Goal: Task Accomplishment & Management: Manage account settings

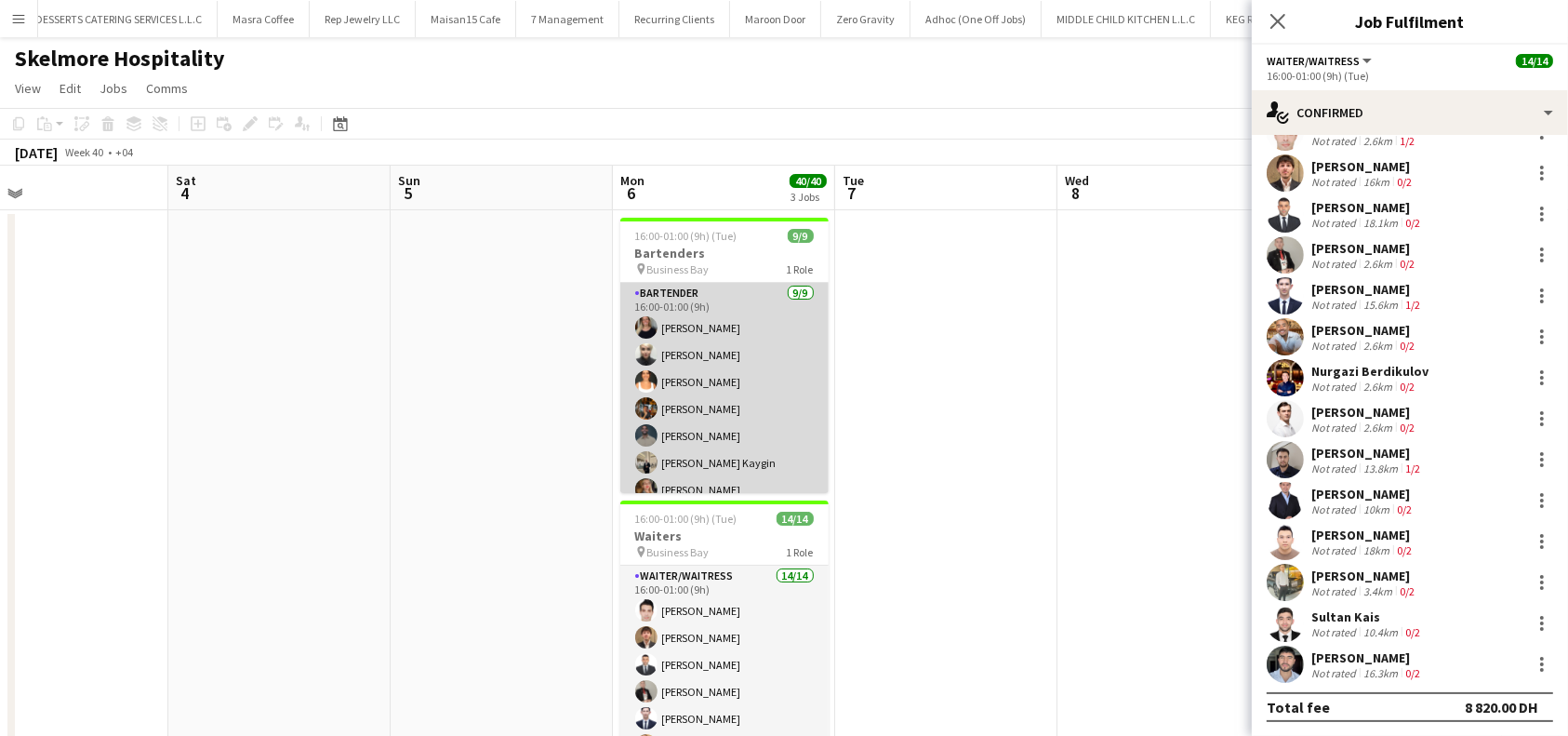
click at [692, 322] on app-card-role "Bartender [DATE] 16:00-01:00 (9h) [PERSON_NAME] [PERSON_NAME] [PERSON_NAME] [PE…" at bounding box center [724, 422] width 208 height 279
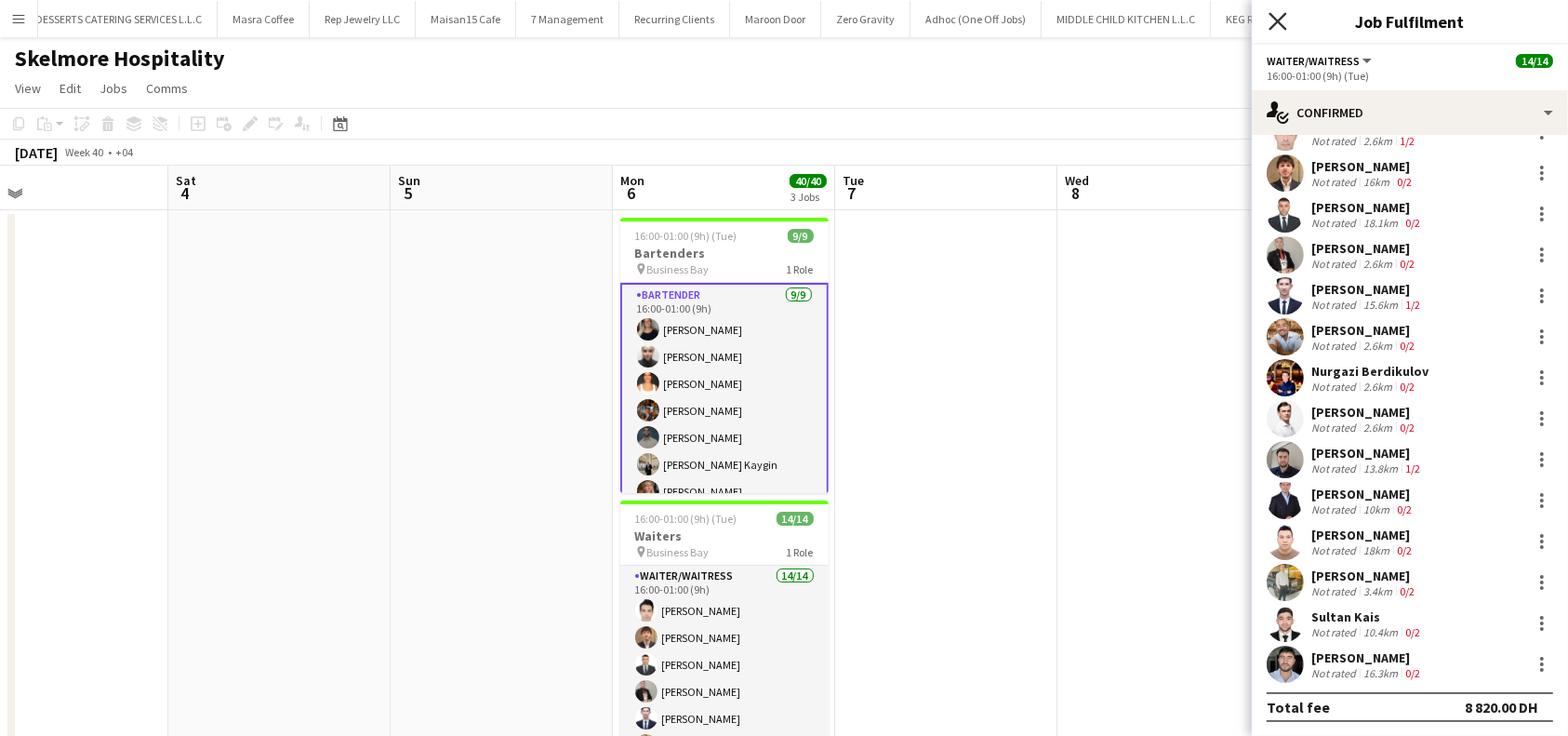
click at [1277, 26] on icon "Close pop-in" at bounding box center [1278, 21] width 18 height 18
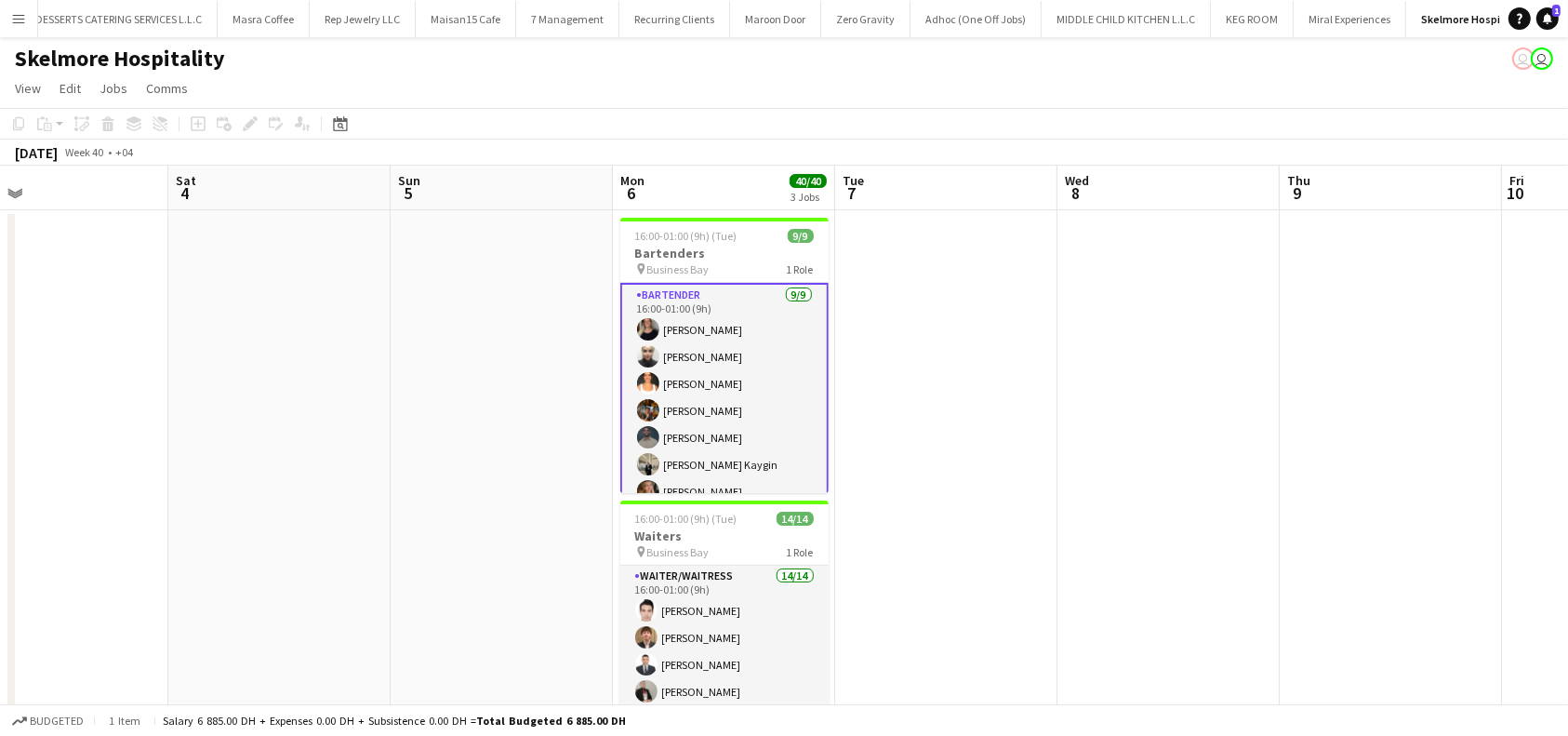
click at [716, 342] on app-card-role "Bartender [DATE] 16:00-01:00 (9h) [PERSON_NAME] [PERSON_NAME] [PERSON_NAME] [PE…" at bounding box center [724, 424] width 208 height 283
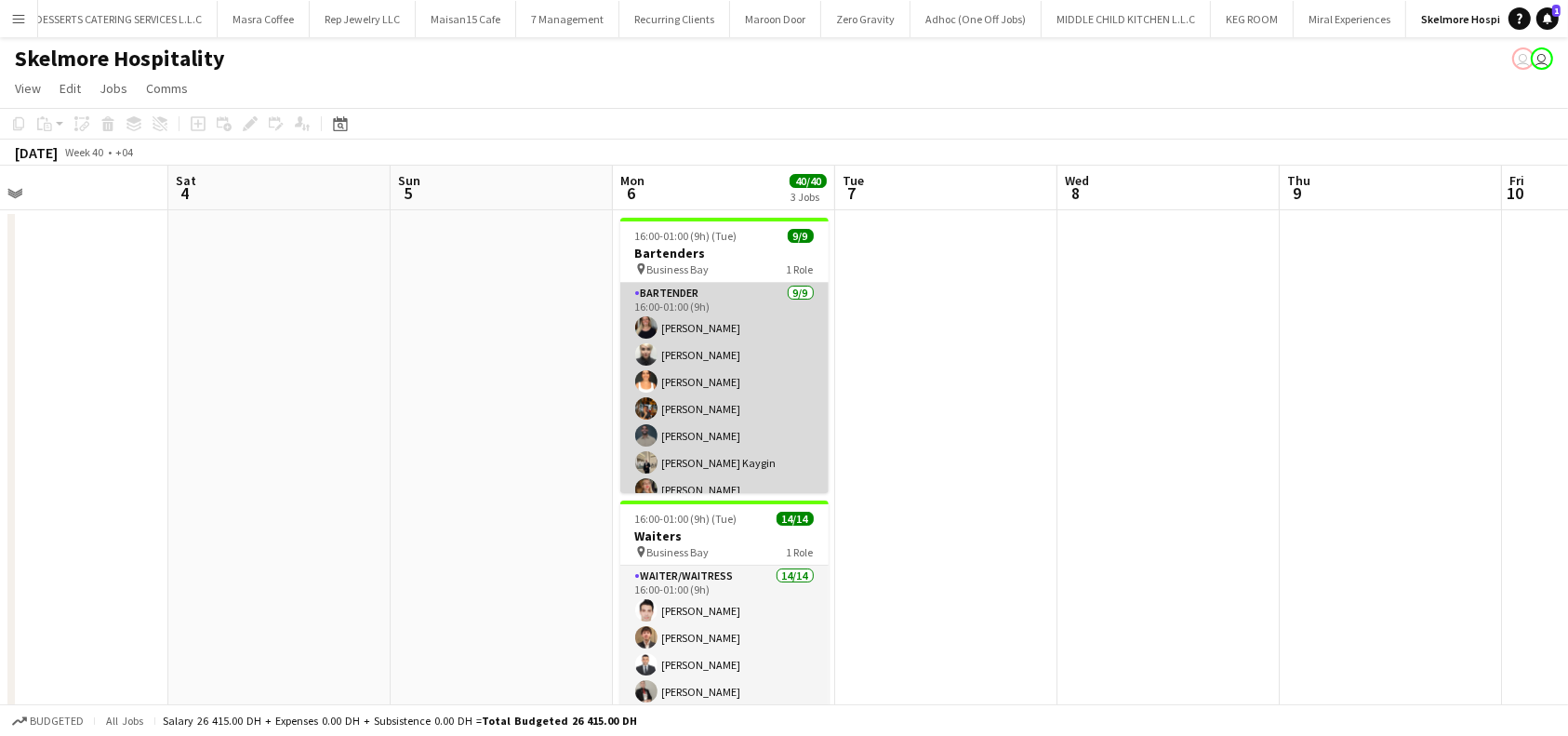
click at [715, 354] on app-card-role "Bartender [DATE] 16:00-01:00 (9h) [PERSON_NAME] [PERSON_NAME] [PERSON_NAME] [PE…" at bounding box center [724, 422] width 208 height 279
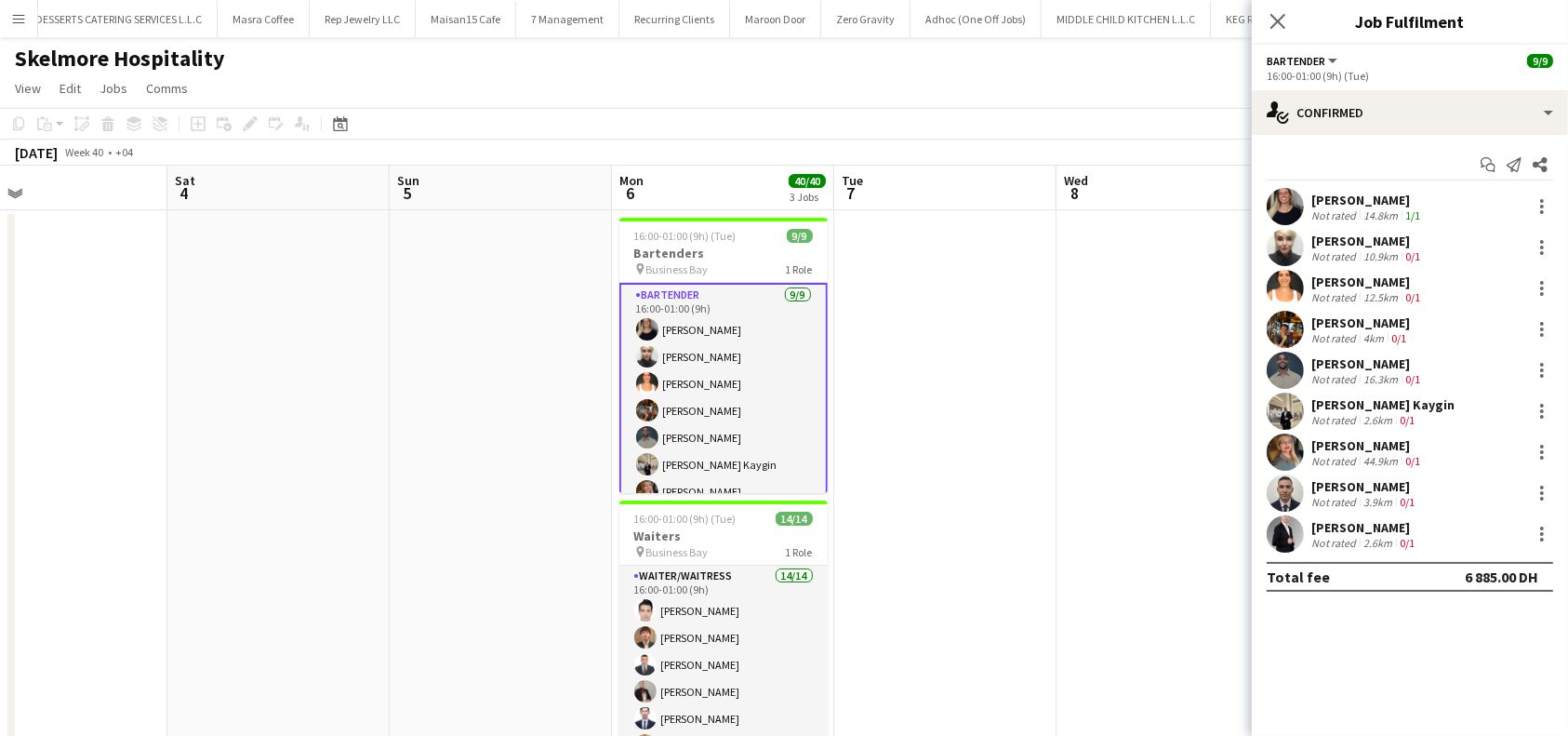
click at [1369, 198] on div "[PERSON_NAME]" at bounding box center [1367, 200] width 113 height 17
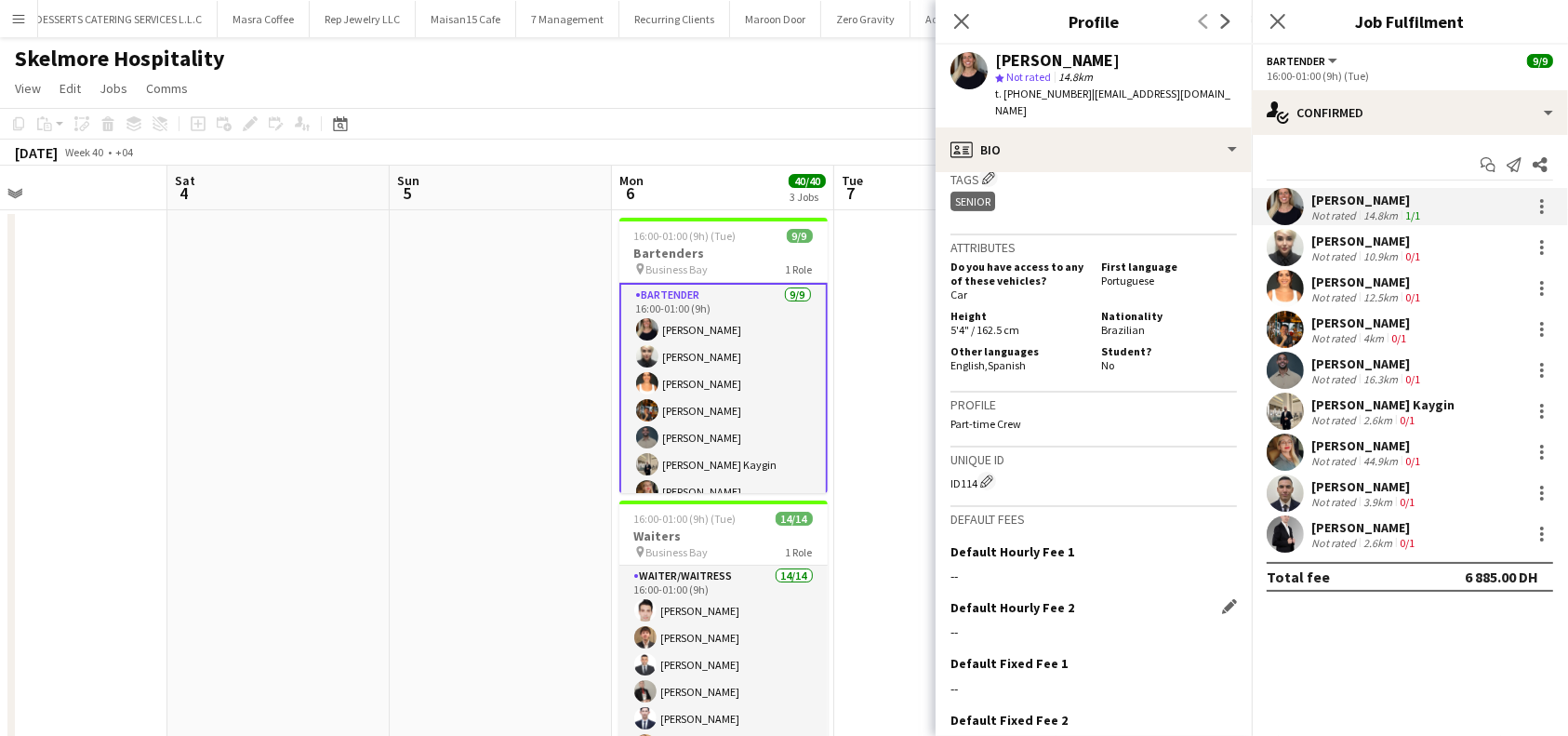
scroll to position [985, 0]
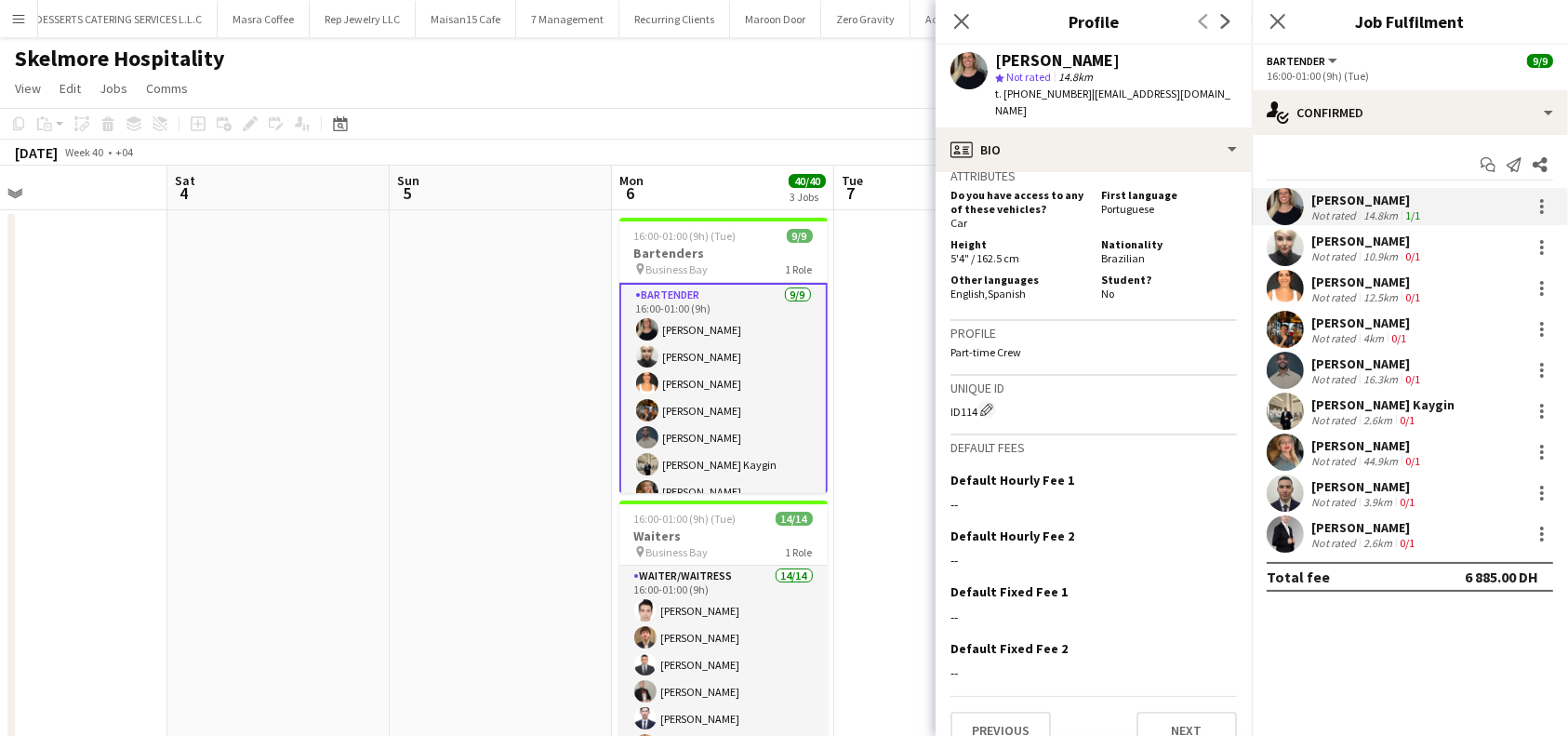
click at [1402, 244] on div "[PERSON_NAME]" at bounding box center [1367, 240] width 113 height 17
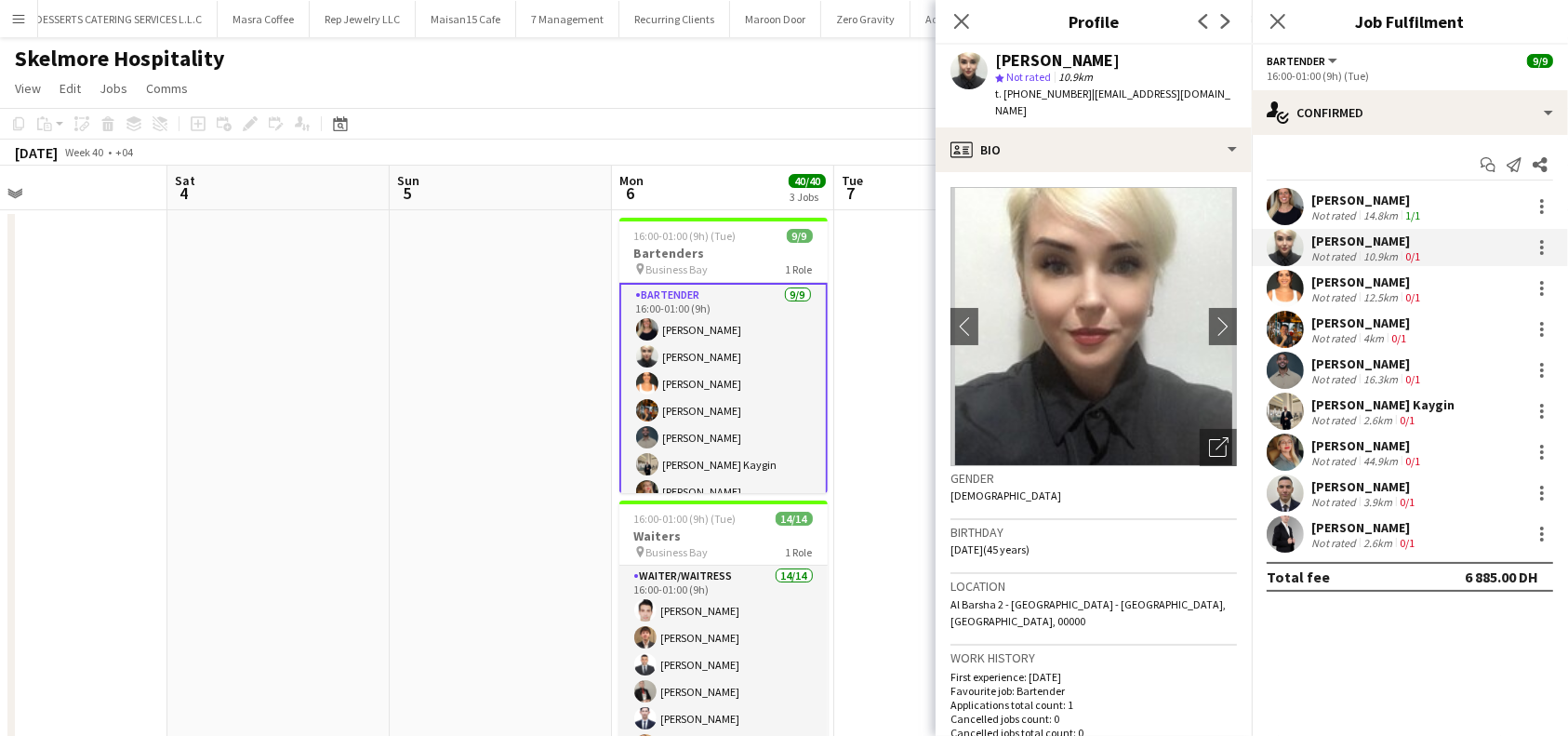
drag, startPoint x: 1152, startPoint y: 63, endPoint x: 998, endPoint y: 58, distance: 154.1
click at [998, 58] on div "[PERSON_NAME]" at bounding box center [1115, 60] width 242 height 17
copy div "[PERSON_NAME]"
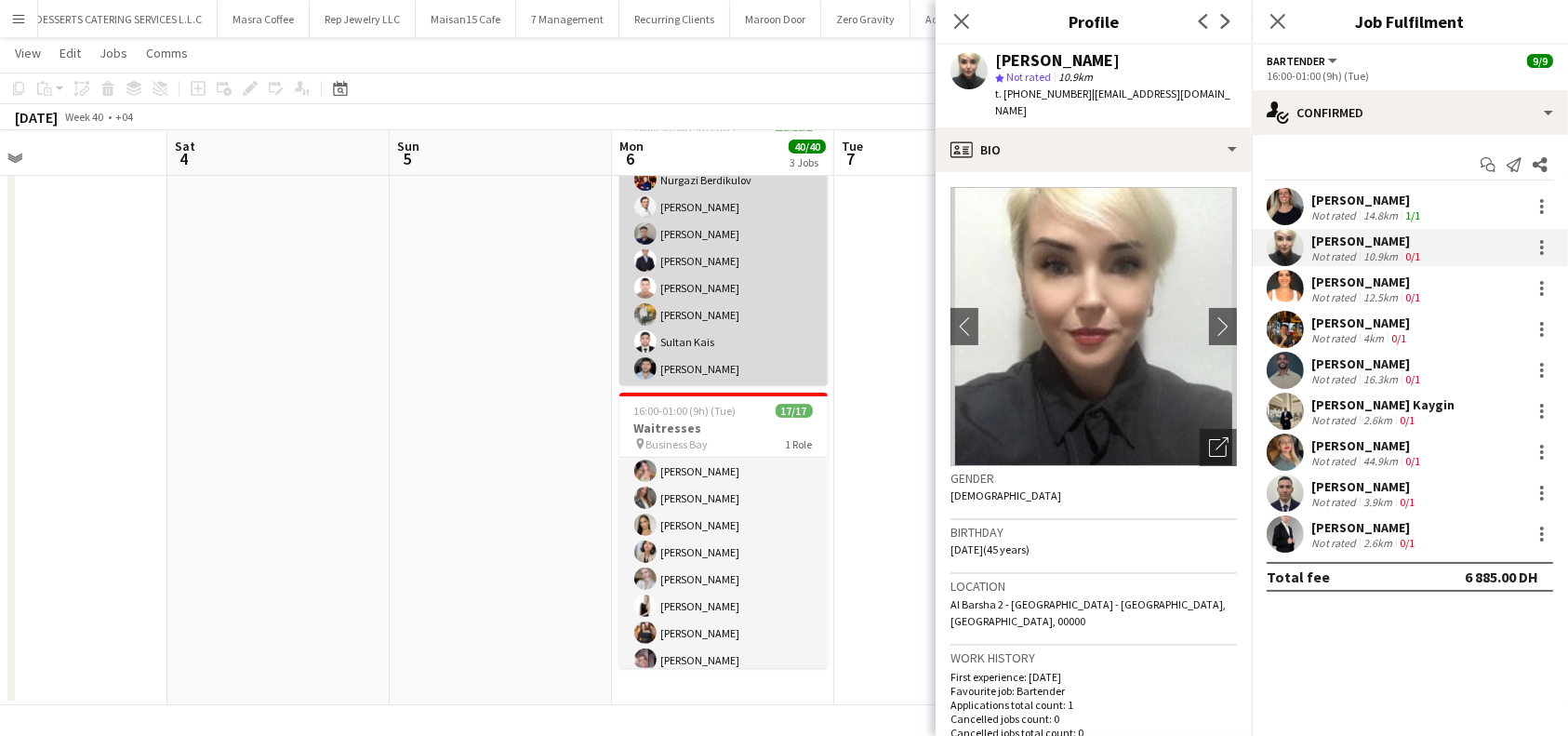
scroll to position [204, 0]
click at [693, 255] on app-card-role "Waiter/Waitress 14/14 16:00-01:00 (9h) [PERSON_NAME] [PERSON_NAME] [PERSON_NAME…" at bounding box center [723, 178] width 208 height 414
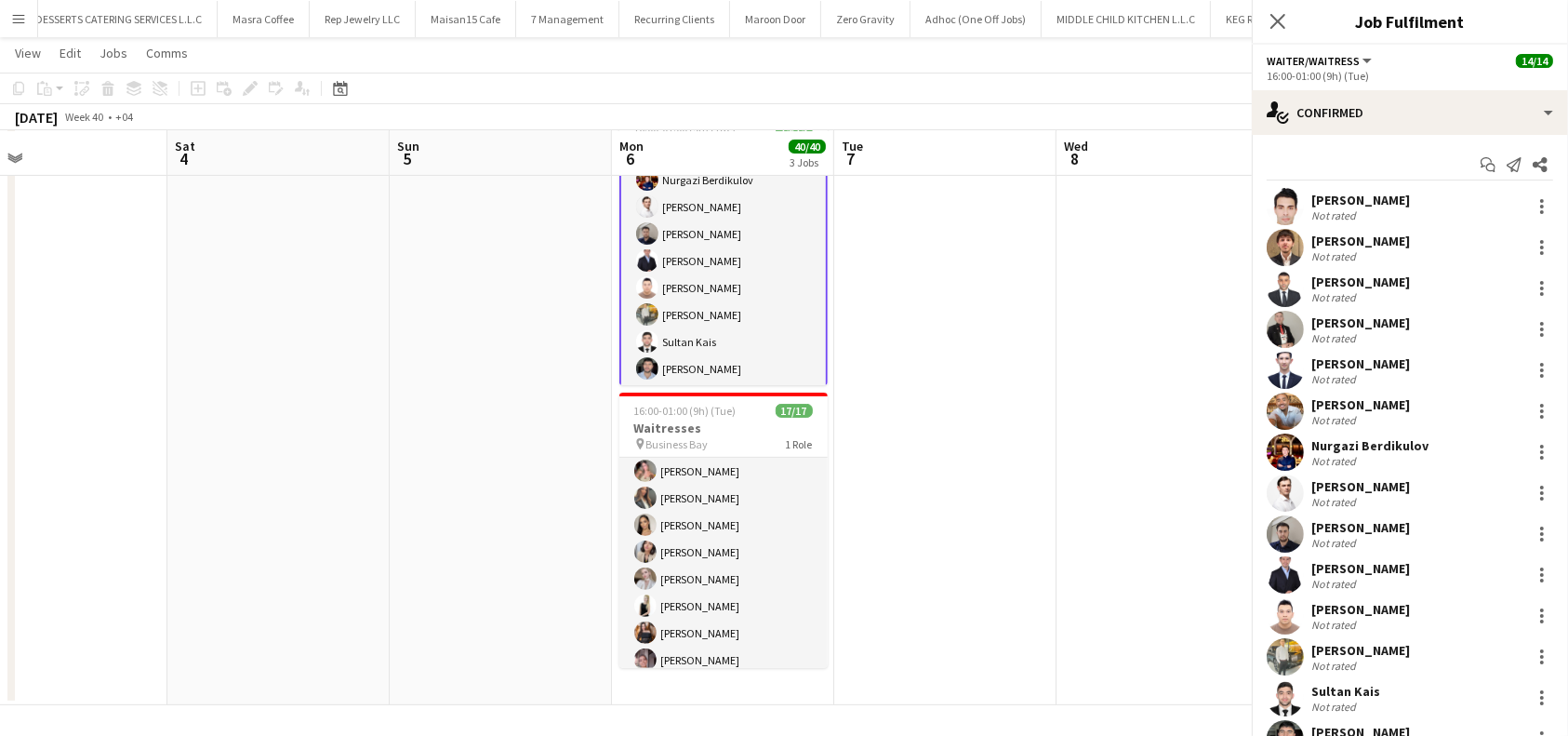
scroll to position [205, 0]
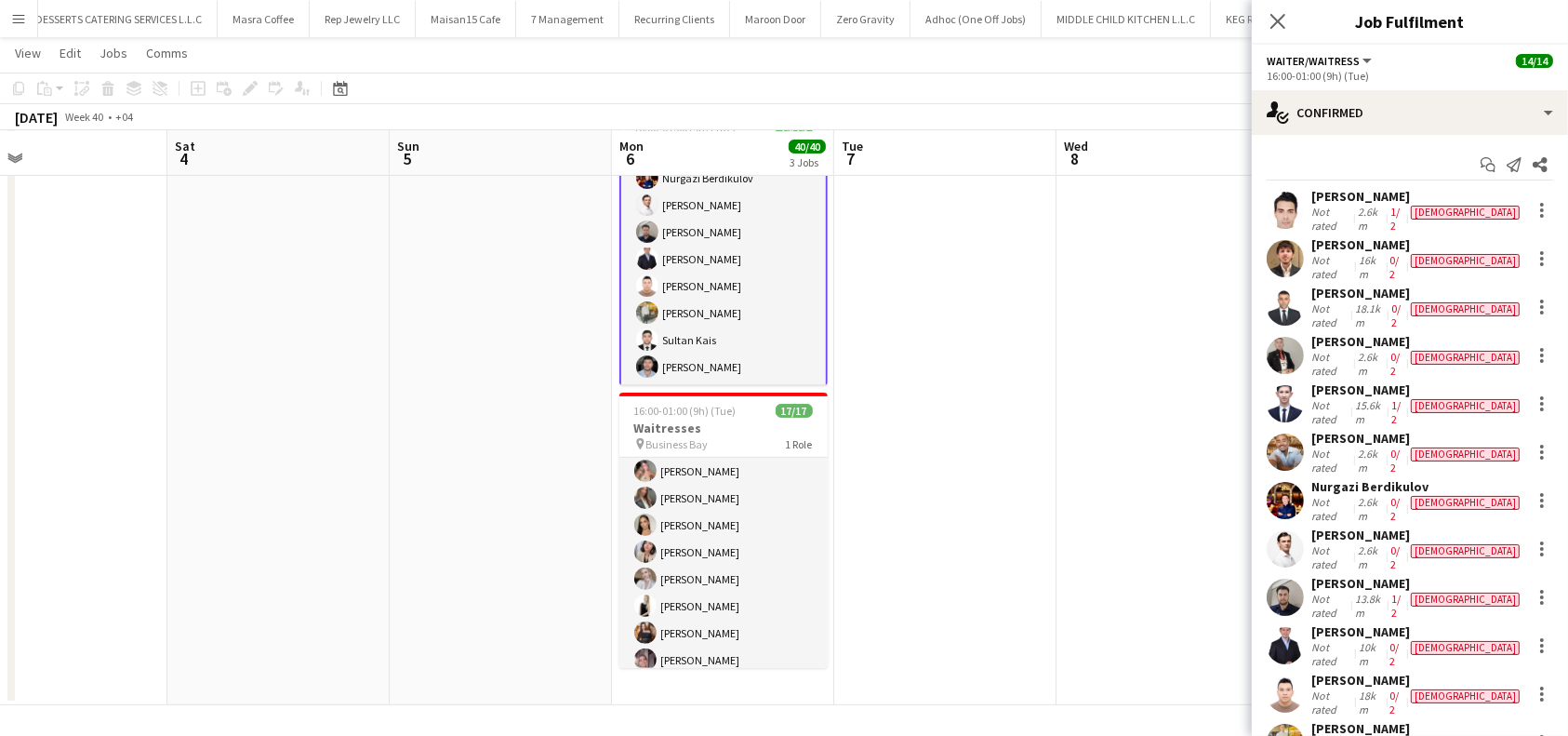
click at [1340, 623] on div "[PERSON_NAME]" at bounding box center [1417, 631] width 212 height 17
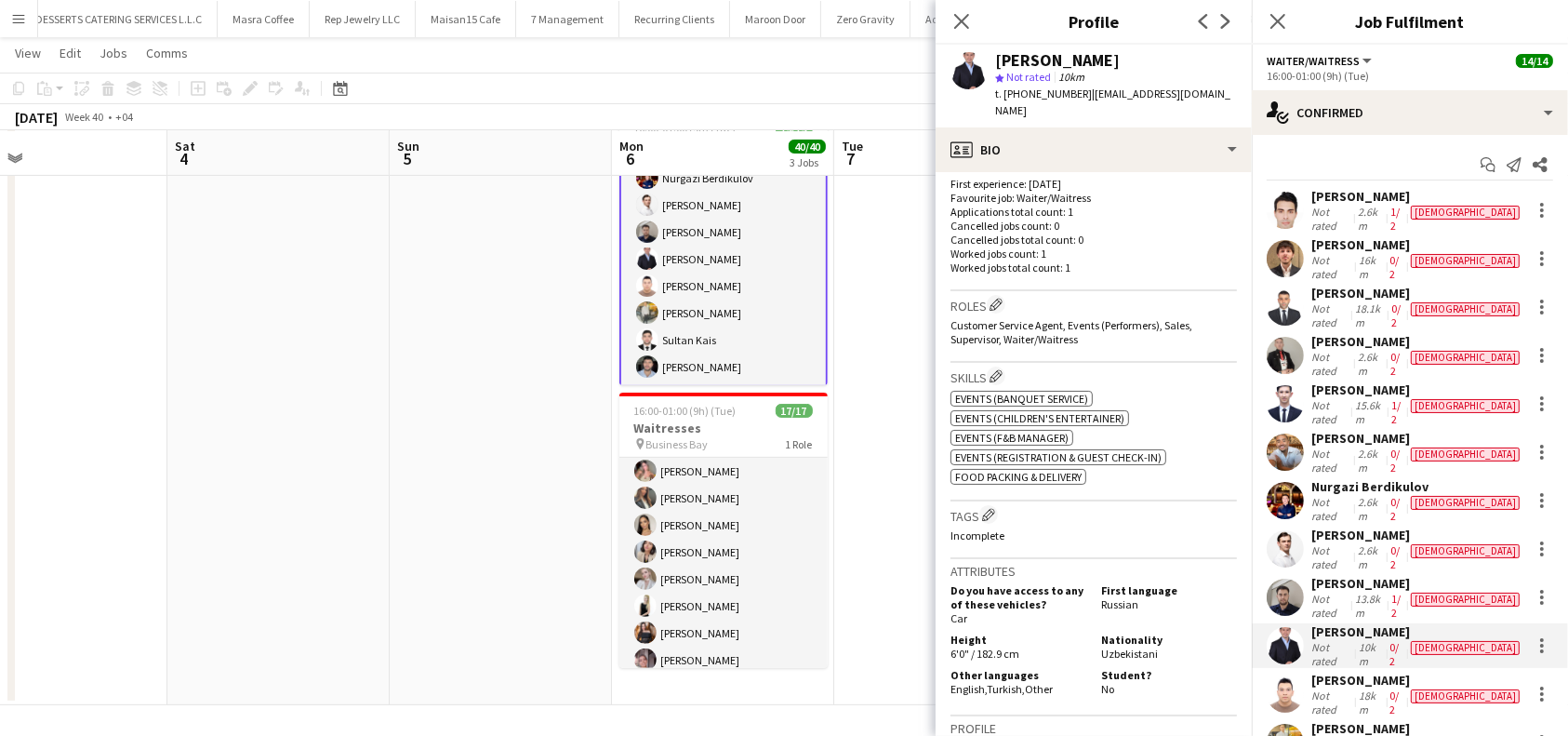
scroll to position [496, 0]
drag, startPoint x: 960, startPoint y: 16, endPoint x: 1012, endPoint y: 22, distance: 52.3
click at [965, 14] on icon "Close pop-in" at bounding box center [961, 21] width 15 height 15
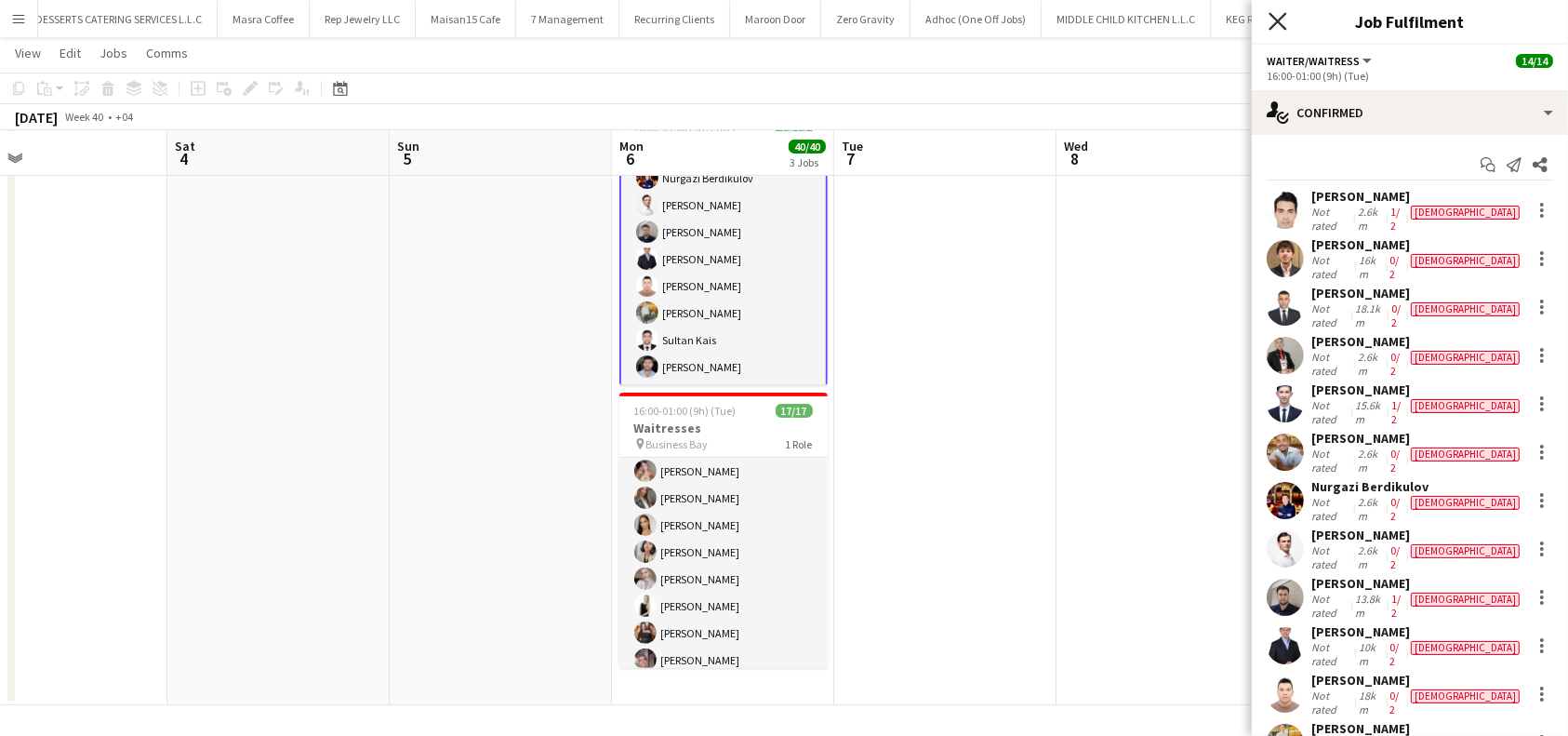
click at [1279, 19] on icon "Close pop-in" at bounding box center [1278, 21] width 18 height 18
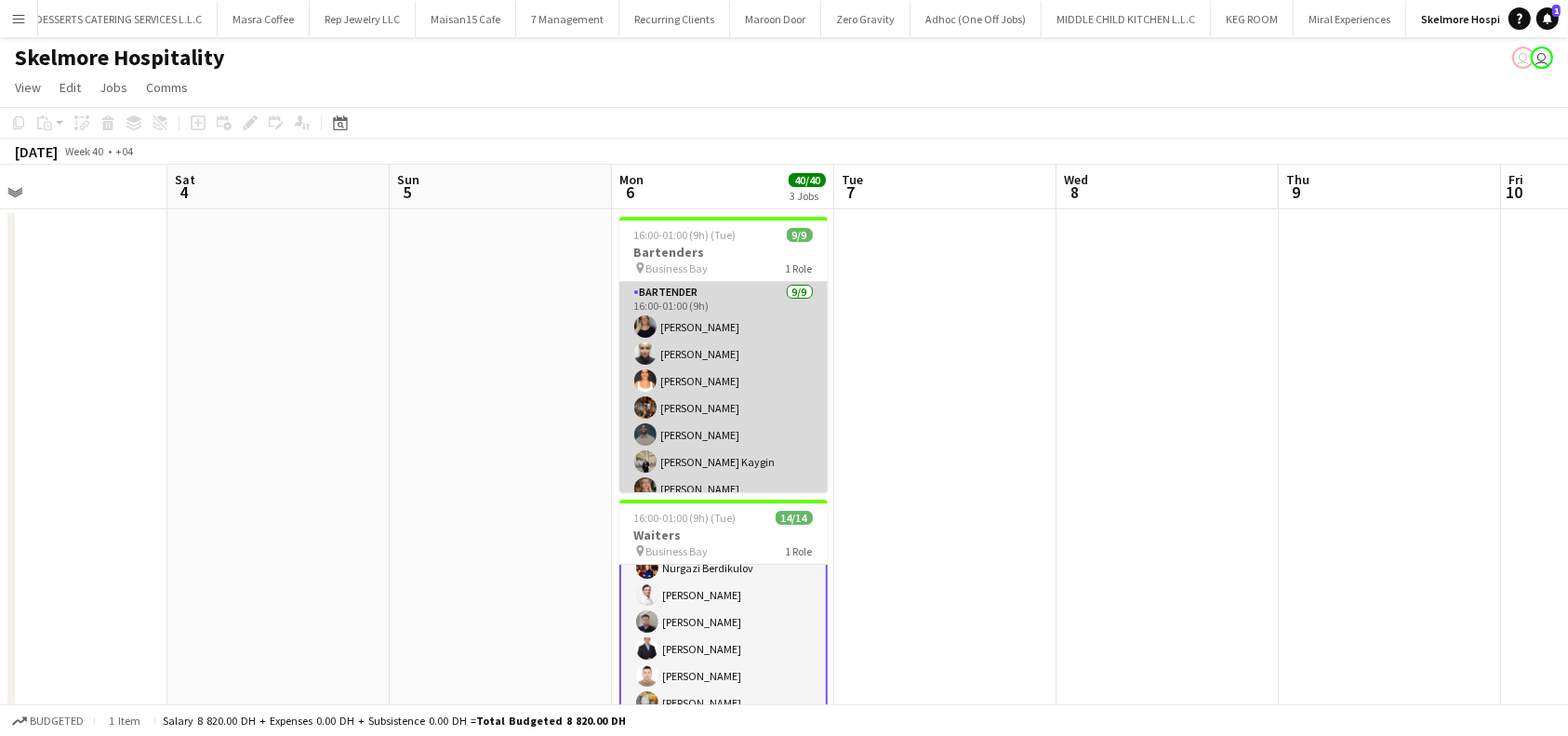
scroll to position [0, 0]
click at [700, 348] on app-card-role "Bartender [DATE] 16:00-01:00 (9h) [PERSON_NAME] [PERSON_NAME] [PERSON_NAME] [PE…" at bounding box center [723, 422] width 208 height 279
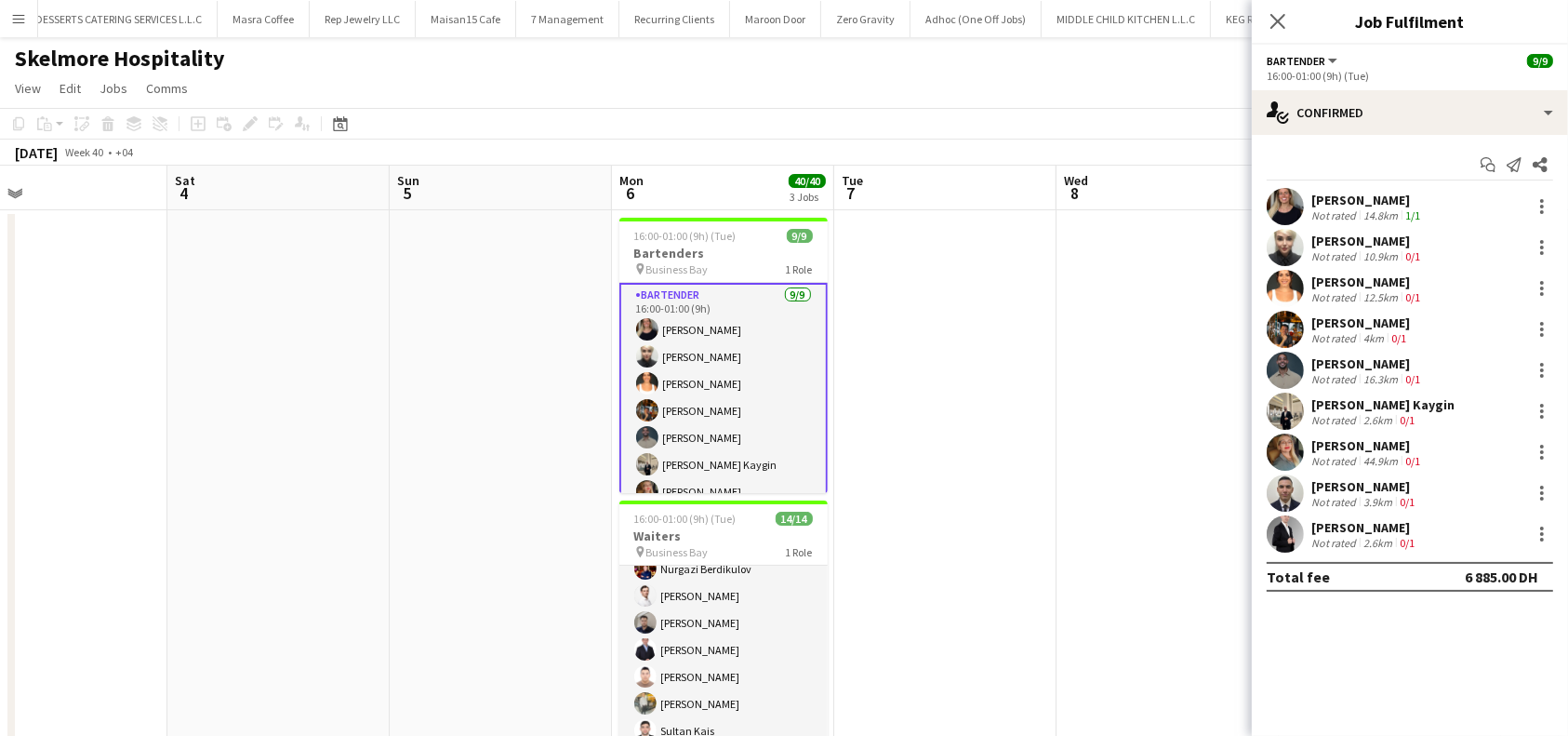
click at [1347, 237] on div "[PERSON_NAME]" at bounding box center [1367, 240] width 113 height 17
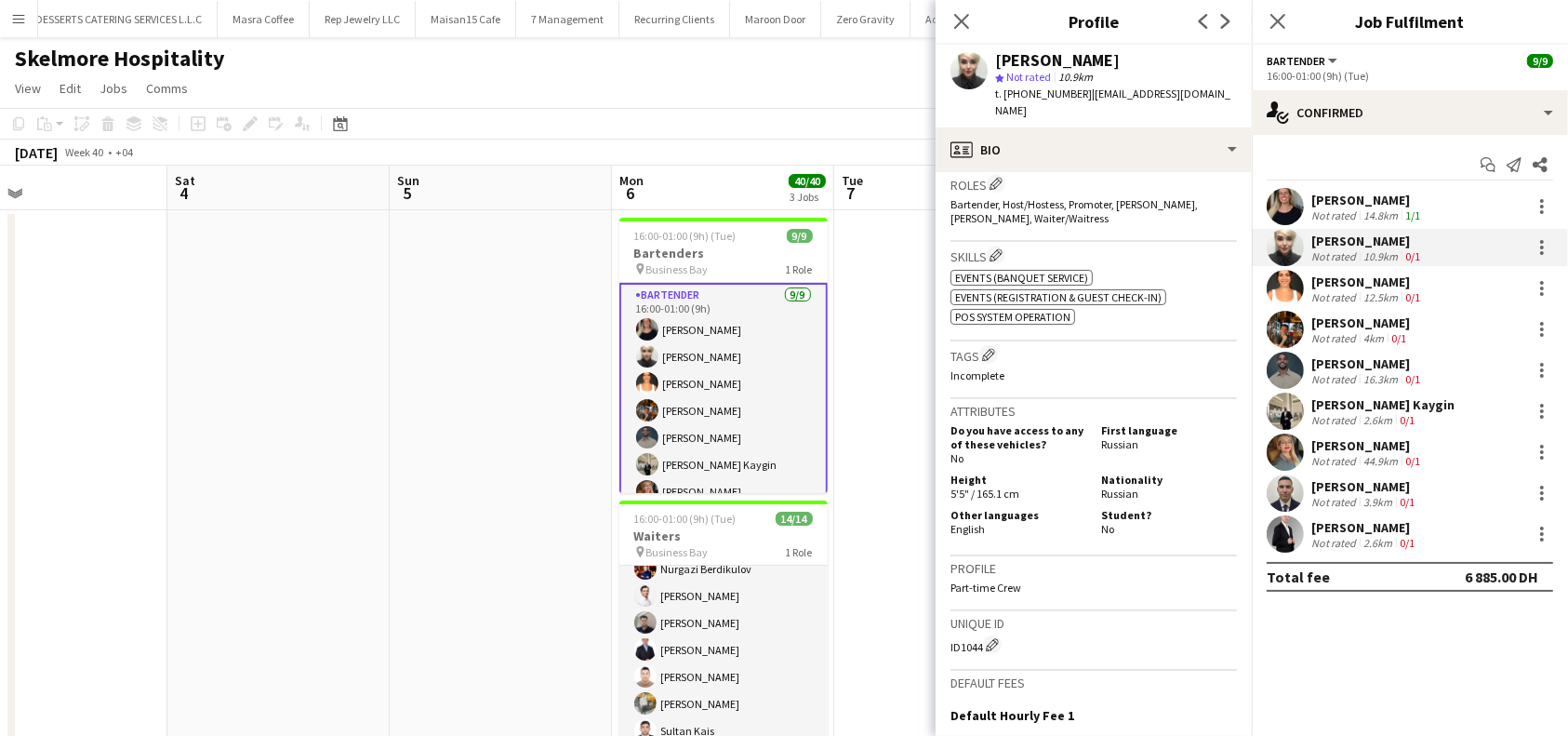
scroll to position [619, 0]
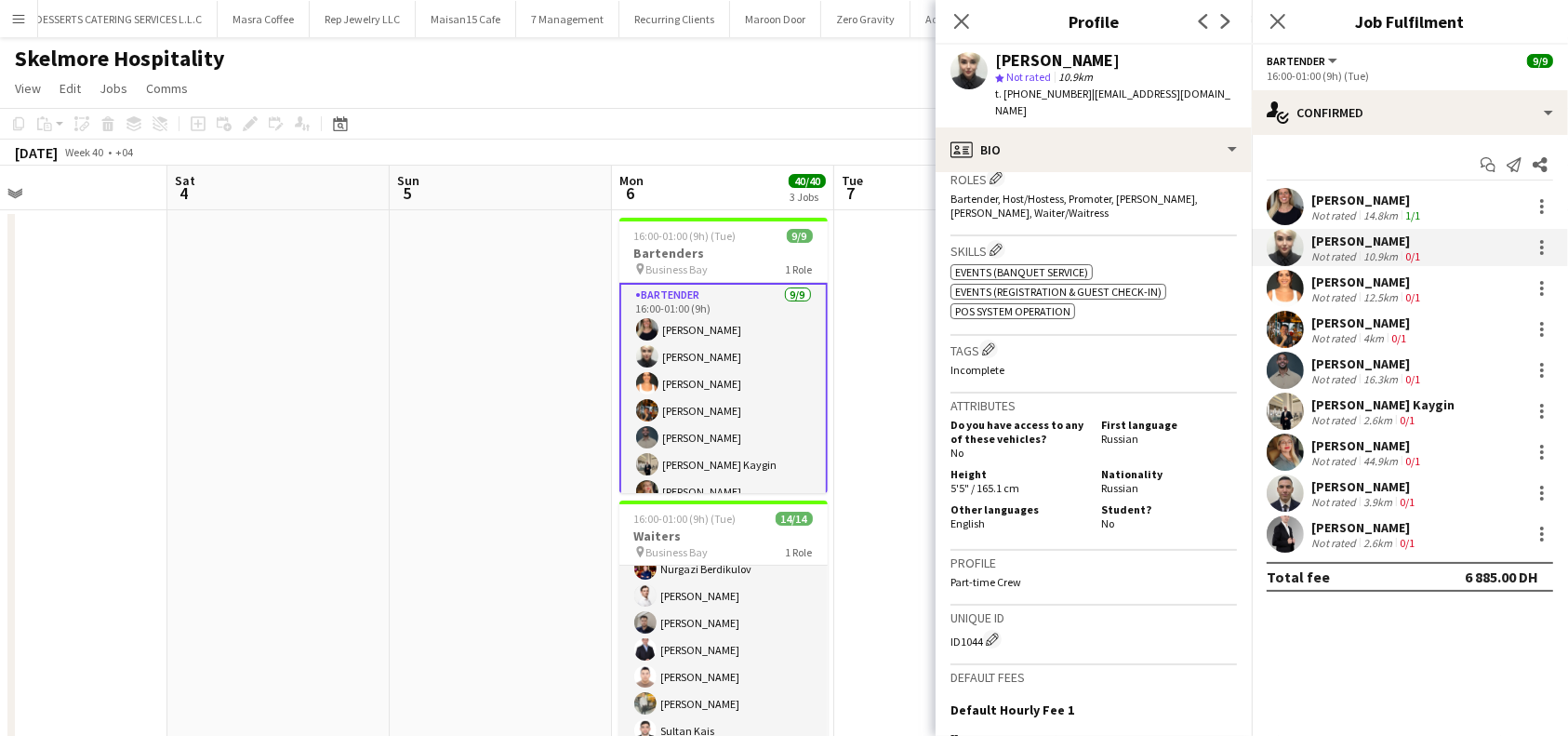
click at [680, 310] on app-card-role "Bartender [DATE] 16:00-01:00 (9h) [PERSON_NAME] [PERSON_NAME] [PERSON_NAME] [PE…" at bounding box center [723, 424] width 208 height 283
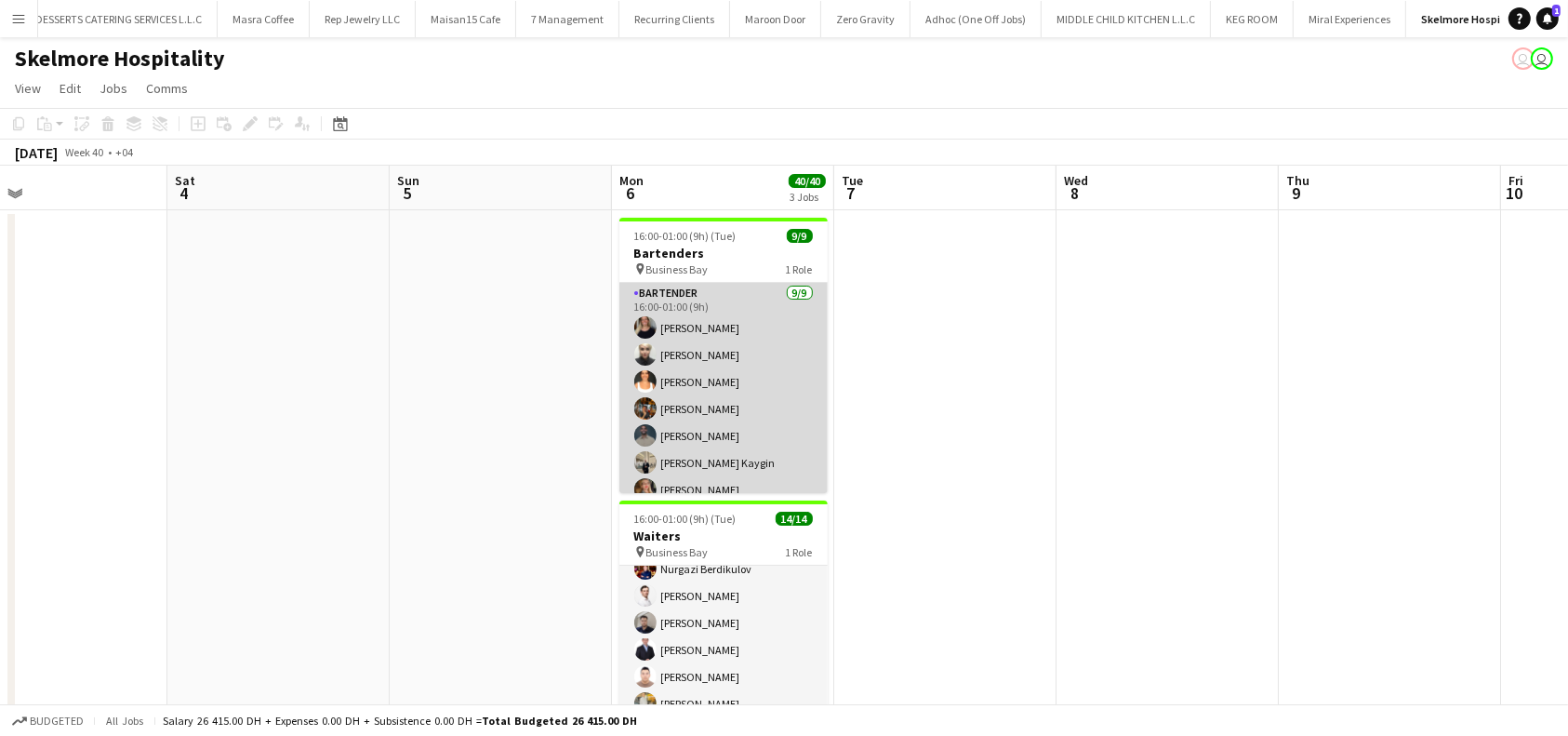
click at [680, 319] on app-card-role "Bartender [DATE] 16:00-01:00 (9h) [PERSON_NAME] [PERSON_NAME] [PERSON_NAME] [PE…" at bounding box center [723, 422] width 208 height 279
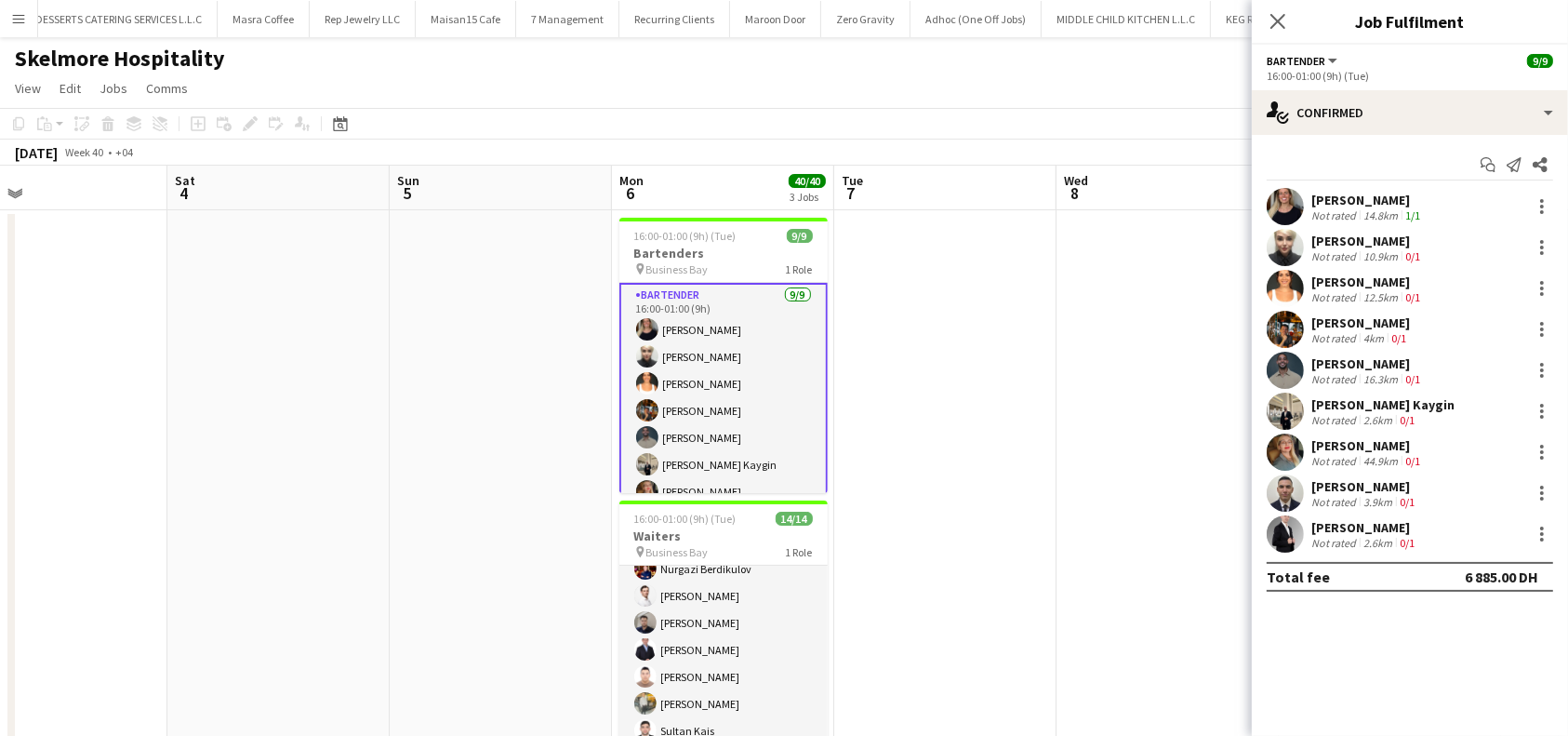
click at [1346, 188] on div "[PERSON_NAME] Not rated 14.8km 1/1" at bounding box center [1410, 206] width 316 height 38
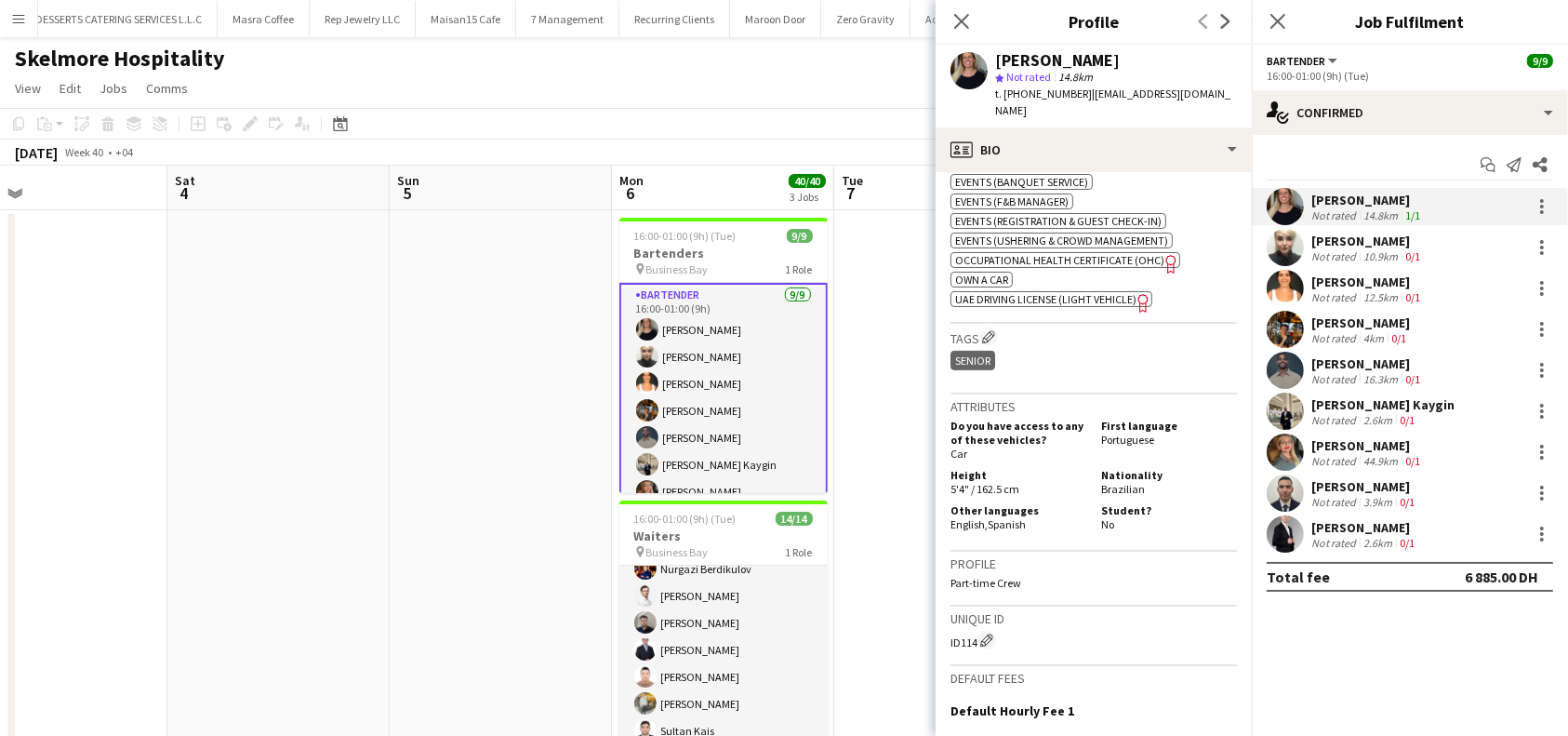
scroll to position [737, 0]
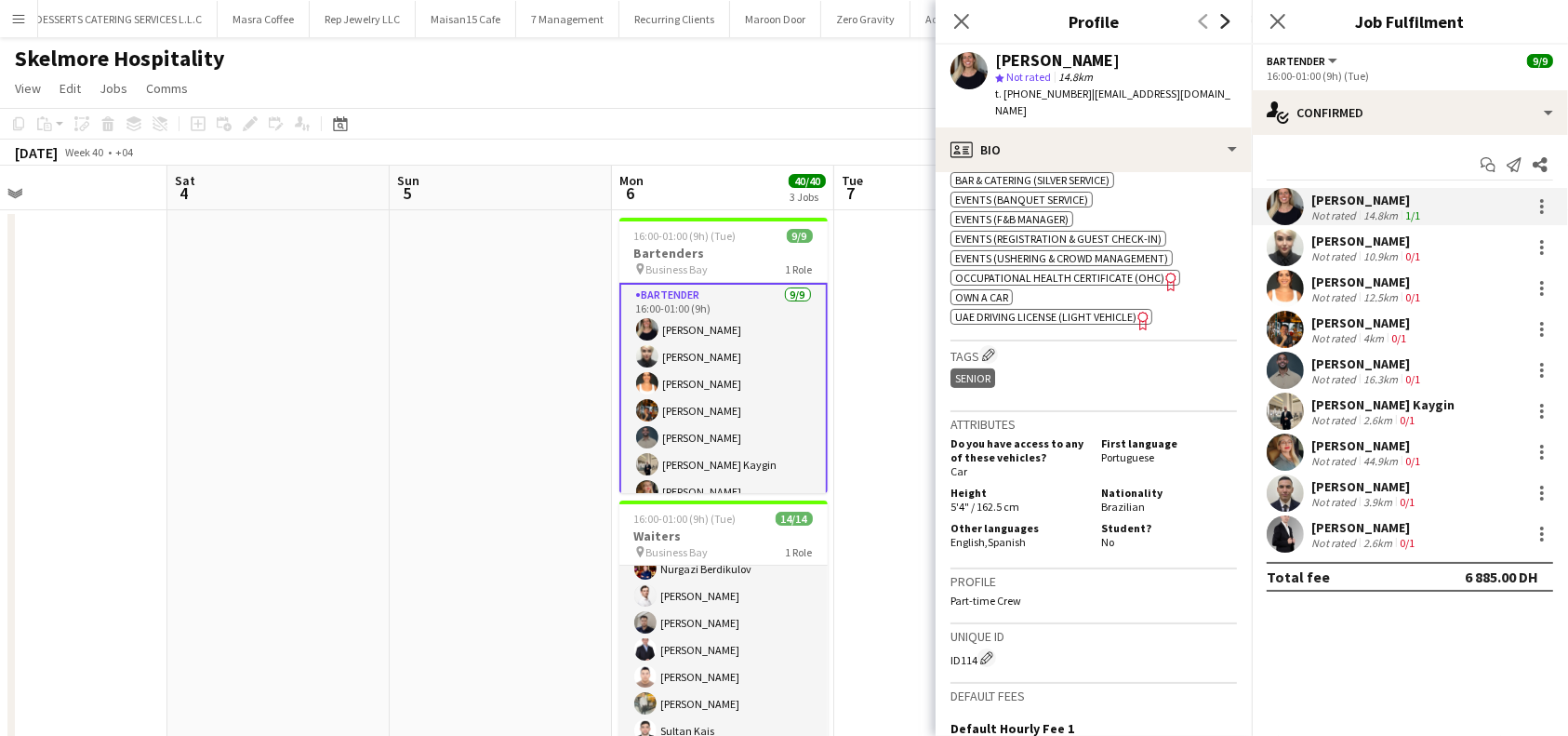
click at [1230, 20] on icon "Next" at bounding box center [1225, 21] width 15 height 15
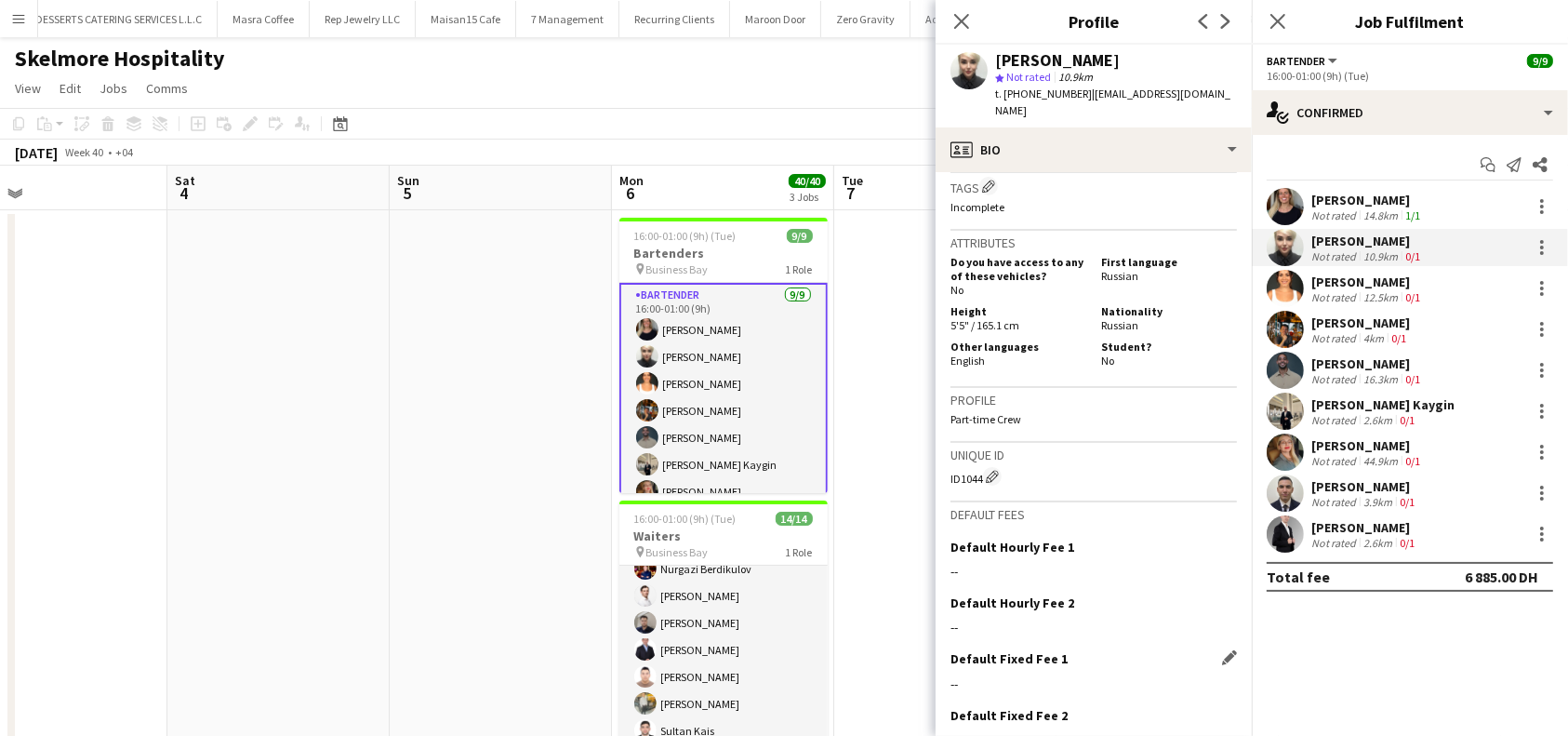
scroll to position [846, 0]
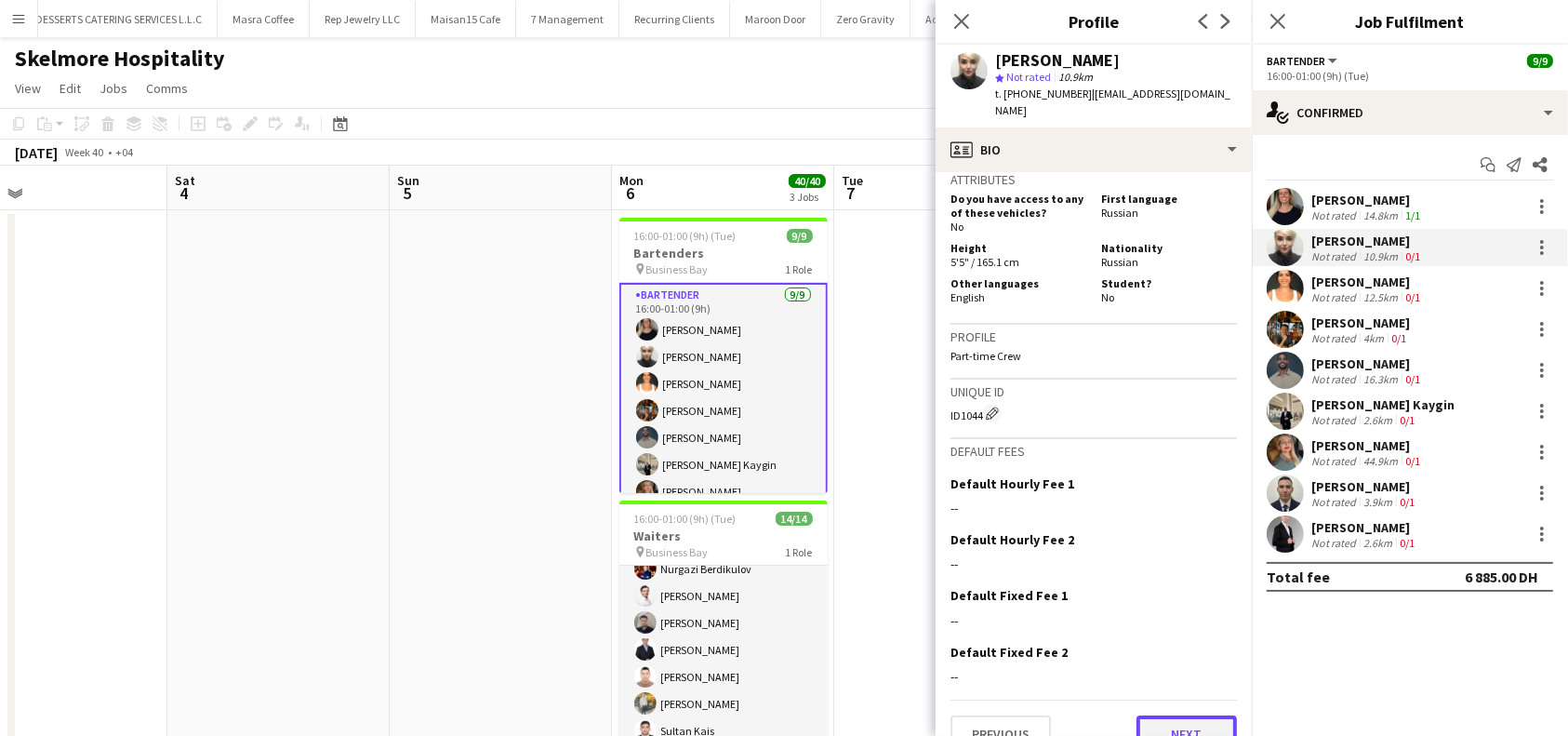
click at [1148, 715] on button "Next" at bounding box center [1187, 734] width 101 height 38
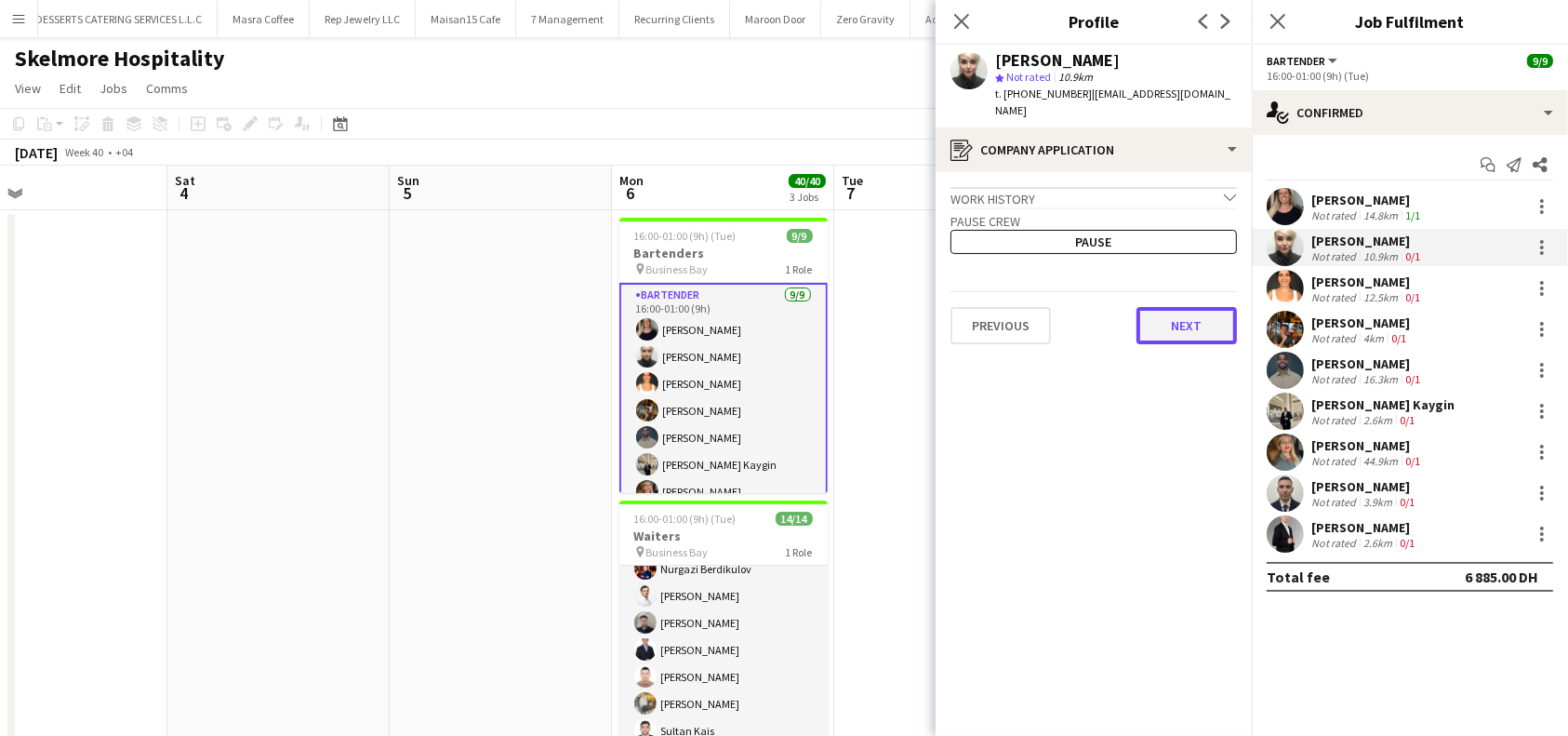
click at [1178, 311] on button "Next" at bounding box center [1187, 326] width 101 height 38
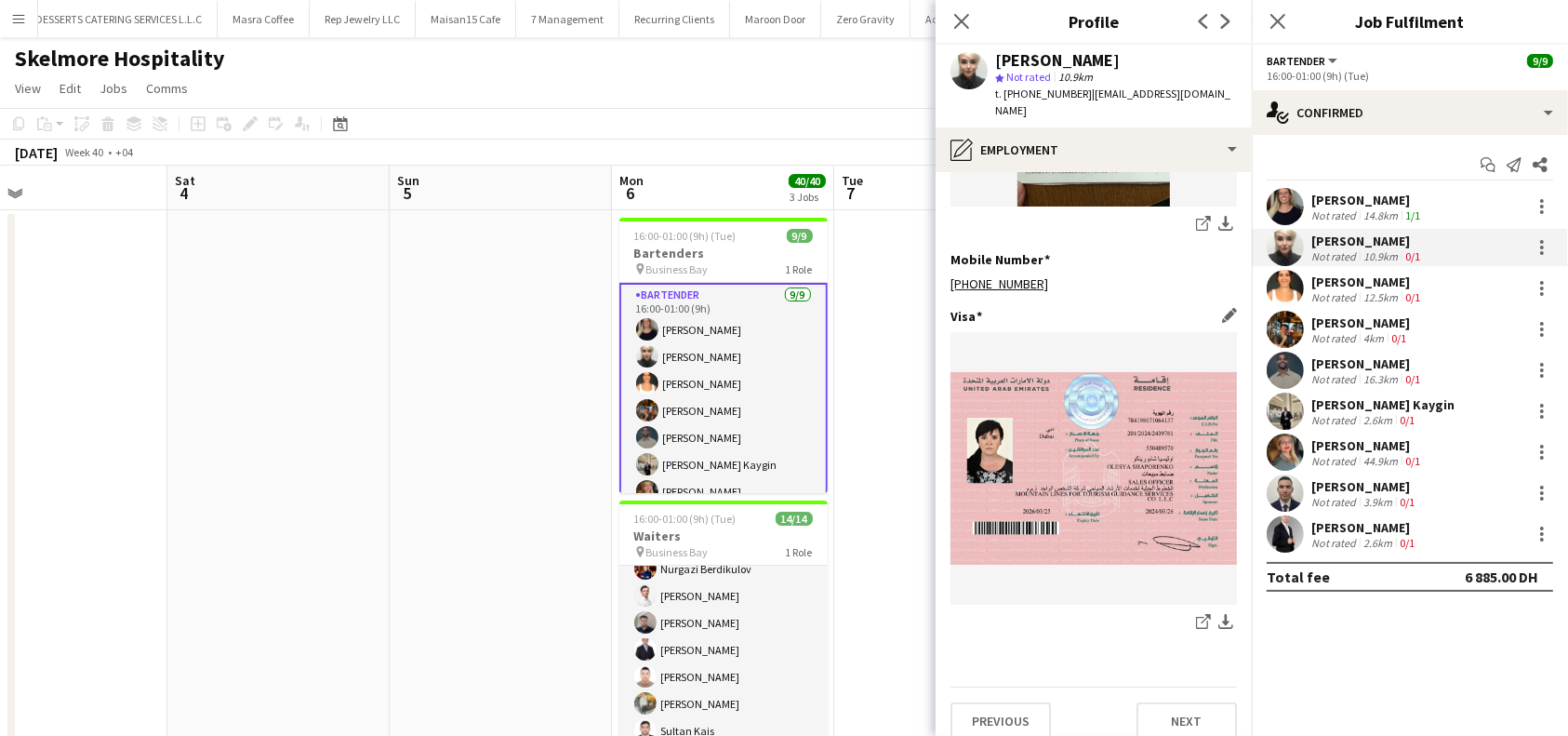
scroll to position [620, 0]
click at [1151, 701] on button "Next" at bounding box center [1187, 720] width 101 height 38
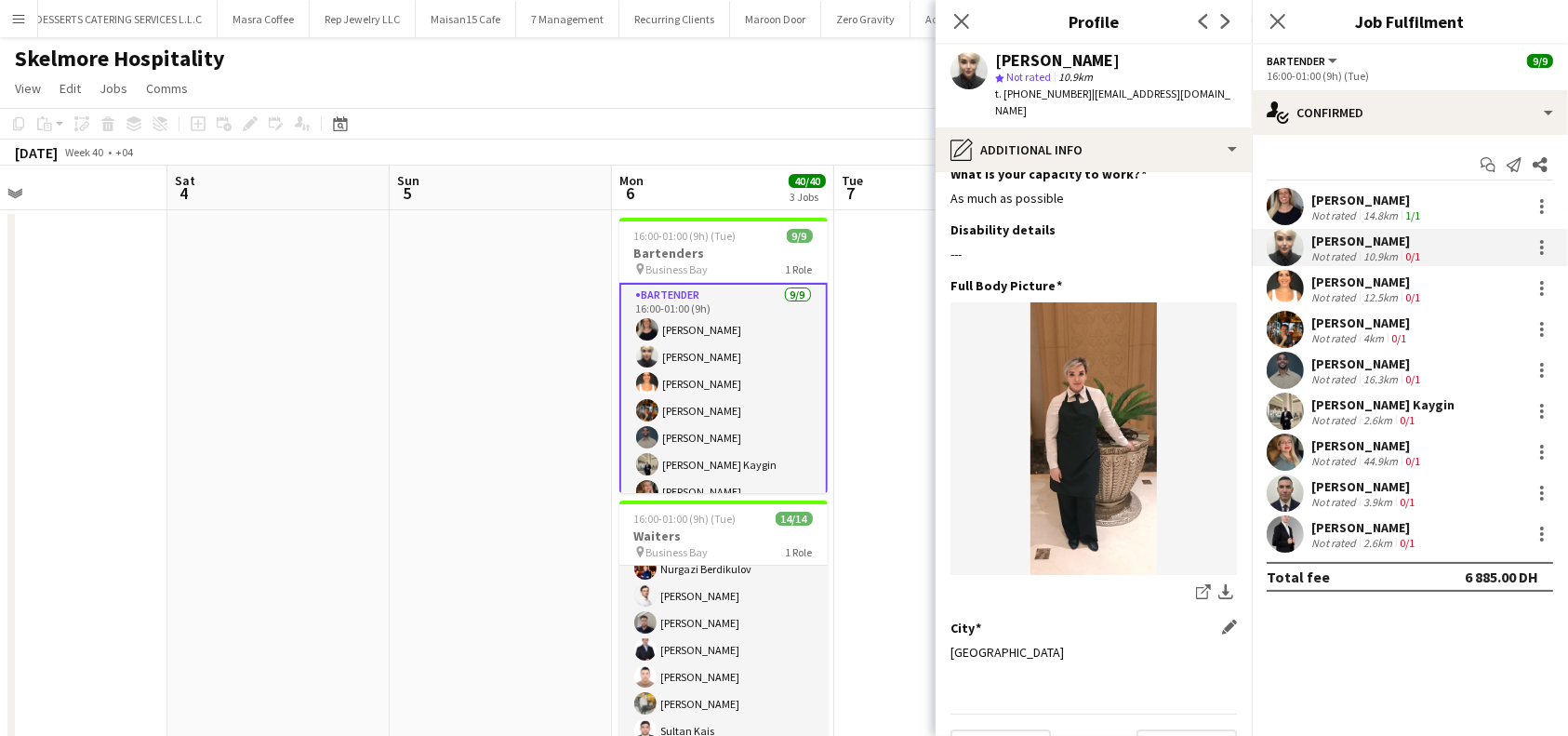
scroll to position [48, 0]
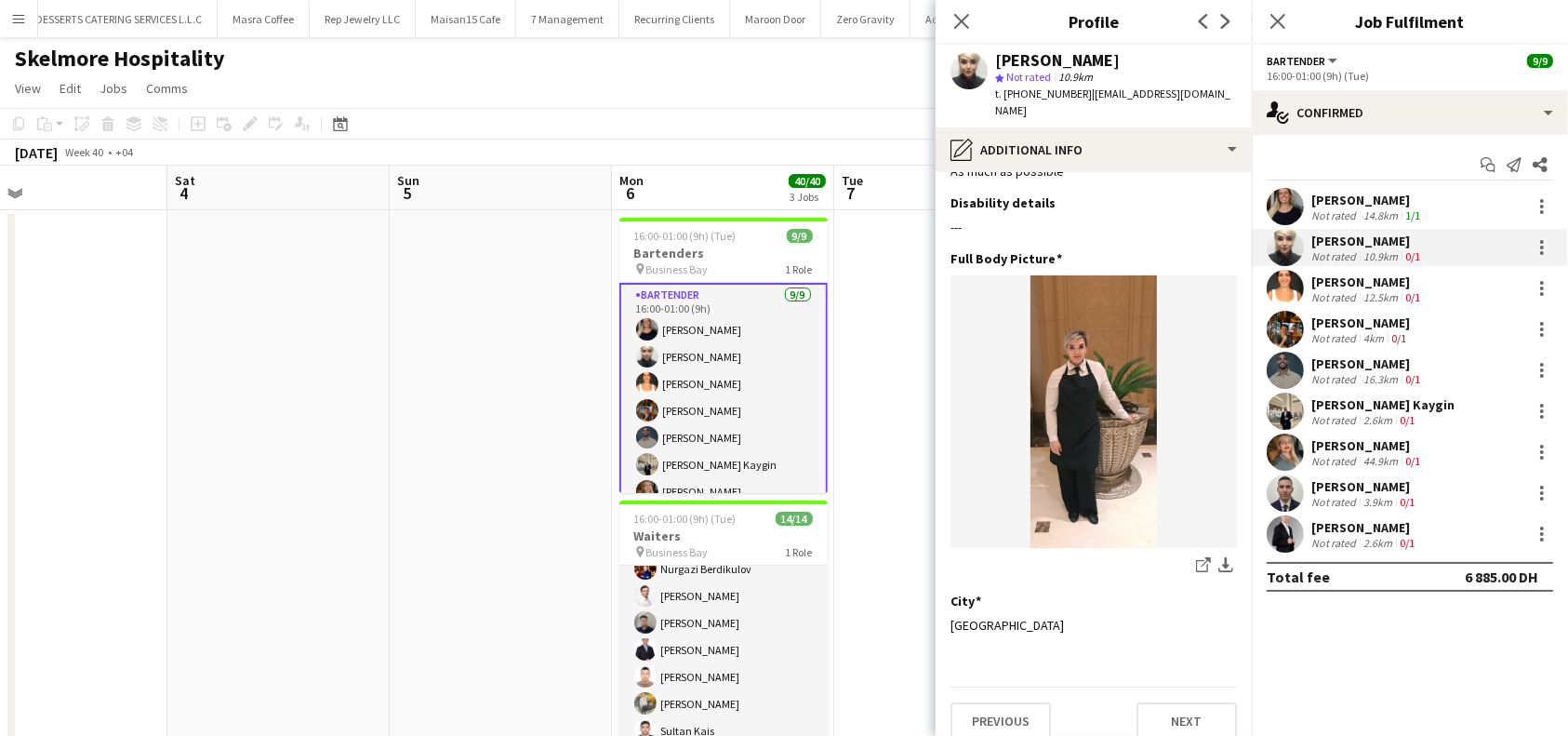
click at [1375, 281] on div "[PERSON_NAME]" at bounding box center [1367, 282] width 113 height 17
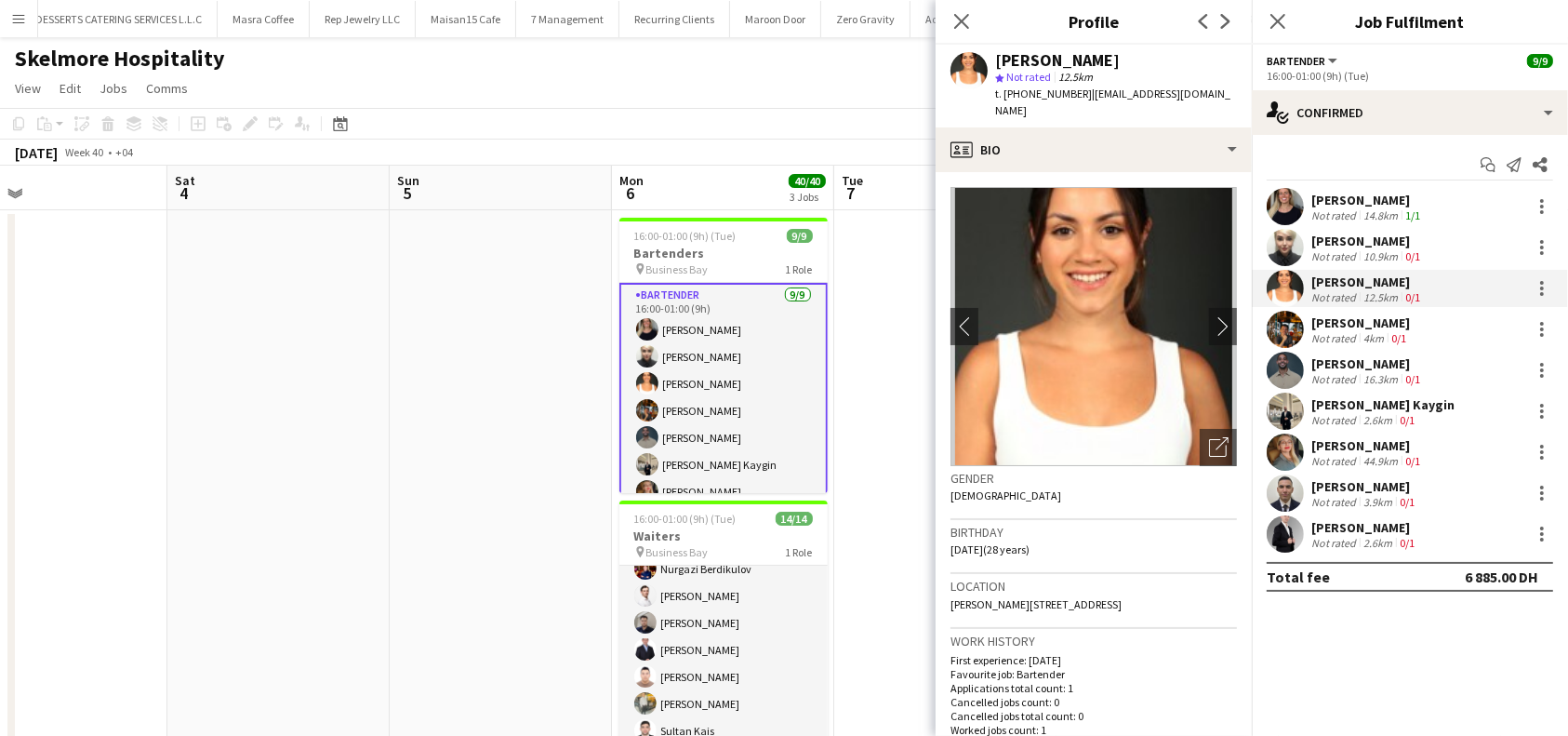
drag, startPoint x: 1146, startPoint y: 61, endPoint x: 994, endPoint y: 63, distance: 152.0
click at [994, 63] on div "[PERSON_NAME] star Not rated 12.5km t. [PHONE_NUMBER] | [EMAIL_ADDRESS][DOMAIN_…" at bounding box center [1094, 86] width 316 height 83
copy div "[PERSON_NAME]"
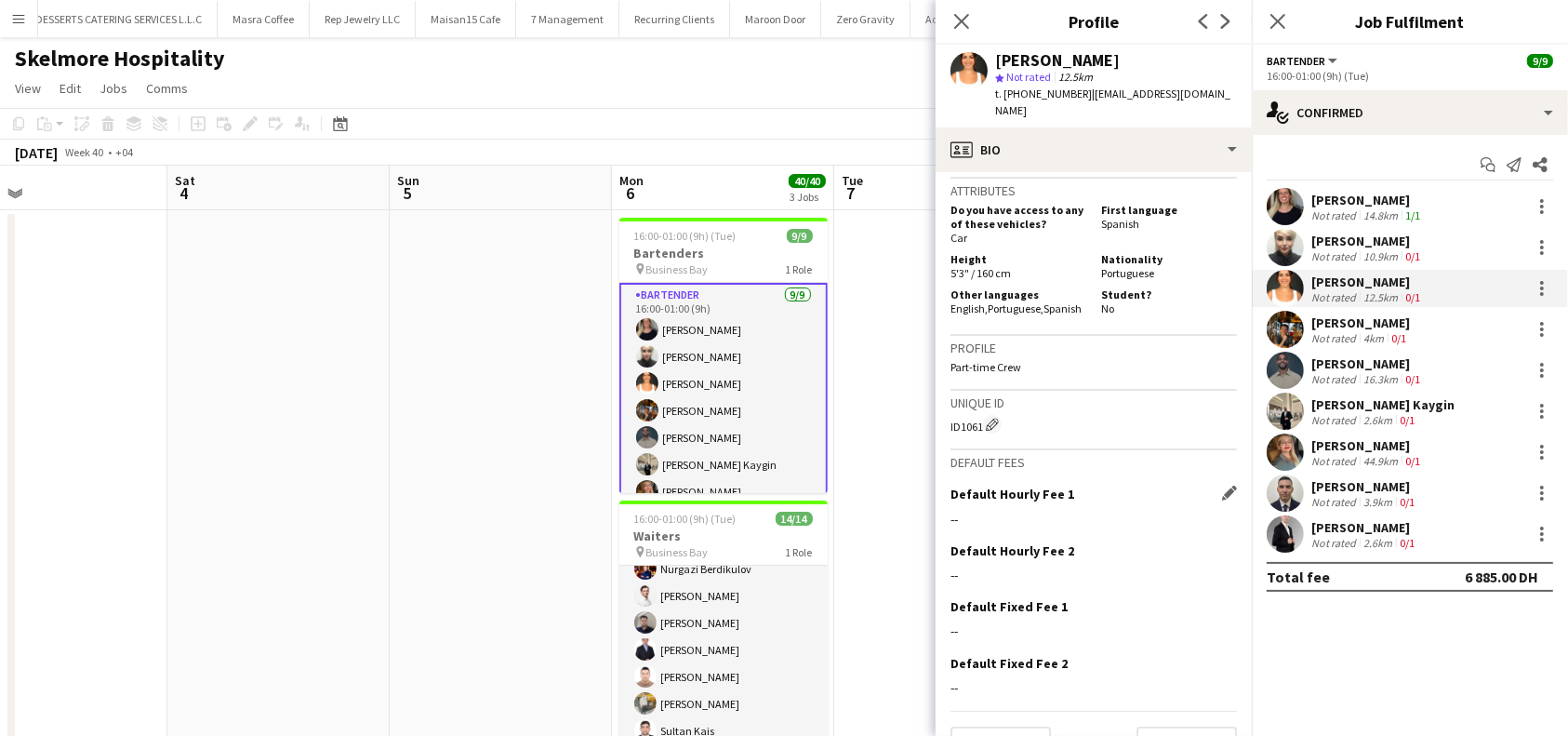
scroll to position [920, 0]
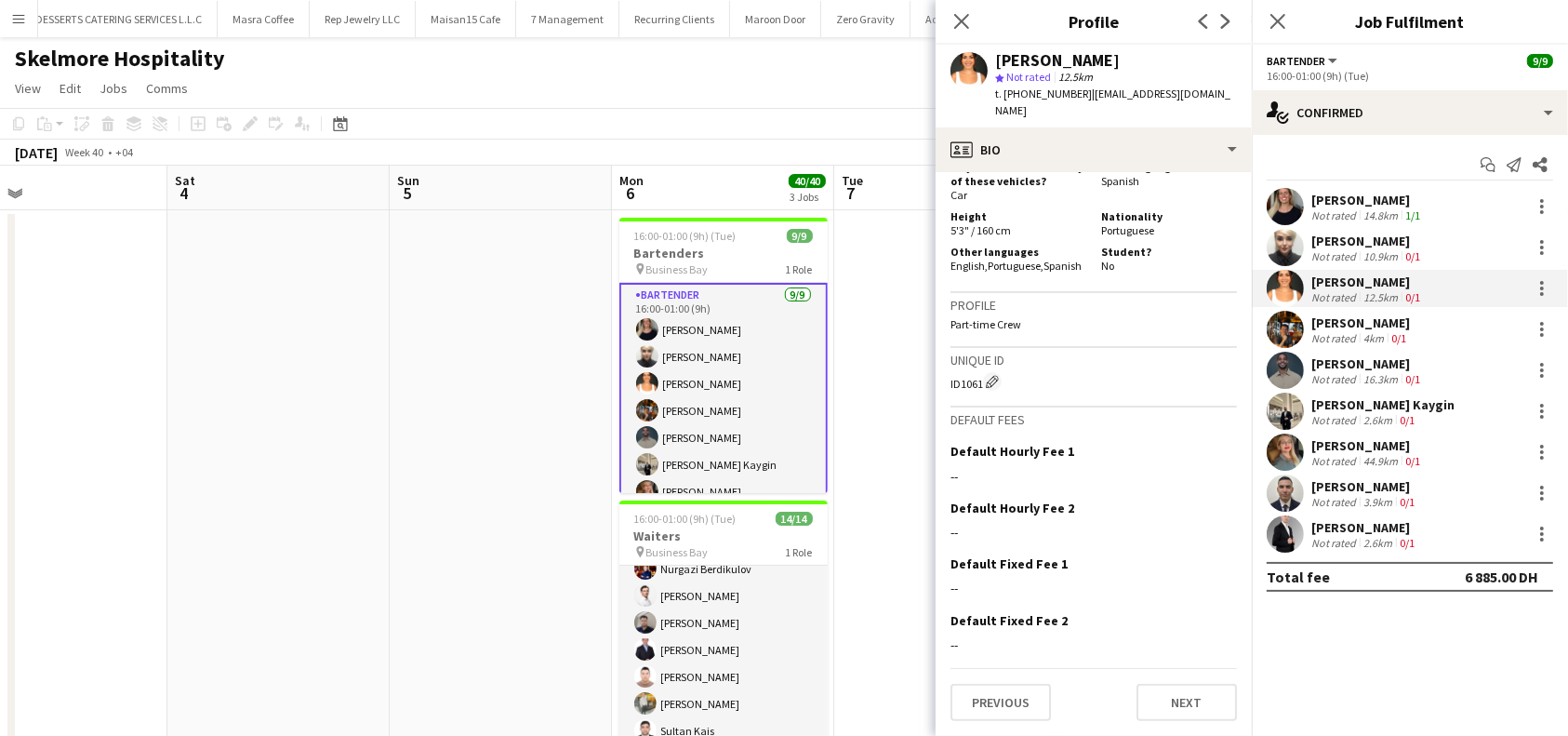
click at [1367, 317] on div "[PERSON_NAME]" at bounding box center [1361, 322] width 99 height 17
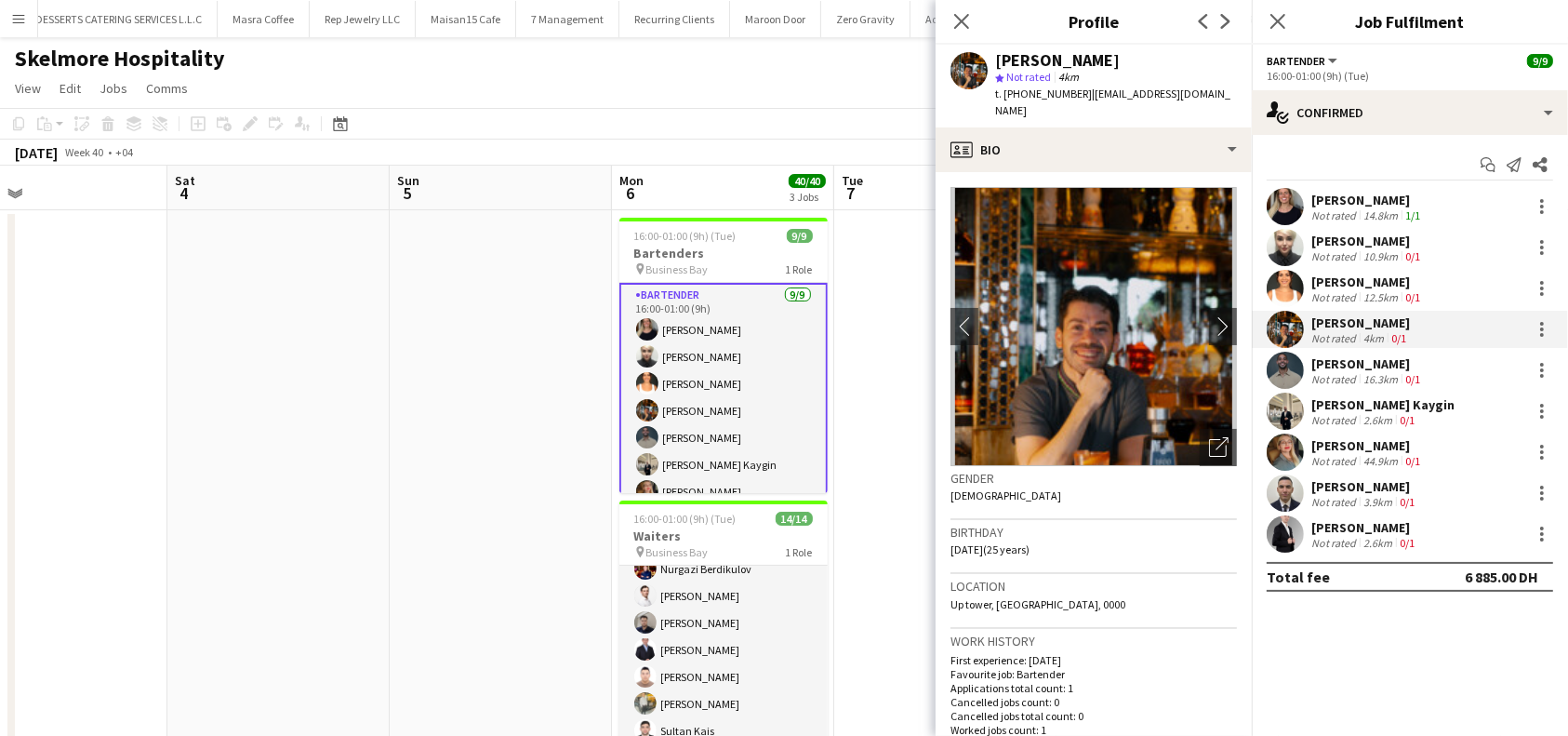
drag, startPoint x: 1124, startPoint y: 62, endPoint x: 998, endPoint y: 58, distance: 126.1
click at [998, 58] on div "[PERSON_NAME]" at bounding box center [1115, 60] width 242 height 17
copy div "[PERSON_NAME]"
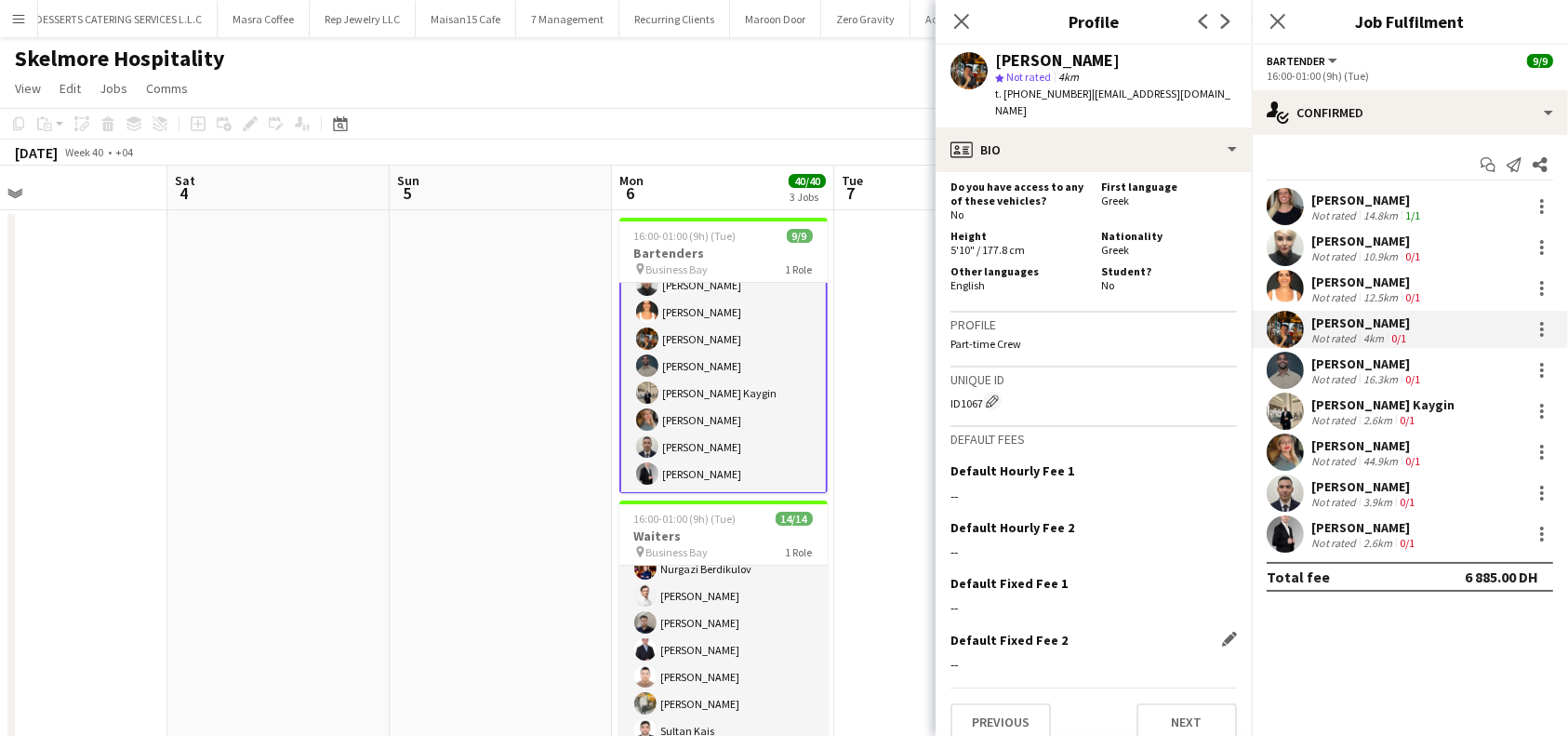
scroll to position [811, 0]
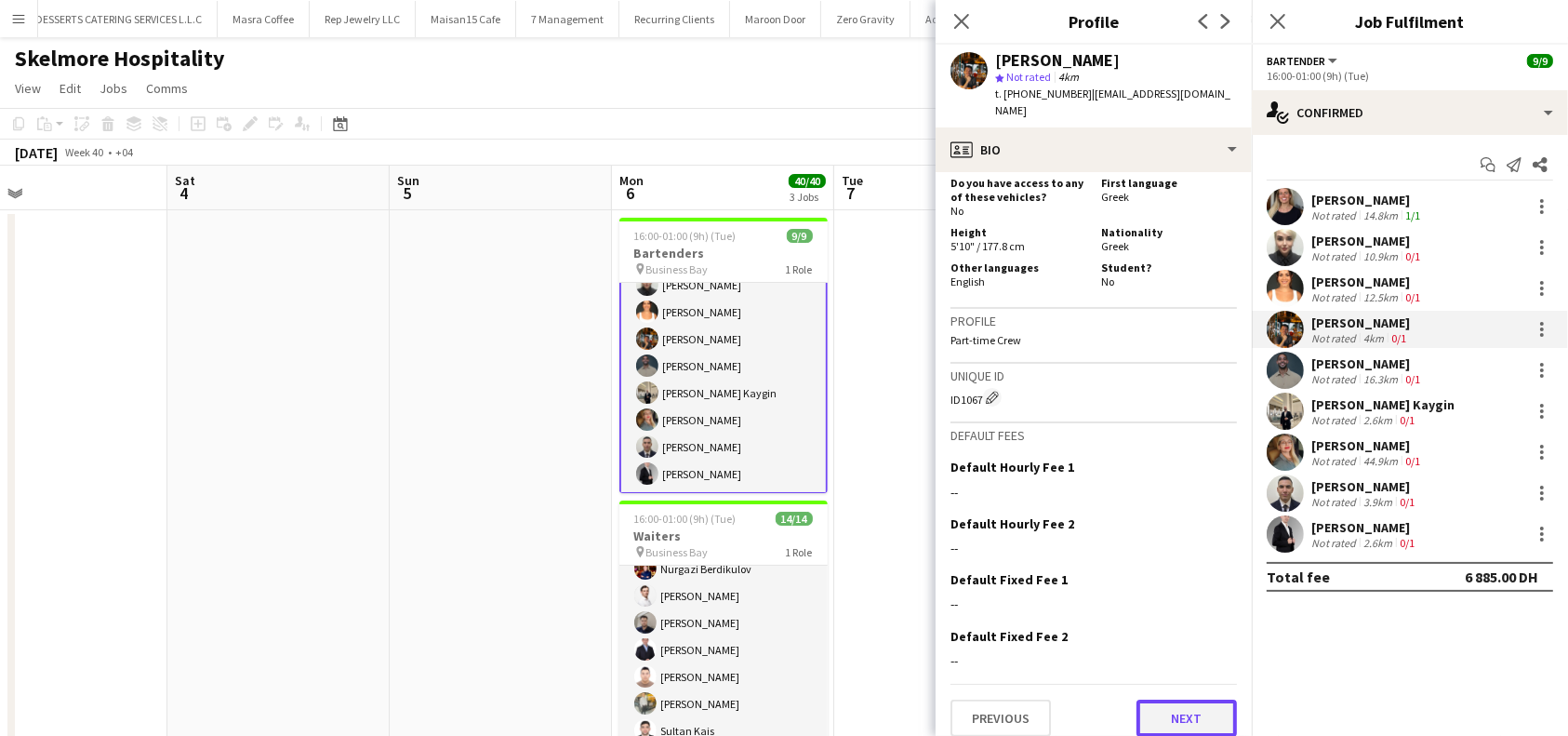
click at [1162, 702] on button "Next" at bounding box center [1187, 718] width 101 height 38
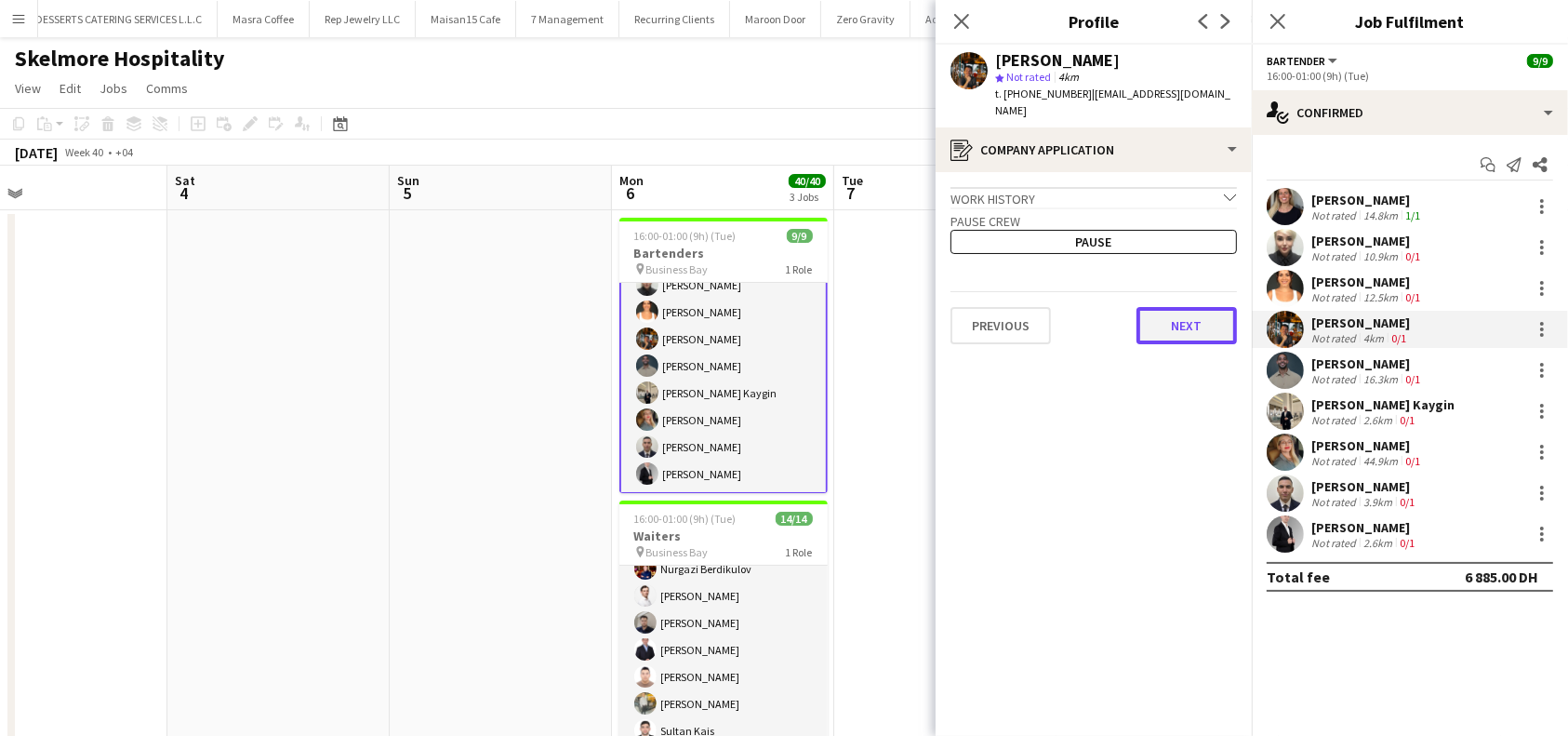
click at [1200, 308] on button "Next" at bounding box center [1187, 326] width 101 height 38
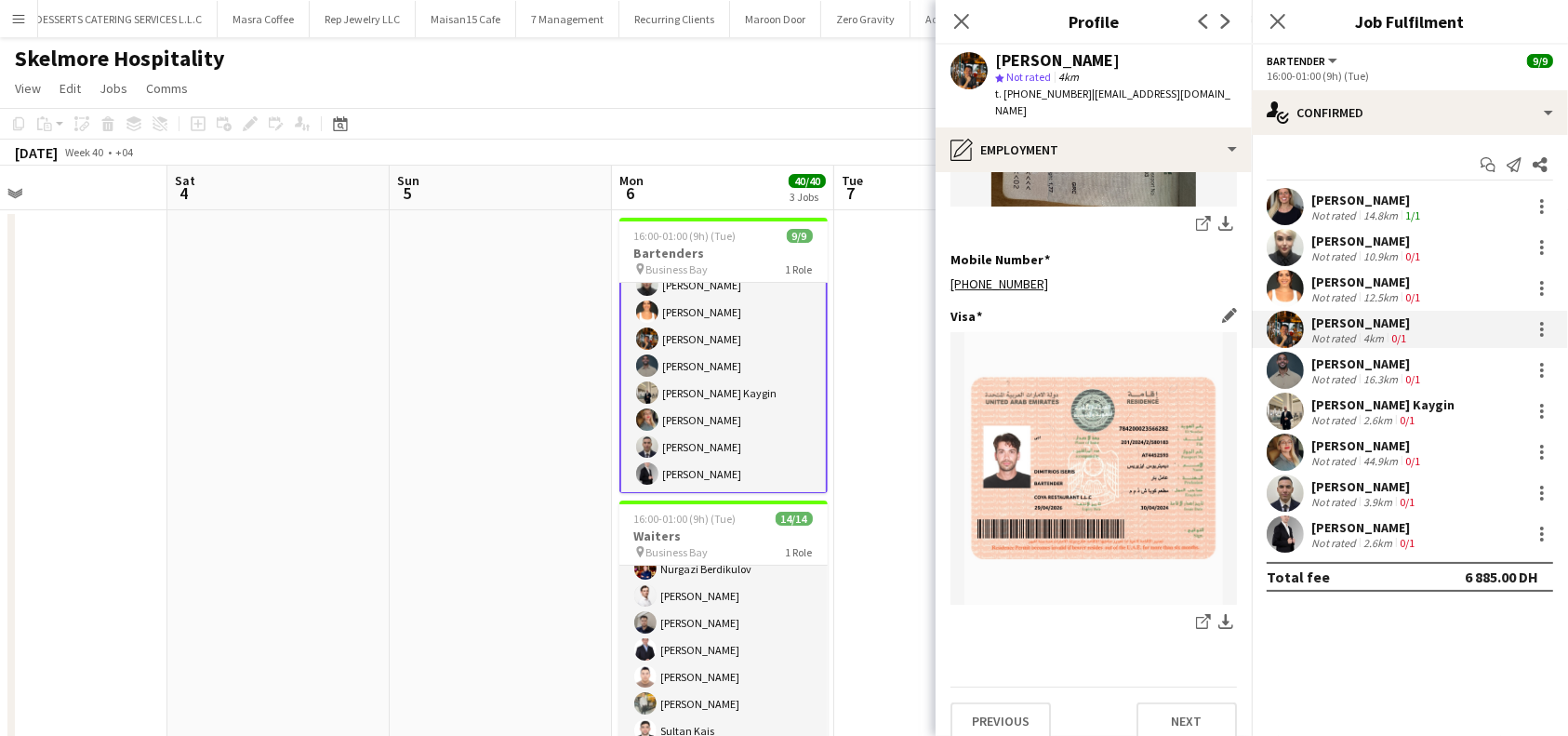
scroll to position [620, 0]
click at [1153, 711] on button "Next" at bounding box center [1187, 720] width 101 height 38
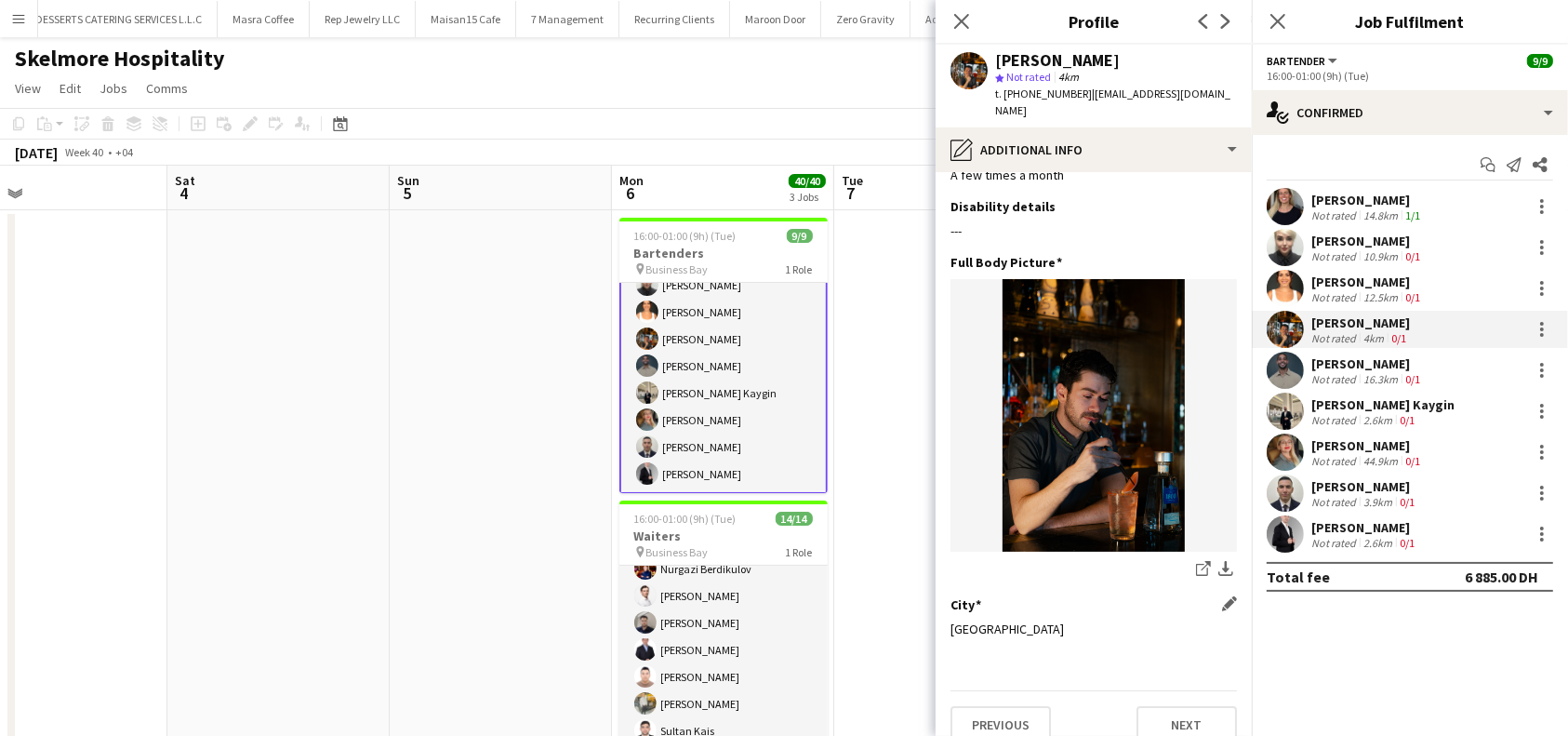
scroll to position [48, 0]
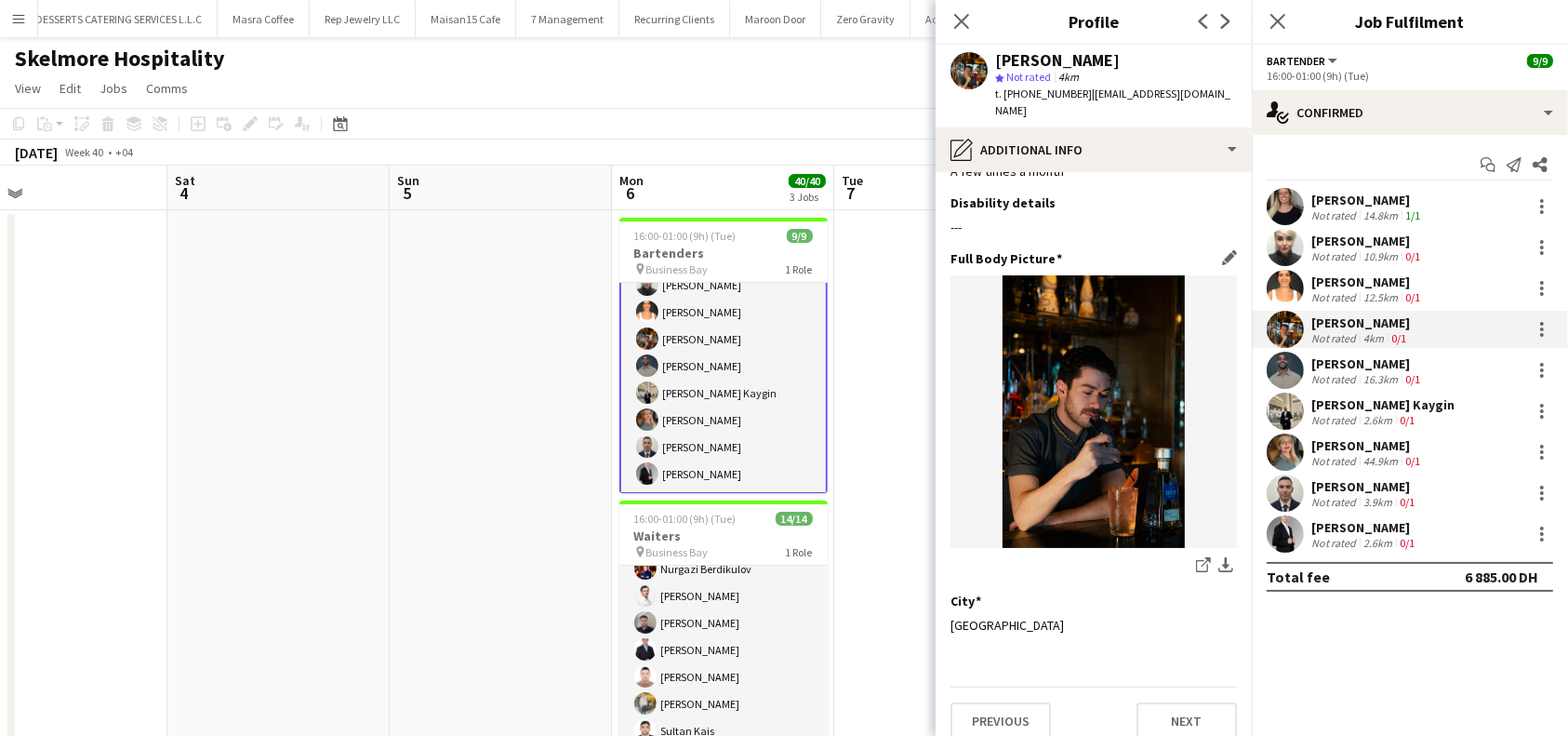
click at [1127, 394] on img at bounding box center [1094, 412] width 287 height 273
click at [1197, 557] on icon "share-external-link-1" at bounding box center [1203, 564] width 15 height 15
click at [1149, 702] on button "Next" at bounding box center [1187, 721] width 101 height 38
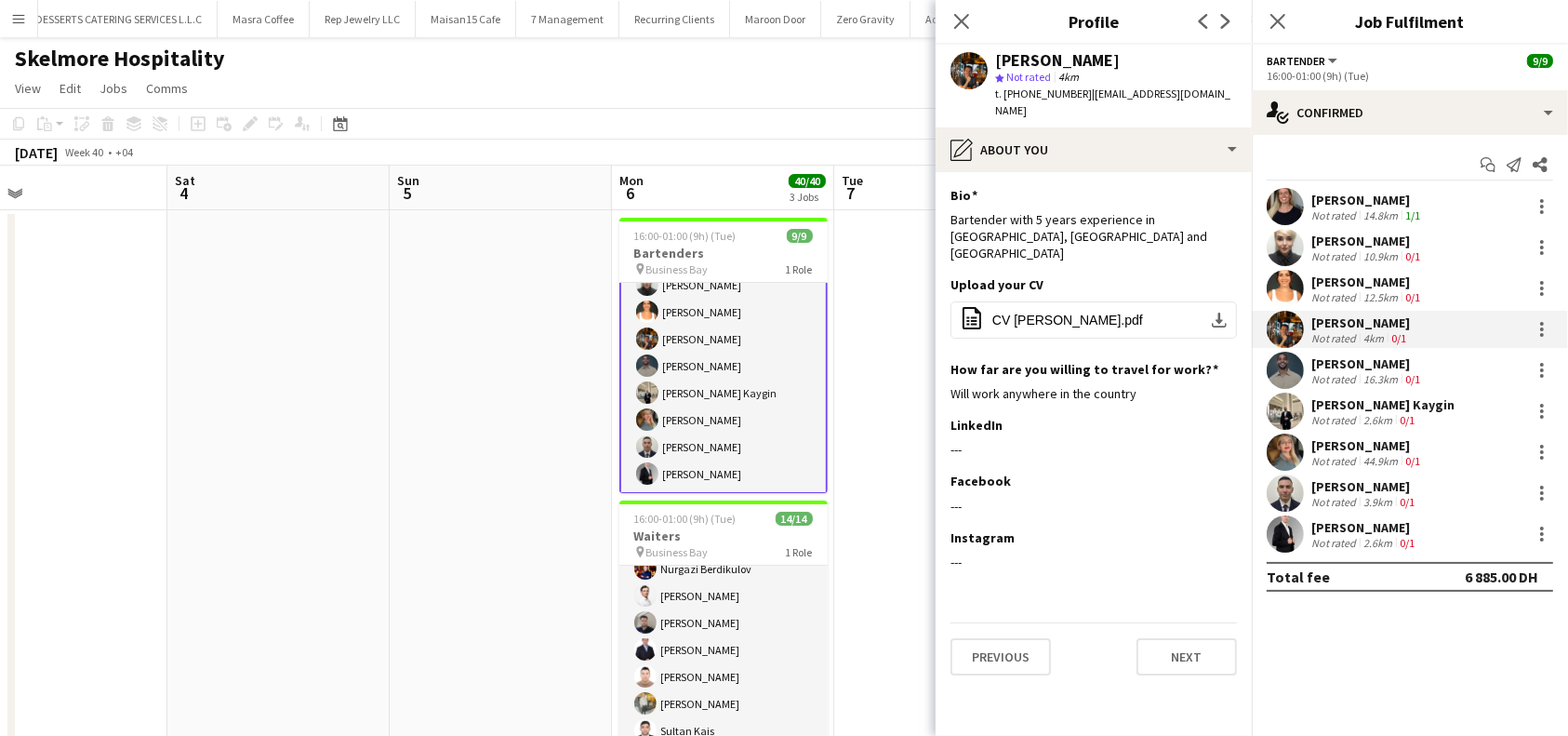
scroll to position [0, 0]
click at [1187, 638] on button "Next" at bounding box center [1187, 657] width 101 height 38
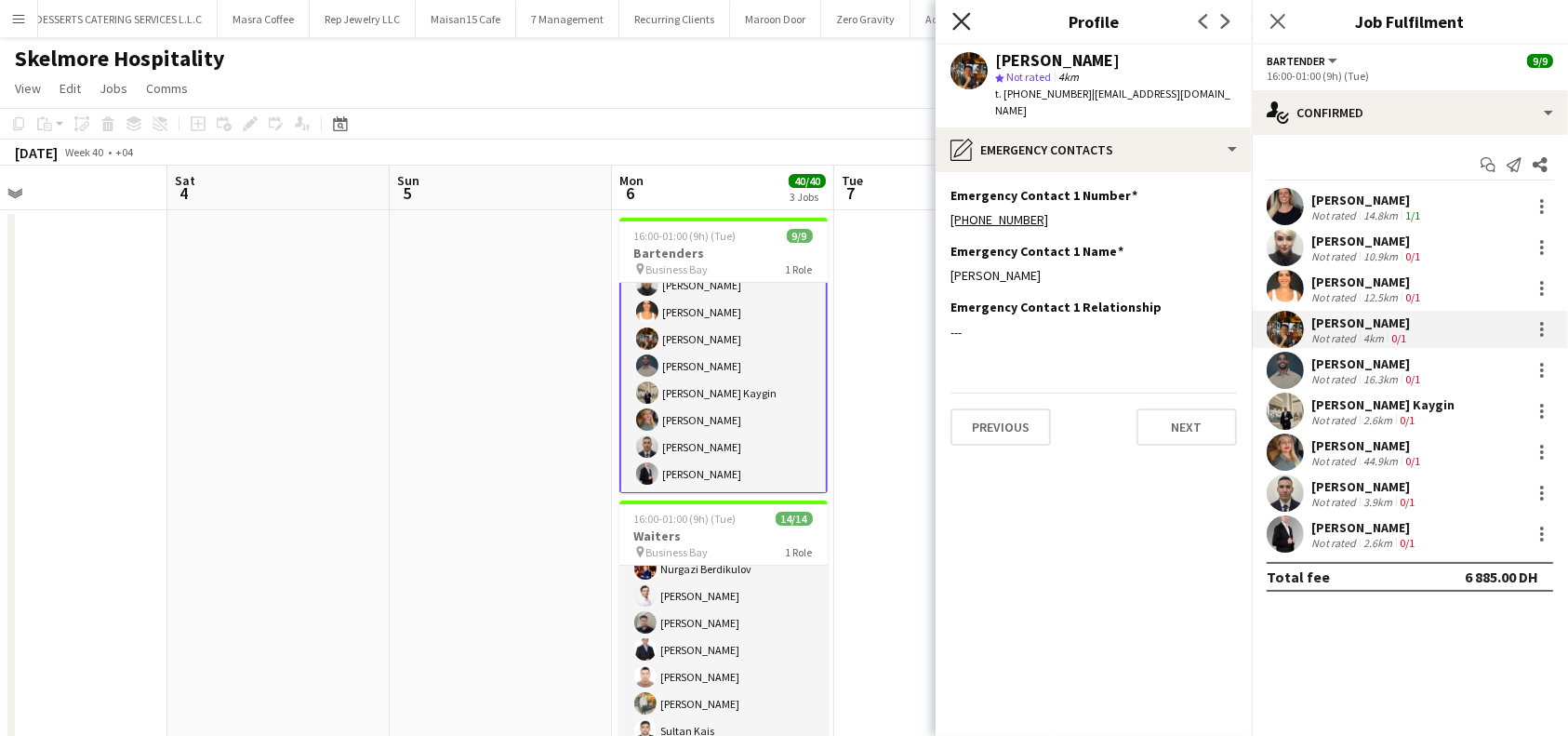
click at [967, 26] on icon "Close pop-in" at bounding box center [961, 21] width 18 height 18
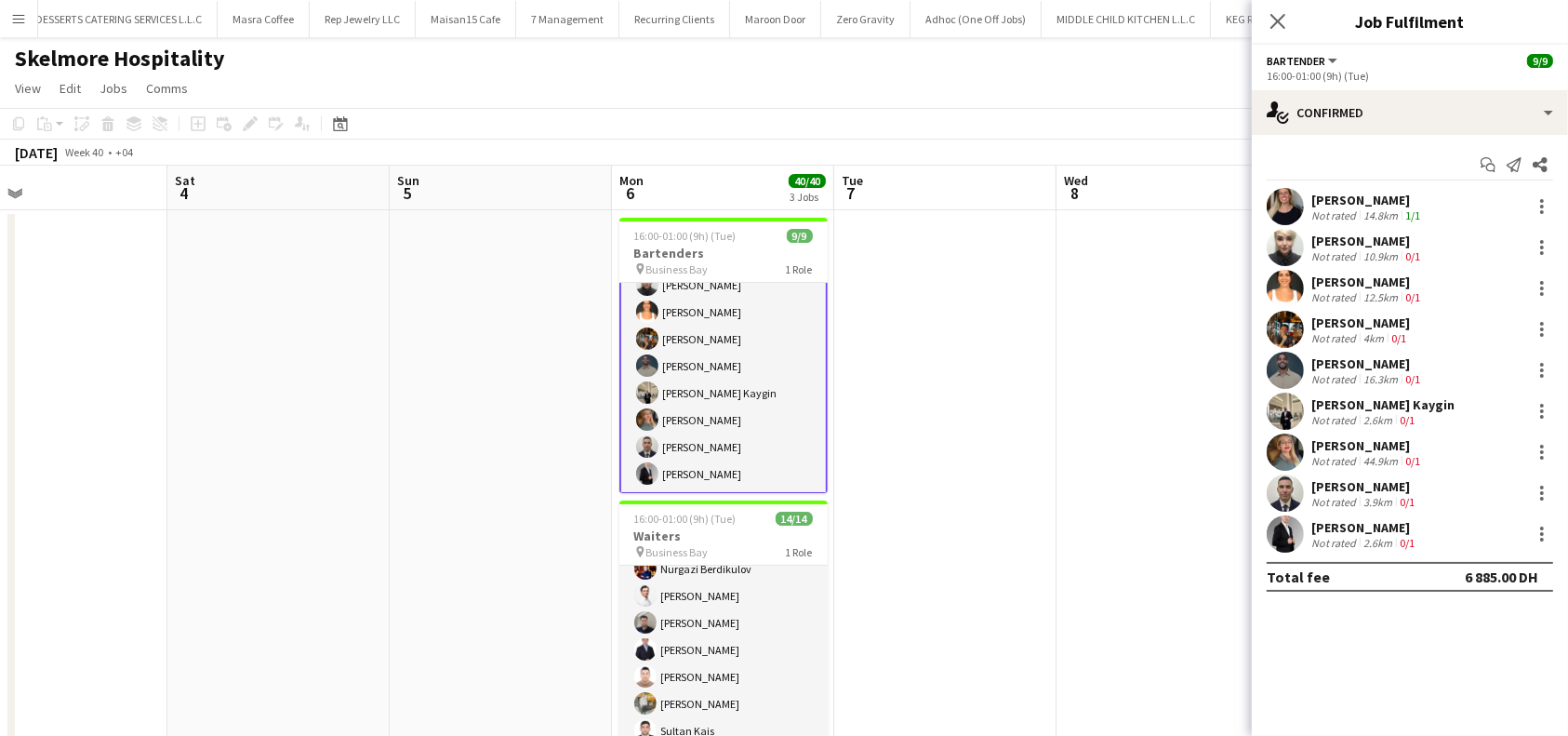
click at [1334, 317] on div "[PERSON_NAME]" at bounding box center [1361, 322] width 99 height 17
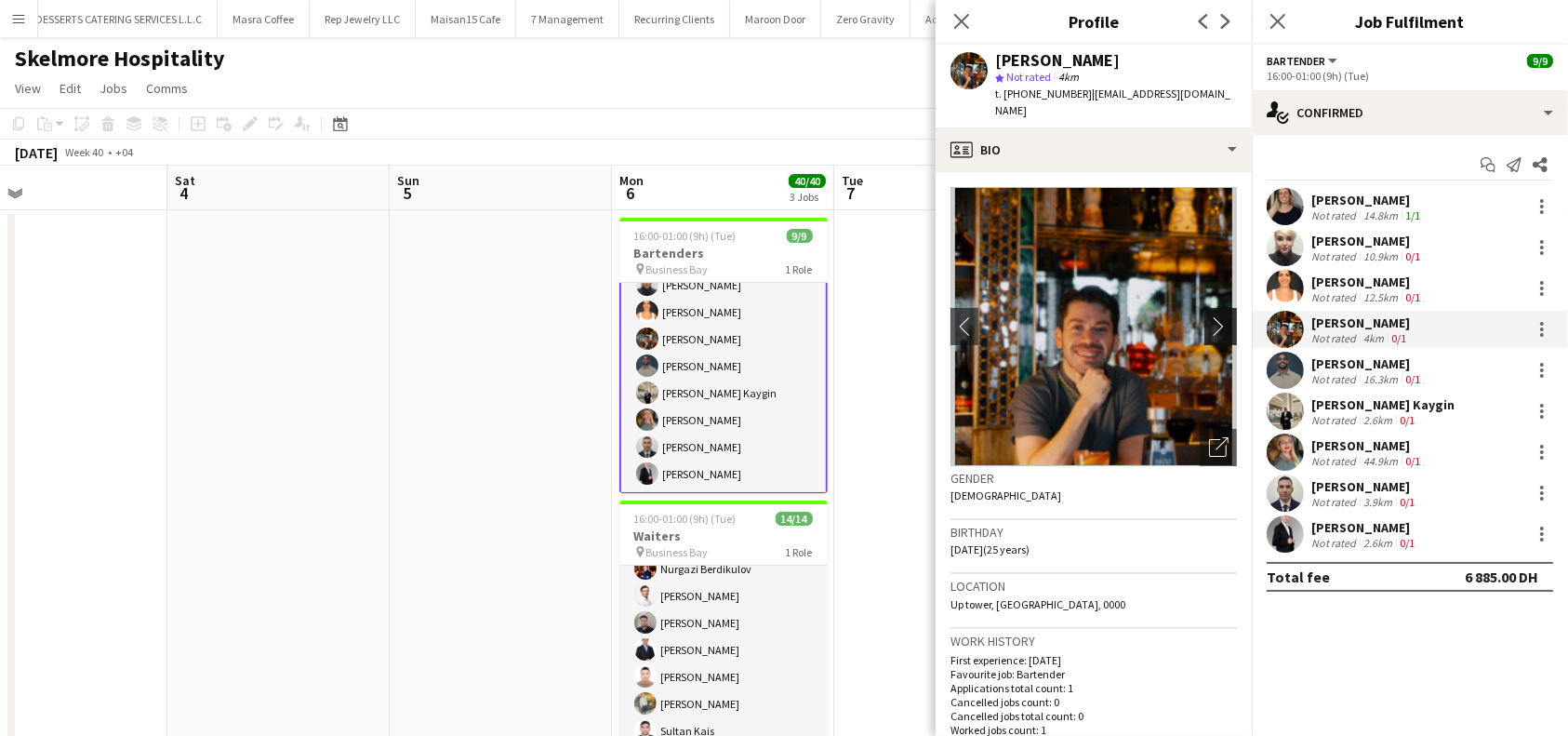
click at [1212, 321] on button "chevron-right" at bounding box center [1223, 327] width 38 height 38
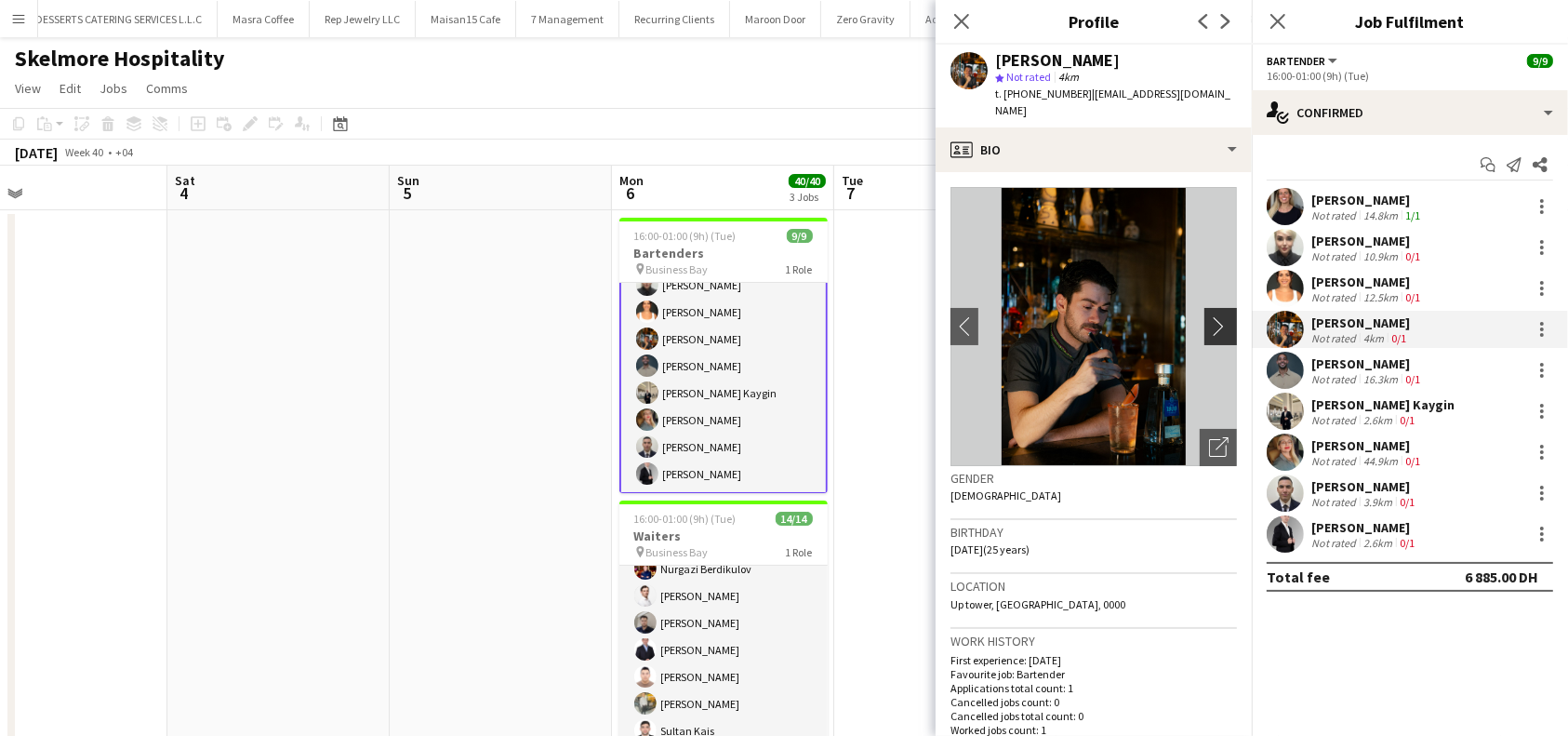
click at [1209, 316] on app-icon "chevron-right" at bounding box center [1223, 326] width 29 height 20
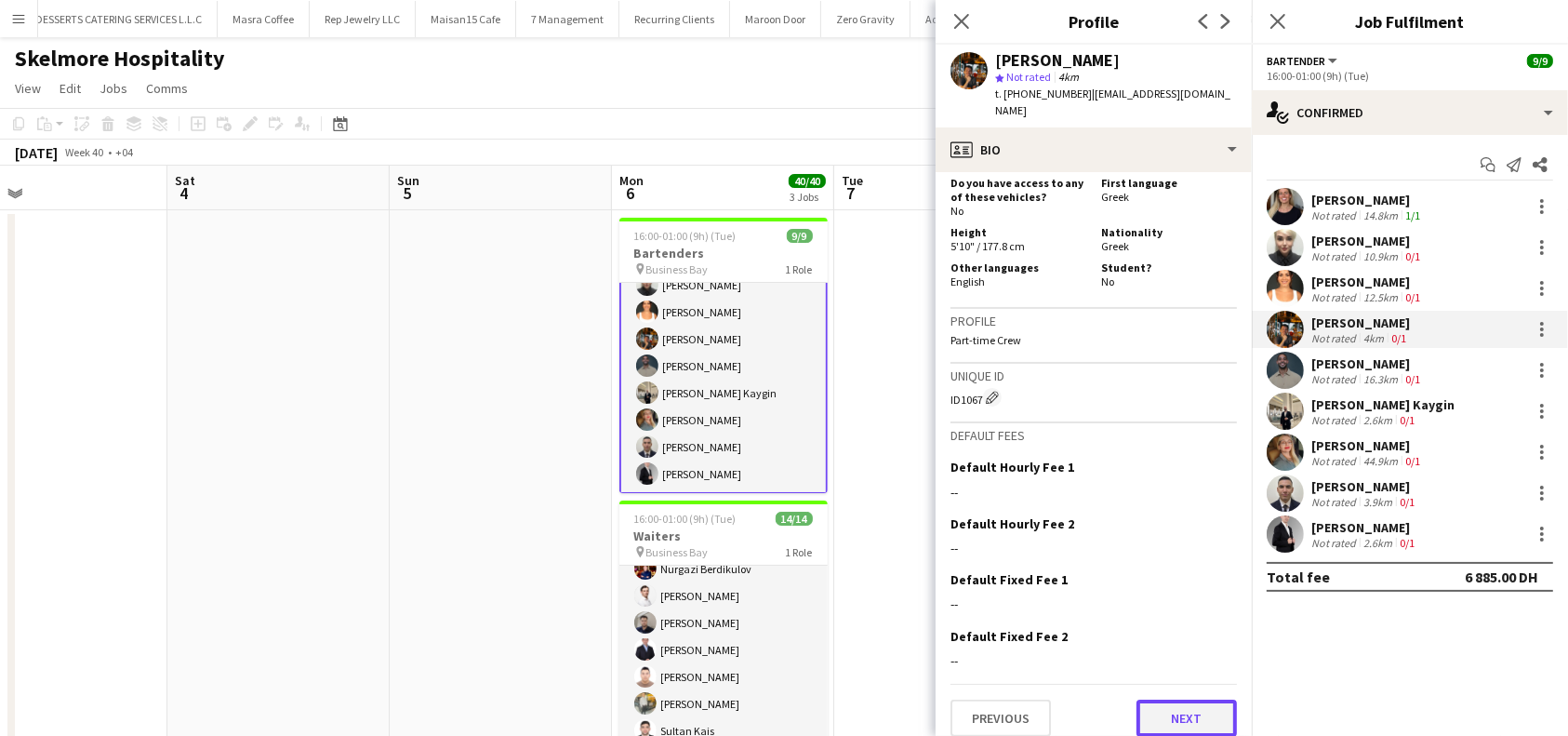
click at [1183, 706] on button "Next" at bounding box center [1187, 718] width 101 height 38
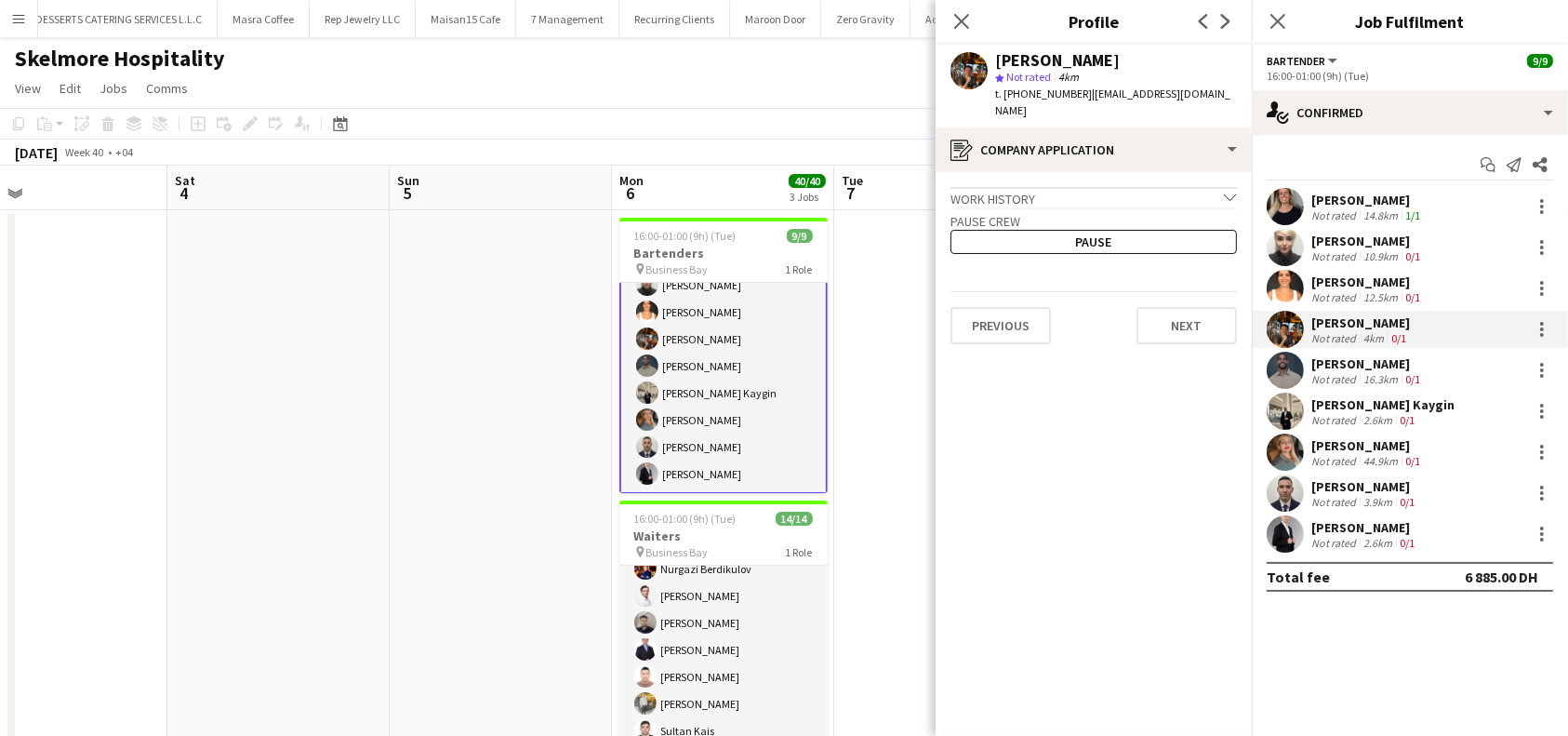
click at [1348, 323] on div "[PERSON_NAME]" at bounding box center [1361, 322] width 99 height 17
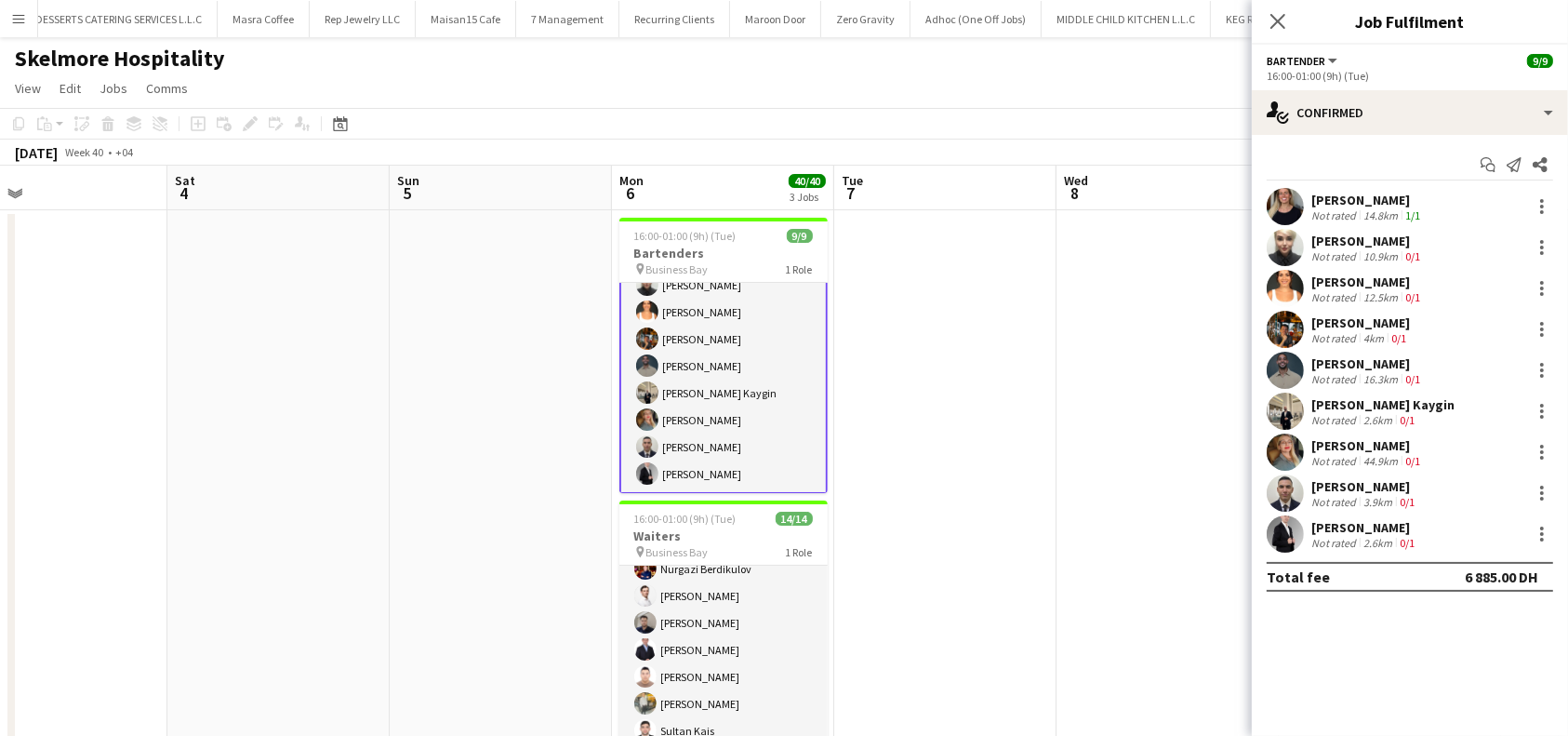
click at [1372, 324] on div "[PERSON_NAME]" at bounding box center [1361, 322] width 99 height 17
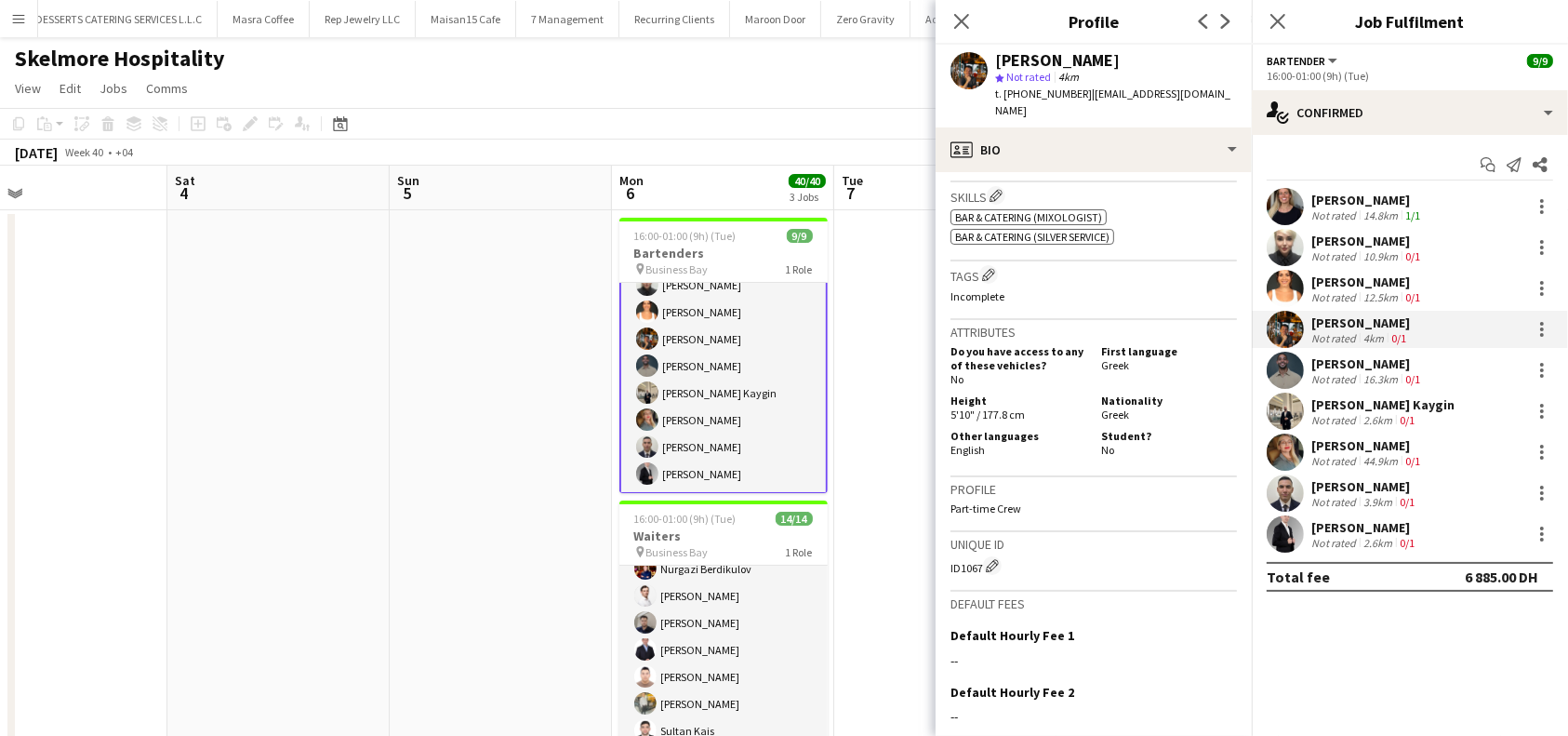
scroll to position [811, 0]
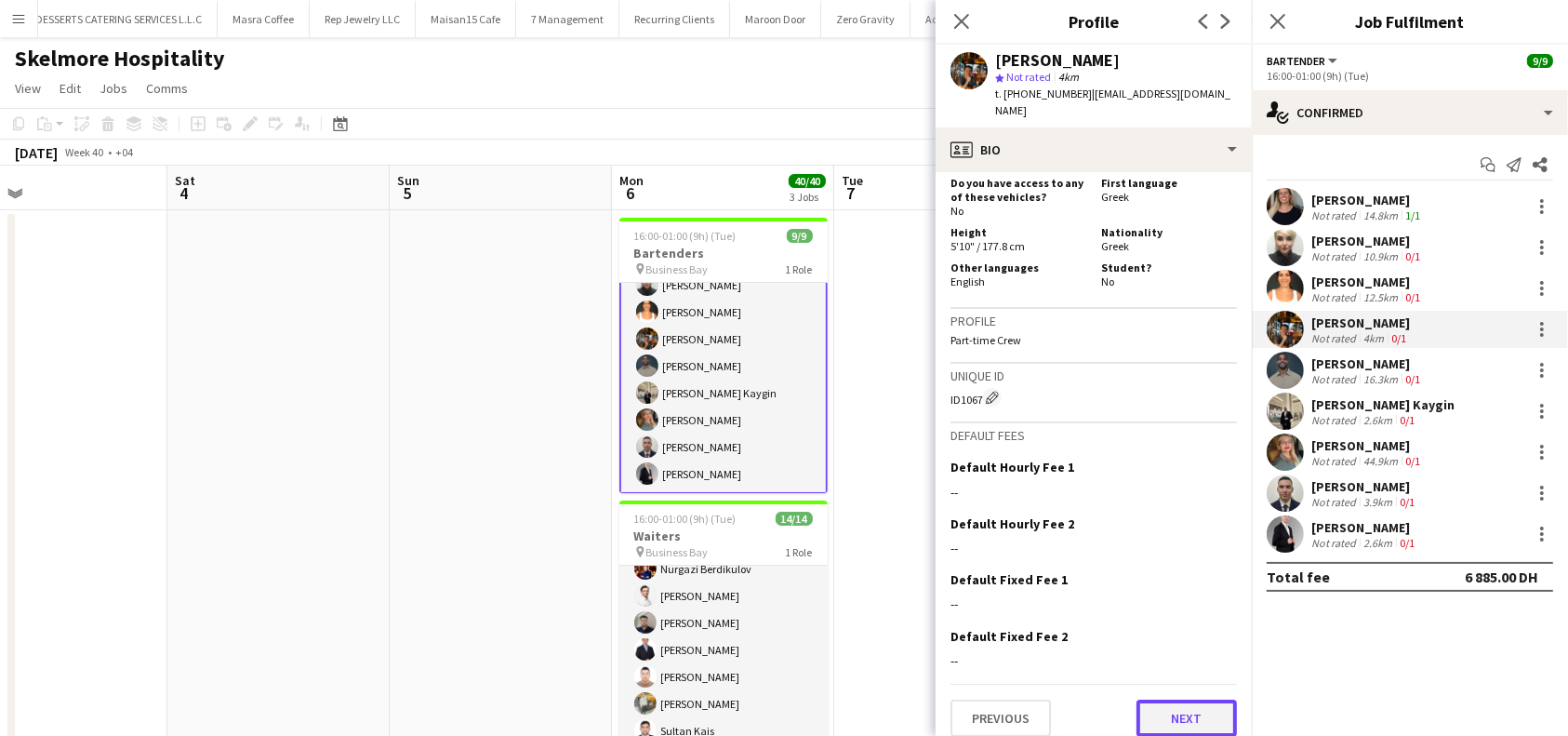
click at [1169, 699] on button "Next" at bounding box center [1187, 718] width 101 height 38
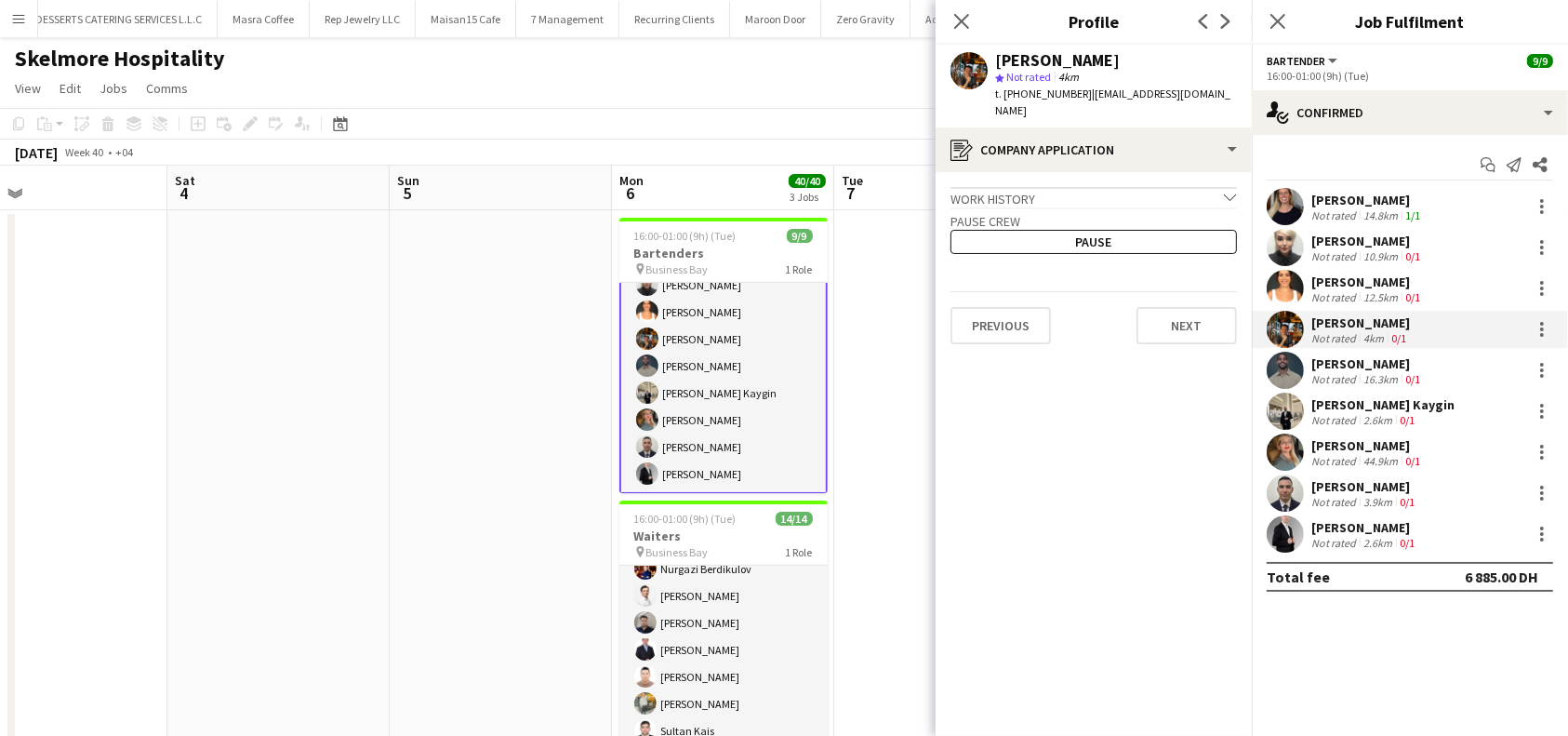
click at [1186, 326] on app-crew-profile-application "Work history chevron-down Incomplete Pause crew Pause Previous Next" at bounding box center [1094, 453] width 316 height 564
click at [1196, 312] on button "Next" at bounding box center [1187, 326] width 101 height 38
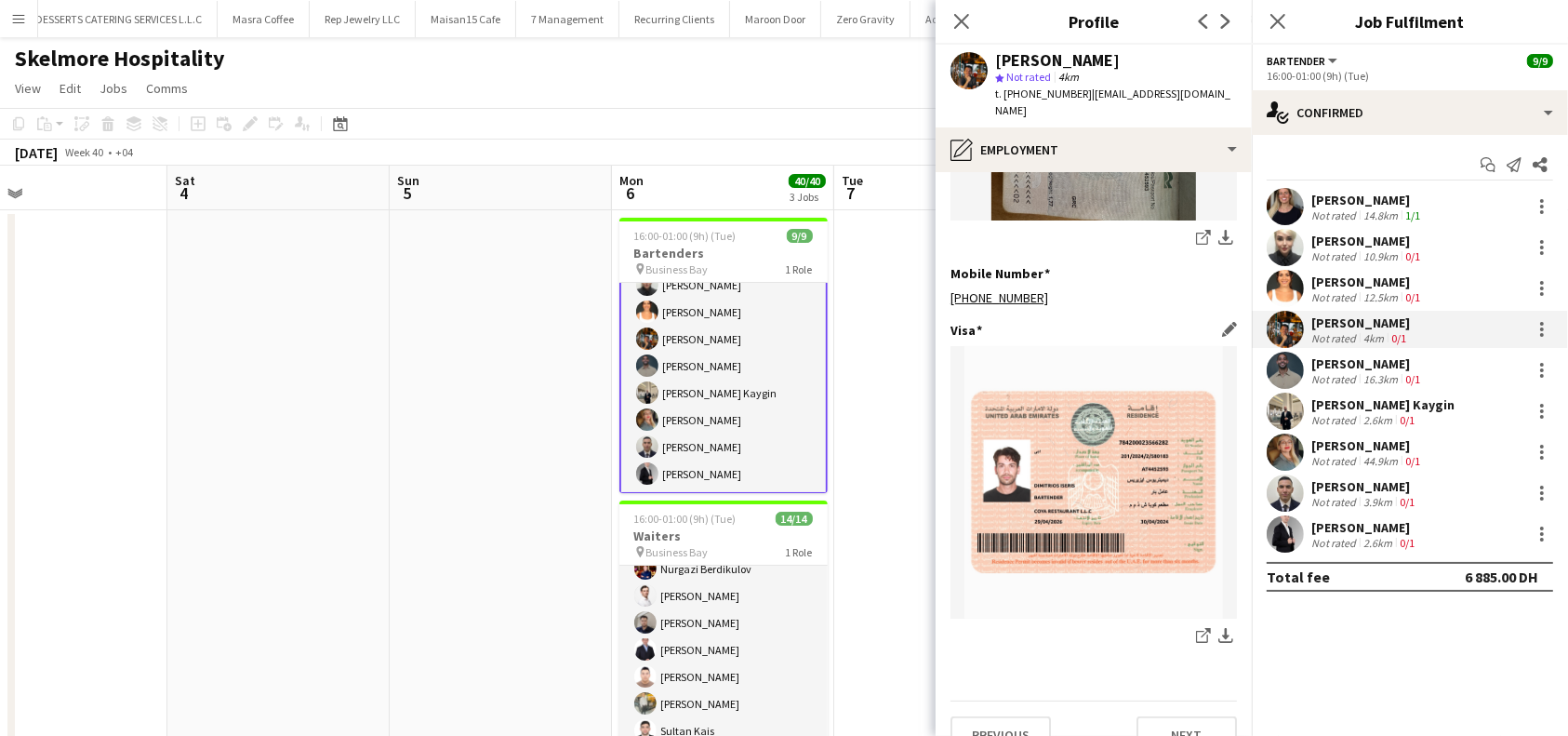
scroll to position [620, 0]
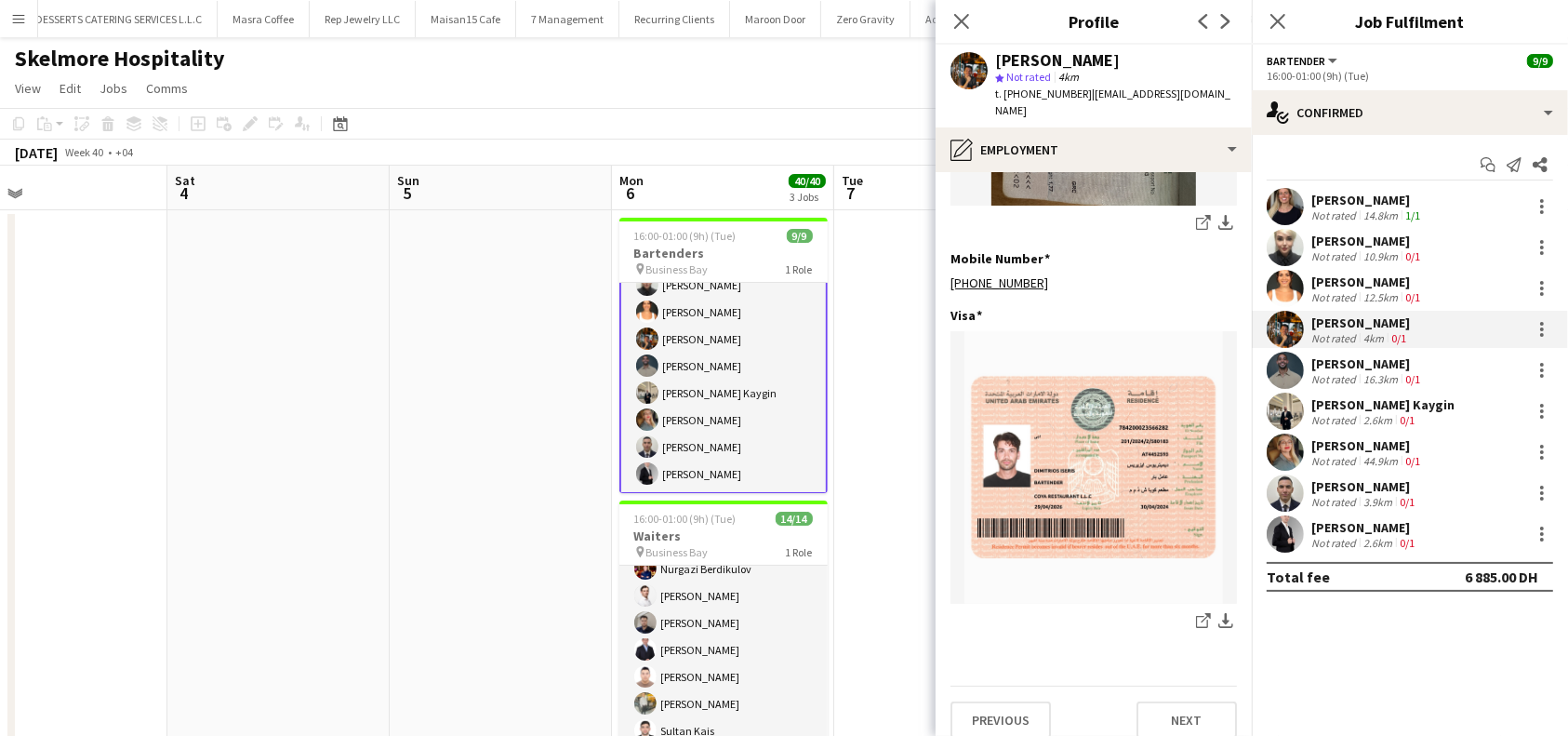
click at [1365, 368] on div "[PERSON_NAME]" at bounding box center [1367, 364] width 113 height 17
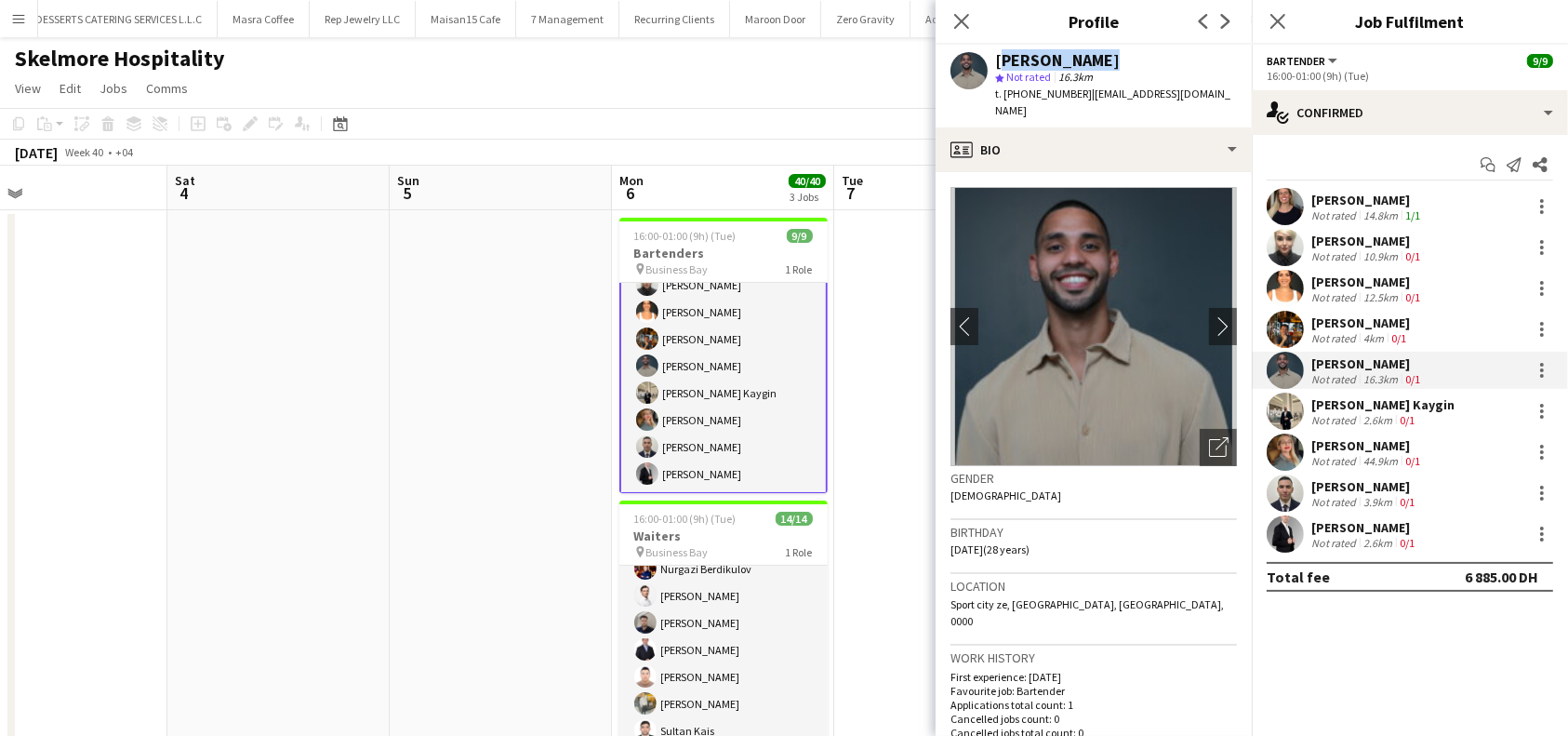
drag, startPoint x: 1098, startPoint y: 56, endPoint x: 996, endPoint y: 49, distance: 102.2
click at [996, 52] on div "[PERSON_NAME]" at bounding box center [1115, 60] width 242 height 17
copy div "[PERSON_NAME]"
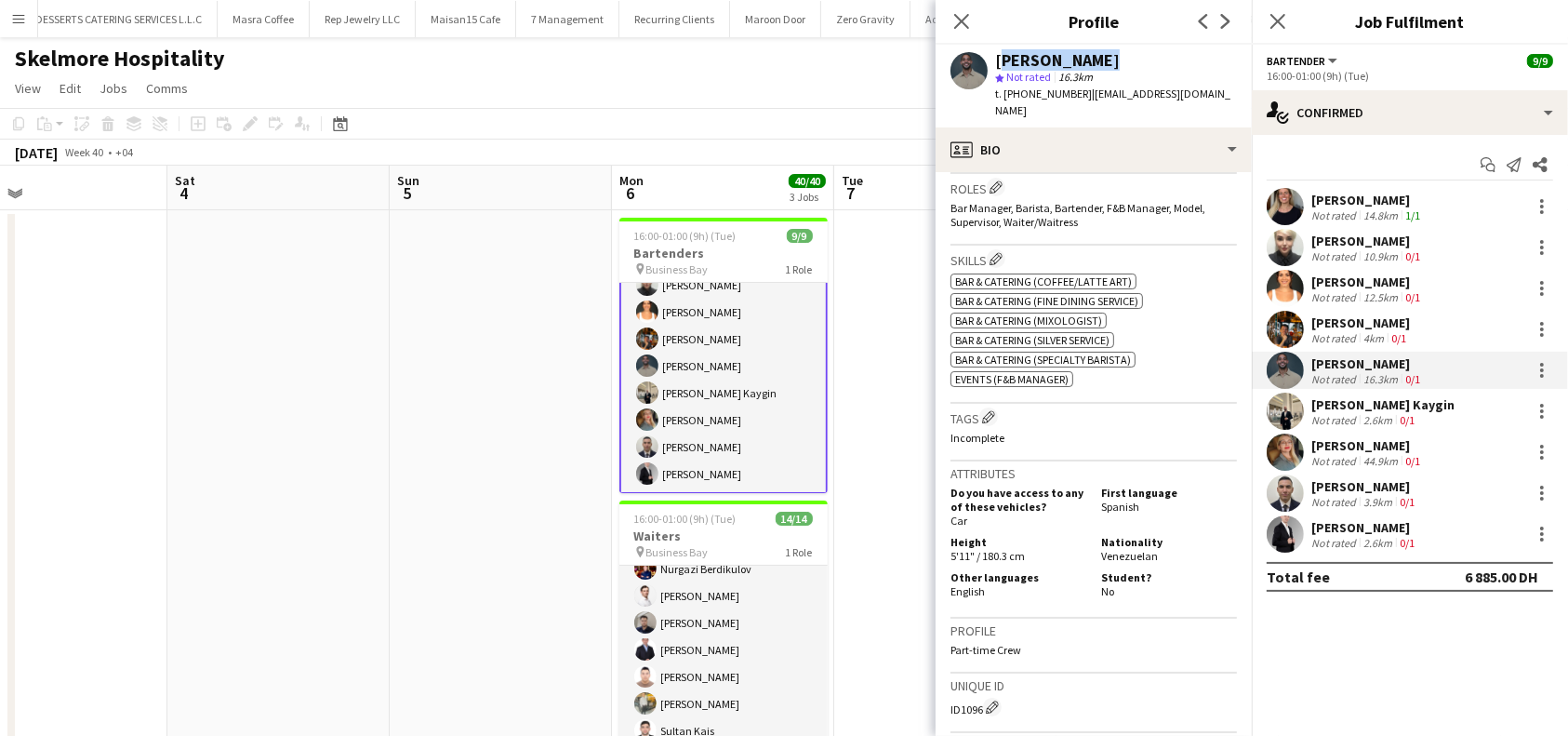
scroll to position [619, 0]
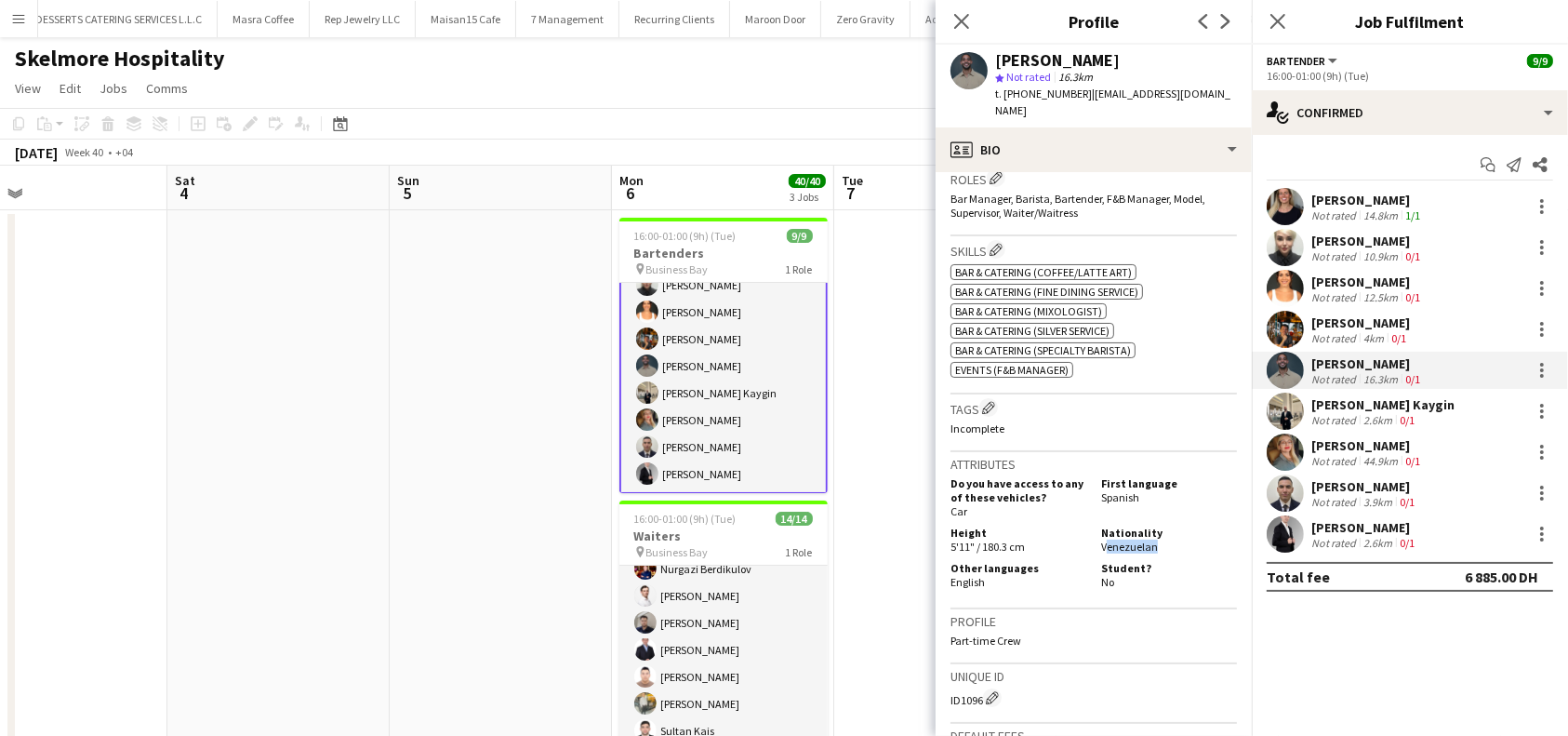
drag, startPoint x: 1141, startPoint y: 532, endPoint x: 1089, endPoint y: 533, distance: 52.0
click at [1094, 533] on div "Nationality Venezuelan" at bounding box center [1165, 539] width 143 height 28
copy span "[GEOGRAPHIC_DATA]"
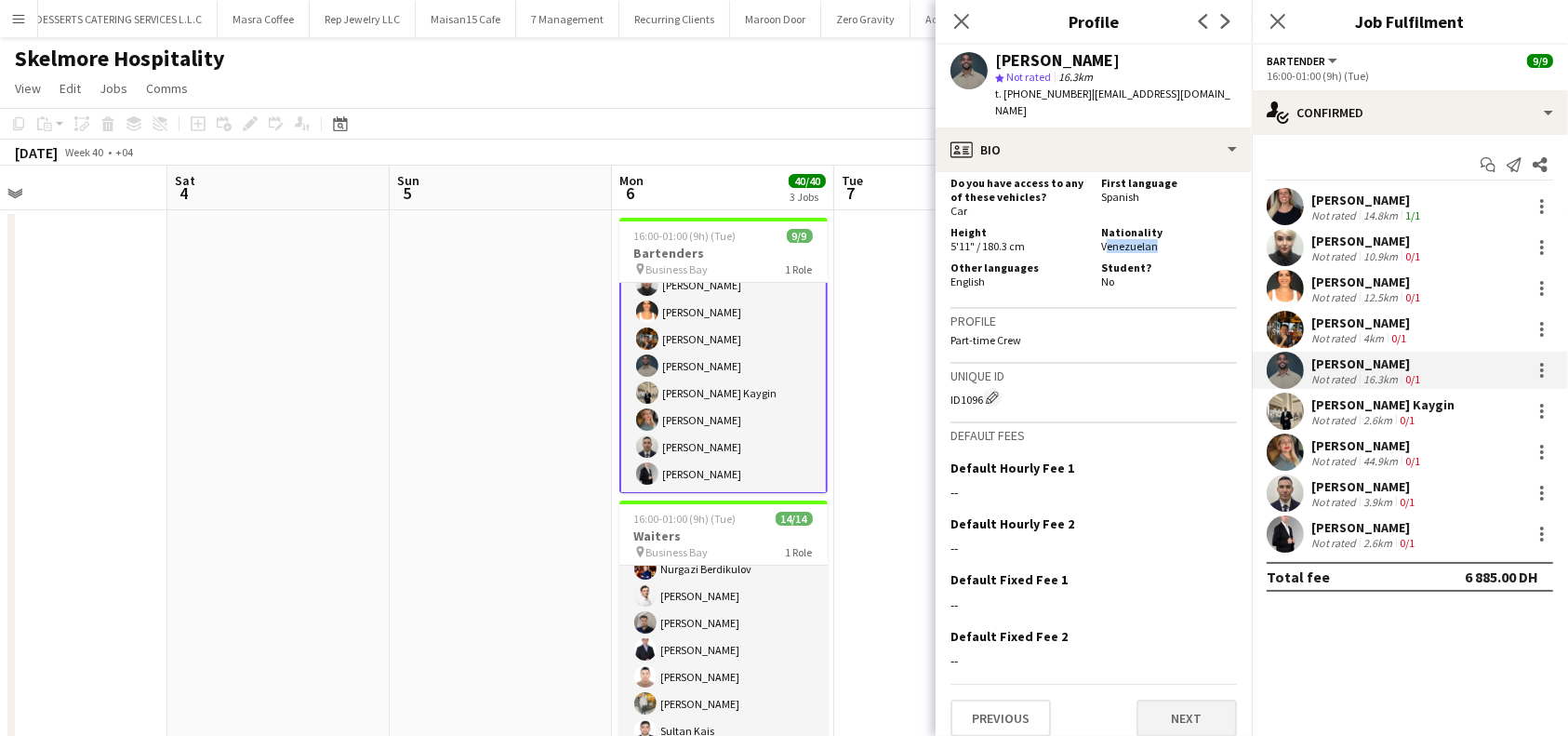
scroll to position [923, 0]
click at [1170, 696] on button "Next" at bounding box center [1187, 715] width 101 height 38
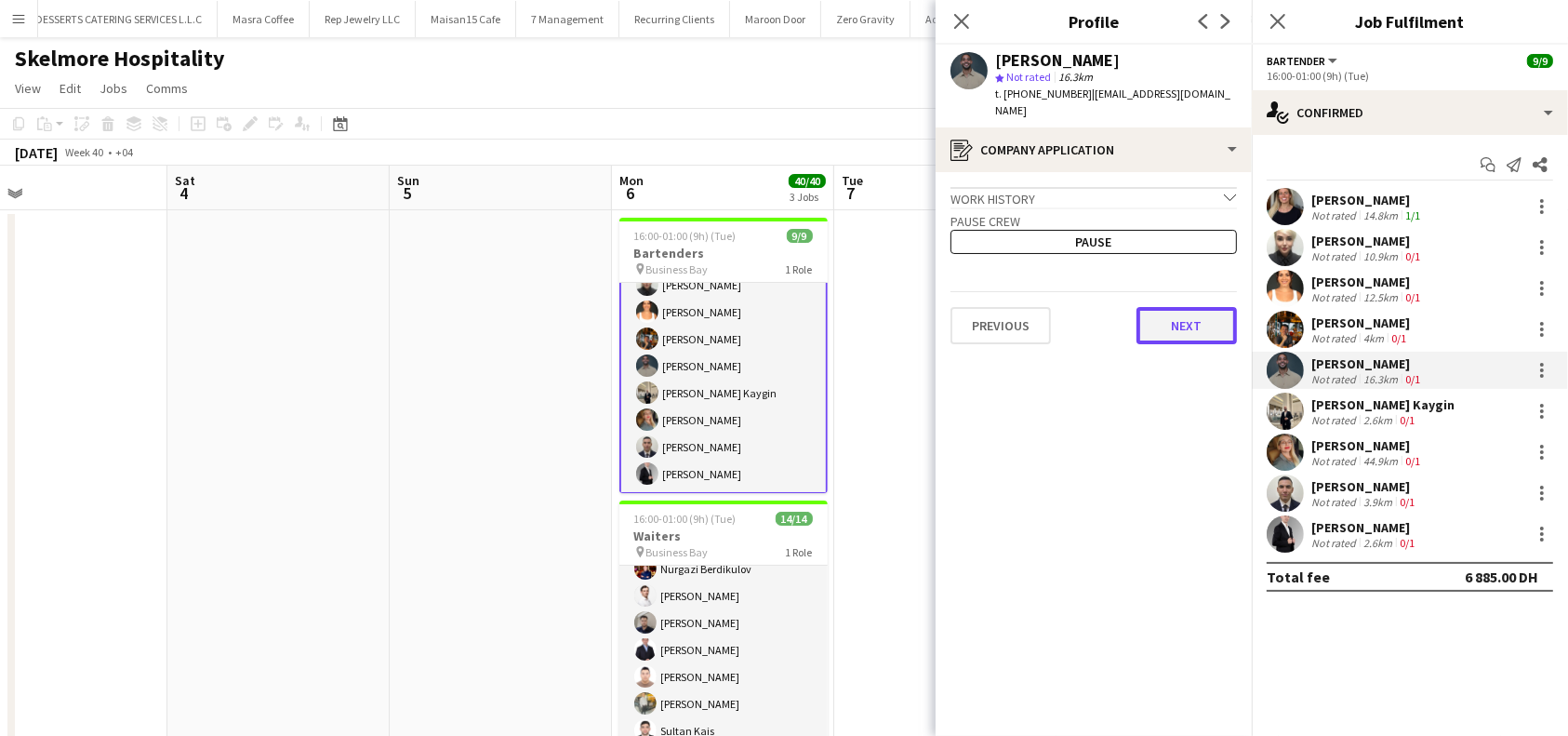
click at [1167, 341] on button "Next" at bounding box center [1187, 326] width 101 height 38
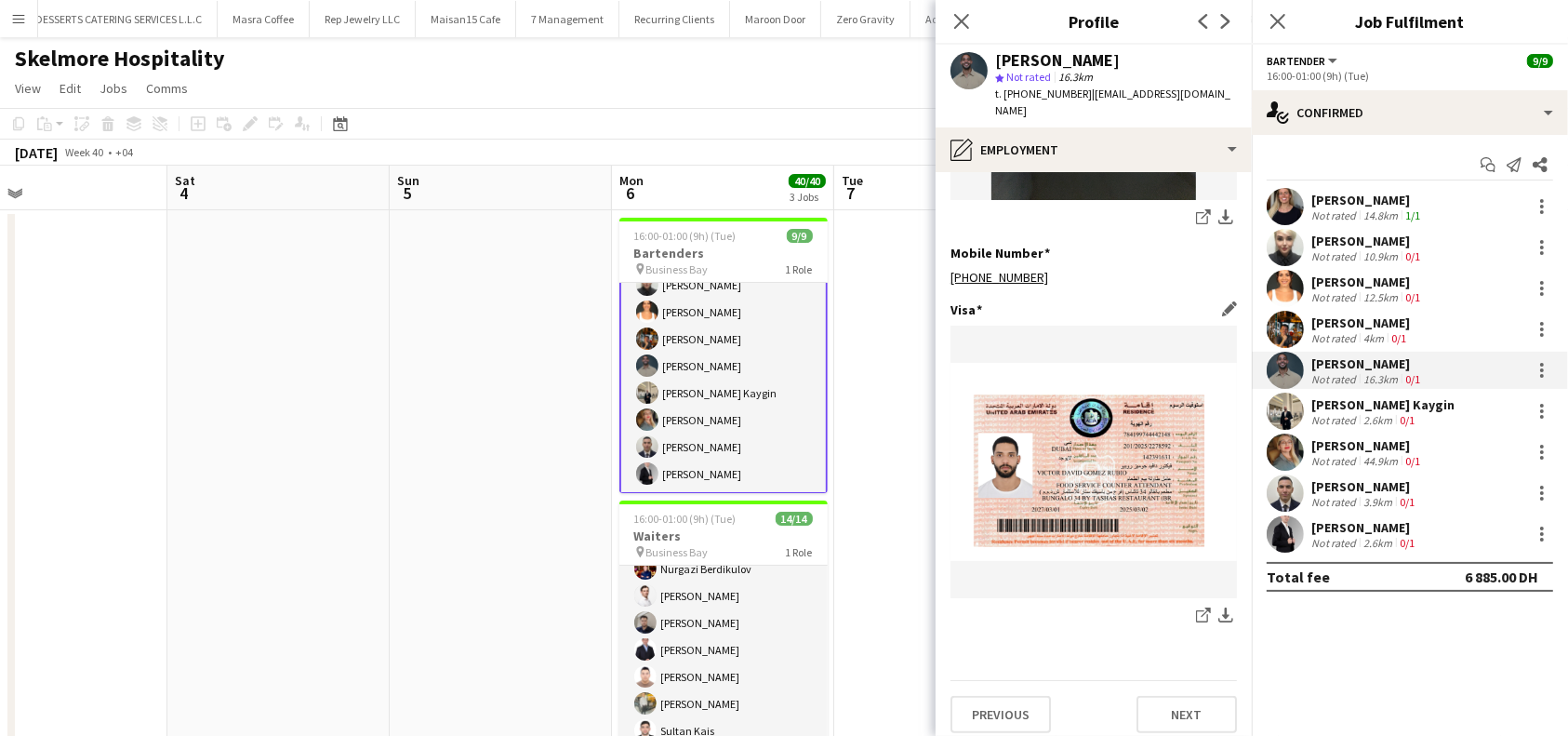
scroll to position [637, 0]
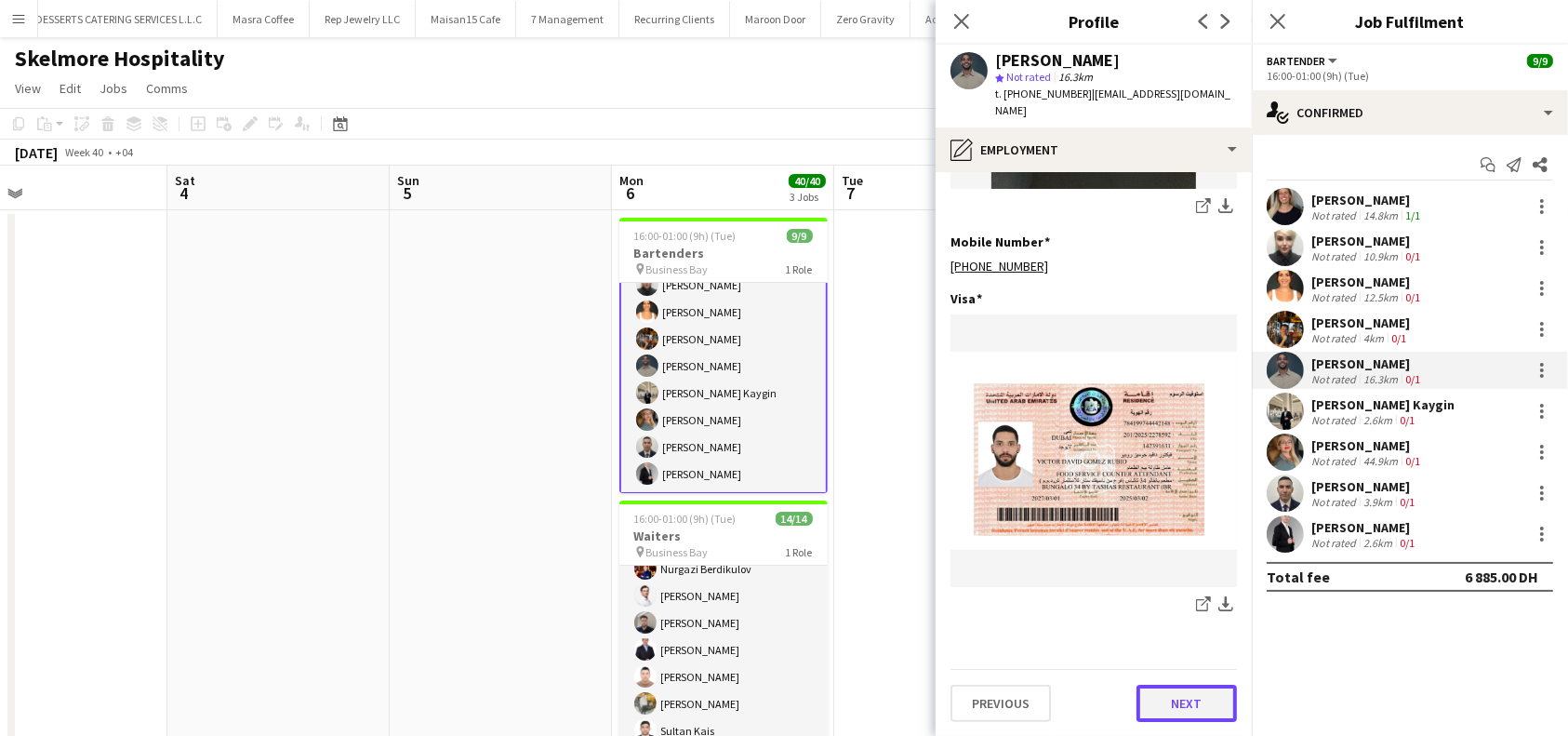
click at [1159, 706] on button "Next" at bounding box center [1187, 703] width 101 height 38
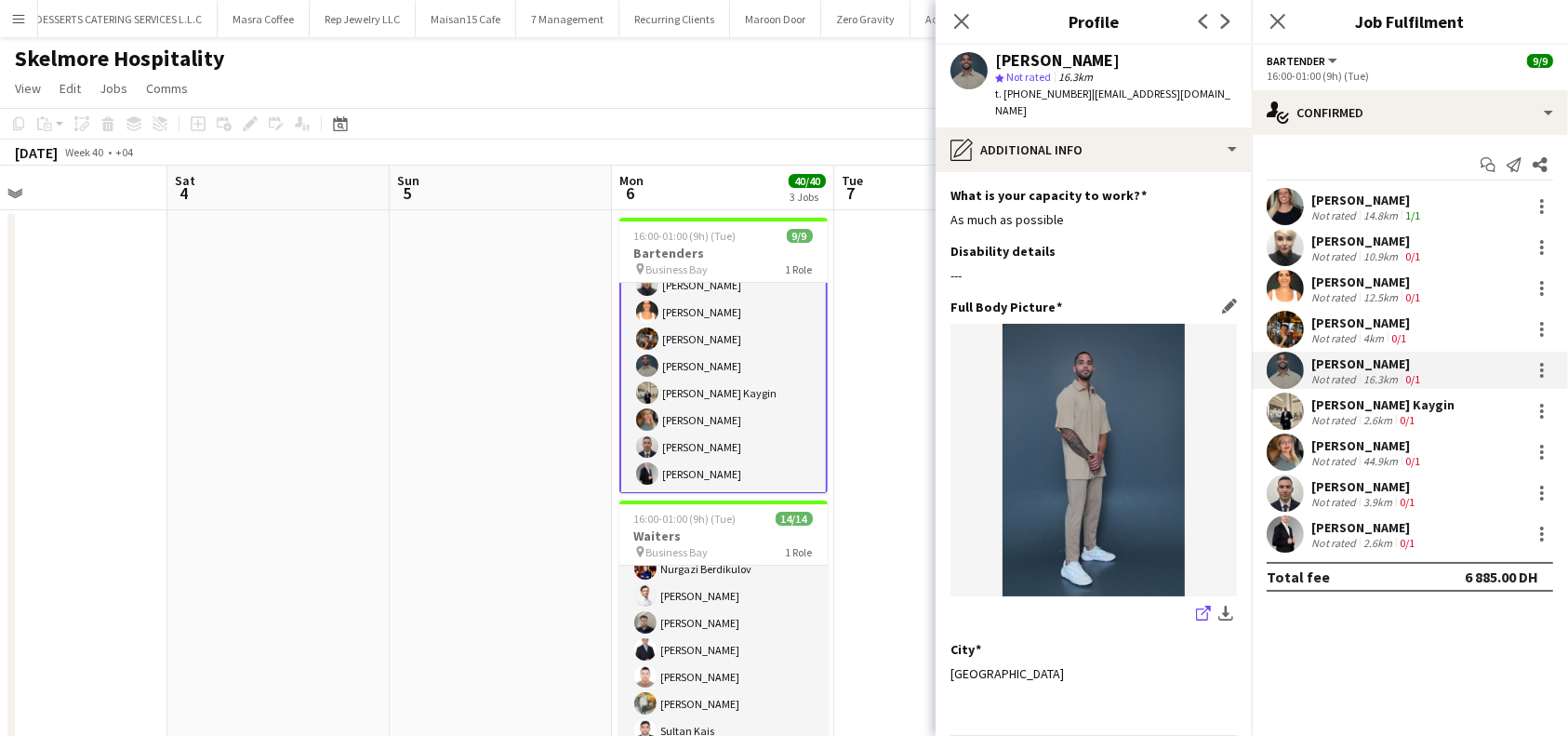
click at [1197, 610] on icon "share-external-link-1" at bounding box center [1203, 613] width 15 height 15
click at [1354, 401] on div "[PERSON_NAME] Kaygin" at bounding box center [1382, 404] width 143 height 17
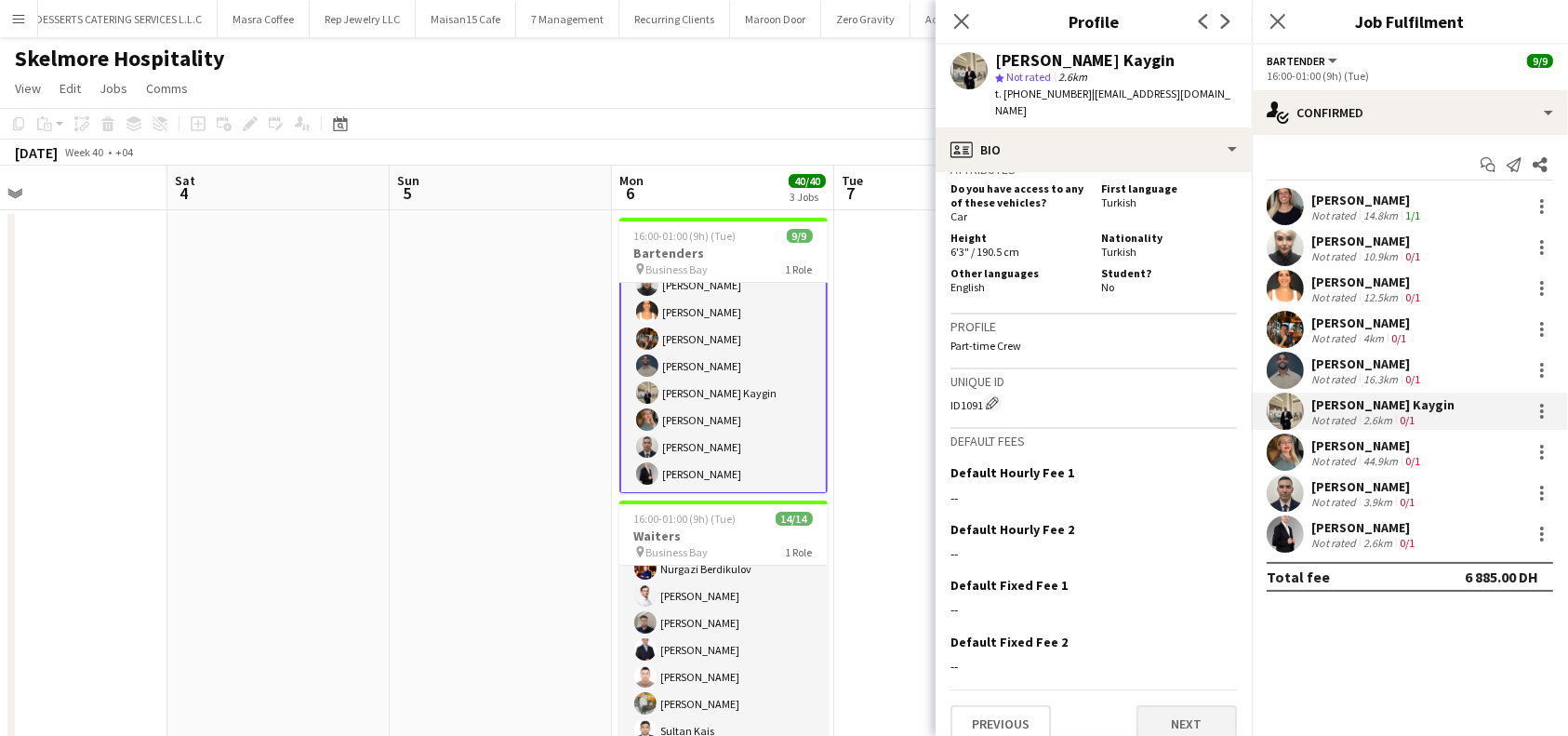
scroll to position [944, 0]
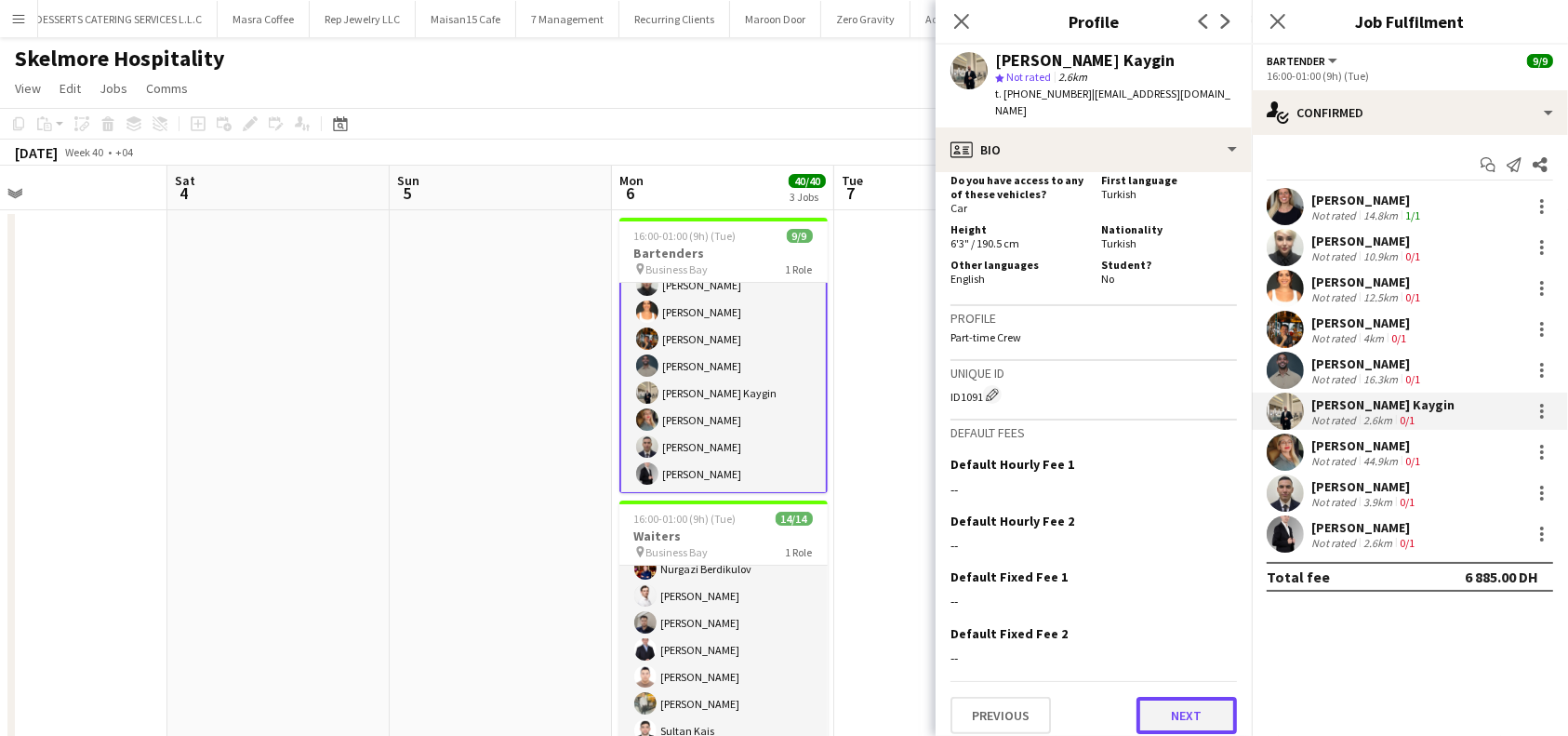
click at [1161, 715] on button "Next" at bounding box center [1187, 715] width 101 height 38
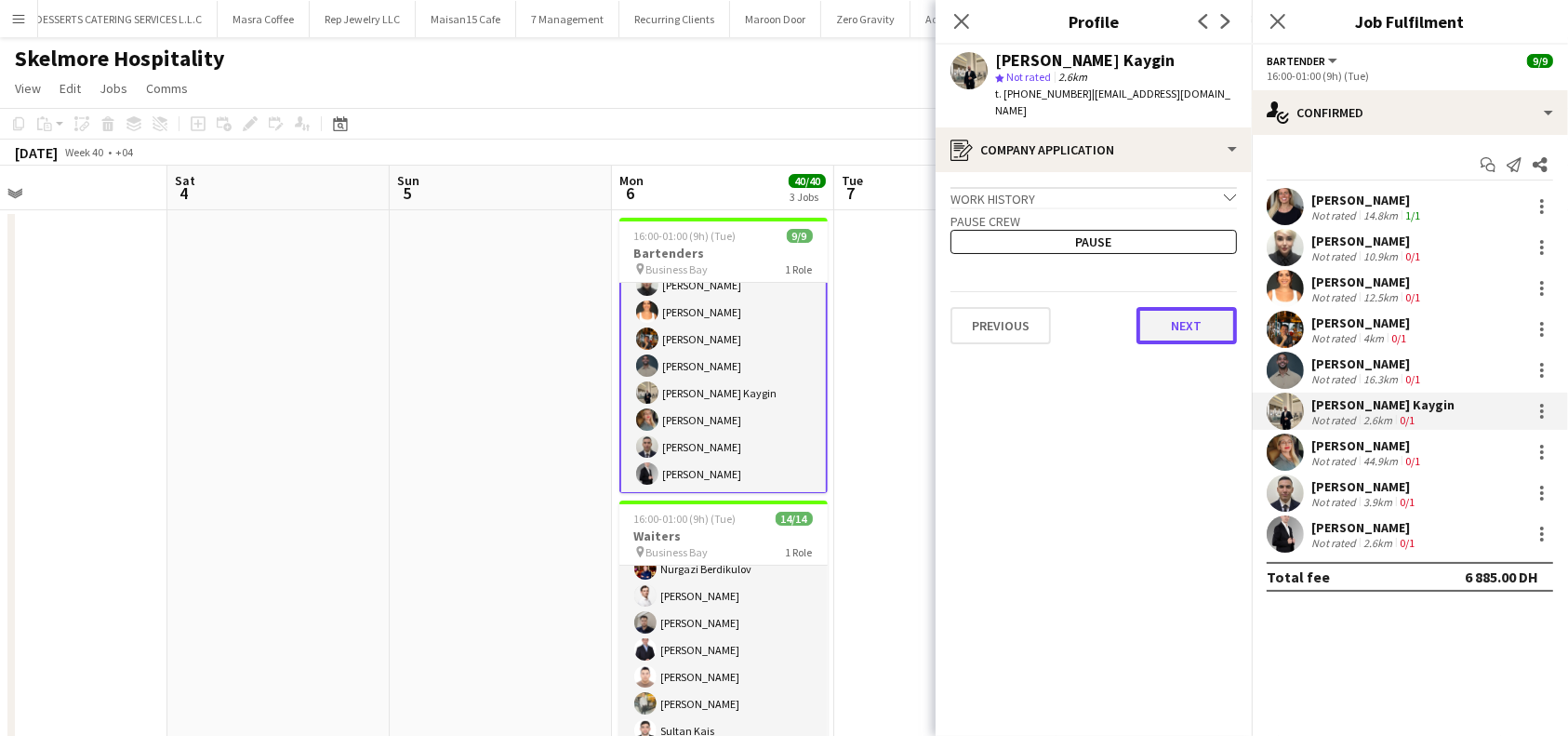
click at [1191, 312] on button "Next" at bounding box center [1187, 326] width 101 height 38
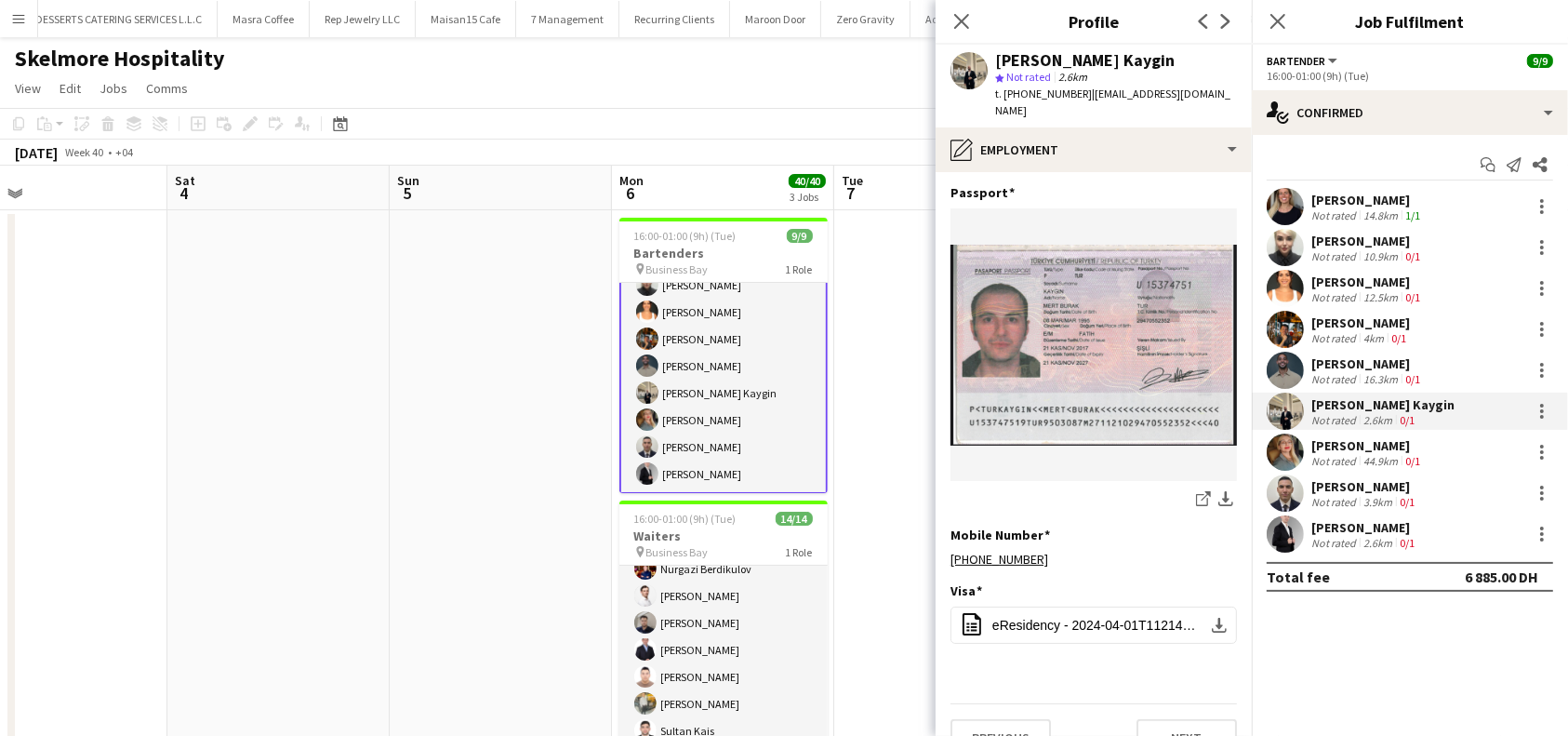
scroll to position [680, 0]
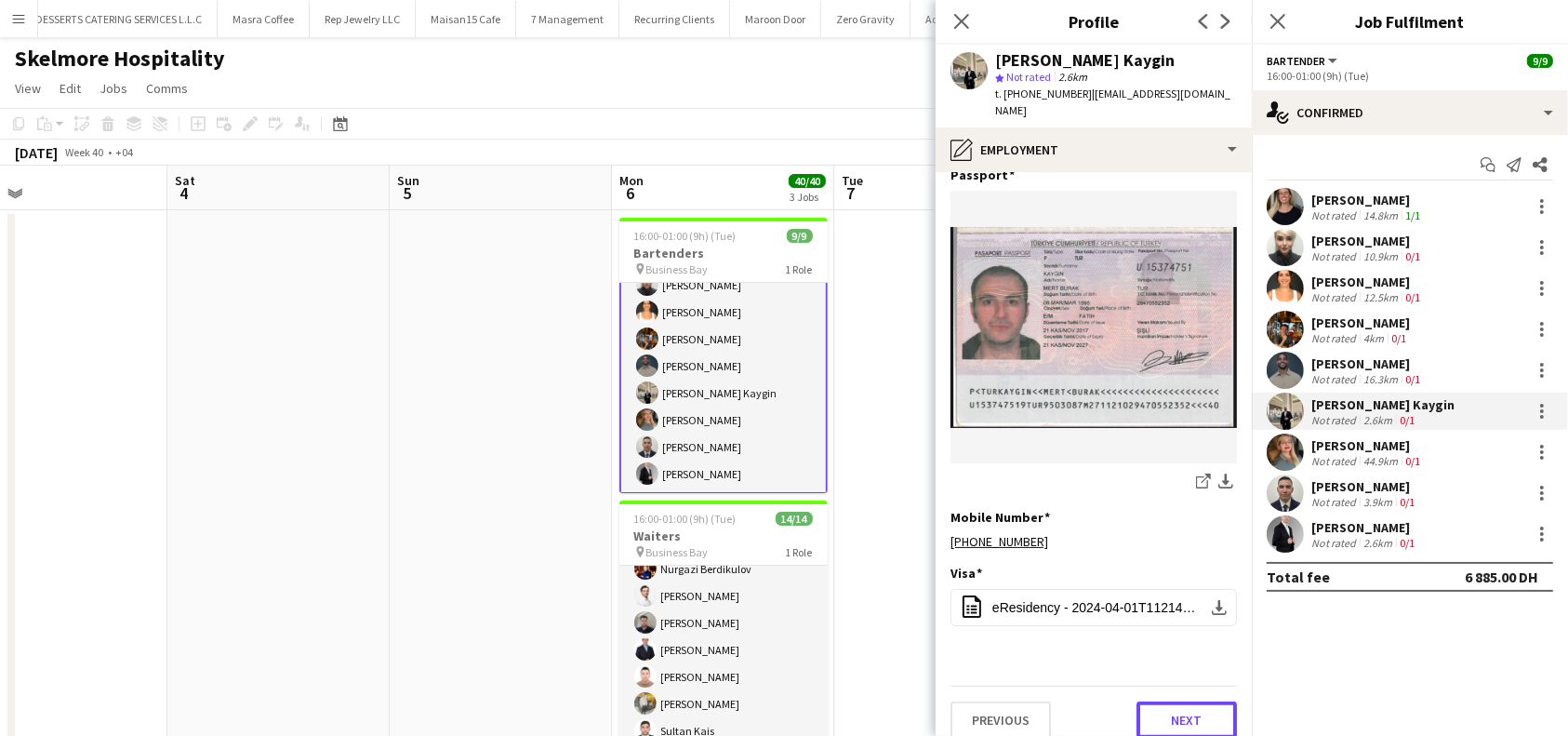
click at [1168, 701] on button "Next" at bounding box center [1187, 720] width 101 height 38
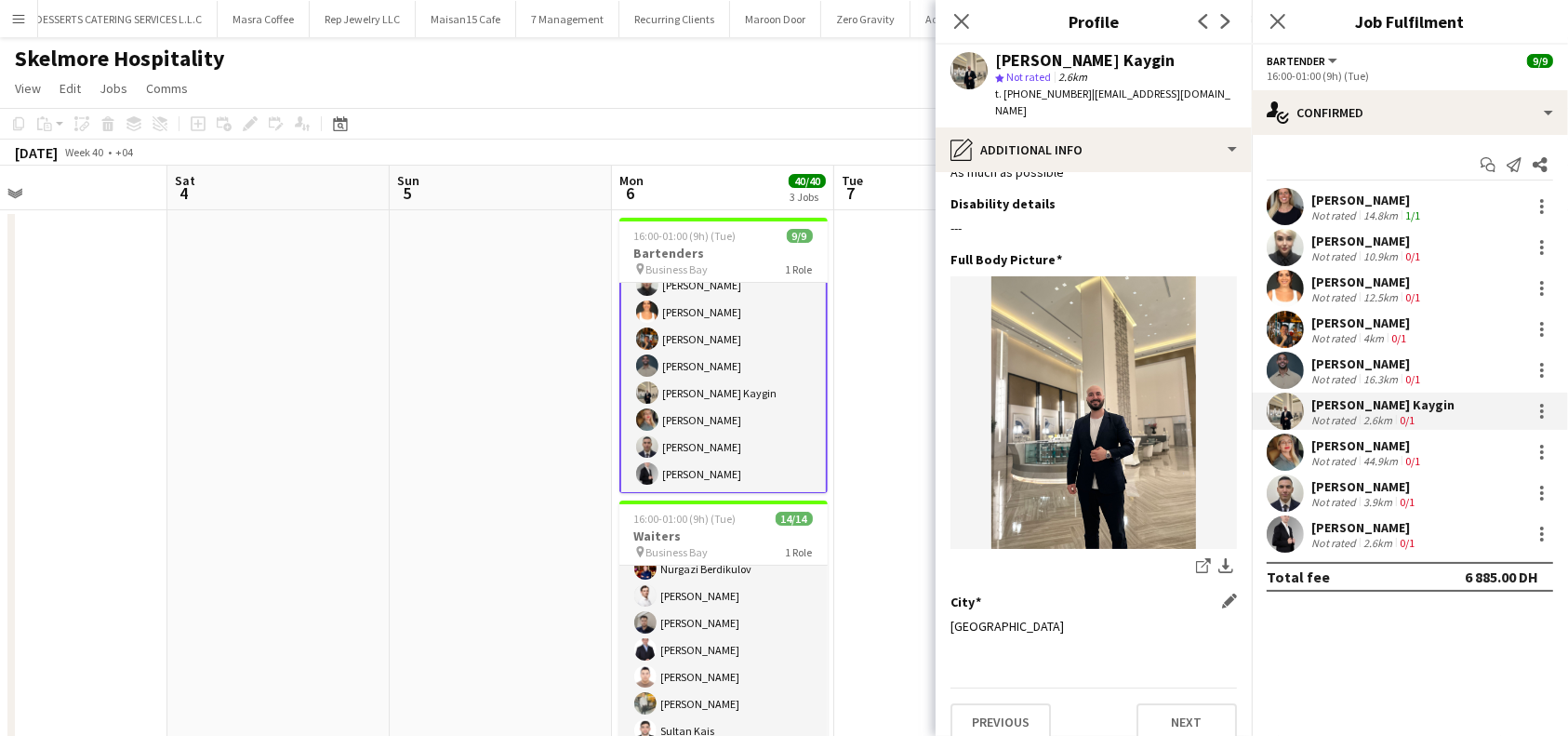
scroll to position [48, 0]
click at [1161, 702] on button "Next" at bounding box center [1187, 721] width 101 height 38
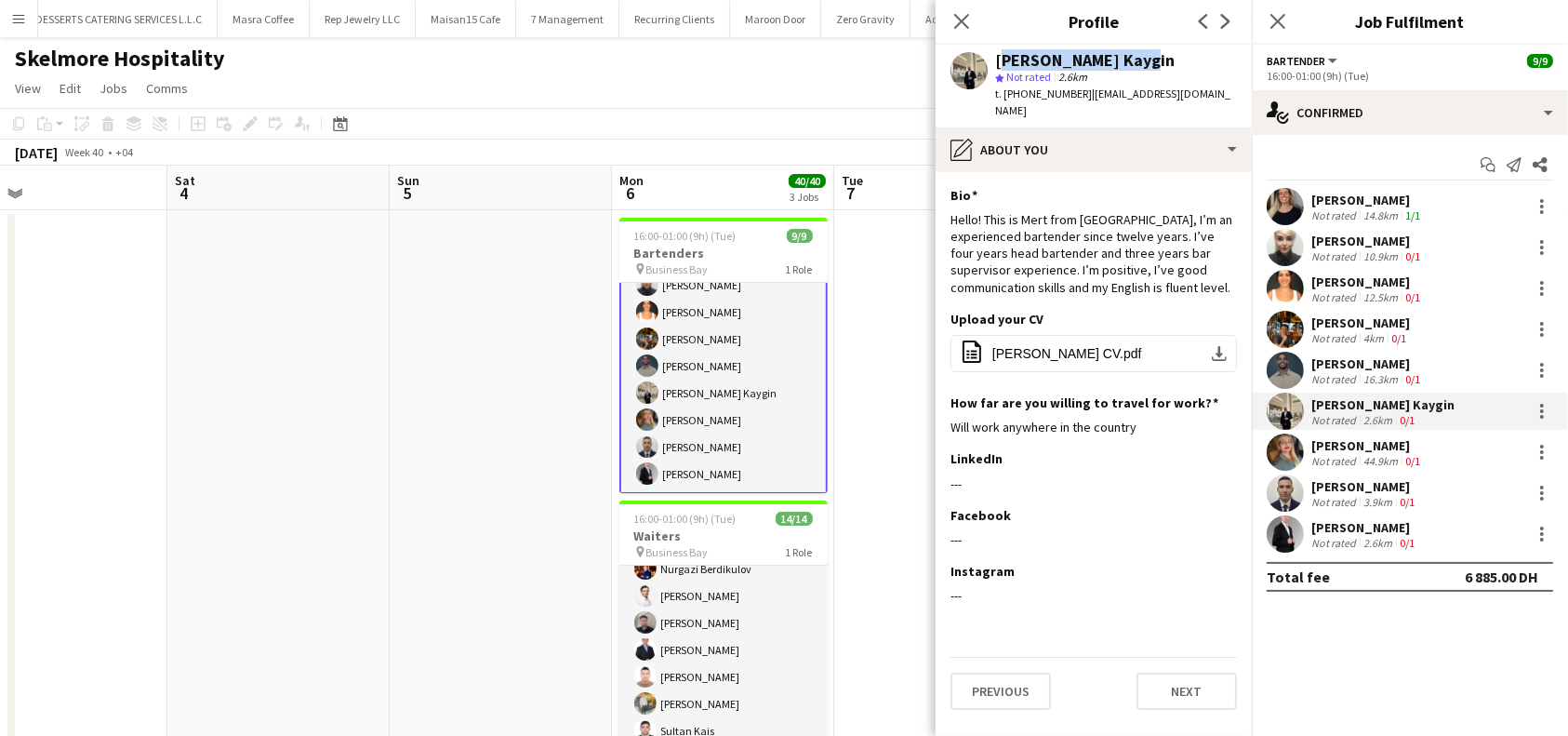
drag, startPoint x: 1137, startPoint y: 57, endPoint x: 1000, endPoint y: 63, distance: 137.1
click at [1000, 63] on div "[PERSON_NAME] Kaygin" at bounding box center [1115, 60] width 242 height 17
copy div "[PERSON_NAME] Kaygin"
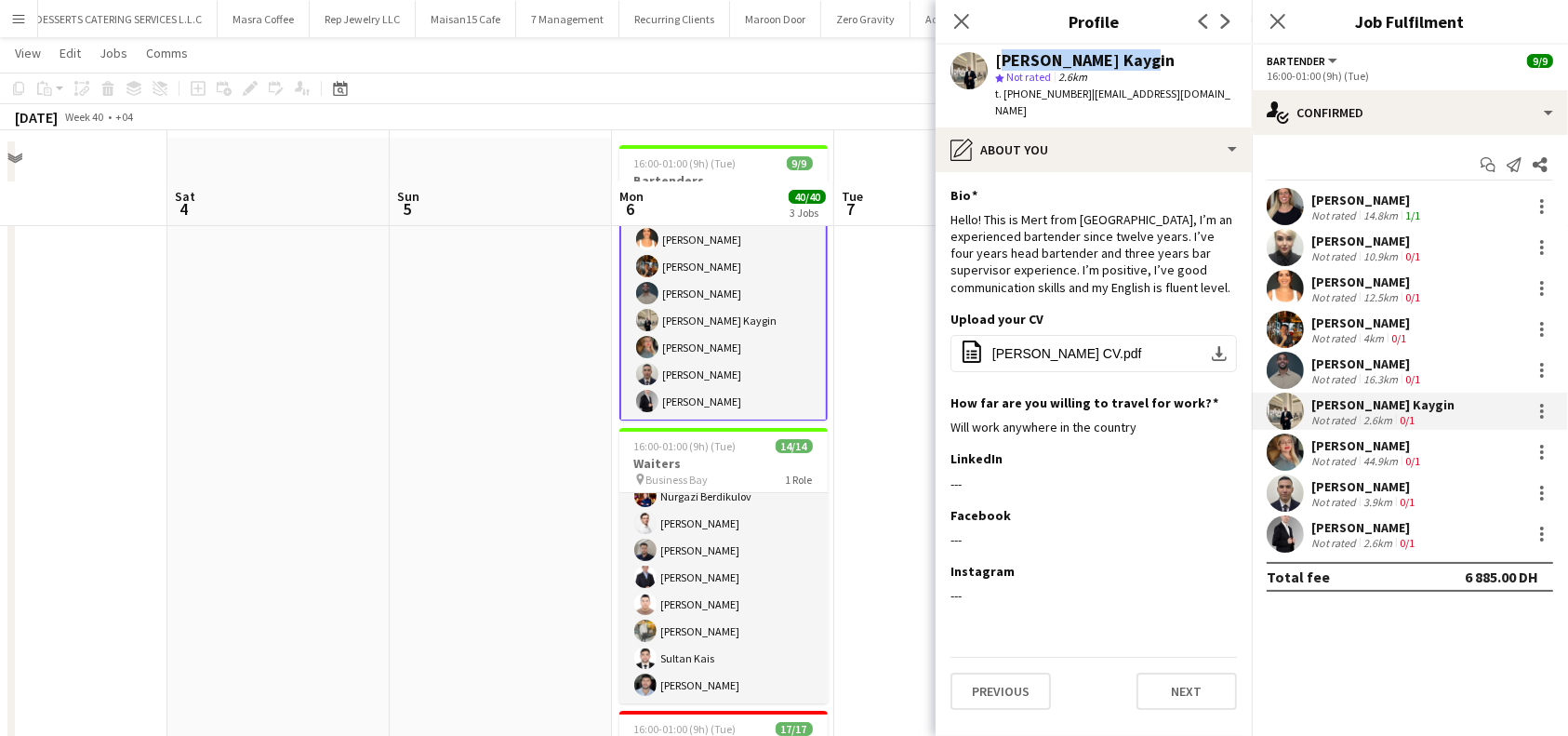
scroll to position [123, 0]
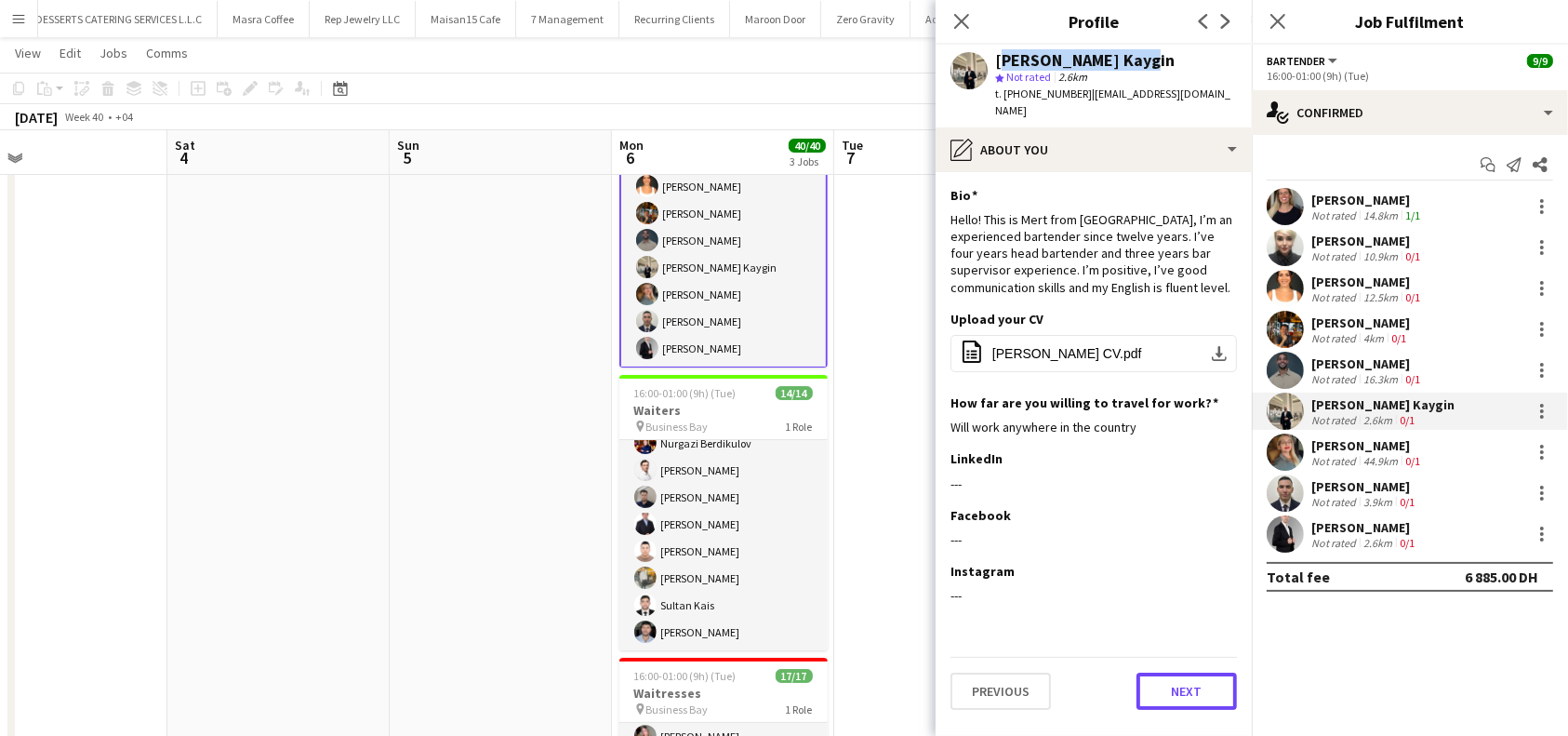
click at [1188, 673] on button "Next" at bounding box center [1187, 692] width 101 height 38
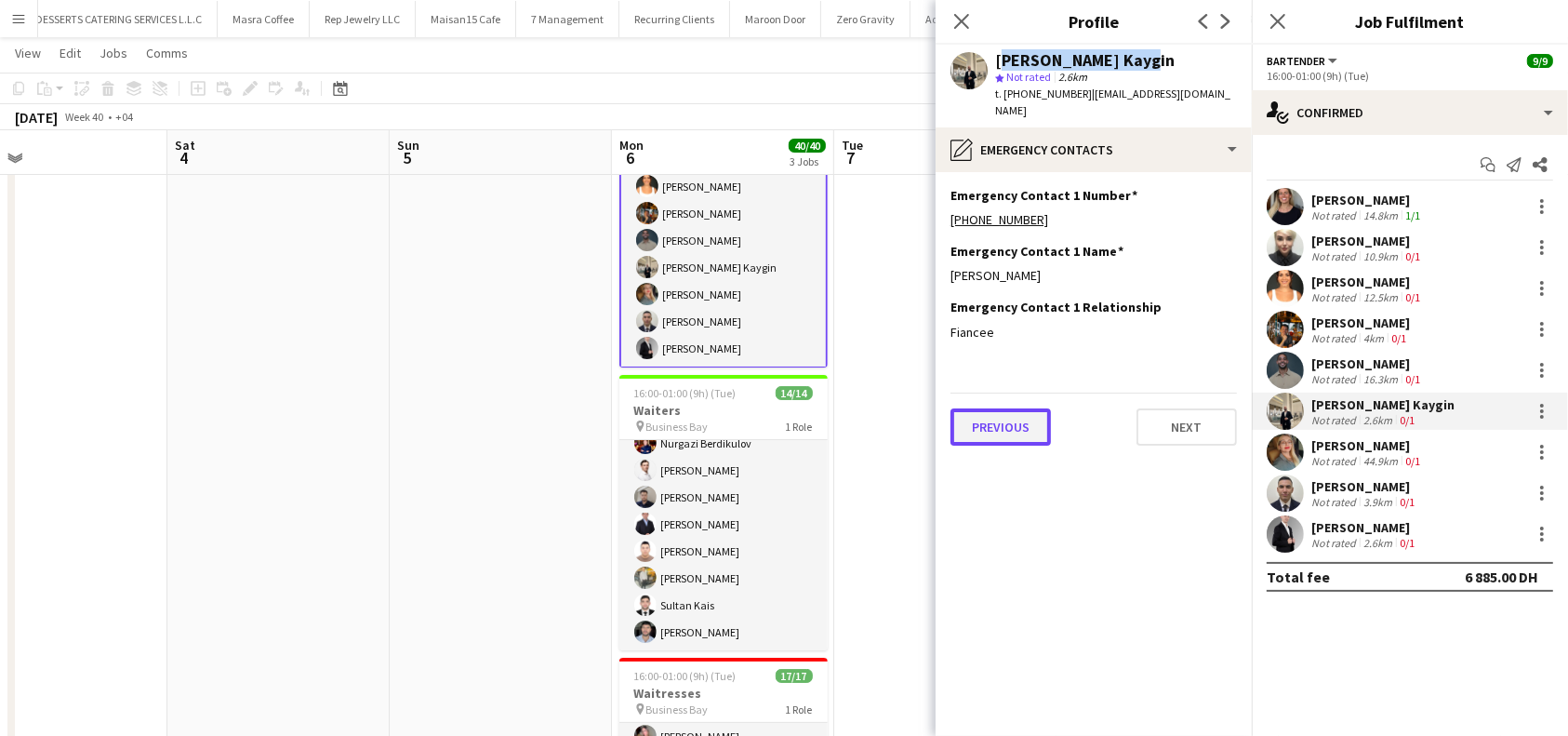
click at [1020, 416] on button "Previous" at bounding box center [1001, 427] width 101 height 38
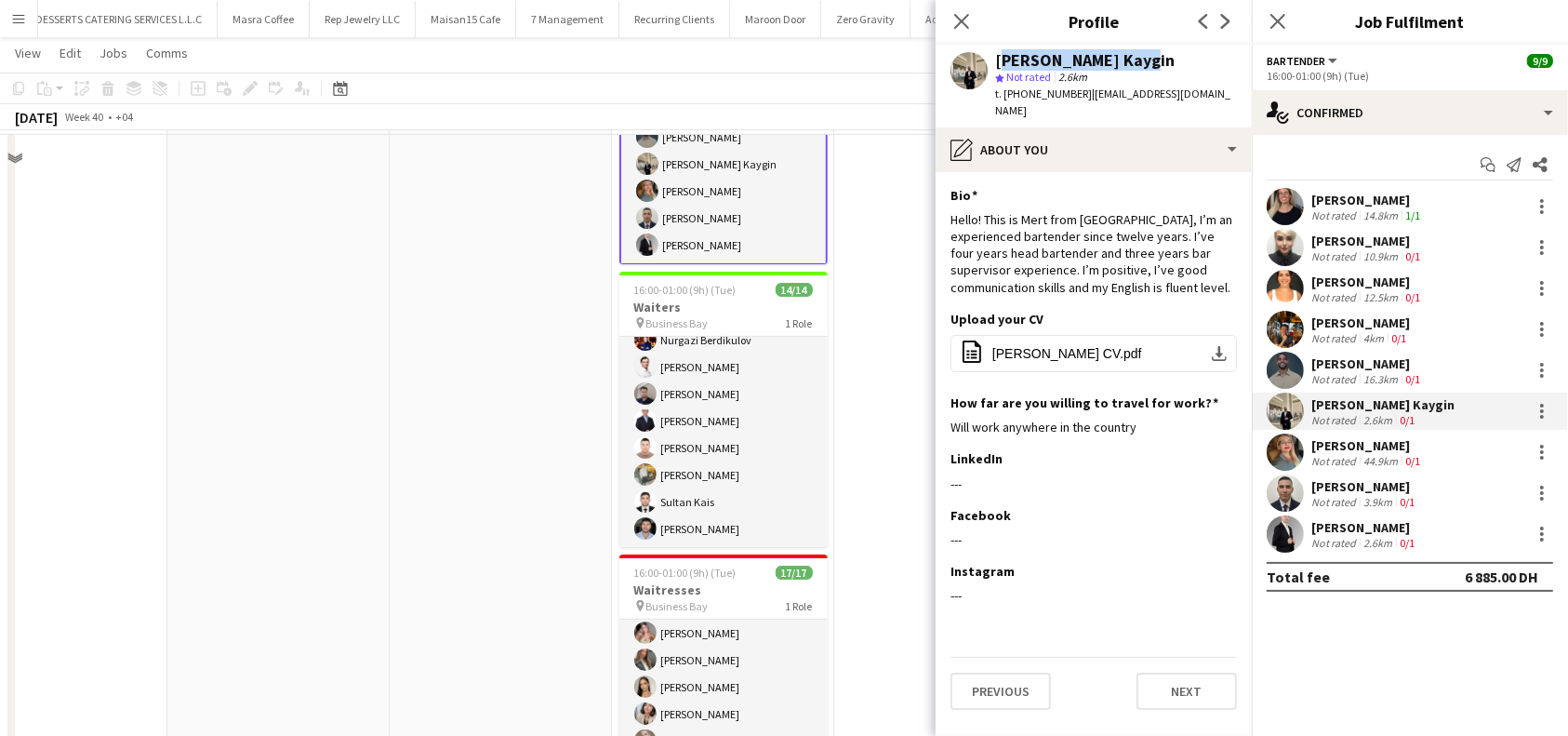
scroll to position [389, 0]
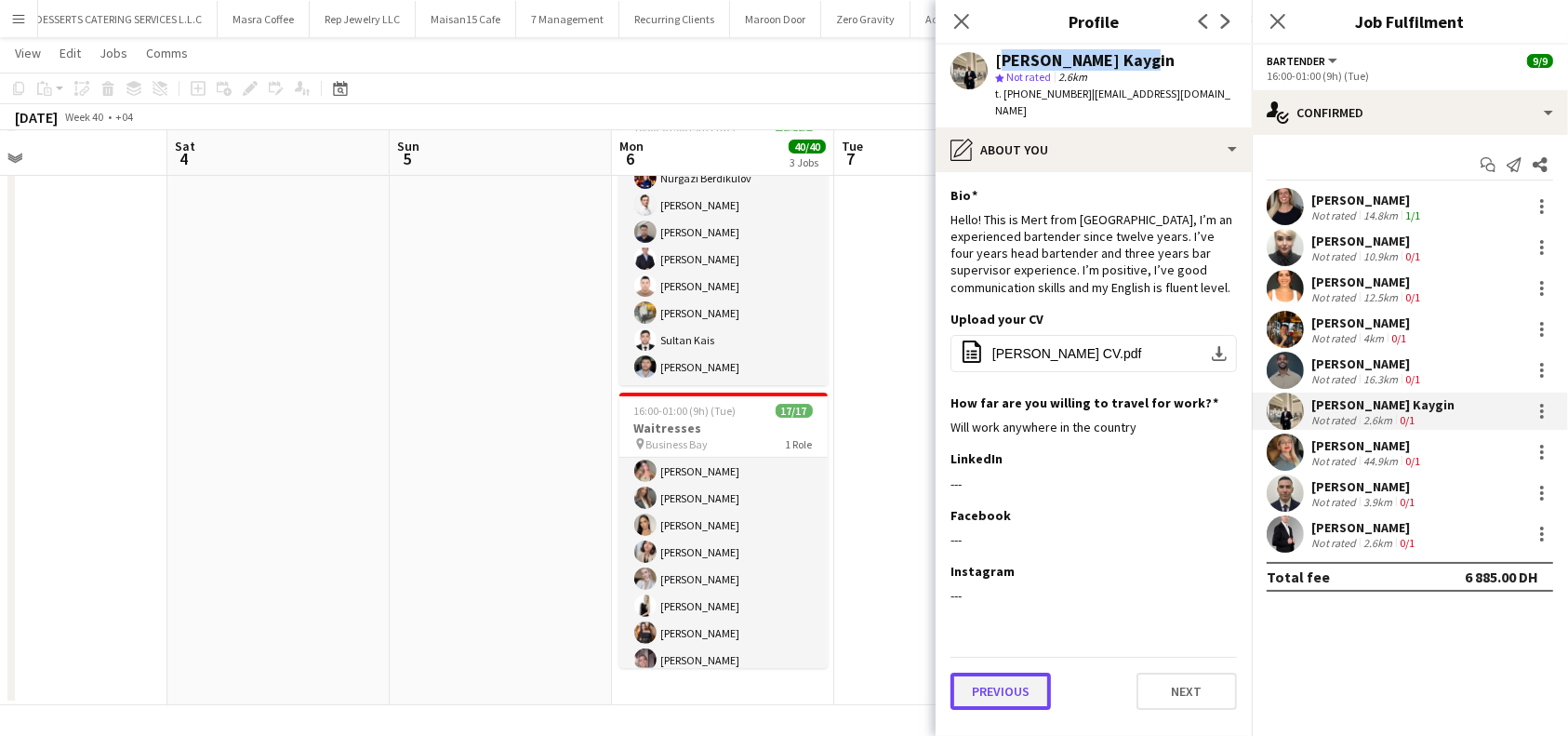
click at [1009, 682] on button "Previous" at bounding box center [1001, 692] width 101 height 38
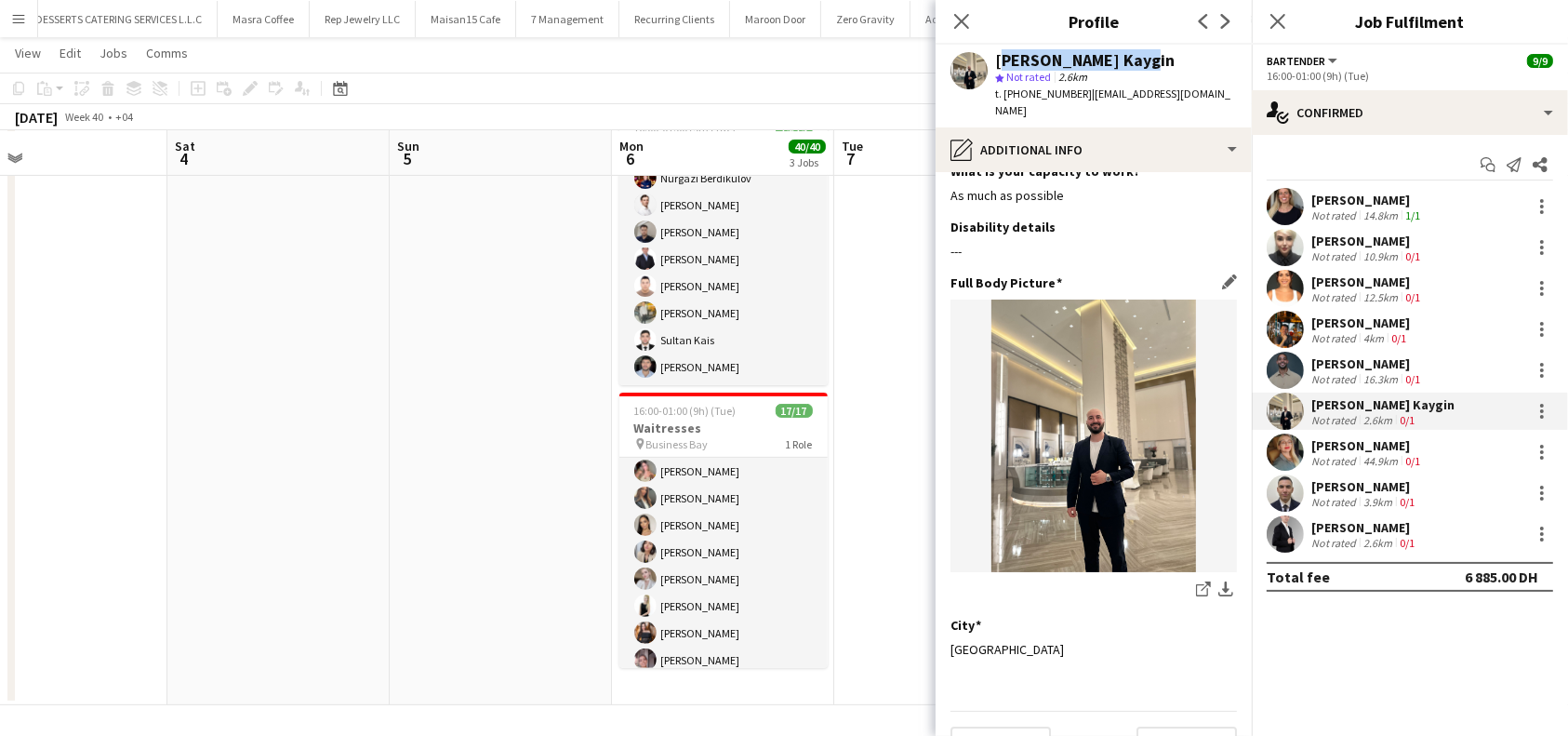
scroll to position [48, 0]
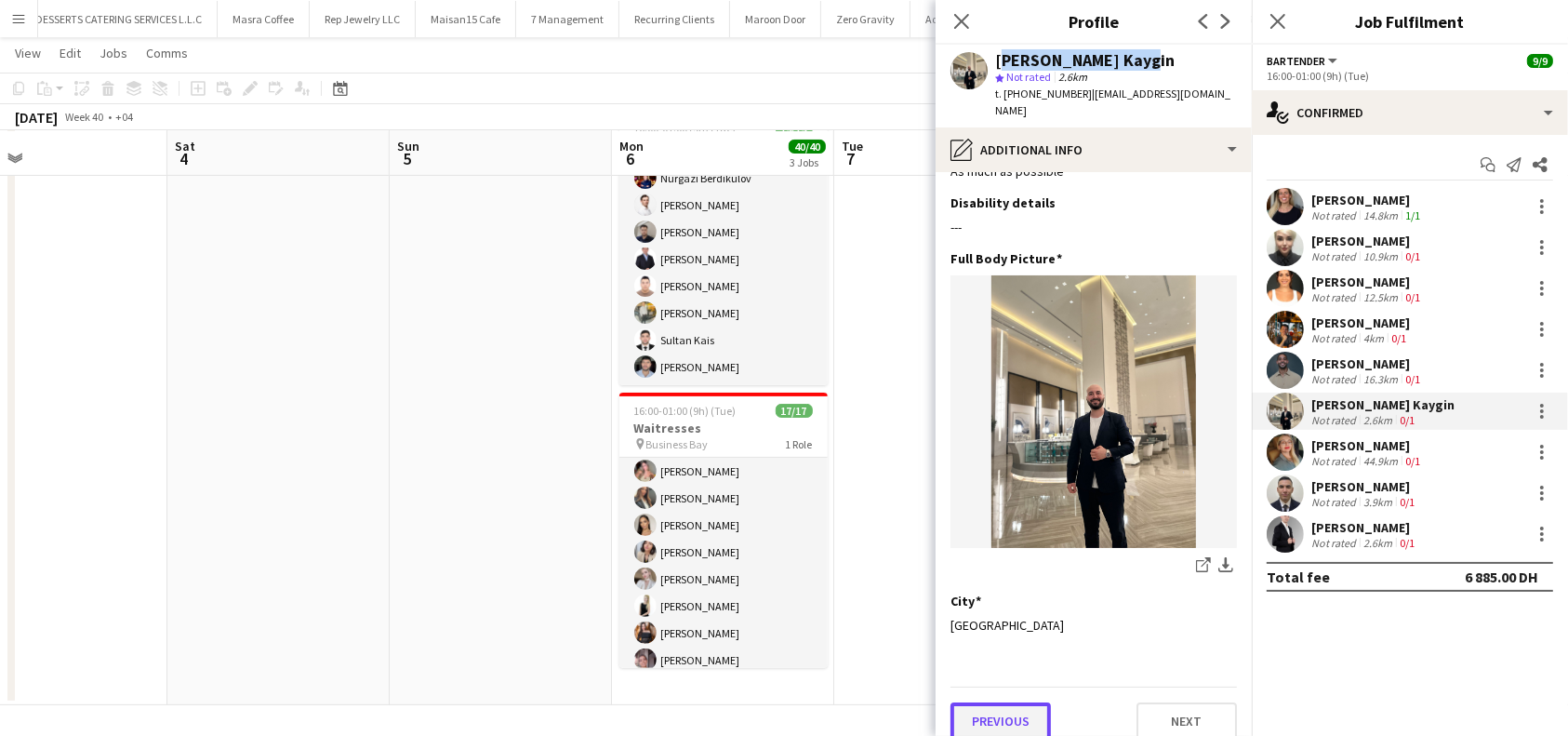
click at [1012, 702] on button "Previous" at bounding box center [1001, 721] width 101 height 38
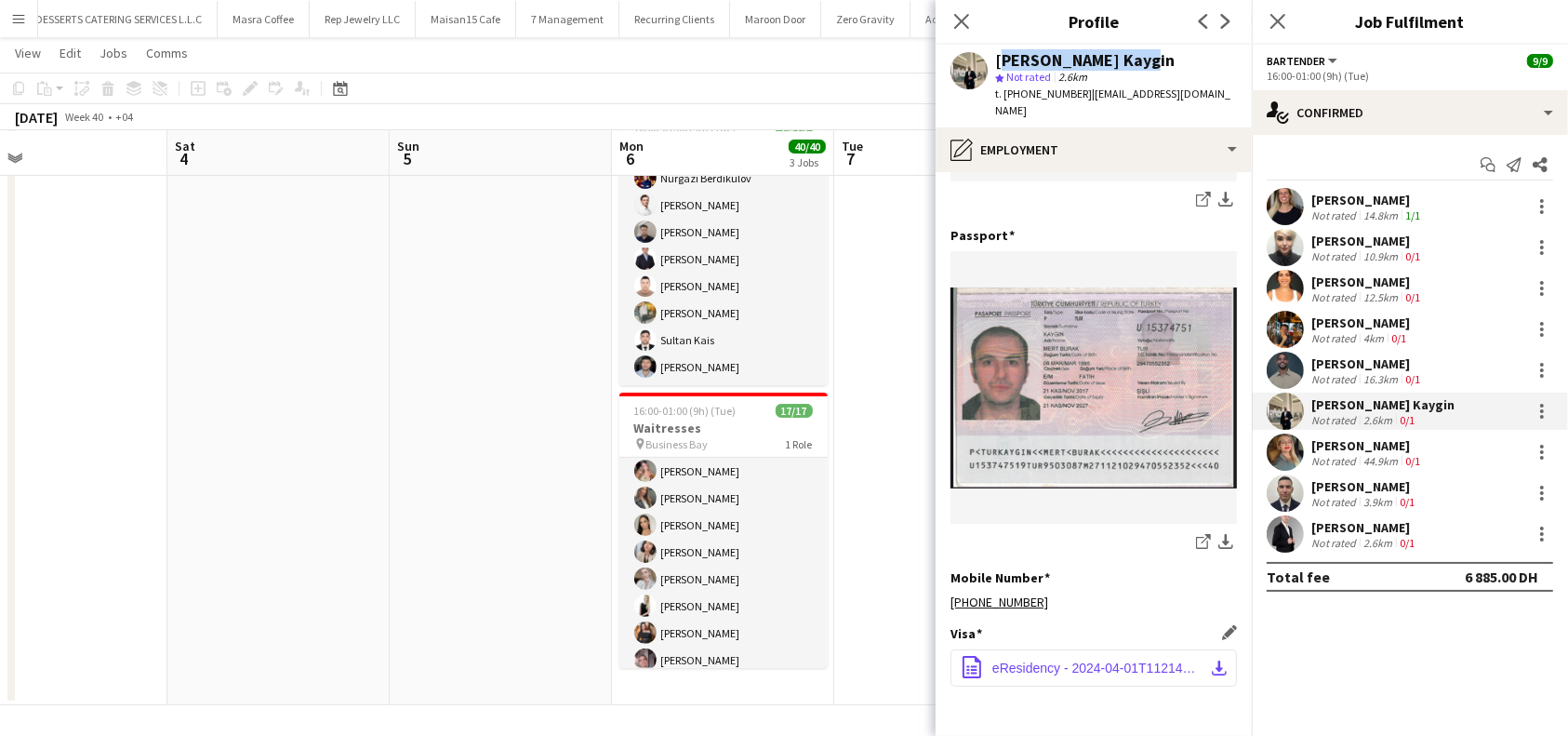
scroll to position [680, 0]
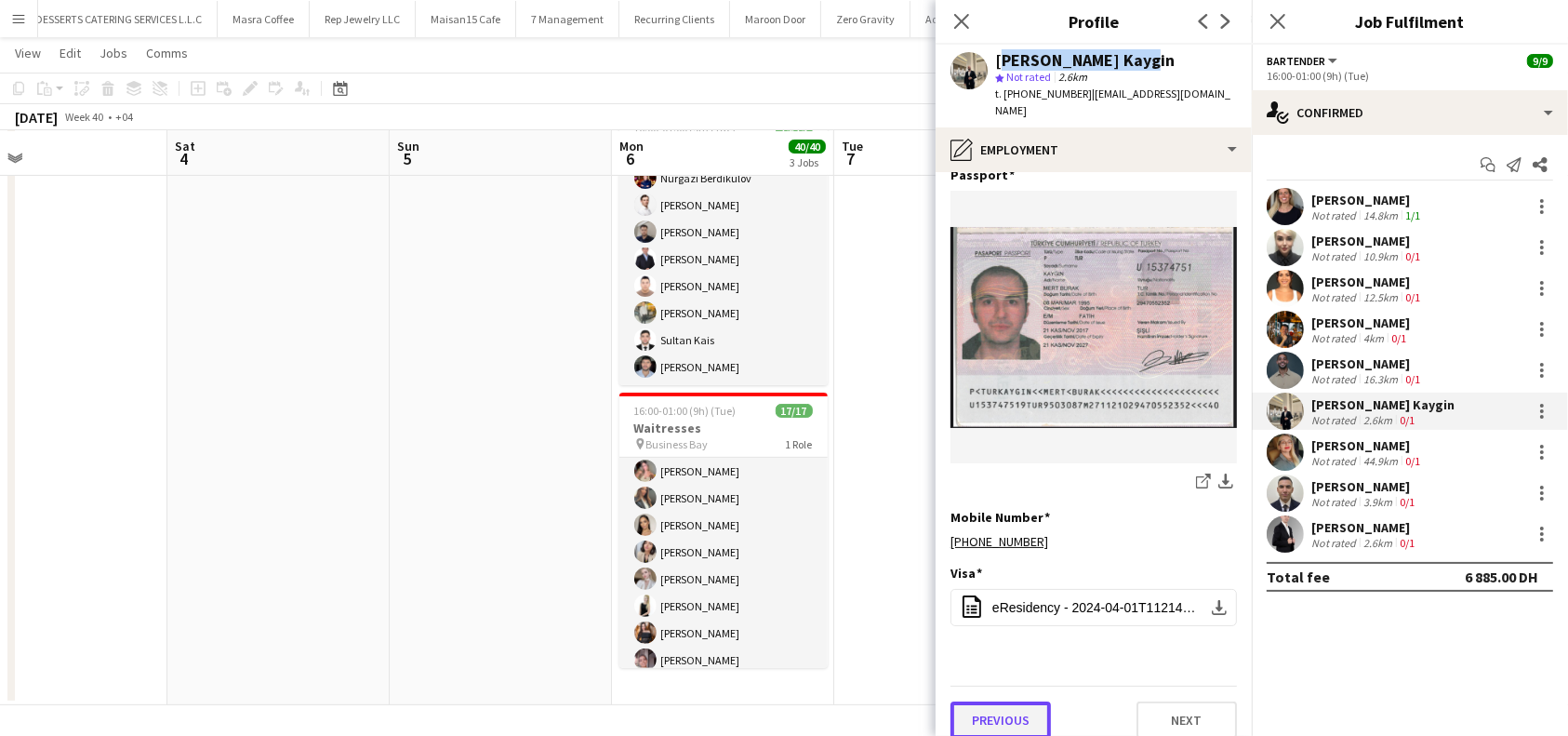
click at [1014, 706] on button "Previous" at bounding box center [1001, 720] width 101 height 38
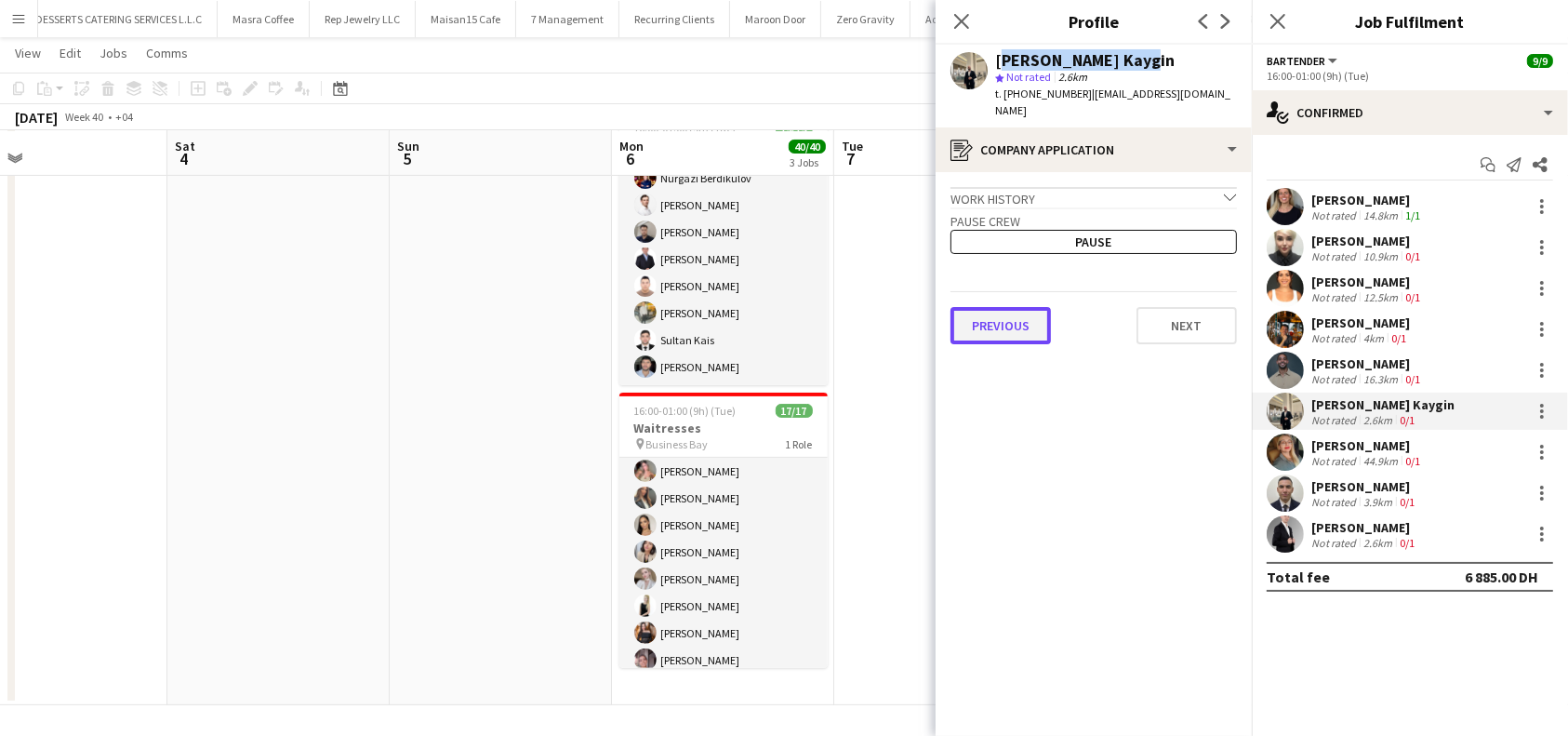
click at [1002, 308] on button "Previous" at bounding box center [1001, 326] width 101 height 38
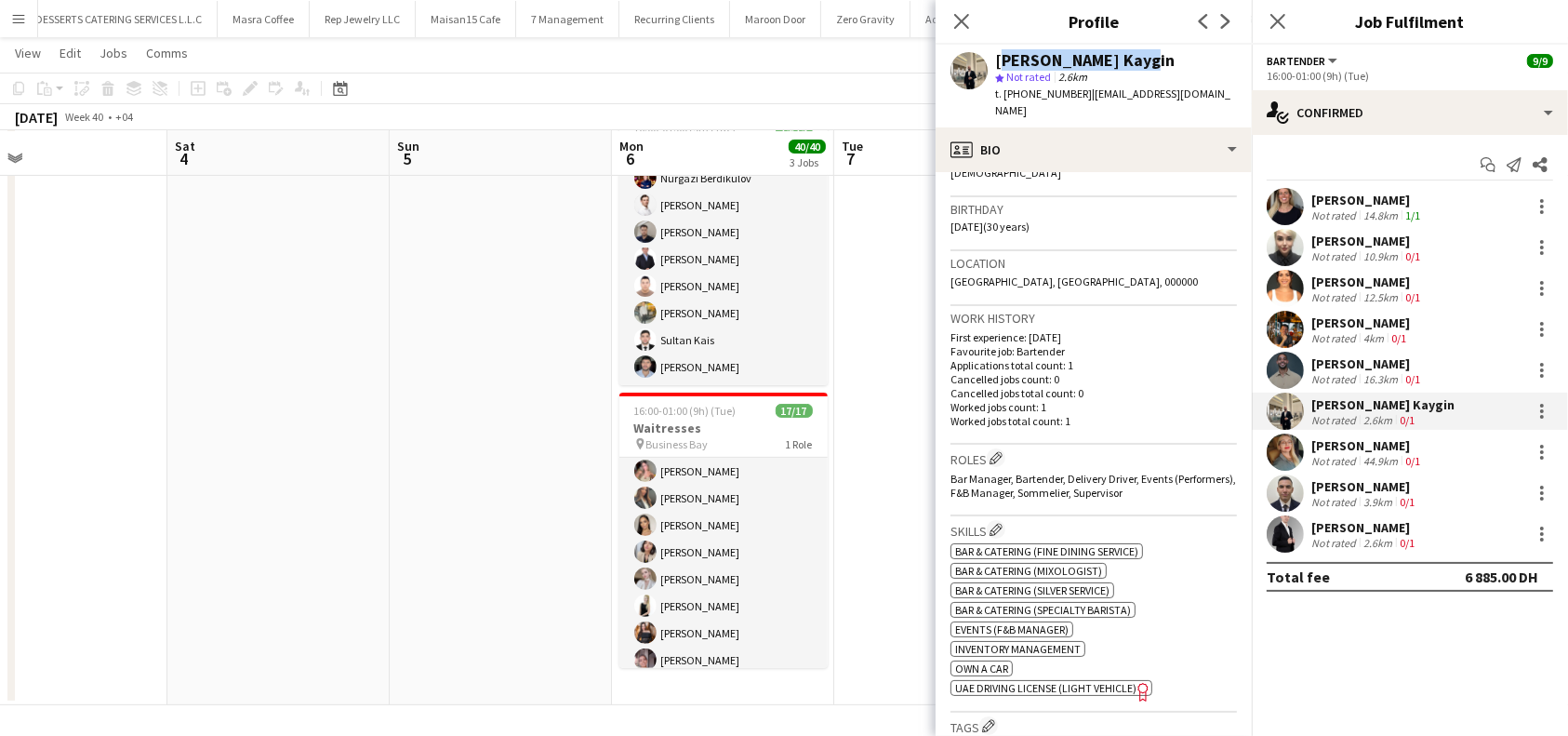
scroll to position [619, 0]
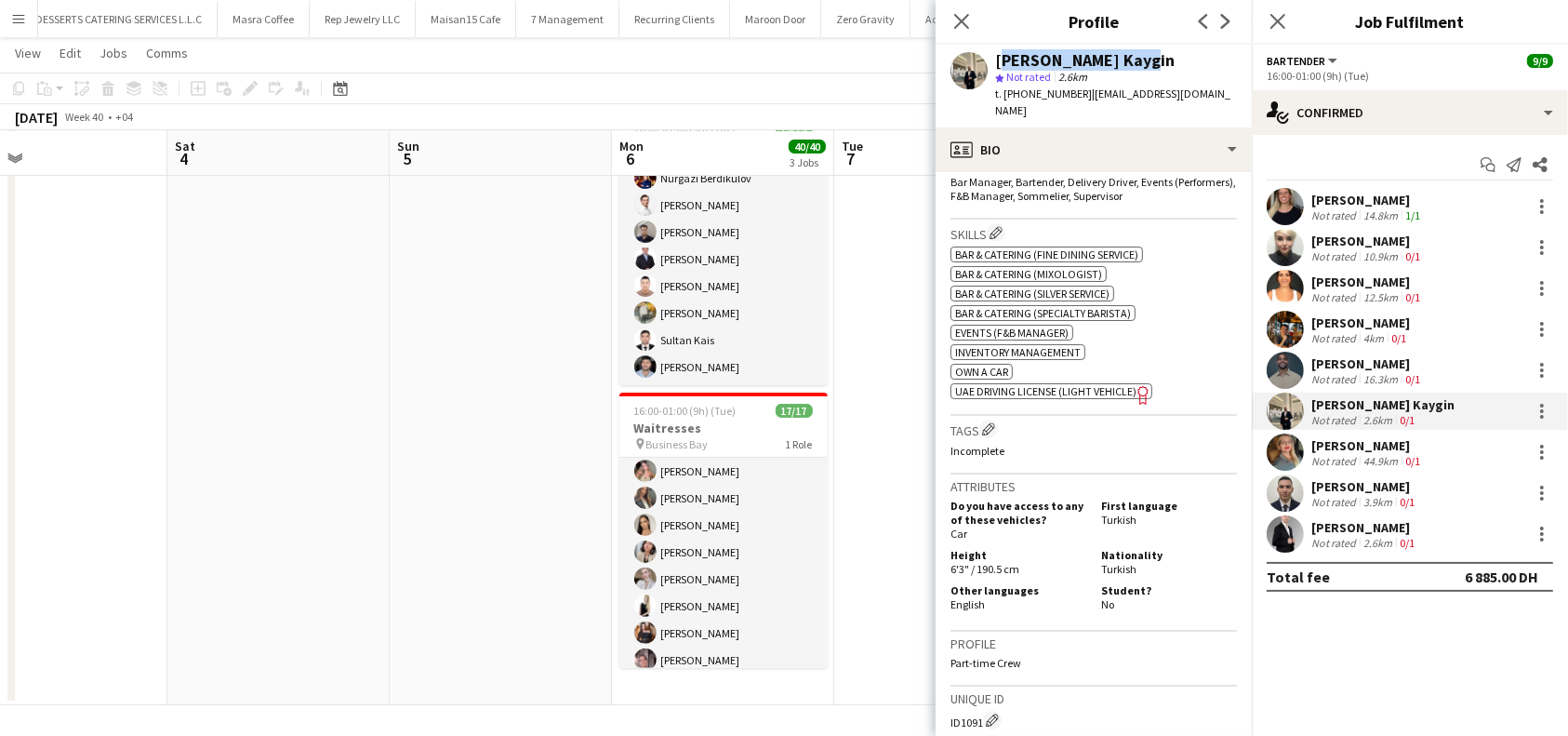
drag, startPoint x: 1023, startPoint y: 556, endPoint x: 978, endPoint y: 555, distance: 45.0
click at [978, 555] on div "Height 6'3" / 190.5 cm" at bounding box center [1022, 562] width 143 height 28
copy span "190.5 cm"
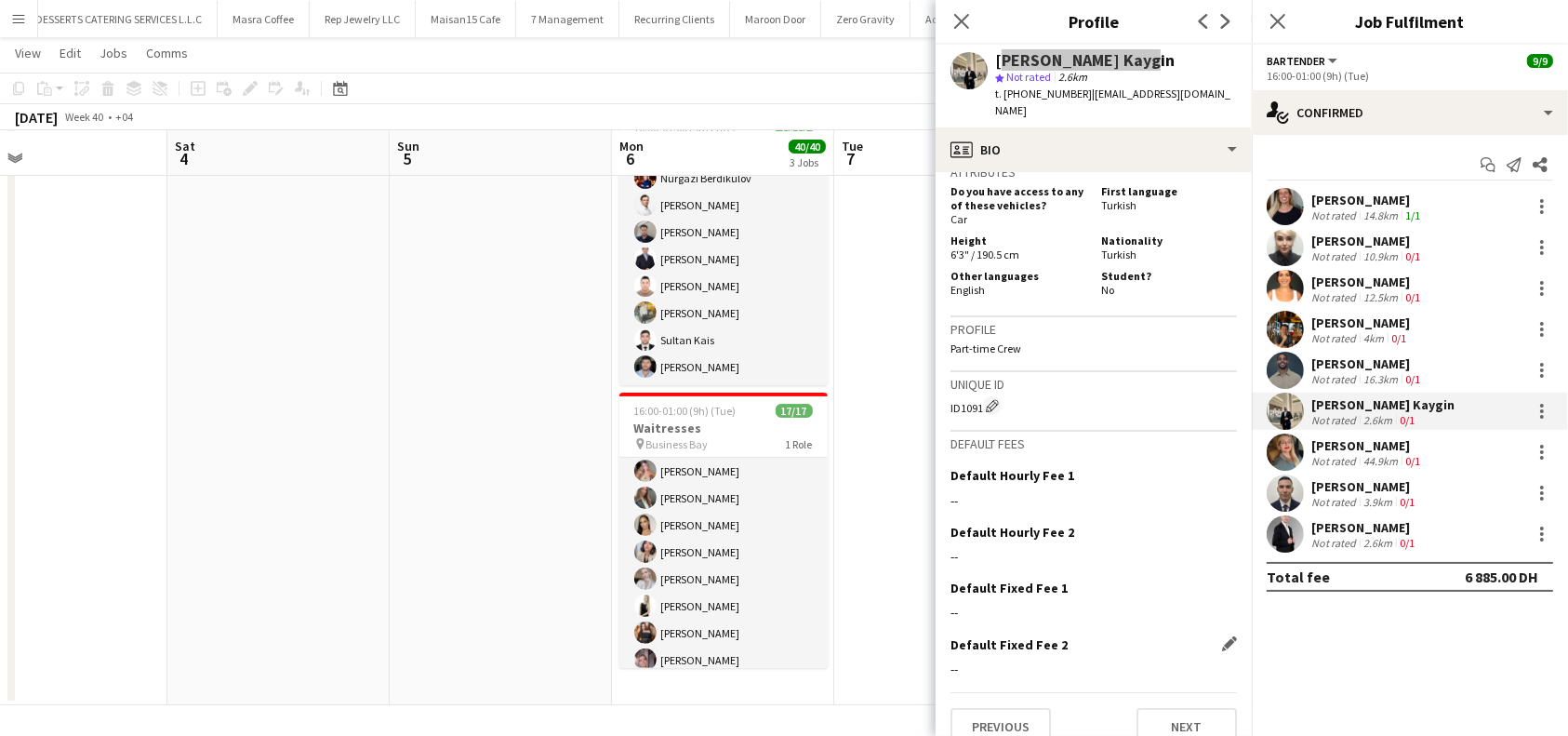
scroll to position [944, 0]
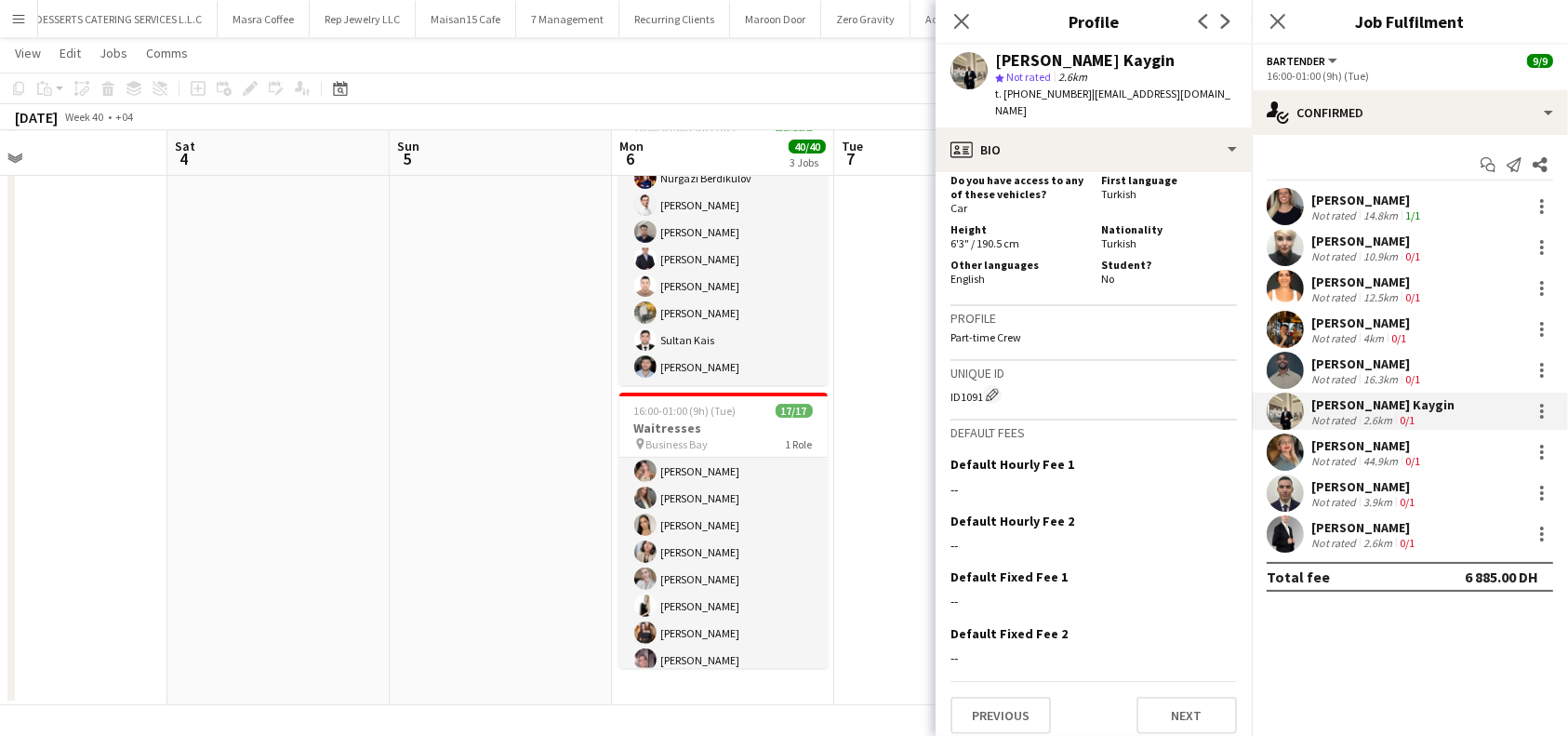
click at [1378, 437] on div "[PERSON_NAME]" at bounding box center [1367, 445] width 113 height 17
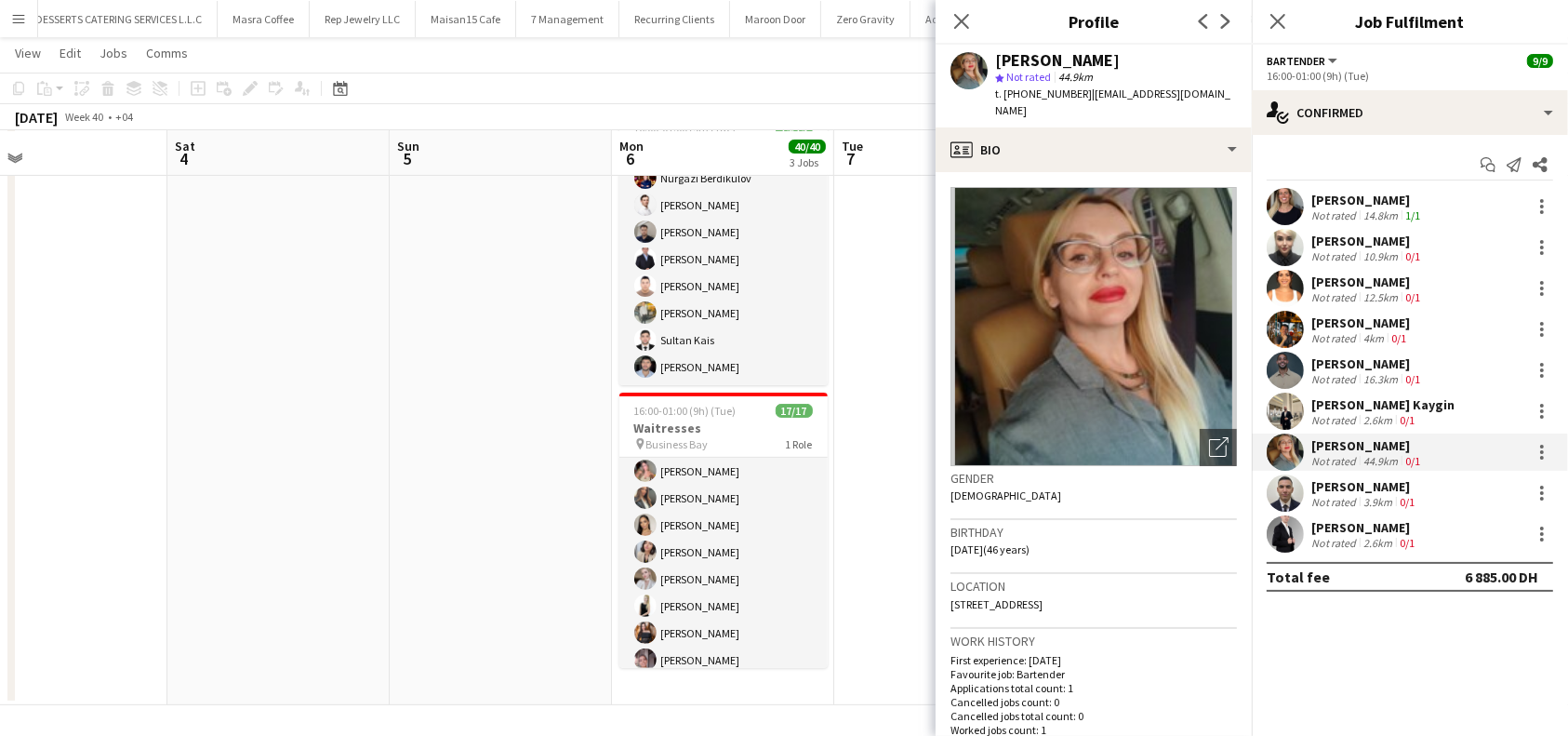
drag, startPoint x: 1123, startPoint y: 55, endPoint x: 997, endPoint y: 67, distance: 126.6
click at [997, 67] on div "[PERSON_NAME]" at bounding box center [1115, 60] width 242 height 17
copy div "[PERSON_NAME]"
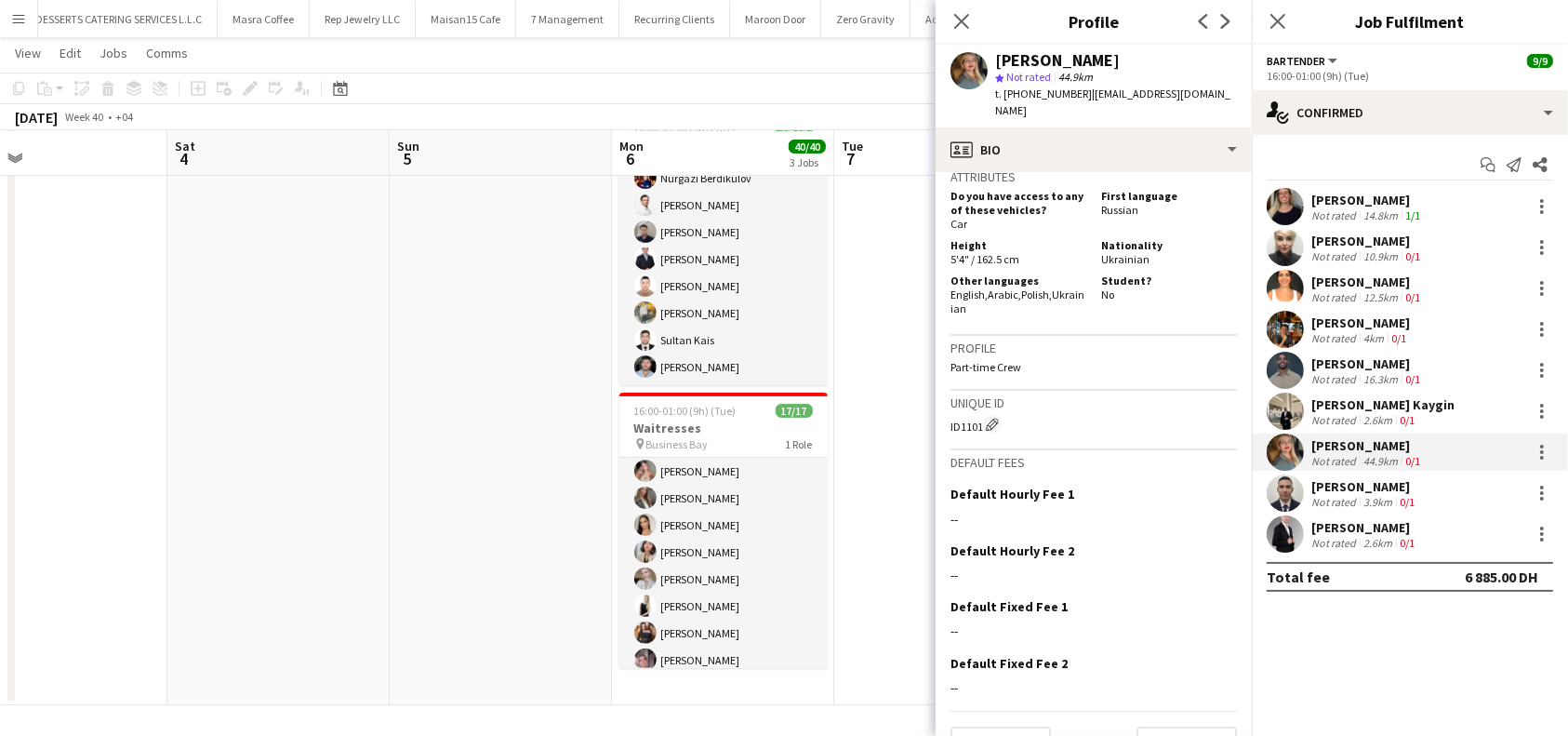
scroll to position [980, 0]
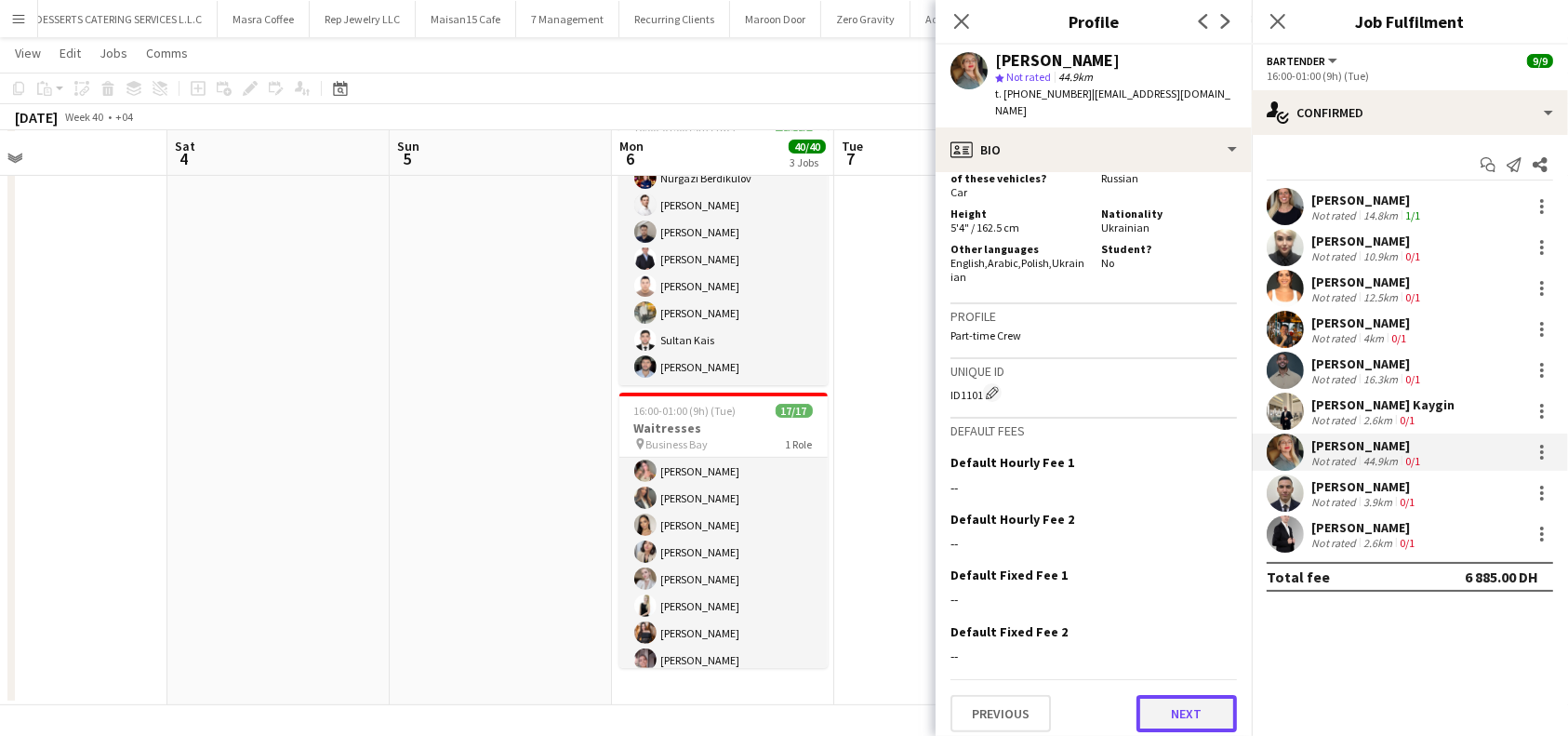
click at [1143, 700] on button "Next" at bounding box center [1187, 713] width 101 height 38
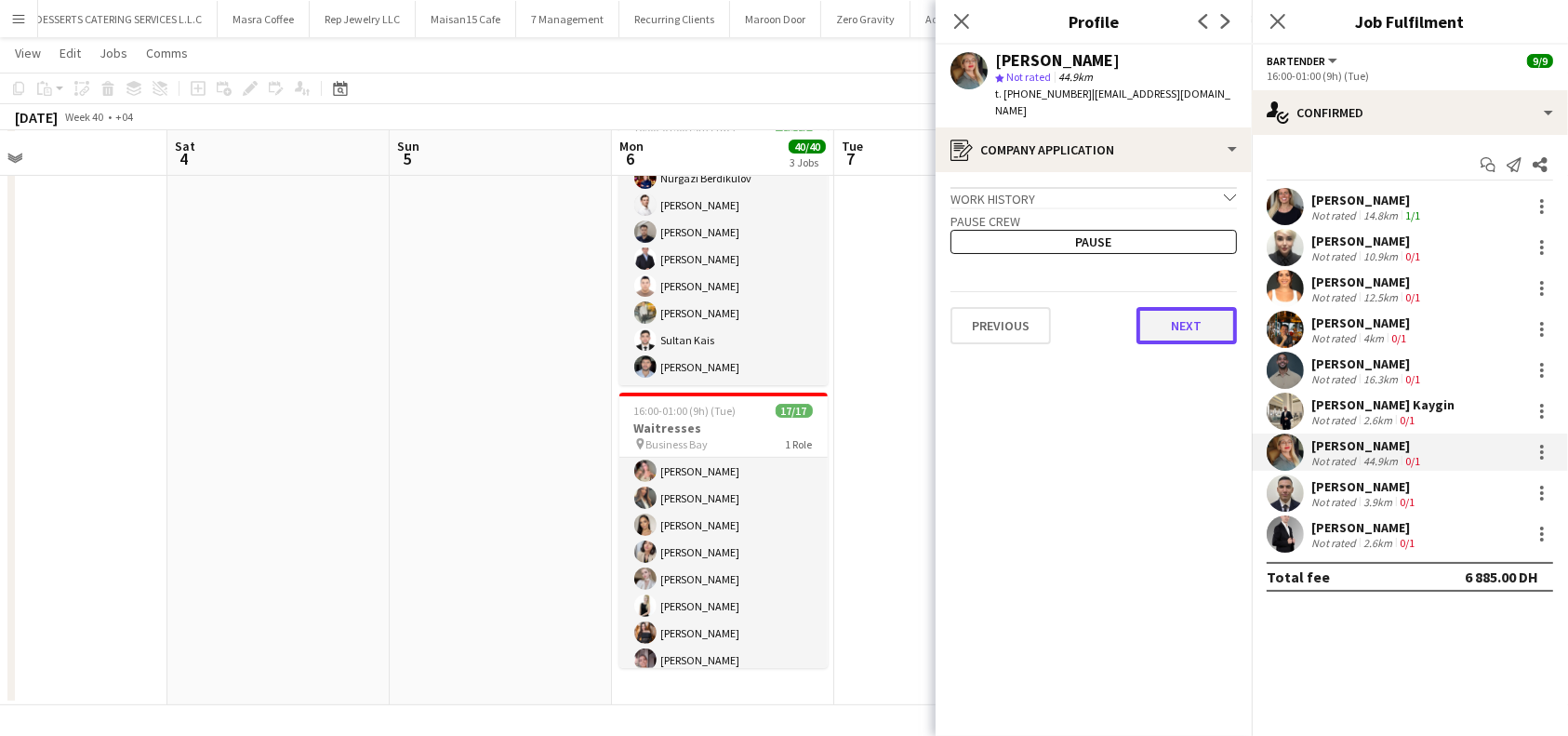
click at [1196, 309] on button "Next" at bounding box center [1187, 326] width 101 height 38
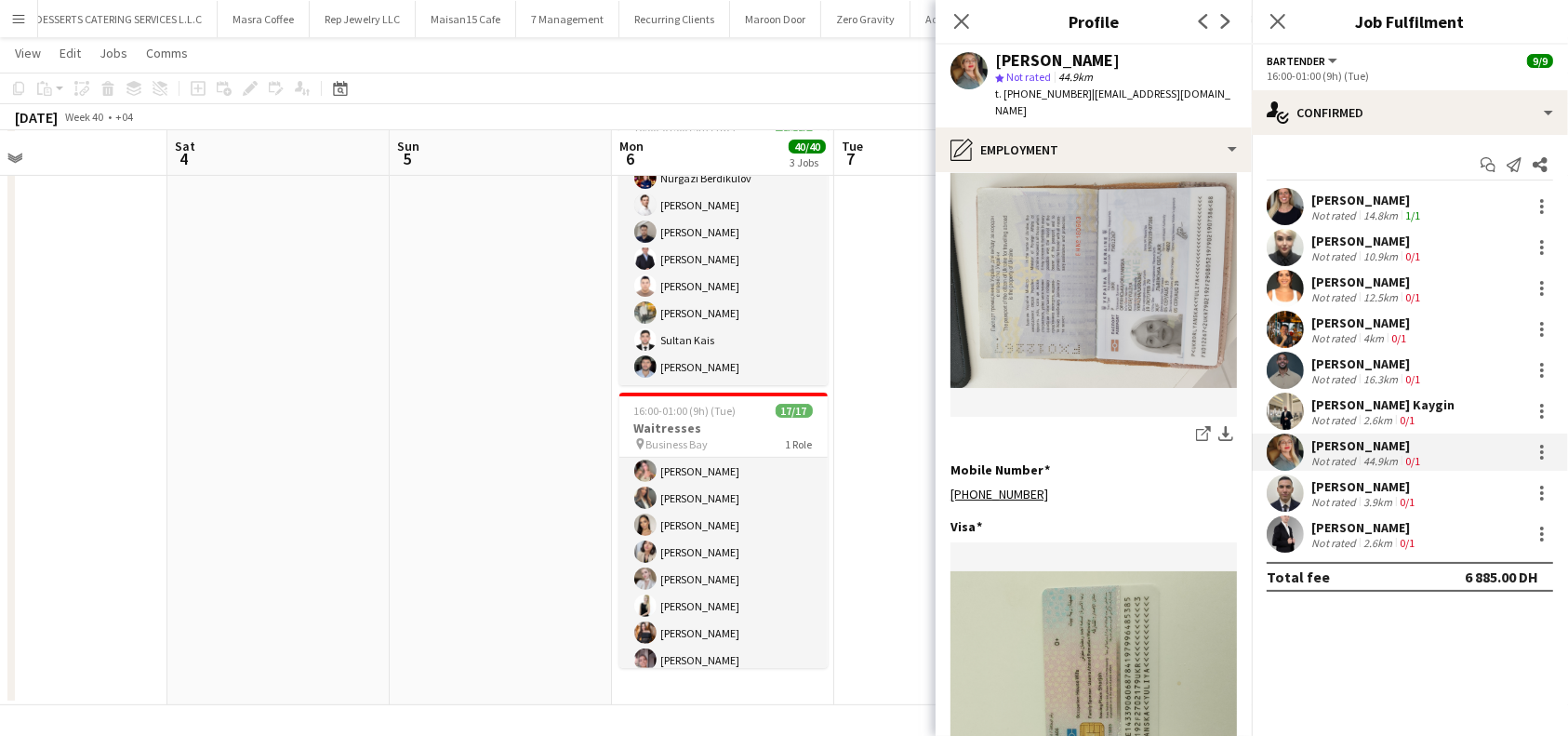
scroll to position [620, 0]
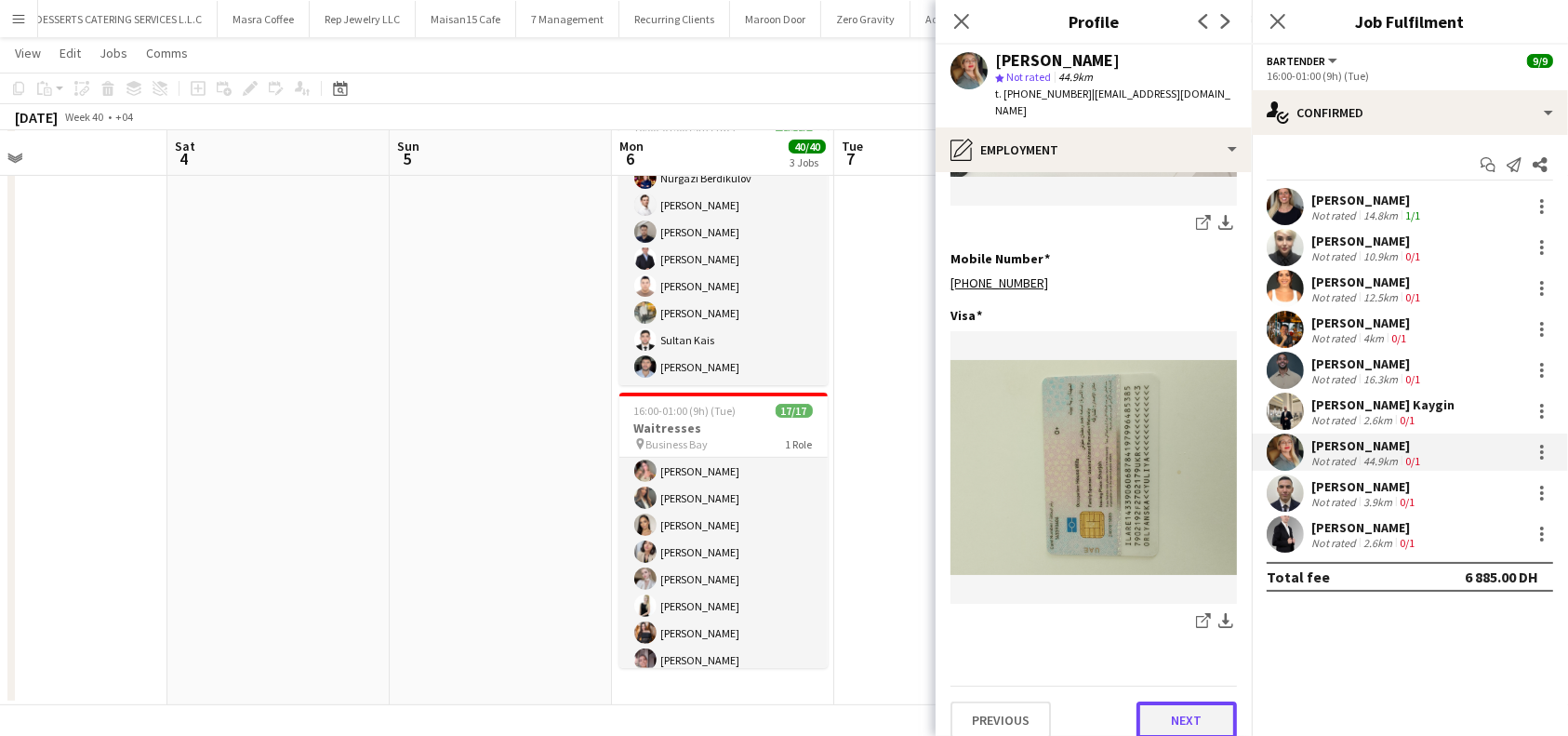
click at [1163, 703] on button "Next" at bounding box center [1187, 720] width 101 height 38
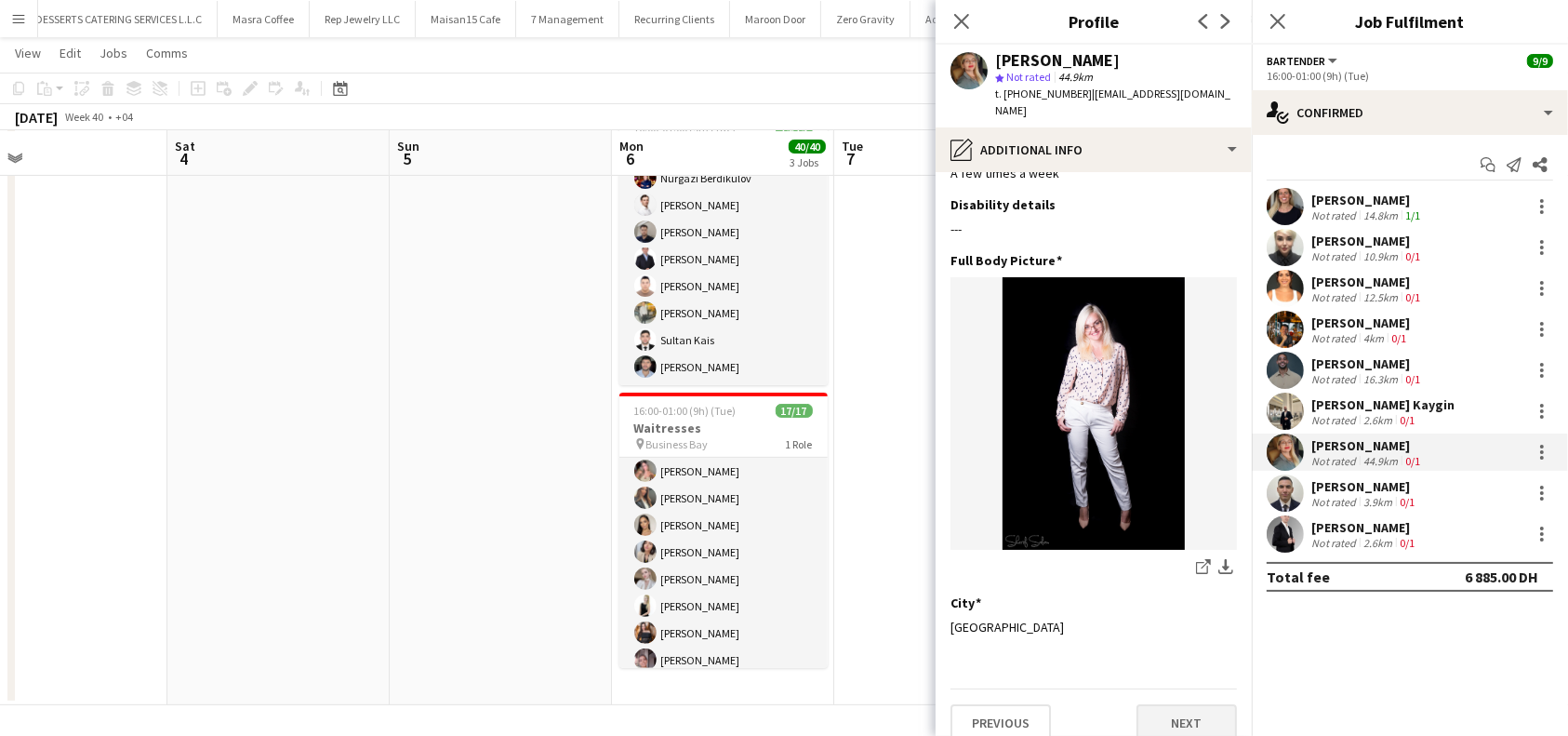
scroll to position [48, 0]
click at [1184, 702] on button "Next" at bounding box center [1187, 721] width 101 height 38
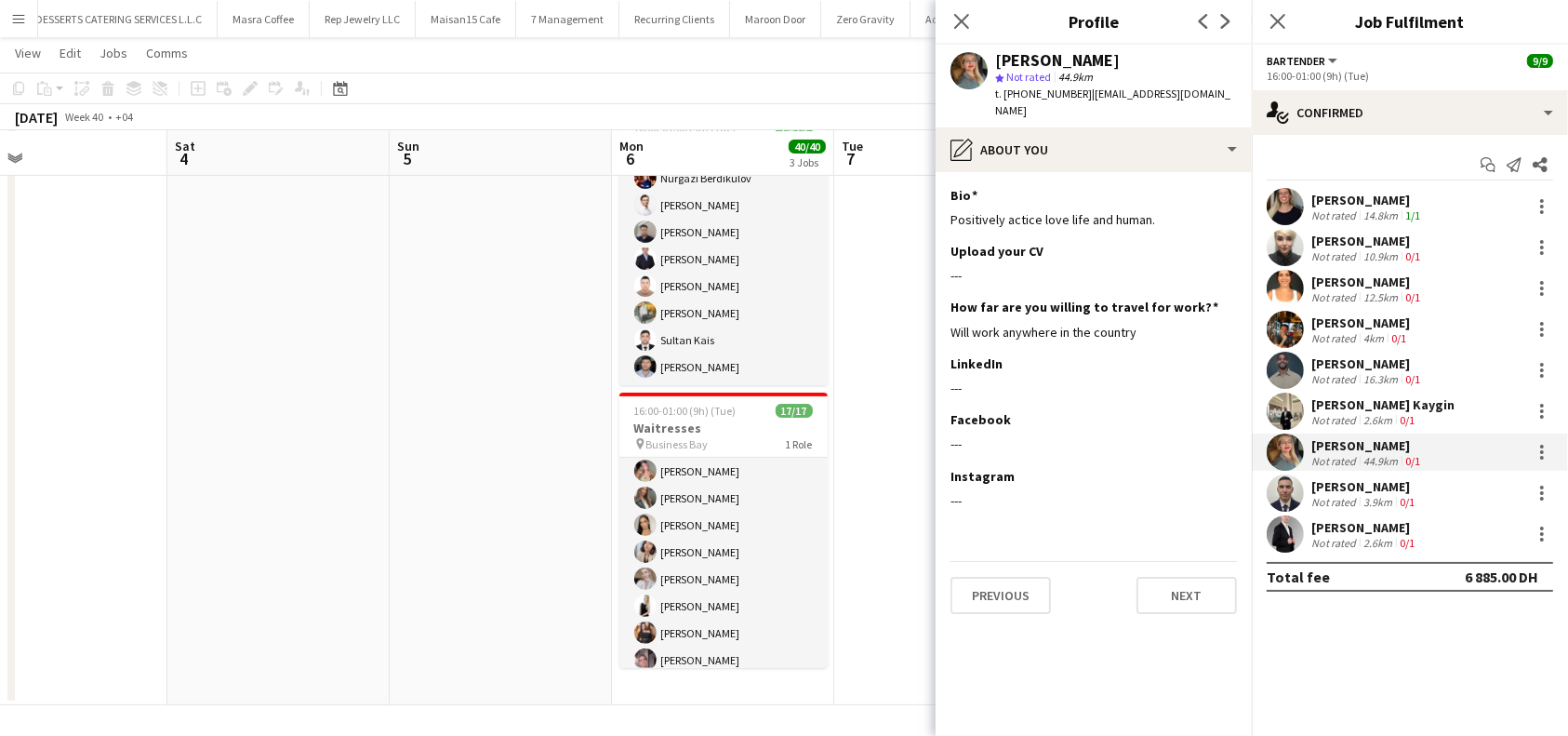
click at [1365, 484] on div "[PERSON_NAME]" at bounding box center [1364, 486] width 107 height 17
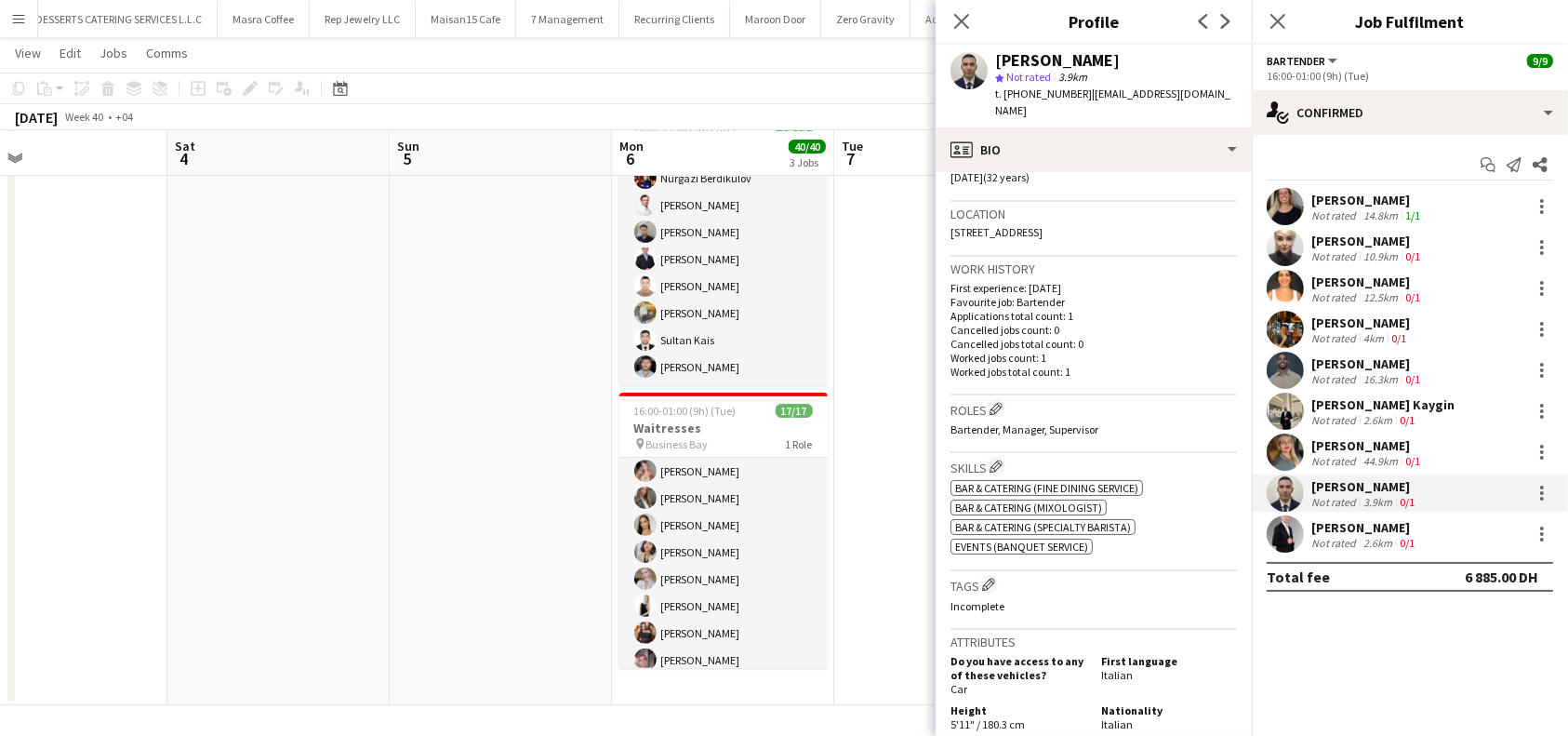
scroll to position [882, 0]
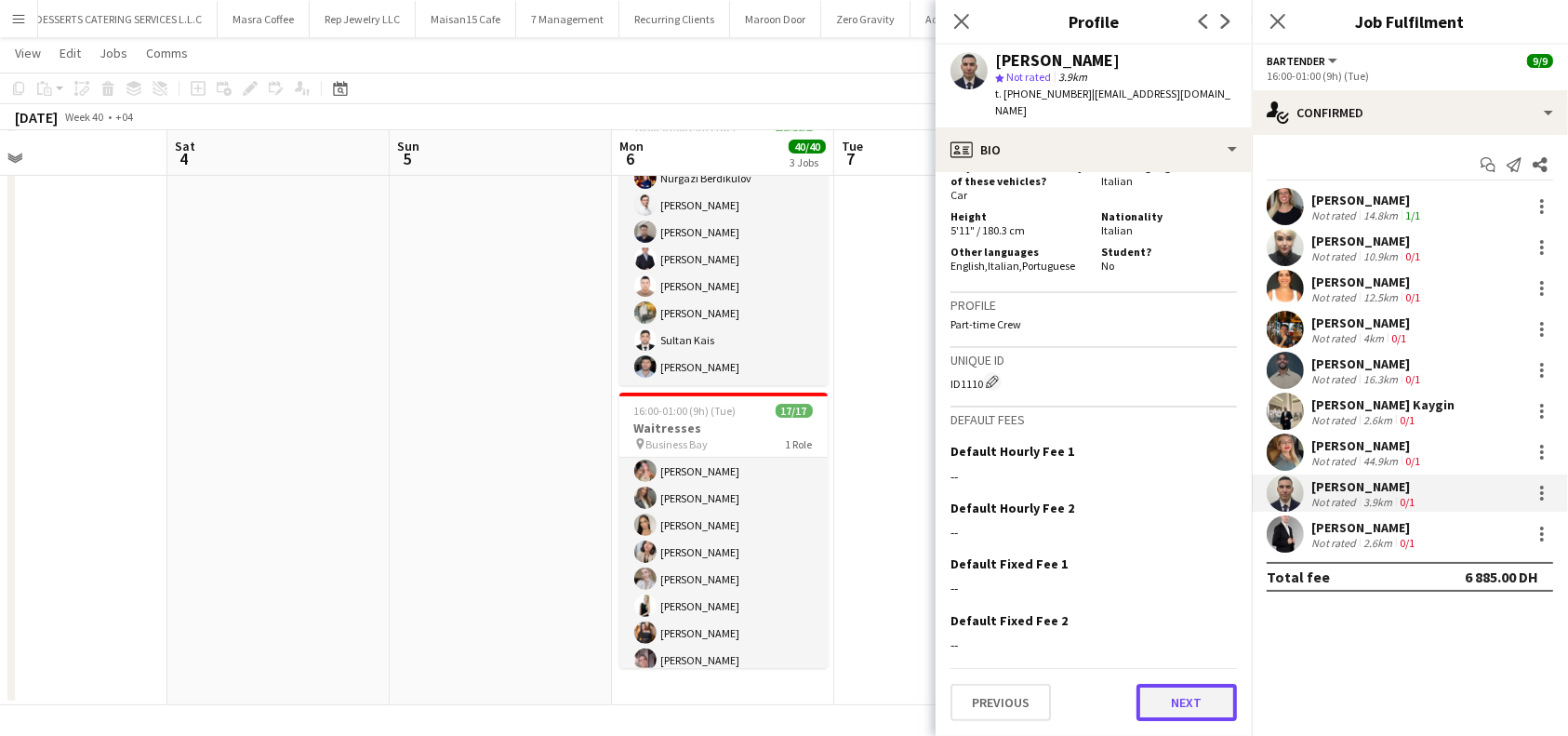
click at [1184, 694] on button "Next" at bounding box center [1187, 702] width 101 height 38
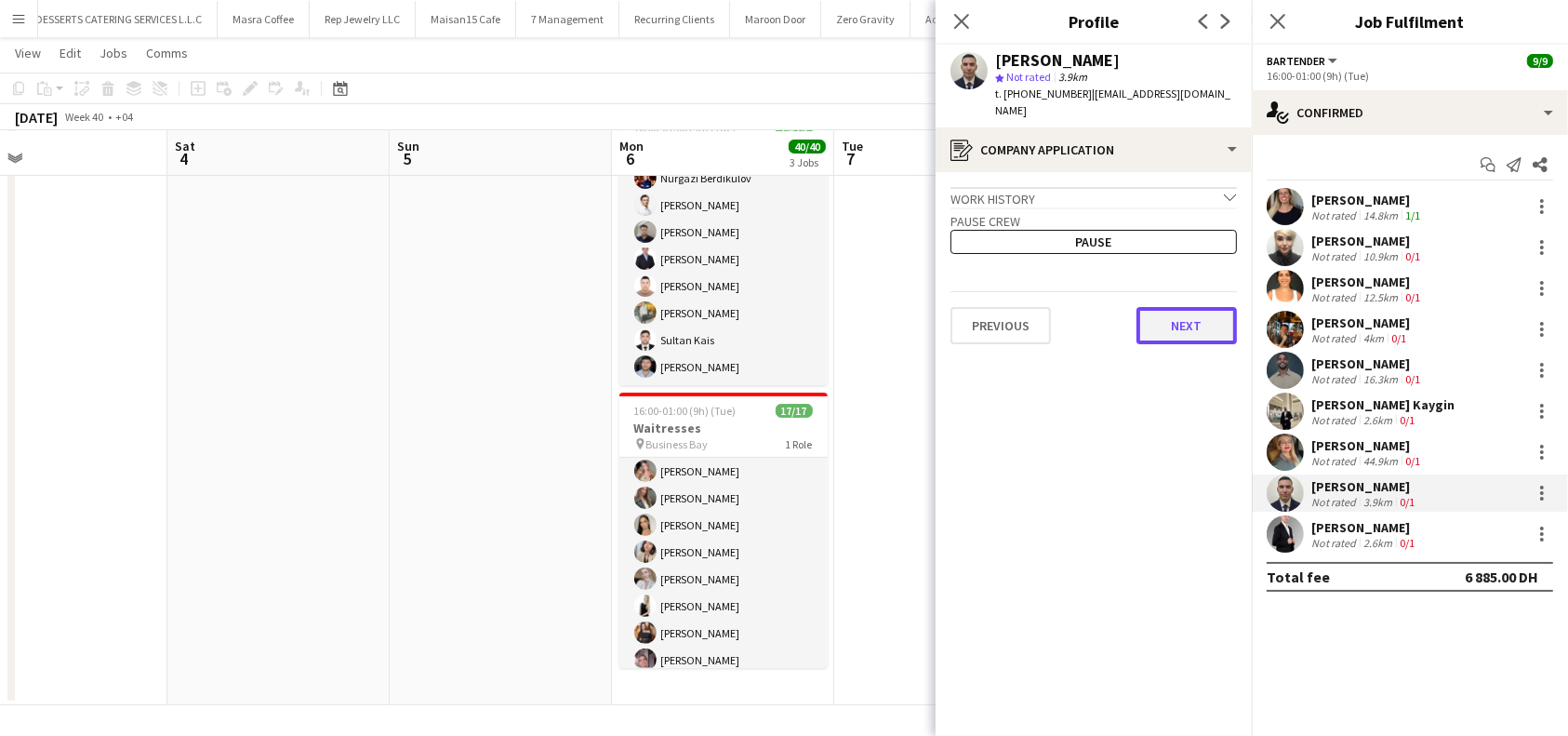
click at [1184, 325] on button "Next" at bounding box center [1187, 326] width 101 height 38
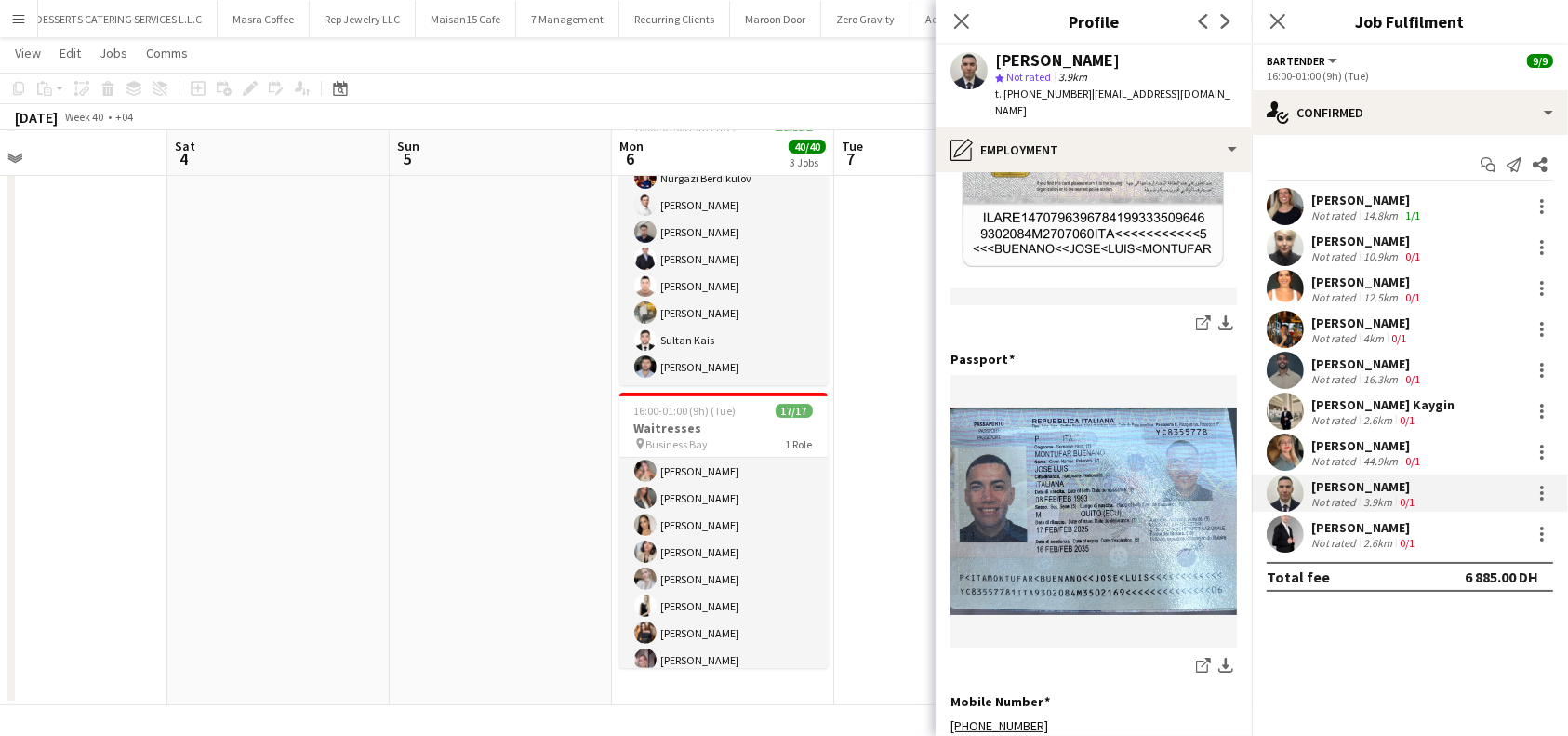
scroll to position [955, 0]
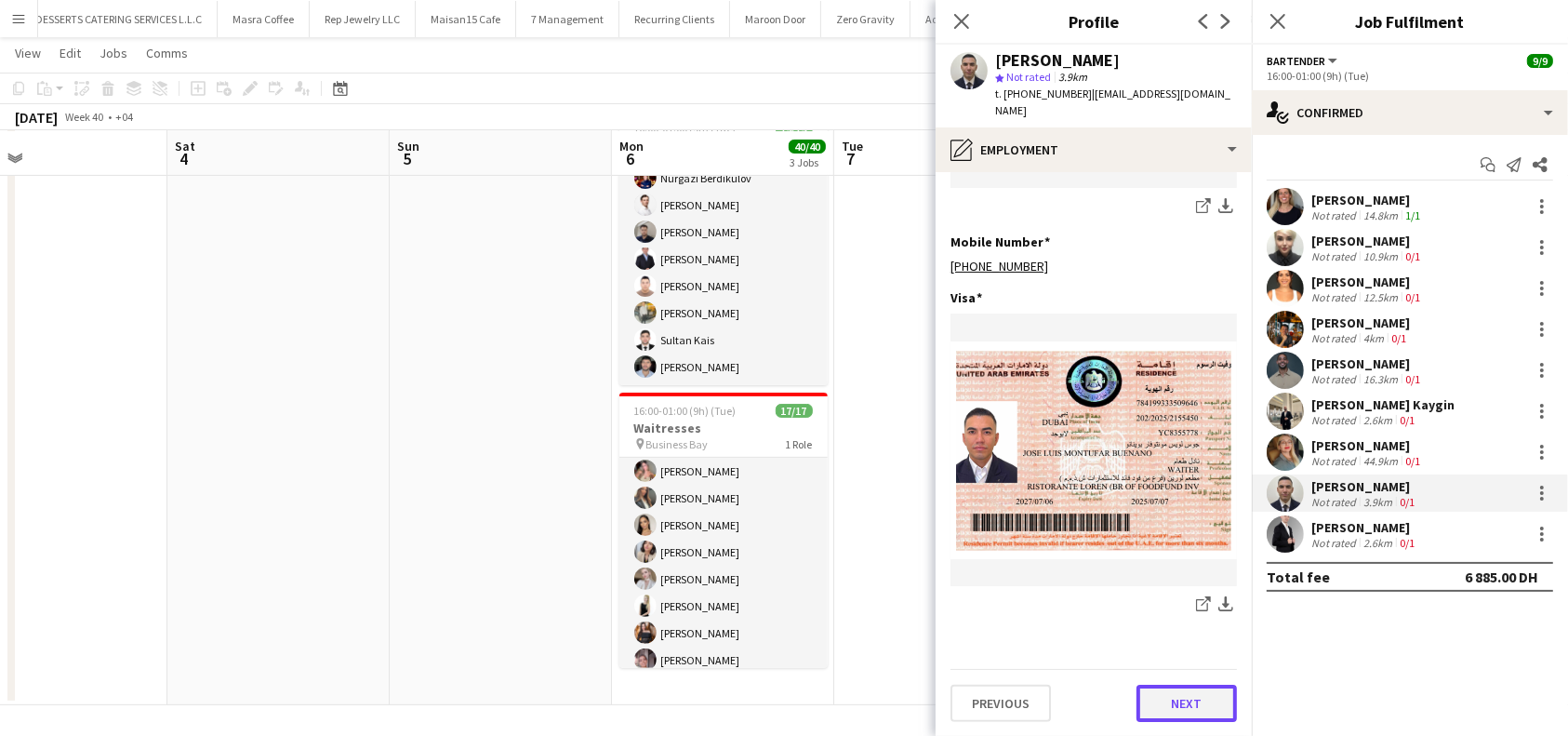
click at [1157, 712] on button "Next" at bounding box center [1187, 703] width 101 height 38
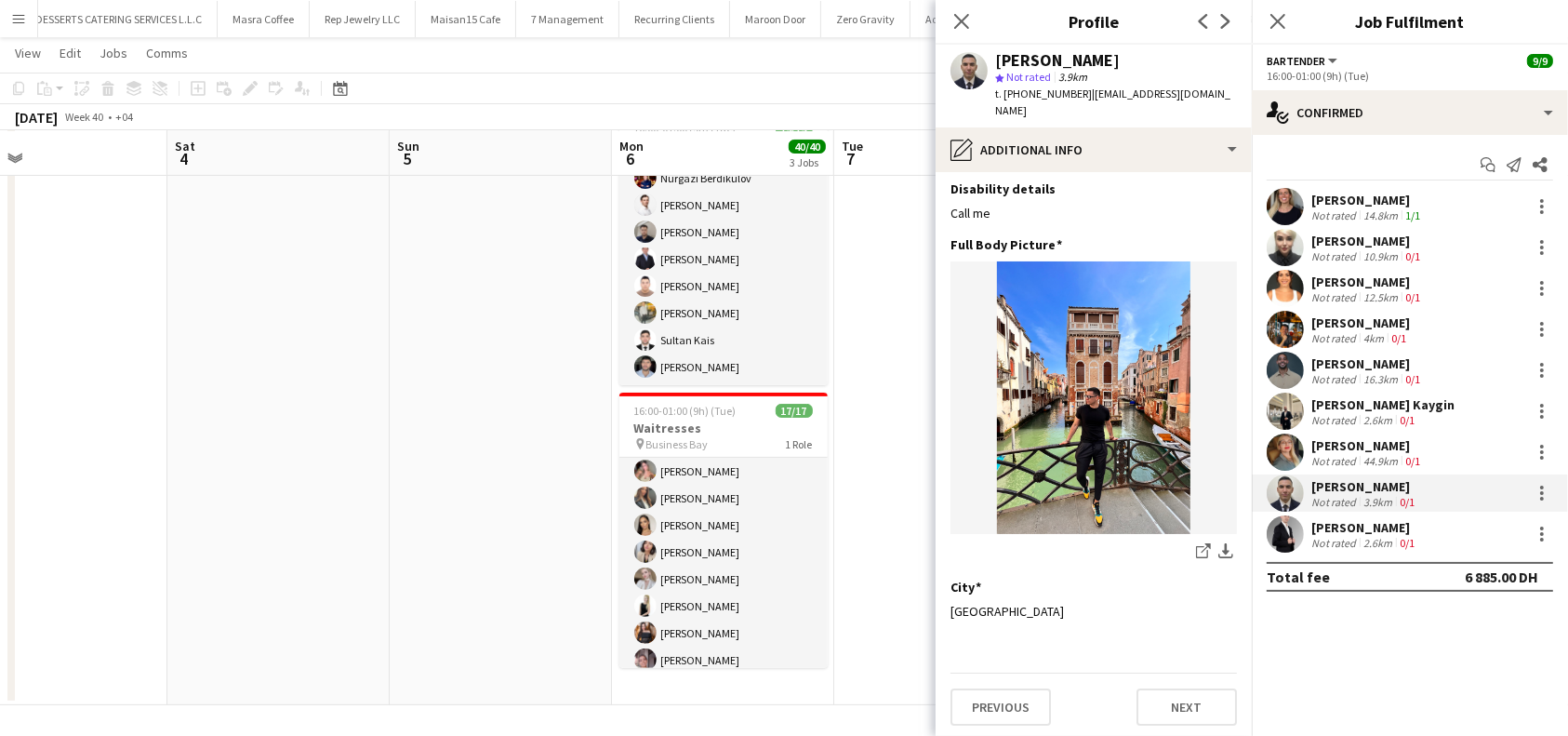
scroll to position [66, 0]
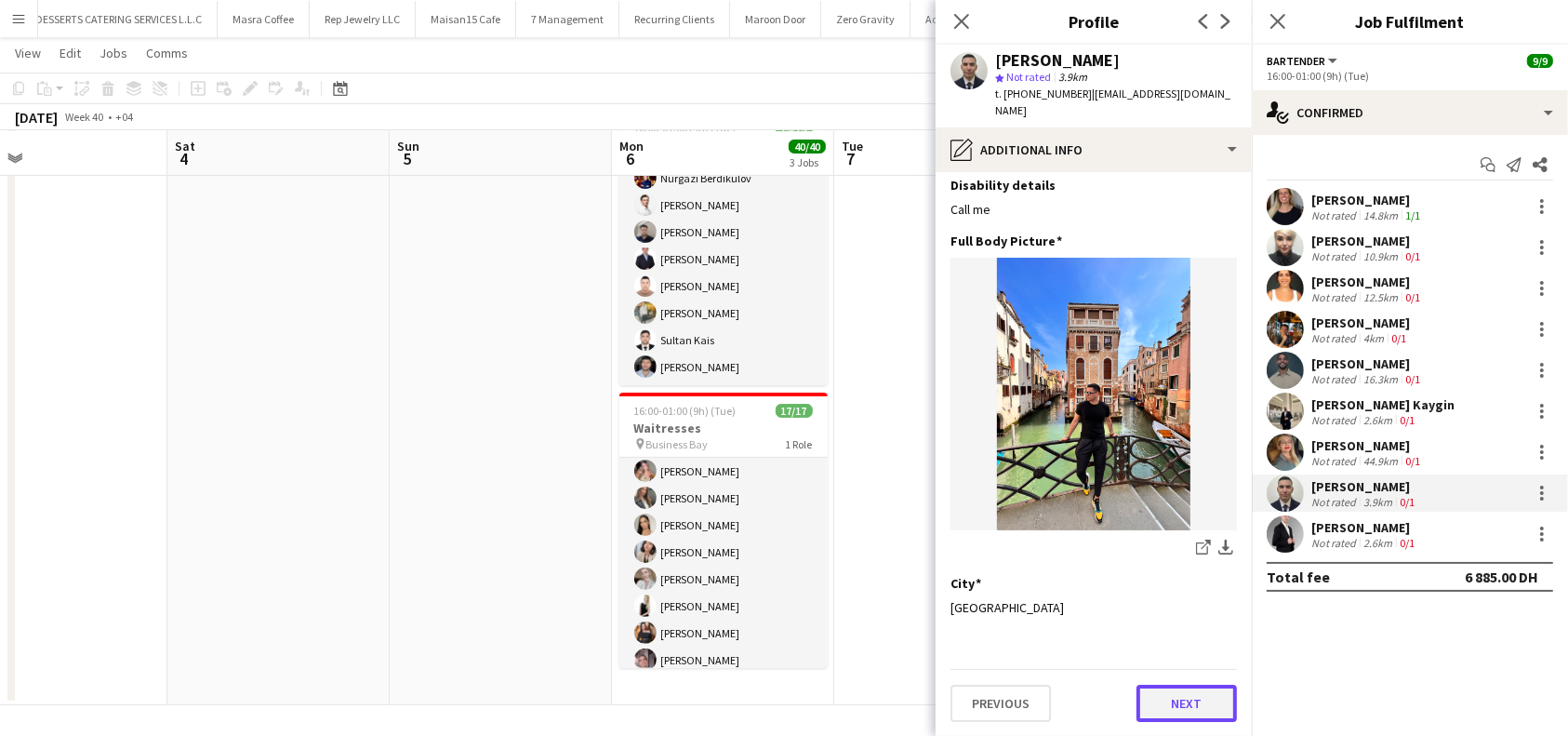
click at [1180, 710] on button "Next" at bounding box center [1187, 703] width 101 height 38
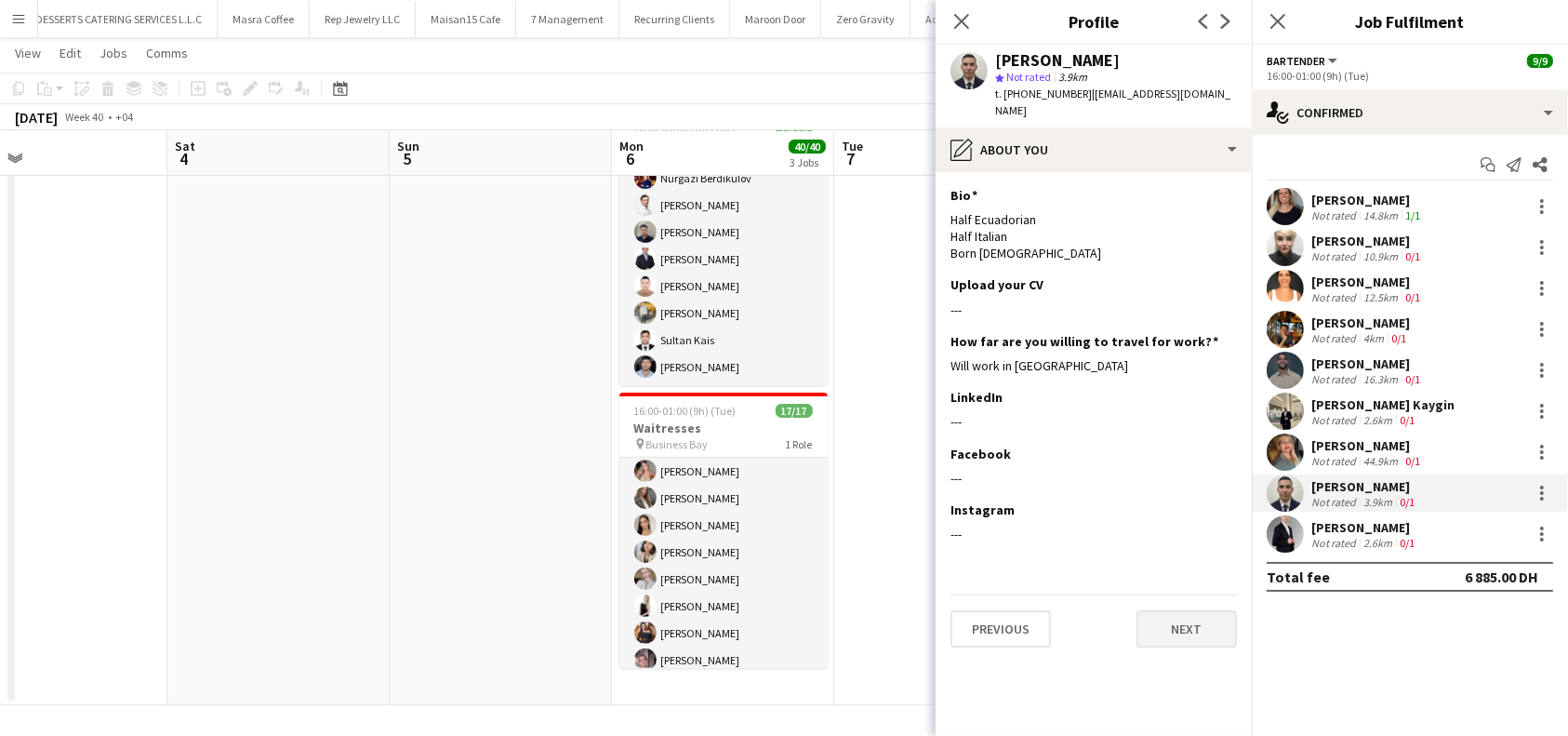
scroll to position [0, 0]
drag, startPoint x: 1102, startPoint y: 58, endPoint x: 986, endPoint y: 54, distance: 116.1
click at [986, 54] on div "[PERSON_NAME] star Not rated 3.9km t. [PHONE_NUMBER] | [EMAIL_ADDRESS][DOMAIN_N…" at bounding box center [1094, 86] width 316 height 83
copy div "[PERSON_NAME]"
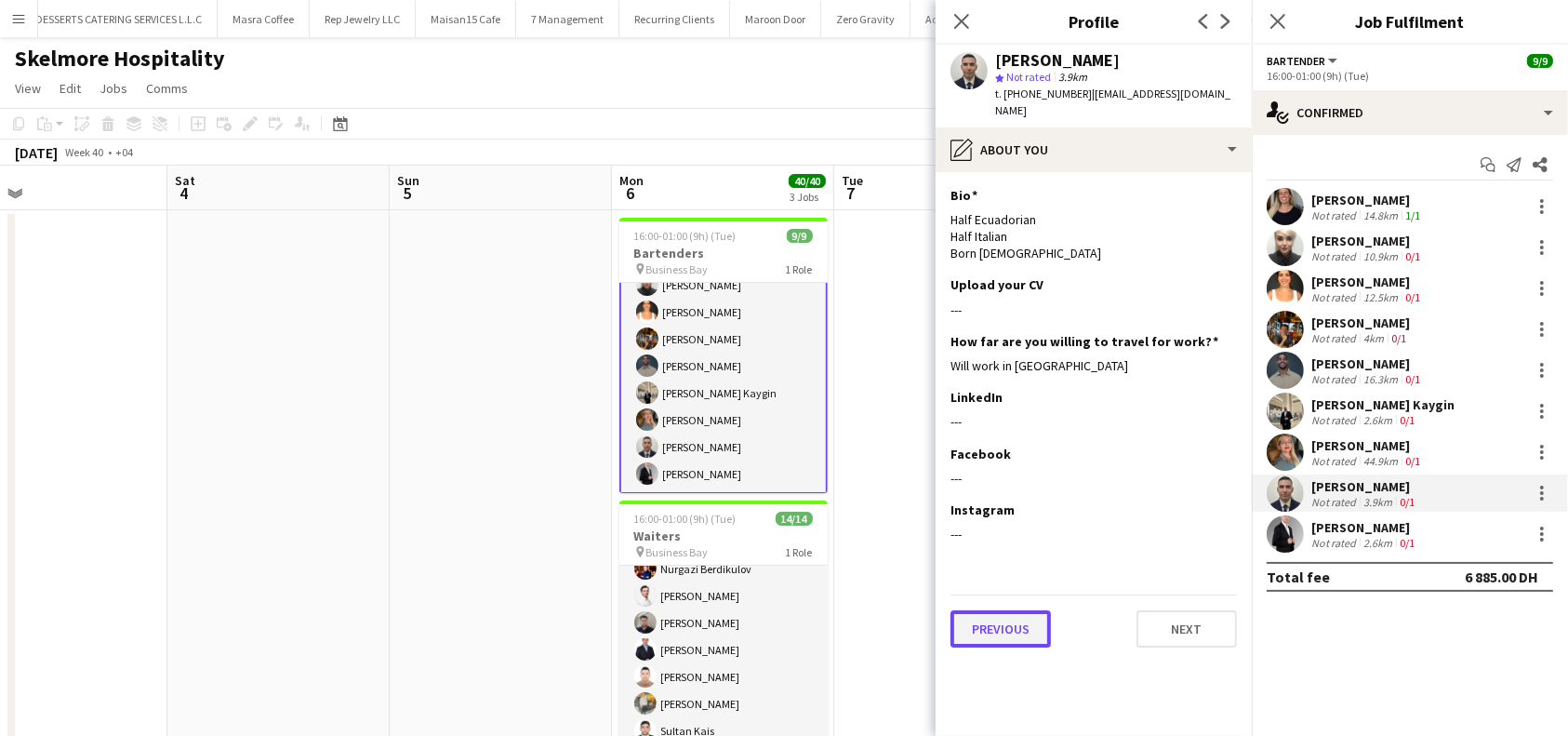
click at [1025, 627] on button "Previous" at bounding box center [1001, 629] width 101 height 38
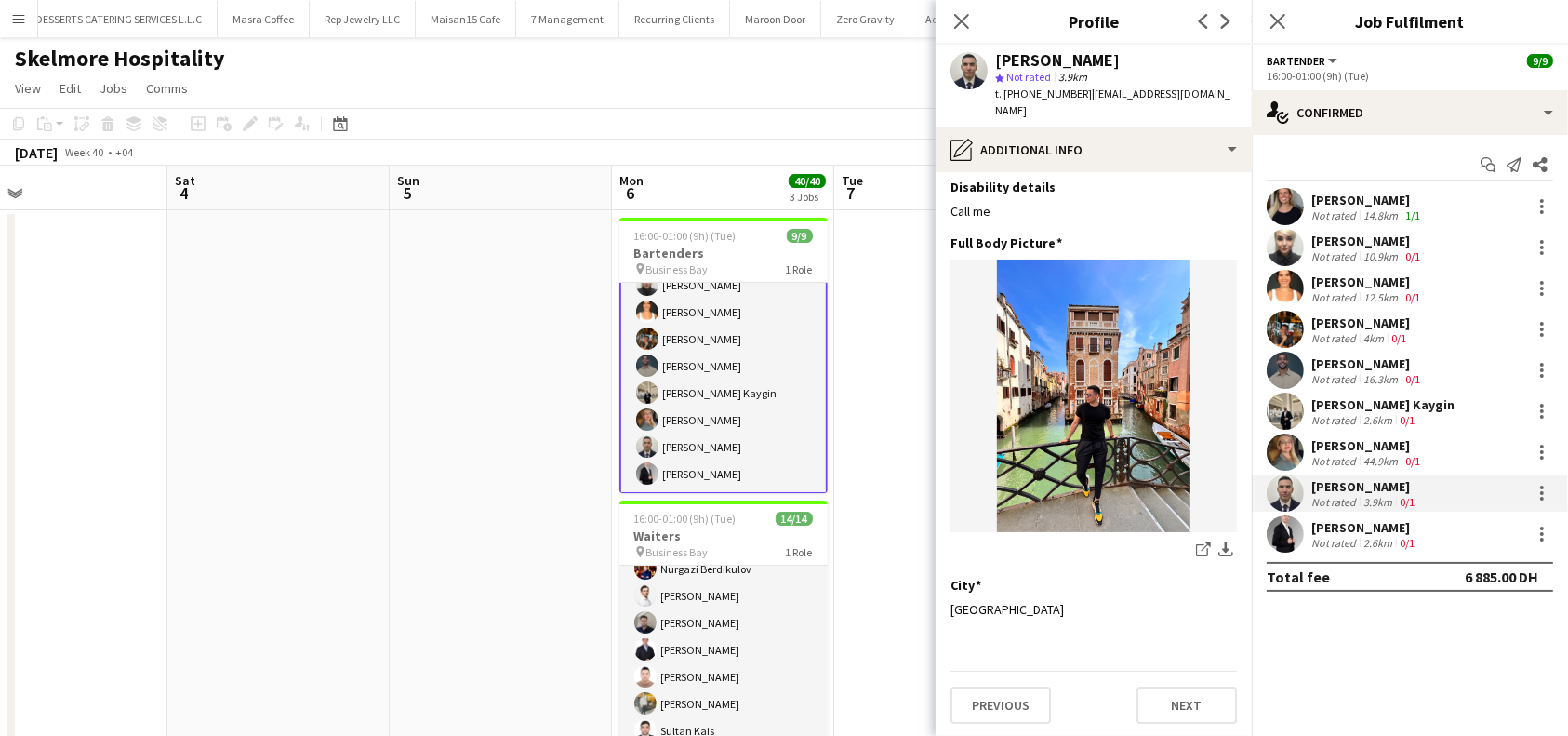
scroll to position [66, 0]
click at [1016, 703] on button "Previous" at bounding box center [1001, 703] width 101 height 38
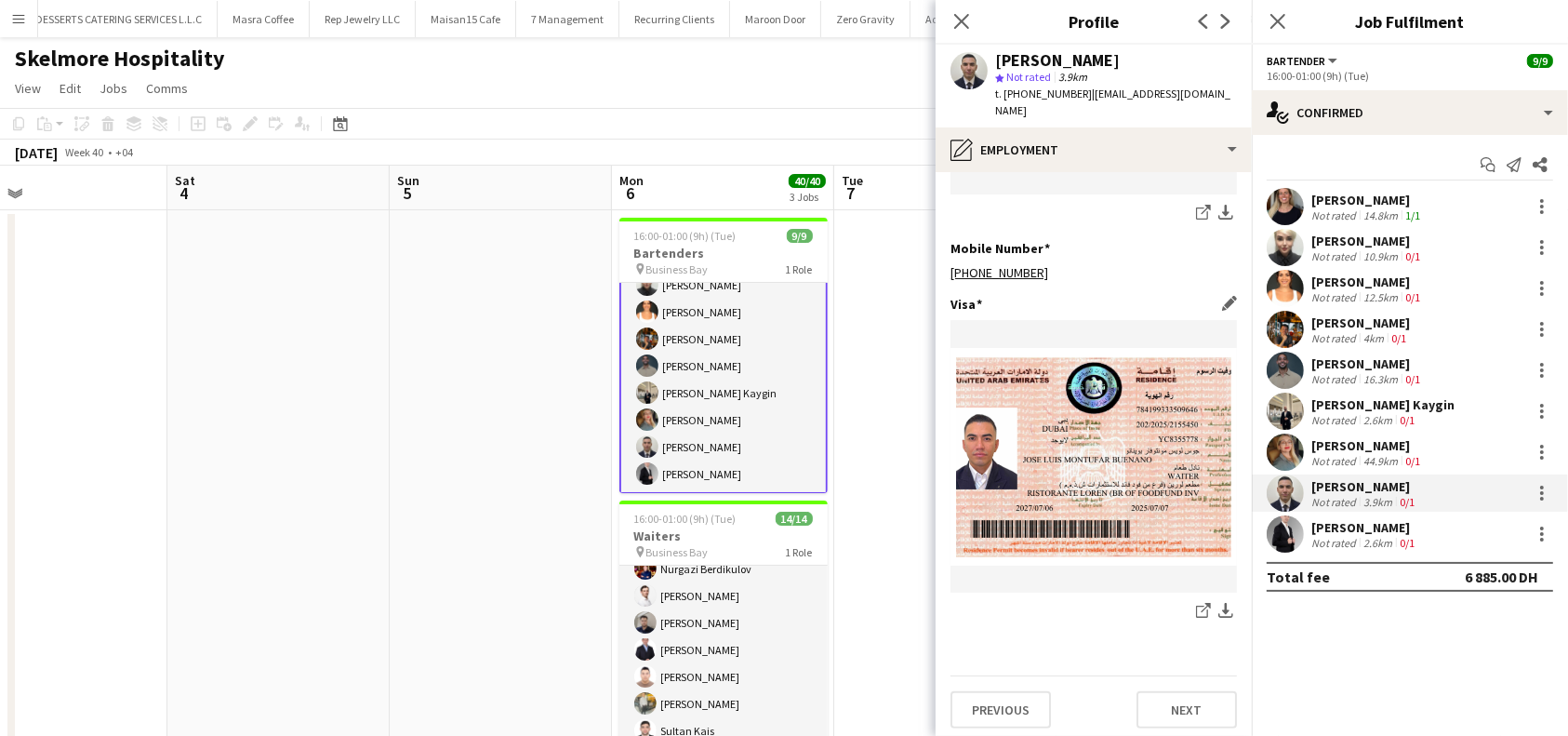
scroll to position [955, 0]
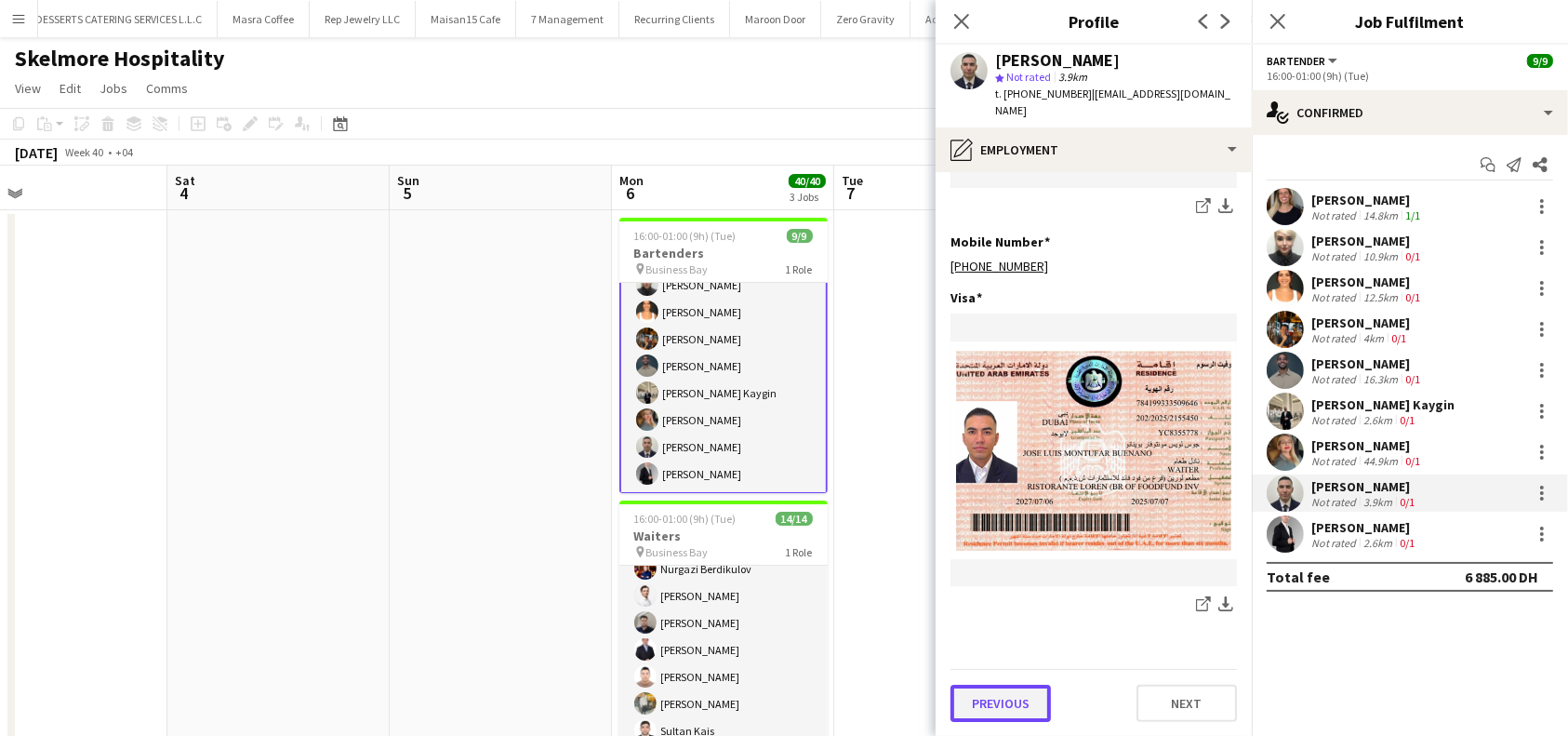
click at [1012, 702] on button "Previous" at bounding box center [1001, 703] width 101 height 38
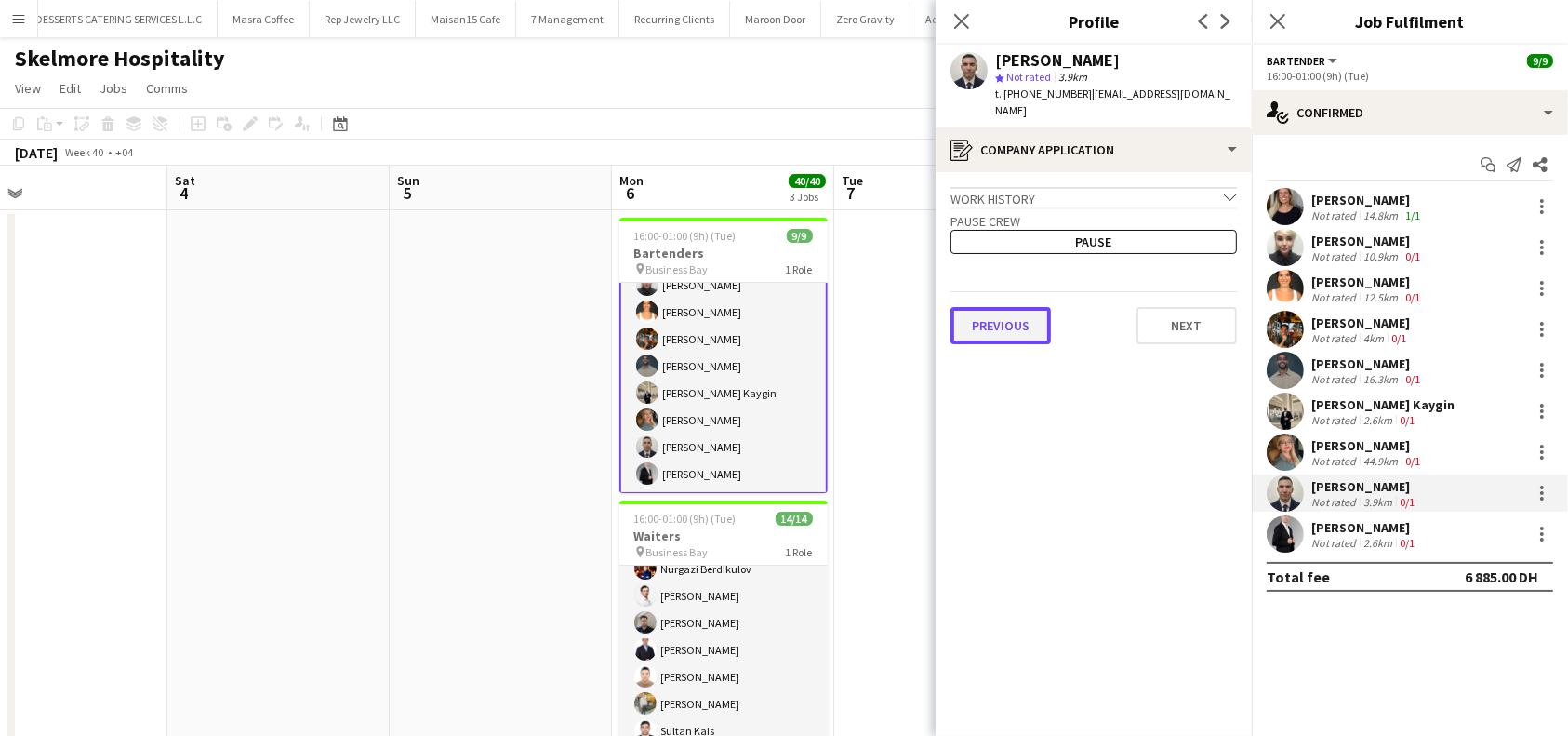
click at [1031, 331] on button "Previous" at bounding box center [1001, 326] width 101 height 38
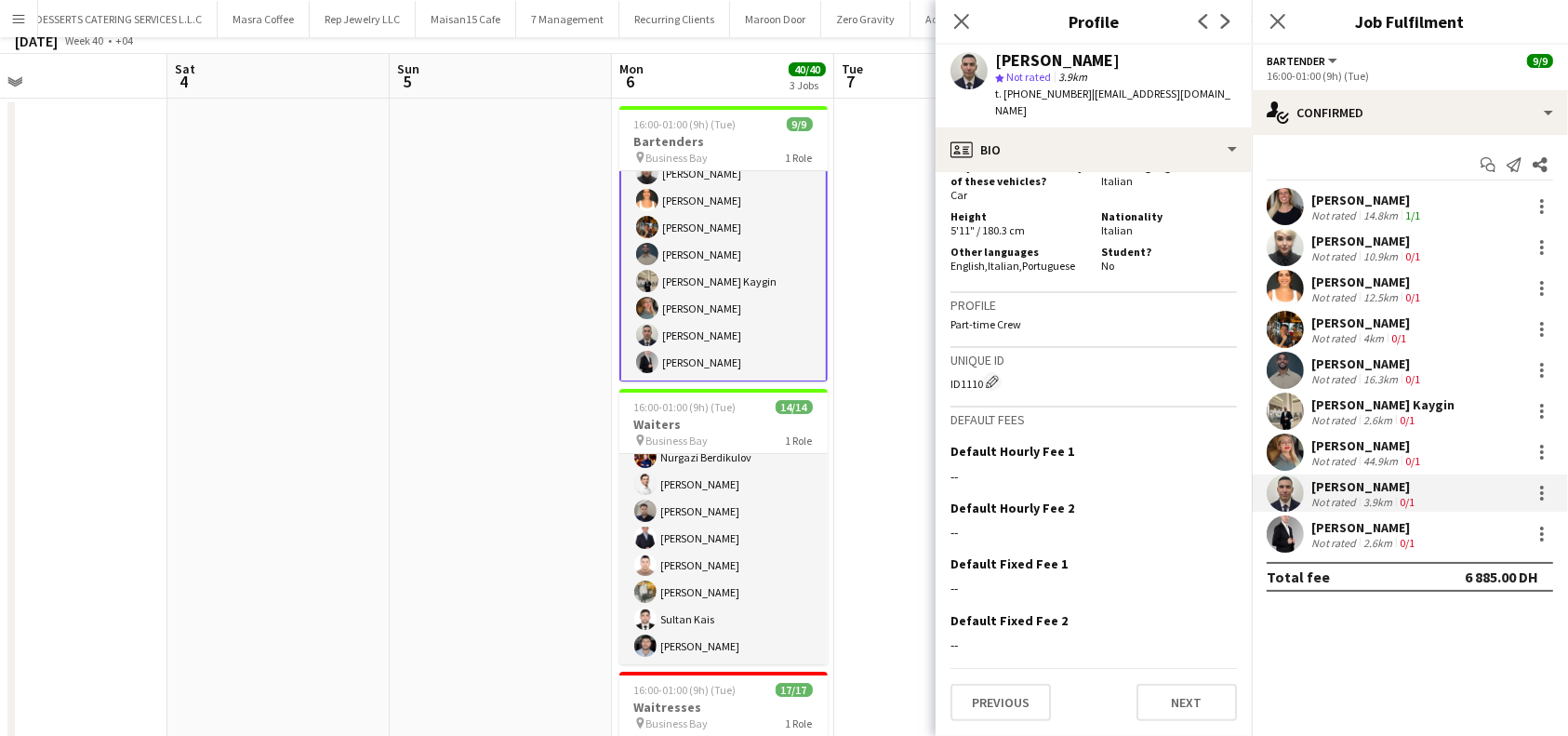
scroll to position [123, 0]
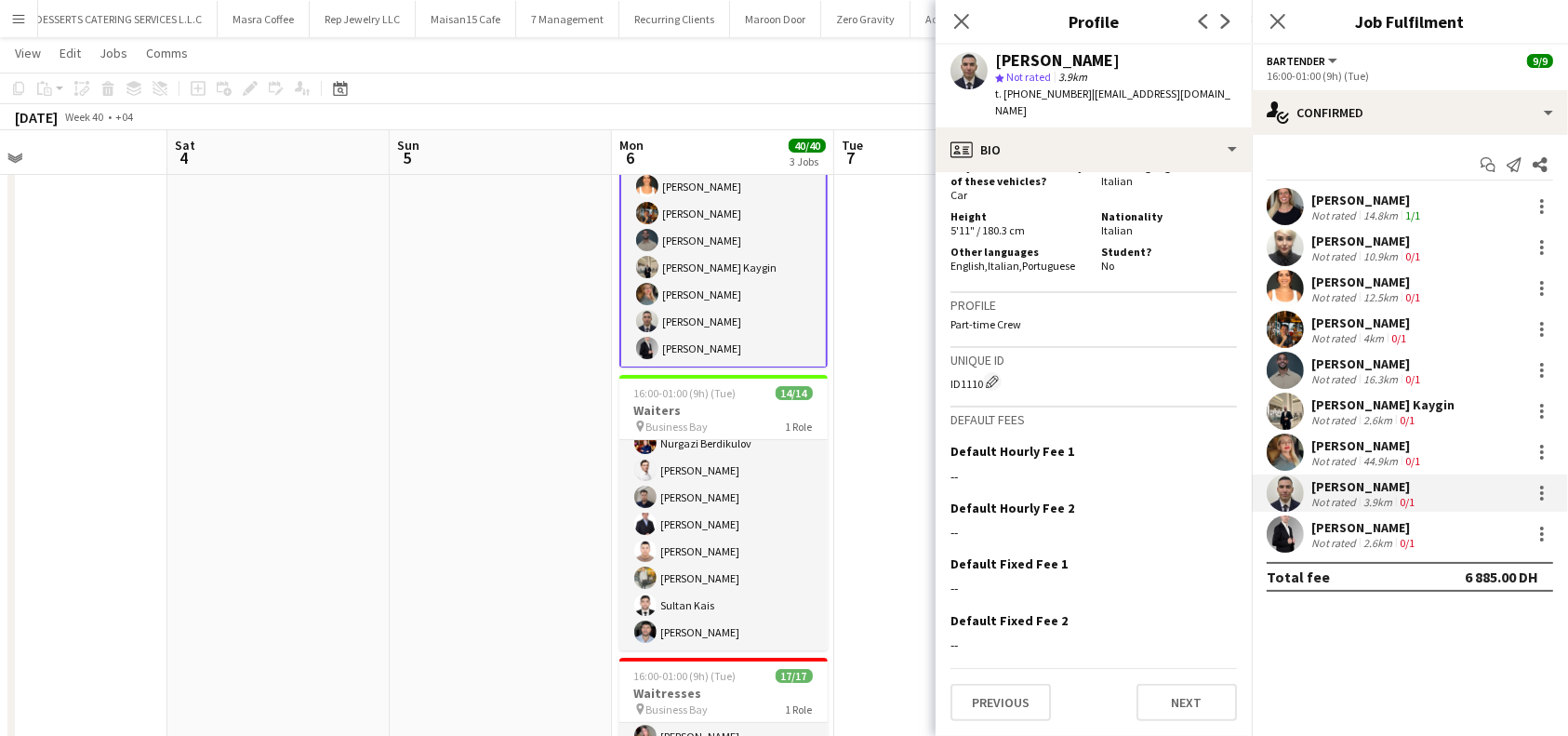
click at [1360, 525] on div "[PERSON_NAME]" at bounding box center [1364, 527] width 107 height 17
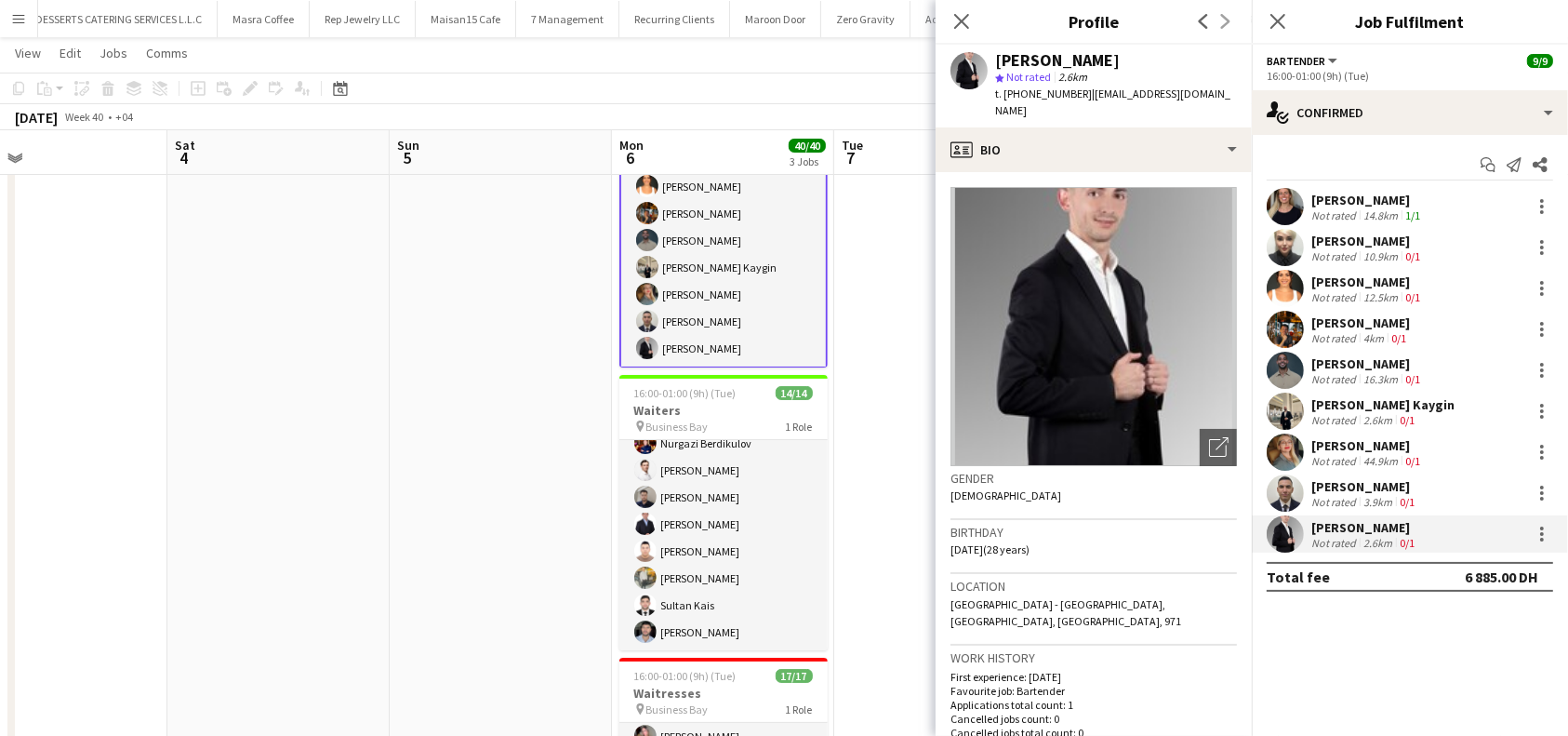
drag, startPoint x: 1143, startPoint y: 67, endPoint x: 995, endPoint y: 56, distance: 148.4
click at [995, 56] on div "[PERSON_NAME]" at bounding box center [1115, 60] width 242 height 17
copy div "[PERSON_NAME]"
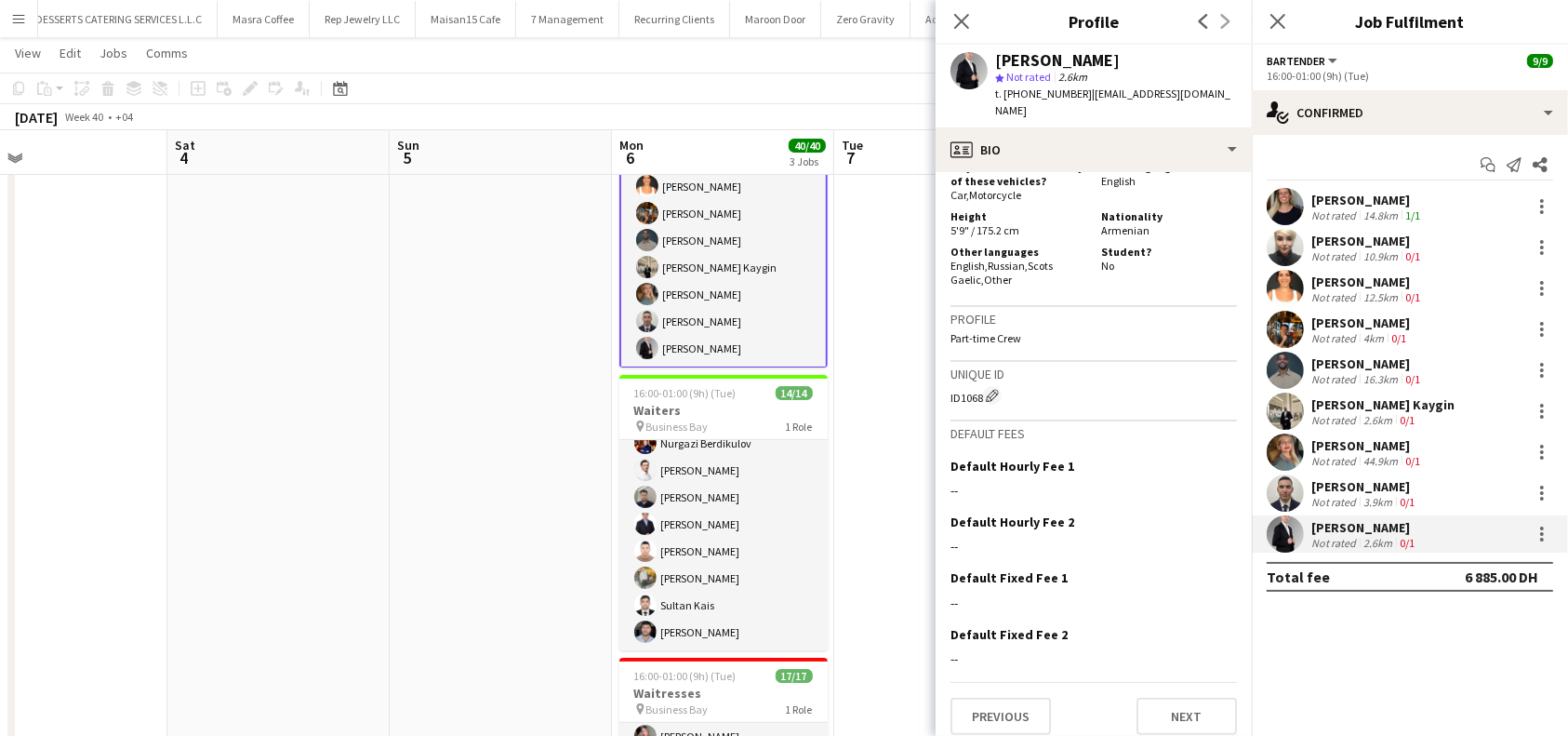
scroll to position [1031, 0]
click at [1184, 709] on button "Next" at bounding box center [1187, 712] width 101 height 38
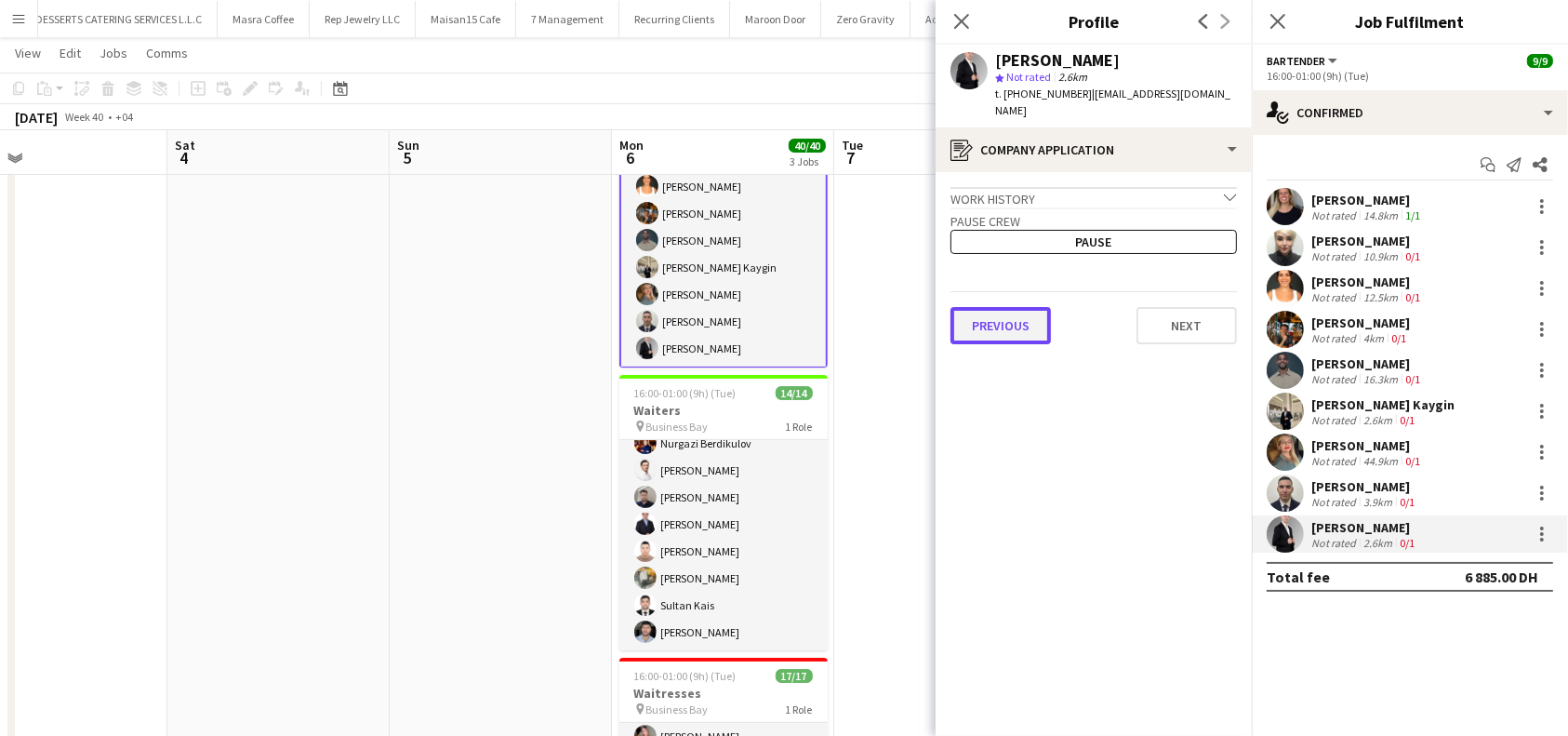
click at [967, 323] on button "Previous" at bounding box center [1001, 326] width 101 height 38
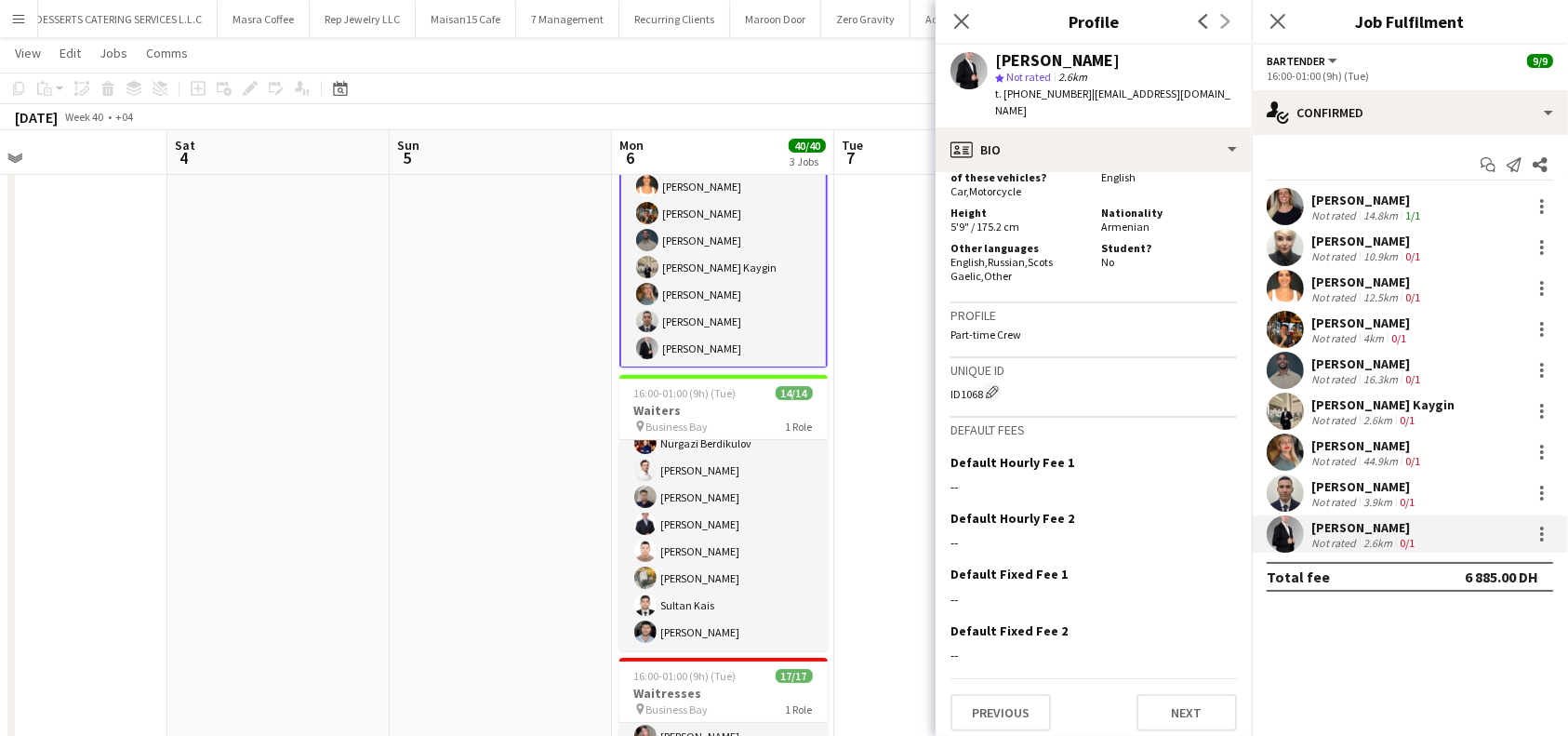
click at [1165, 722] on app-crew-profile-bio "Open photos pop-in Gender [DEMOGRAPHIC_DATA] Birthday [DEMOGRAPHIC_DATA] (28 ye…" at bounding box center [1094, 453] width 316 height 564
click at [1168, 695] on button "Next" at bounding box center [1187, 712] width 101 height 38
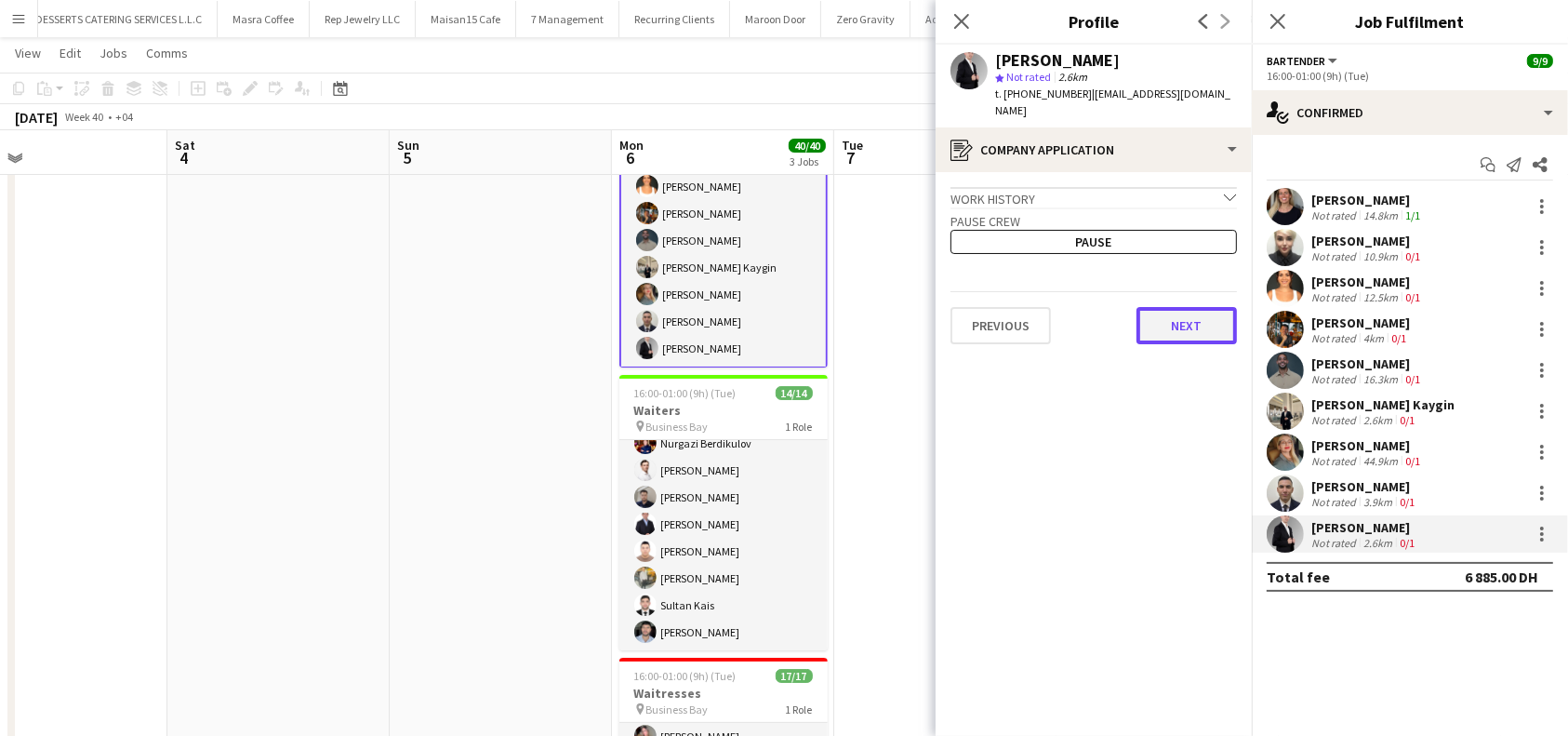
click at [1174, 323] on button "Next" at bounding box center [1187, 326] width 101 height 38
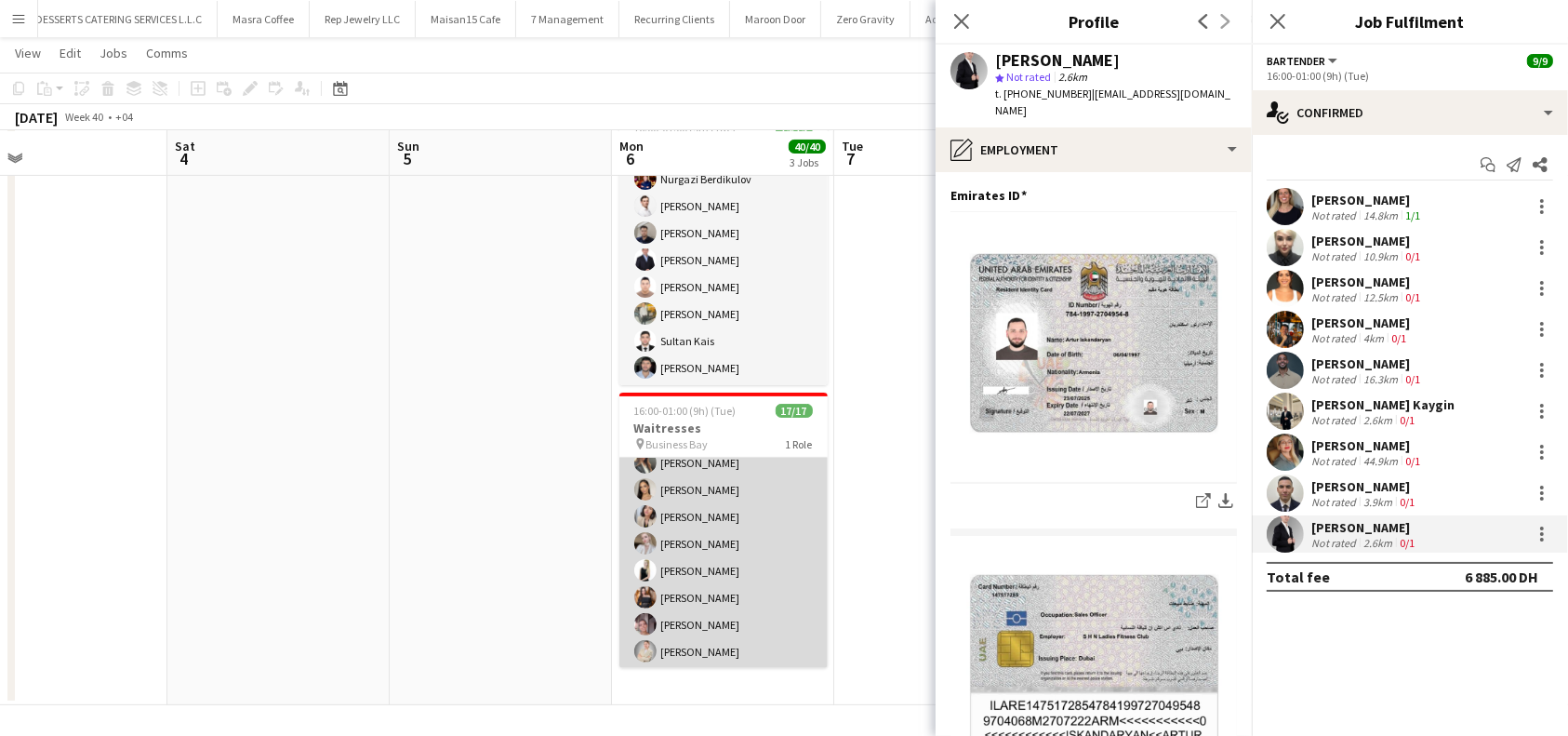
scroll to position [284, 0]
drag, startPoint x: 739, startPoint y: 582, endPoint x: 746, endPoint y: 571, distance: 13.0
click at [739, 580] on app-card-role "Waiter/Waitress 17/17 16:00-01:00 (9h) [PERSON_NAME] Svitlychna [PERSON_NAME] […" at bounding box center [723, 421] width 208 height 495
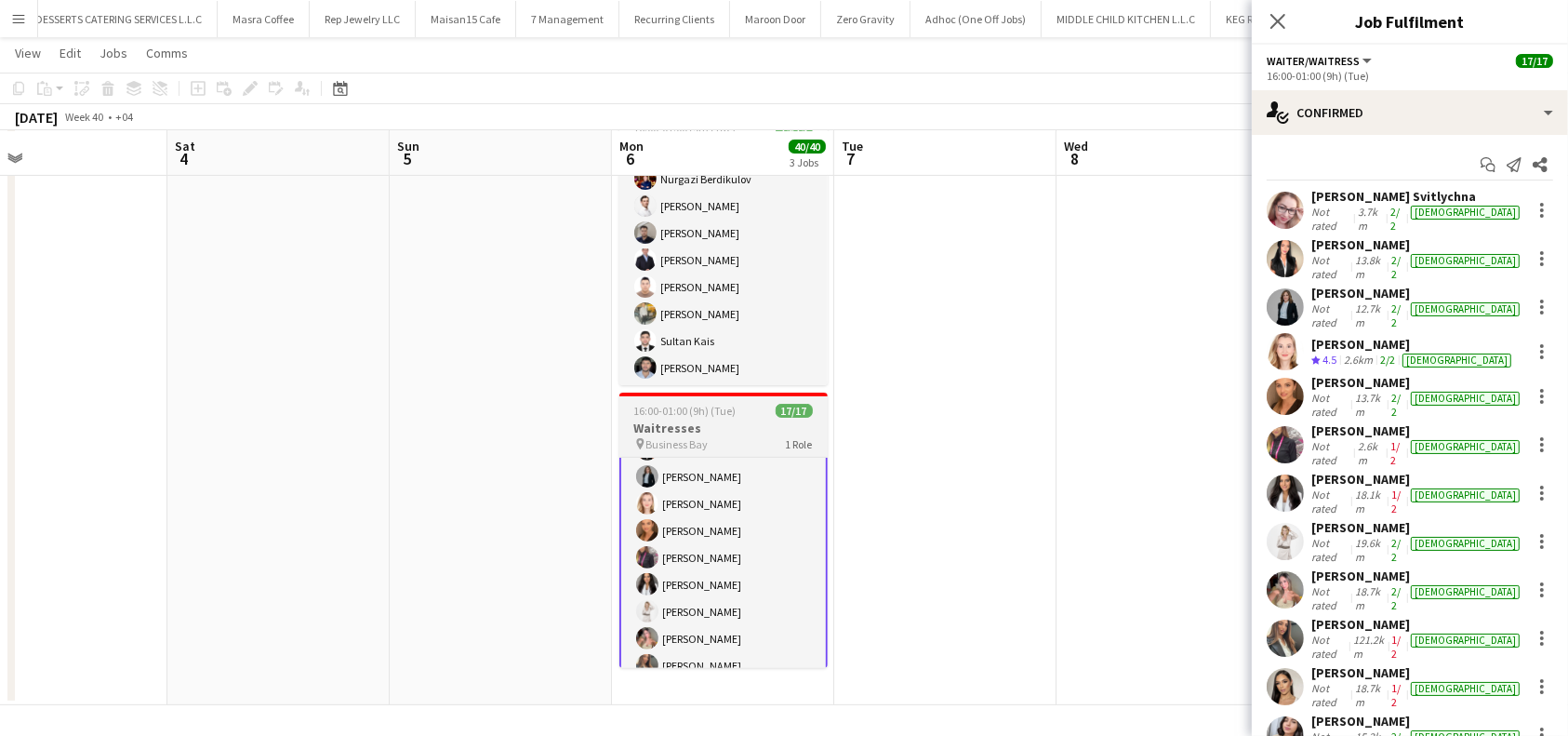
scroll to position [61, 0]
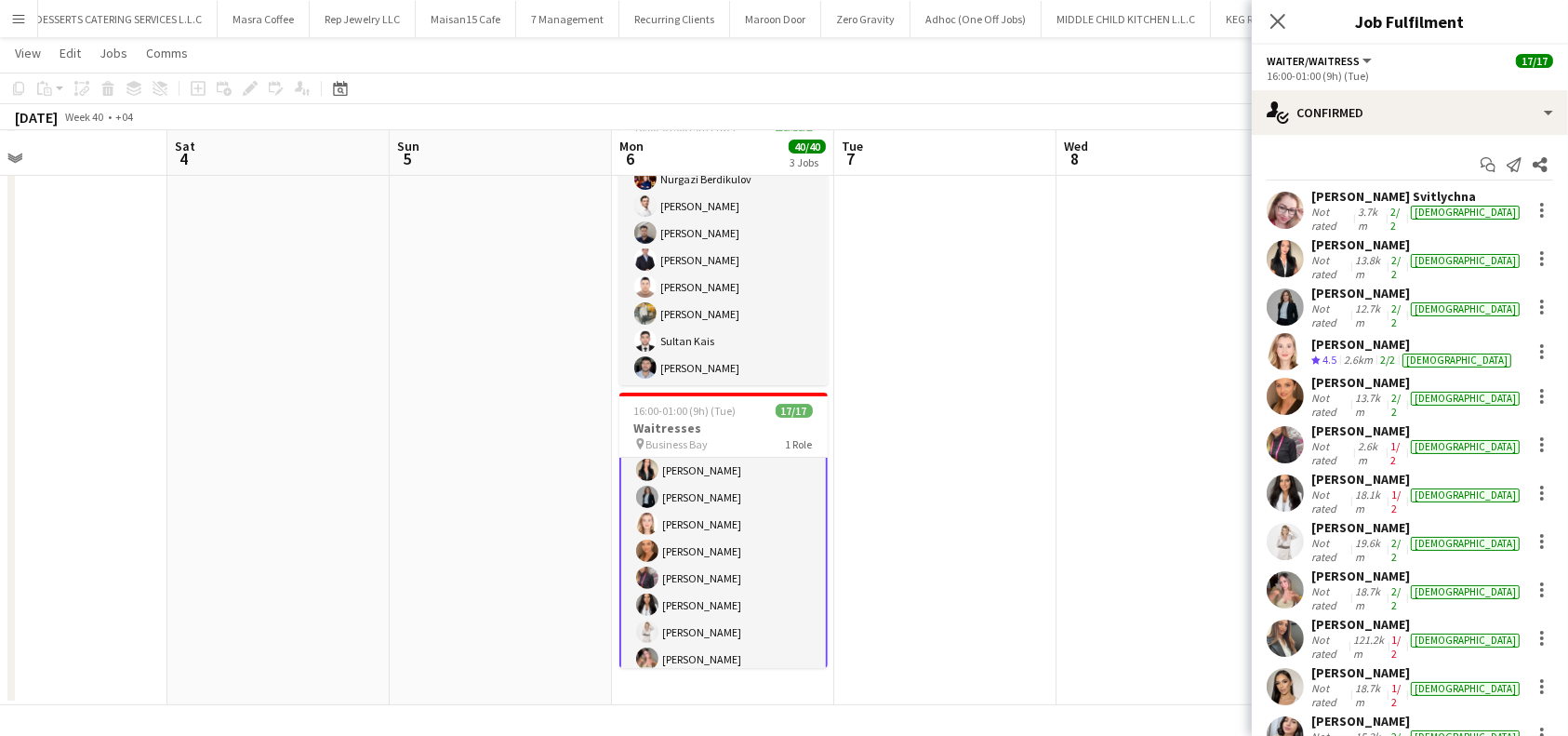
click at [706, 515] on app-card-role "Waiter/Waitress 17/17 16:00-01:00 (9h) [PERSON_NAME] Svitlychna [PERSON_NAME] […" at bounding box center [723, 645] width 208 height 499
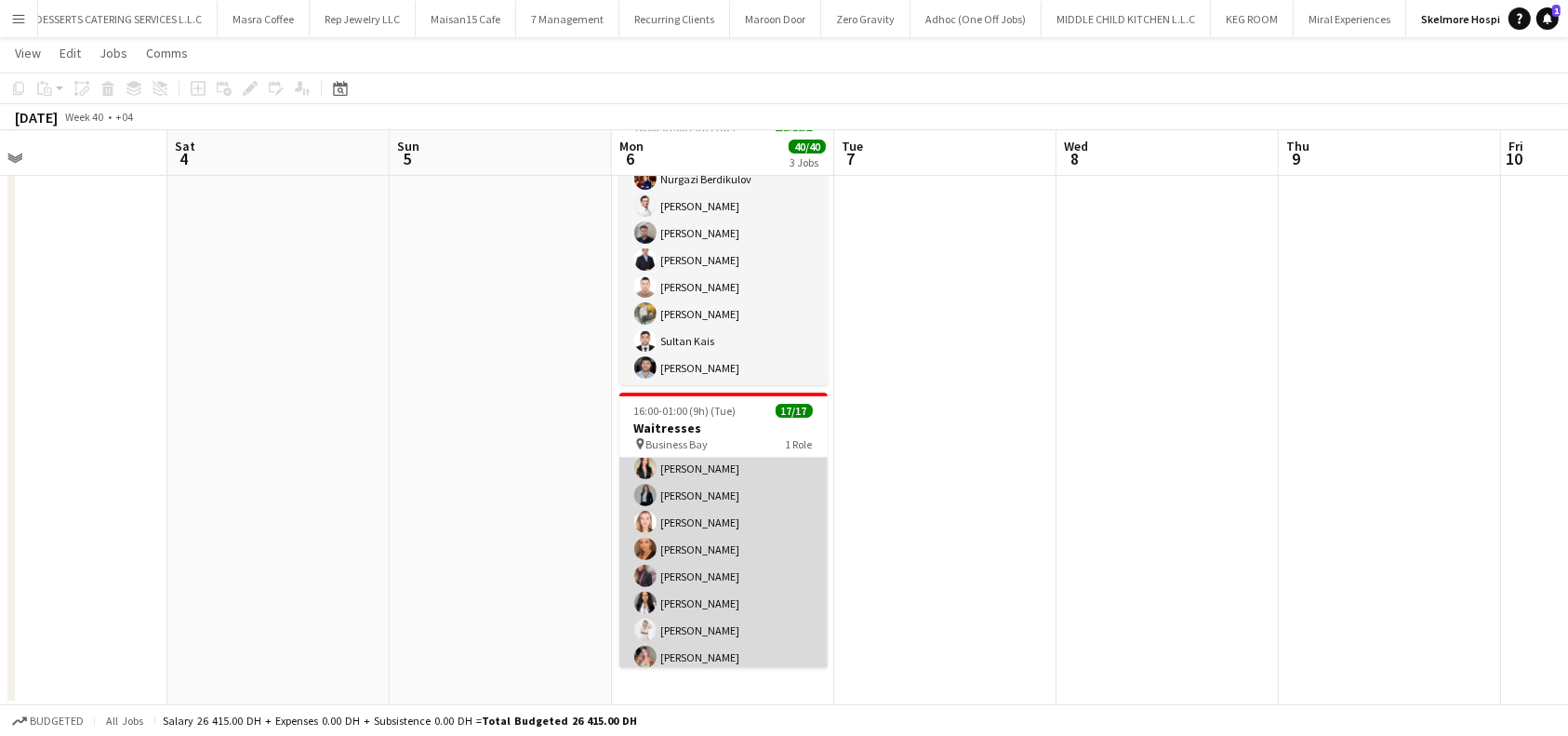
scroll to position [59, 0]
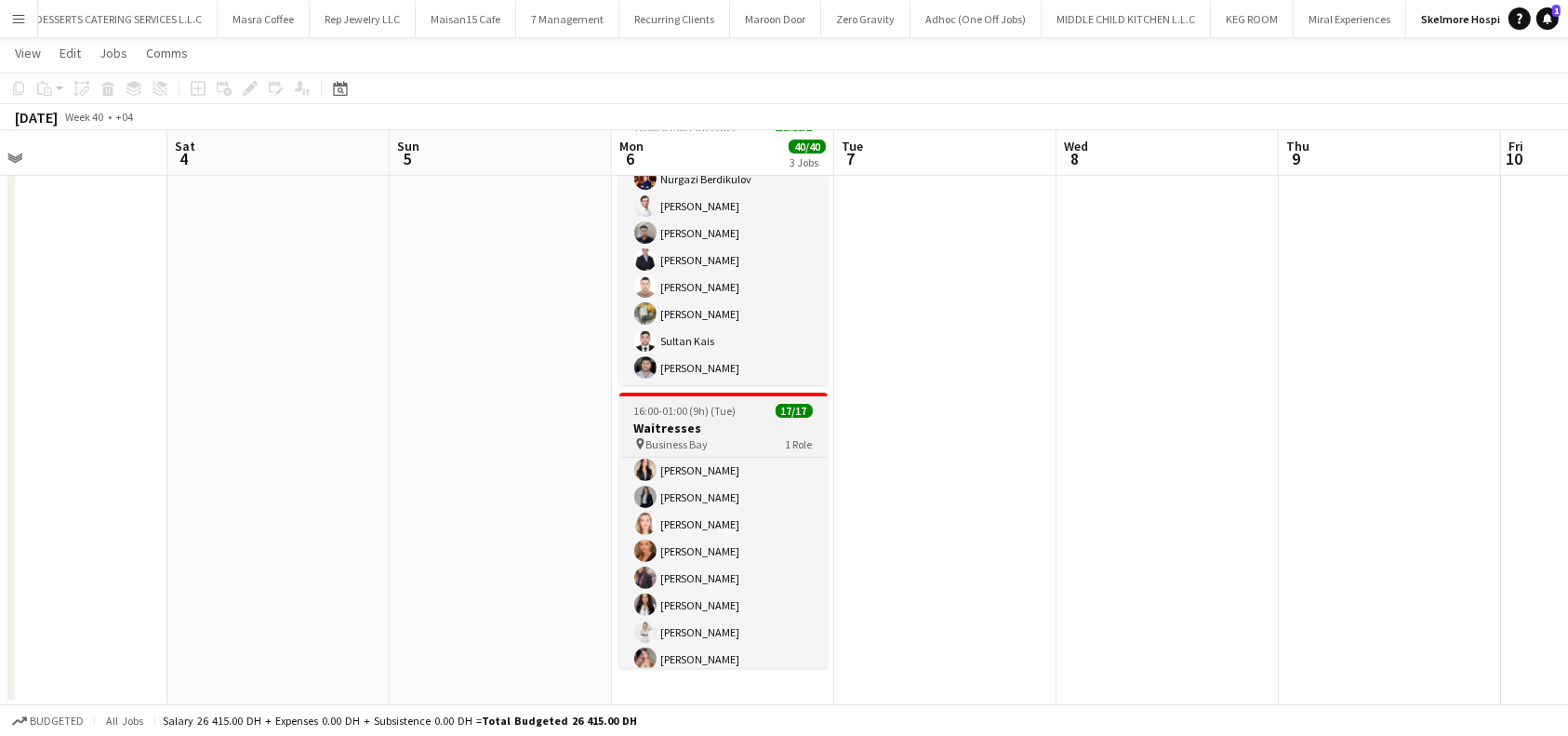
click at [767, 405] on div "16:00-01:00 (9h) (Tue) 17/17" at bounding box center [723, 411] width 208 height 14
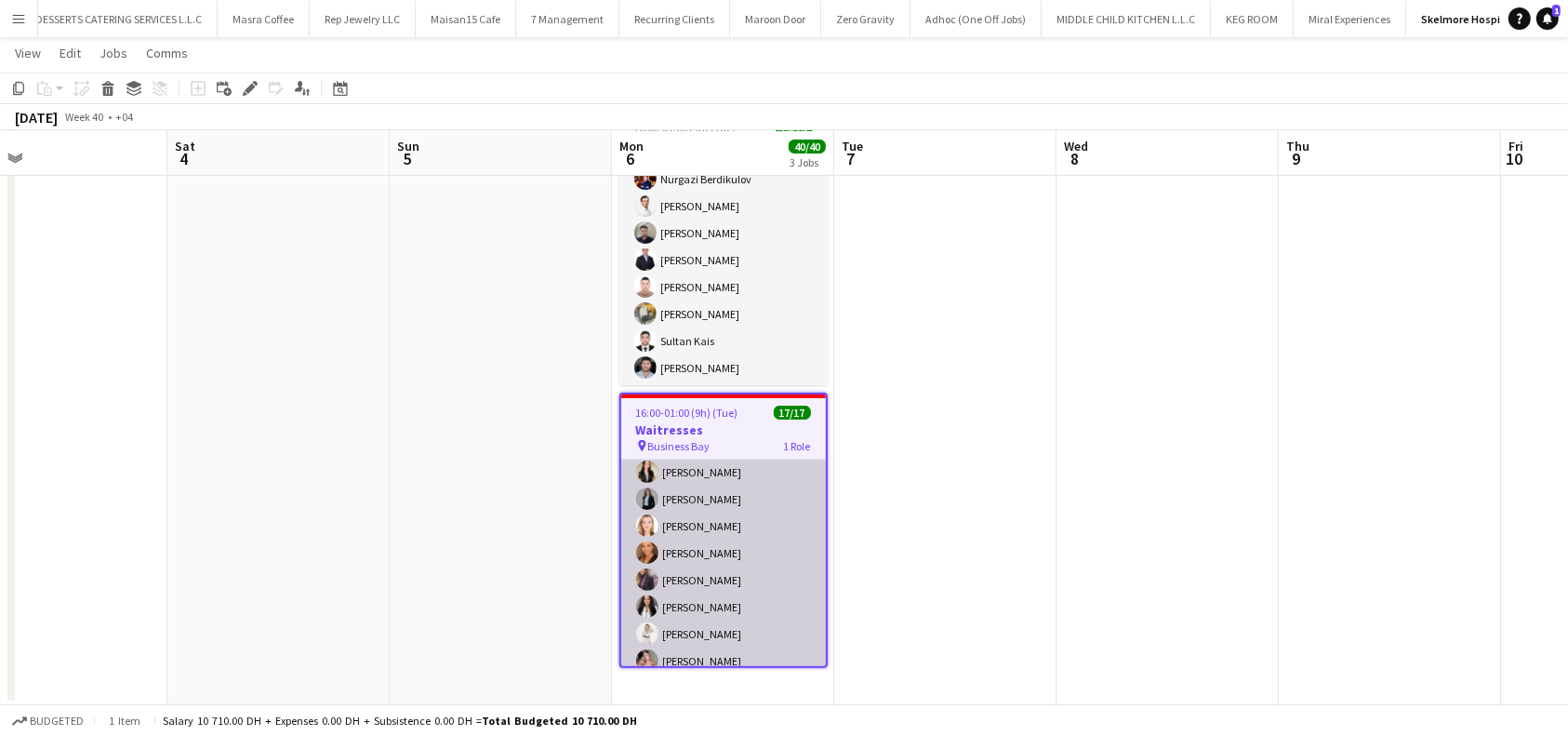
click at [755, 517] on app-card-role "Waiter/Waitress 17/17 16:00-01:00 (9h) [PERSON_NAME] Svitlychna [PERSON_NAME] […" at bounding box center [723, 647] width 205 height 495
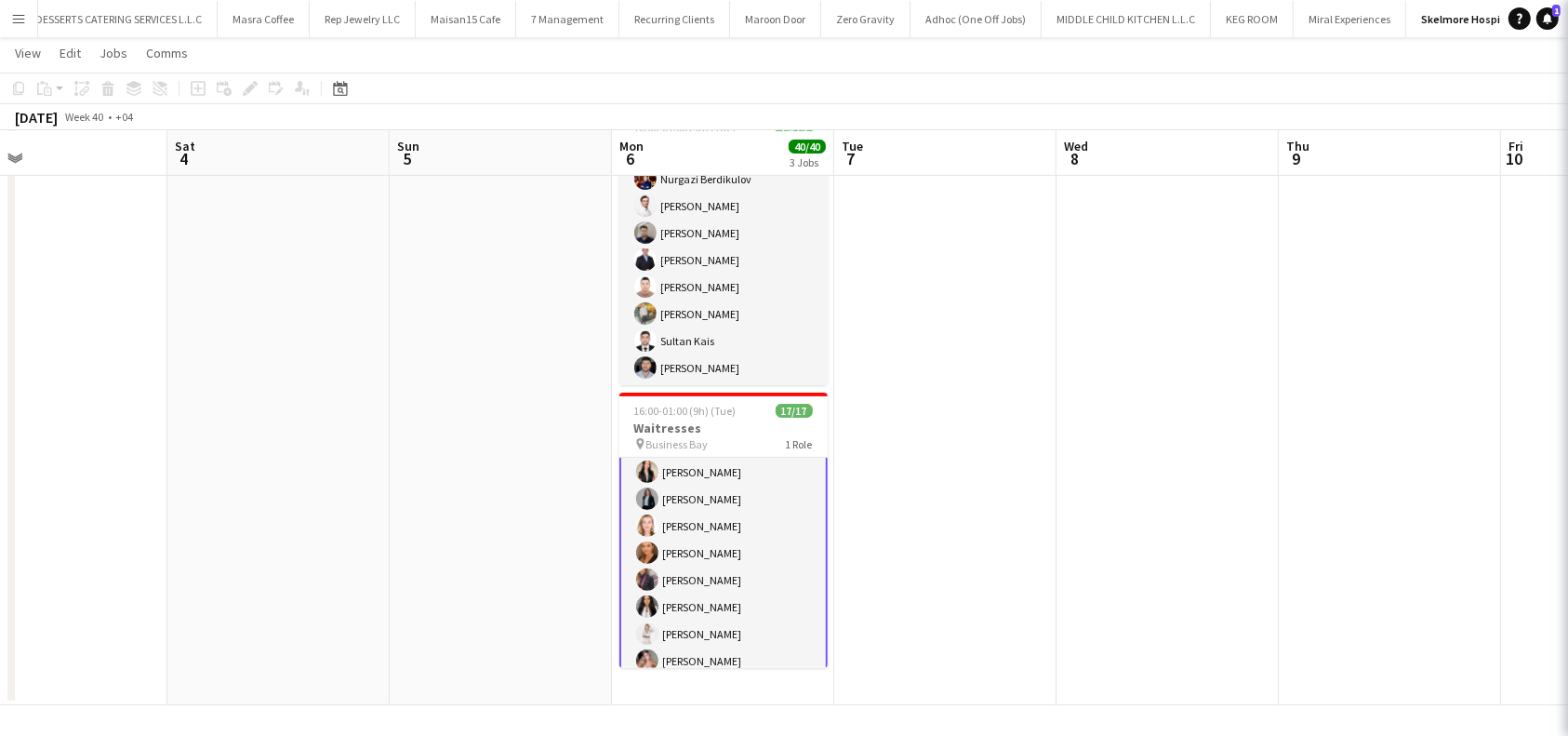
scroll to position [61, 0]
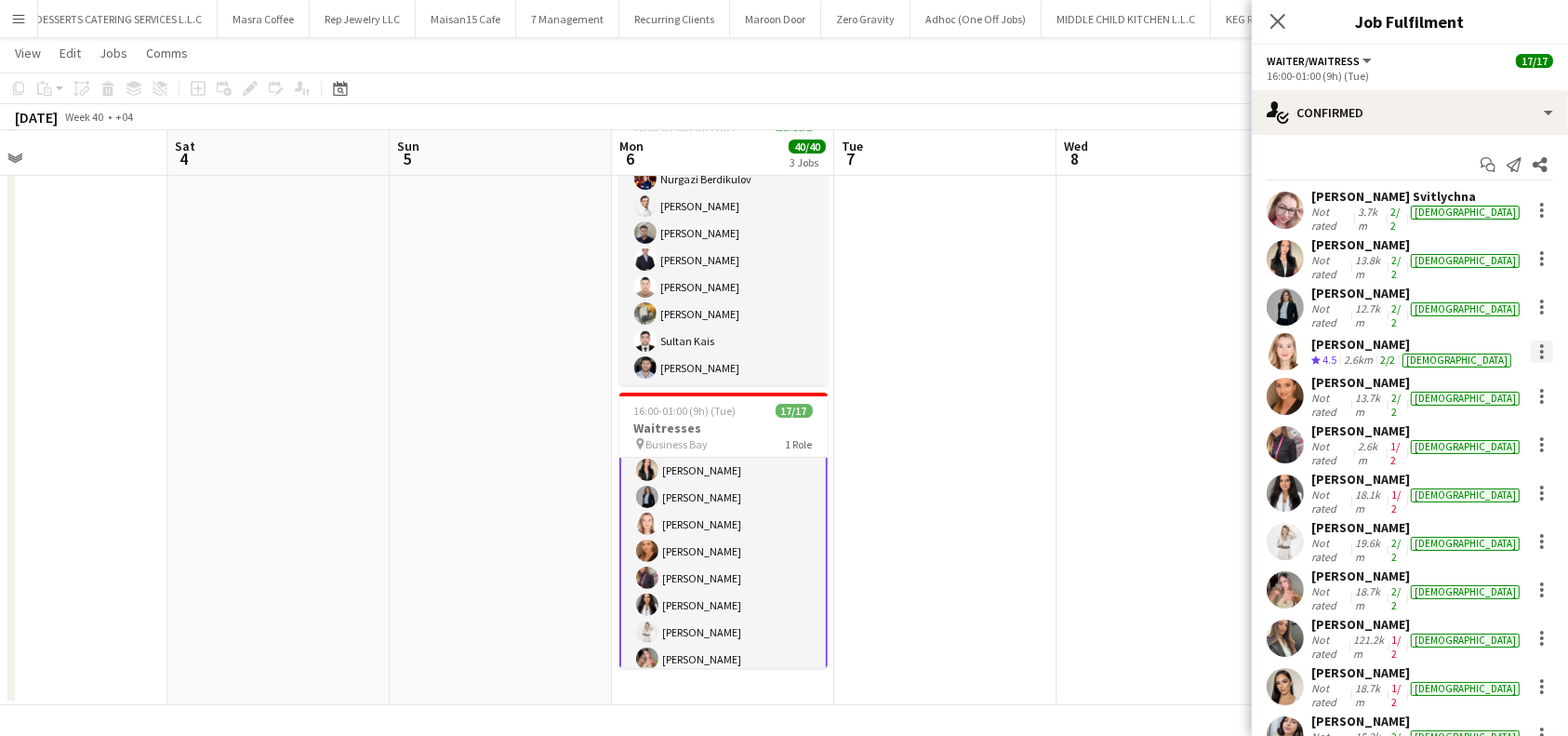
click at [1531, 341] on div at bounding box center [1542, 352] width 23 height 23
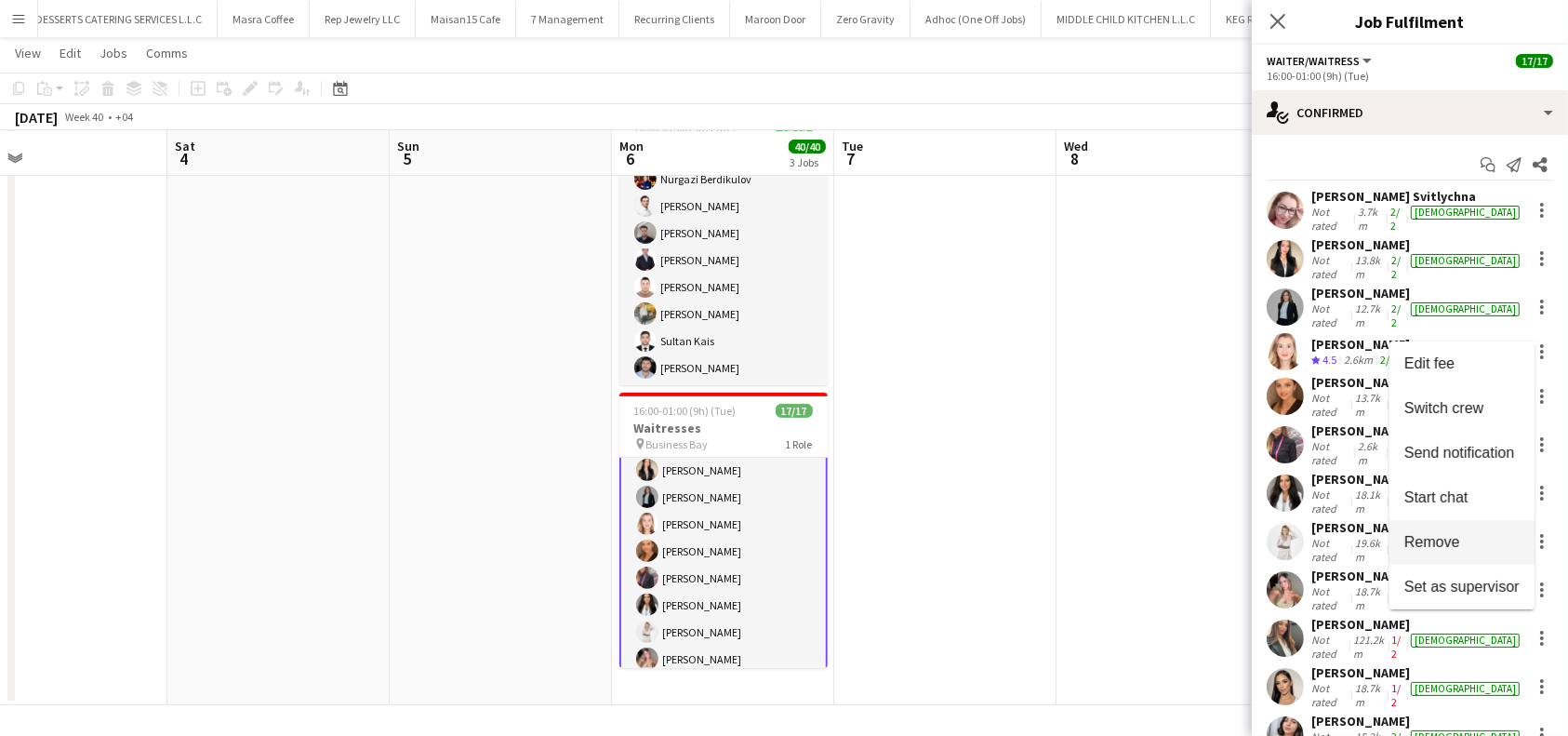
click at [1438, 535] on span "Remove" at bounding box center [1433, 541] width 55 height 16
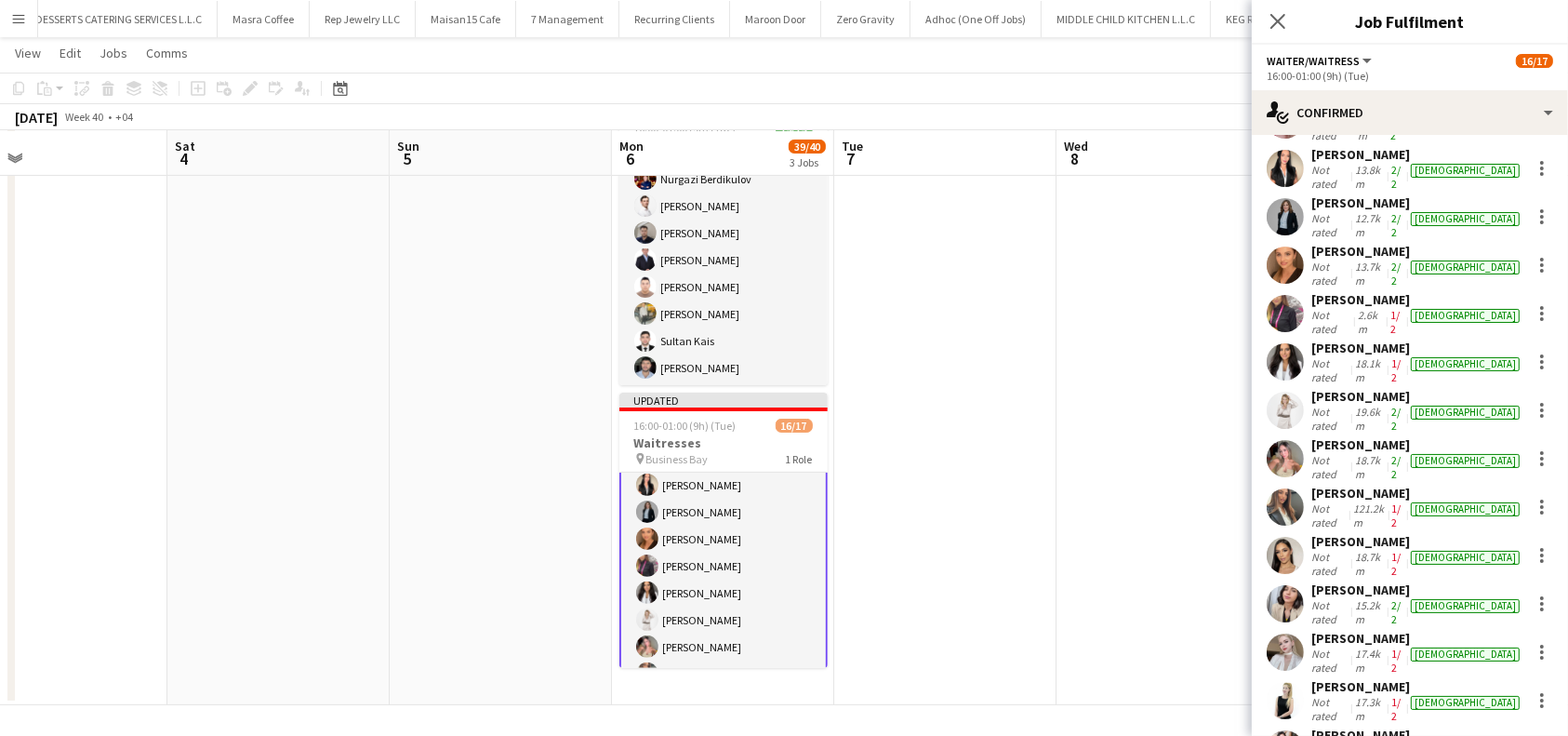
scroll to position [198, 0]
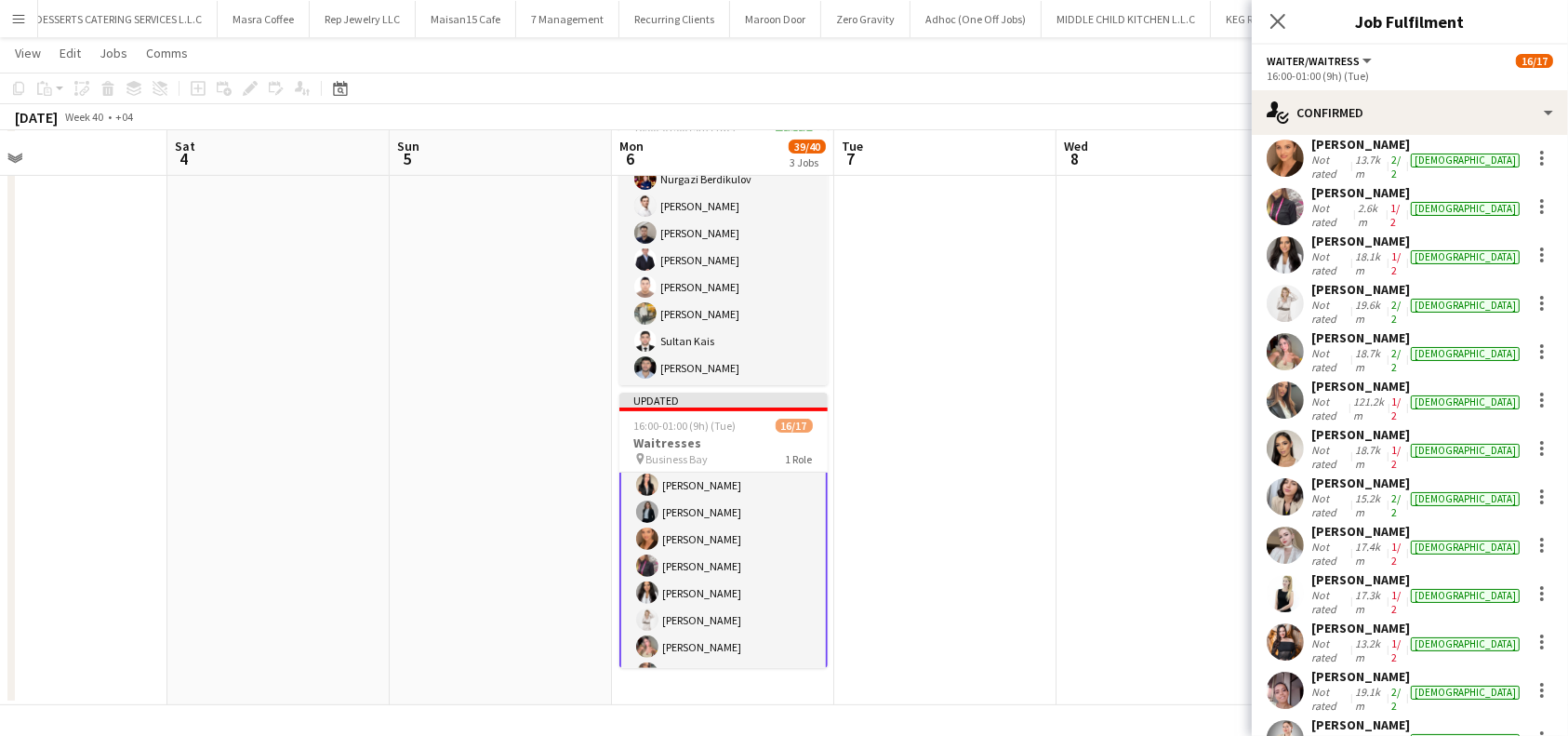
type input "*****"
click at [1390, 700] on span "[EMAIL_ADDRESS][DOMAIN_NAME]" at bounding box center [1419, 705] width 186 height 15
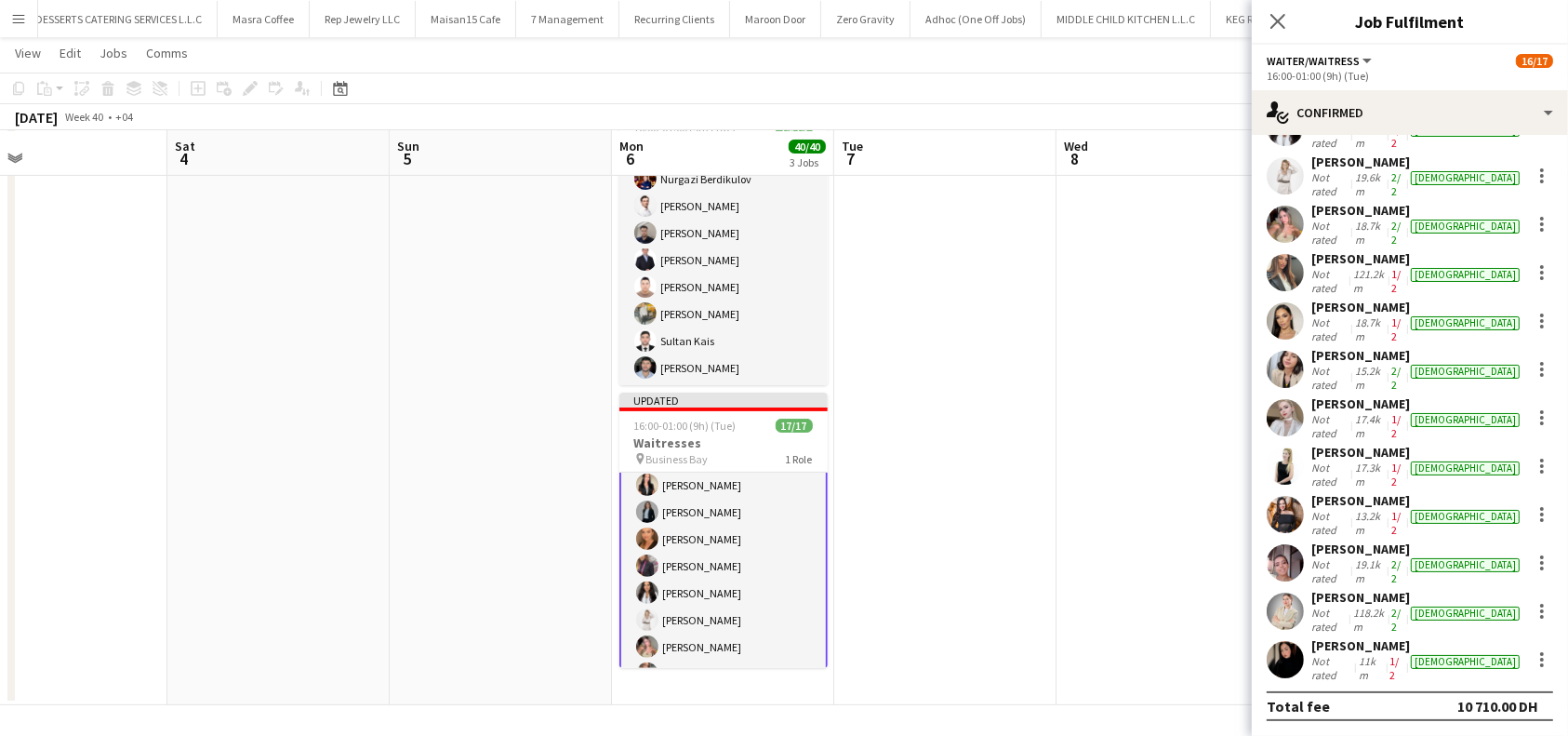
scroll to position [198, 0]
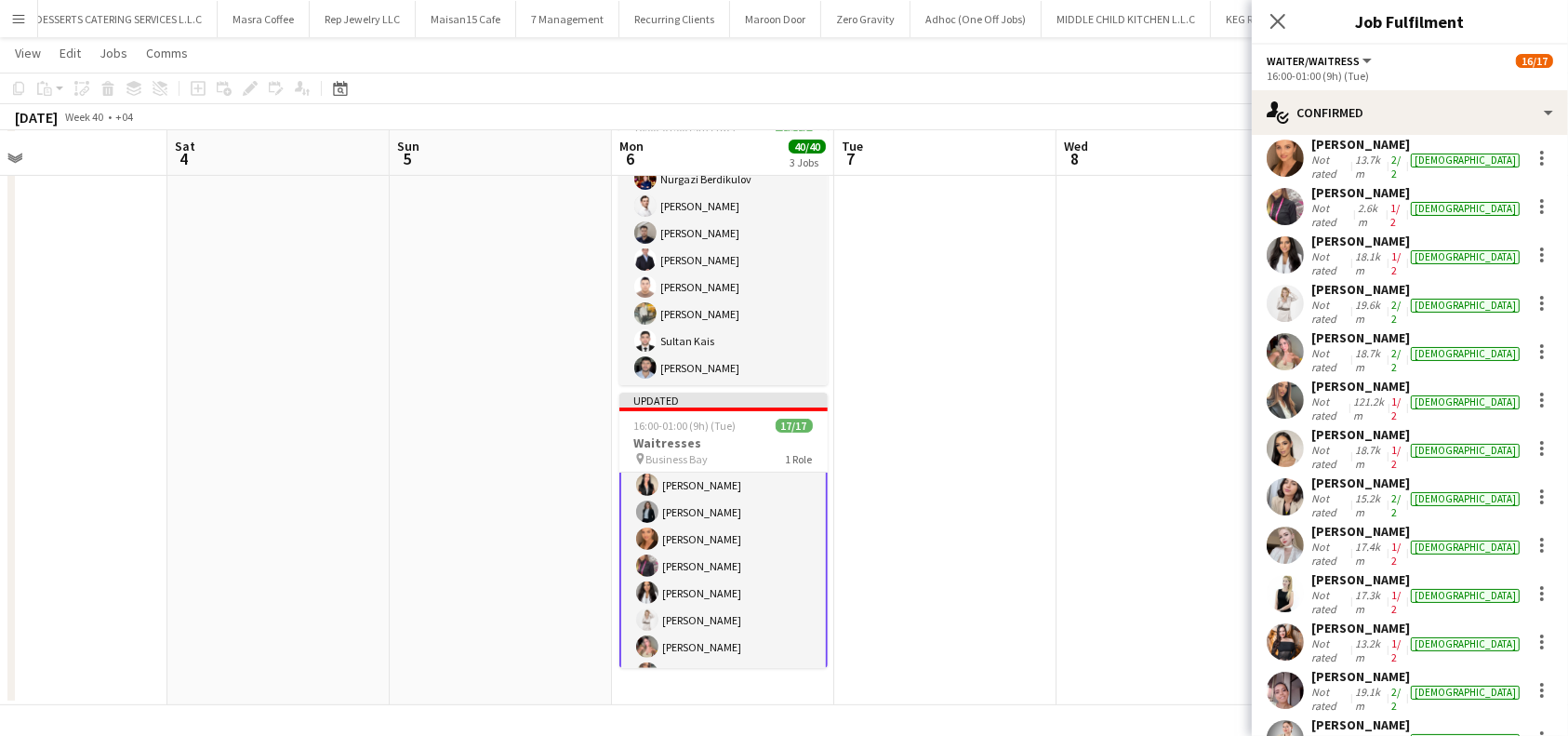
drag, startPoint x: 1286, startPoint y: 13, endPoint x: 1294, endPoint y: 24, distance: 13.6
click at [1285, 14] on icon at bounding box center [1278, 21] width 15 height 15
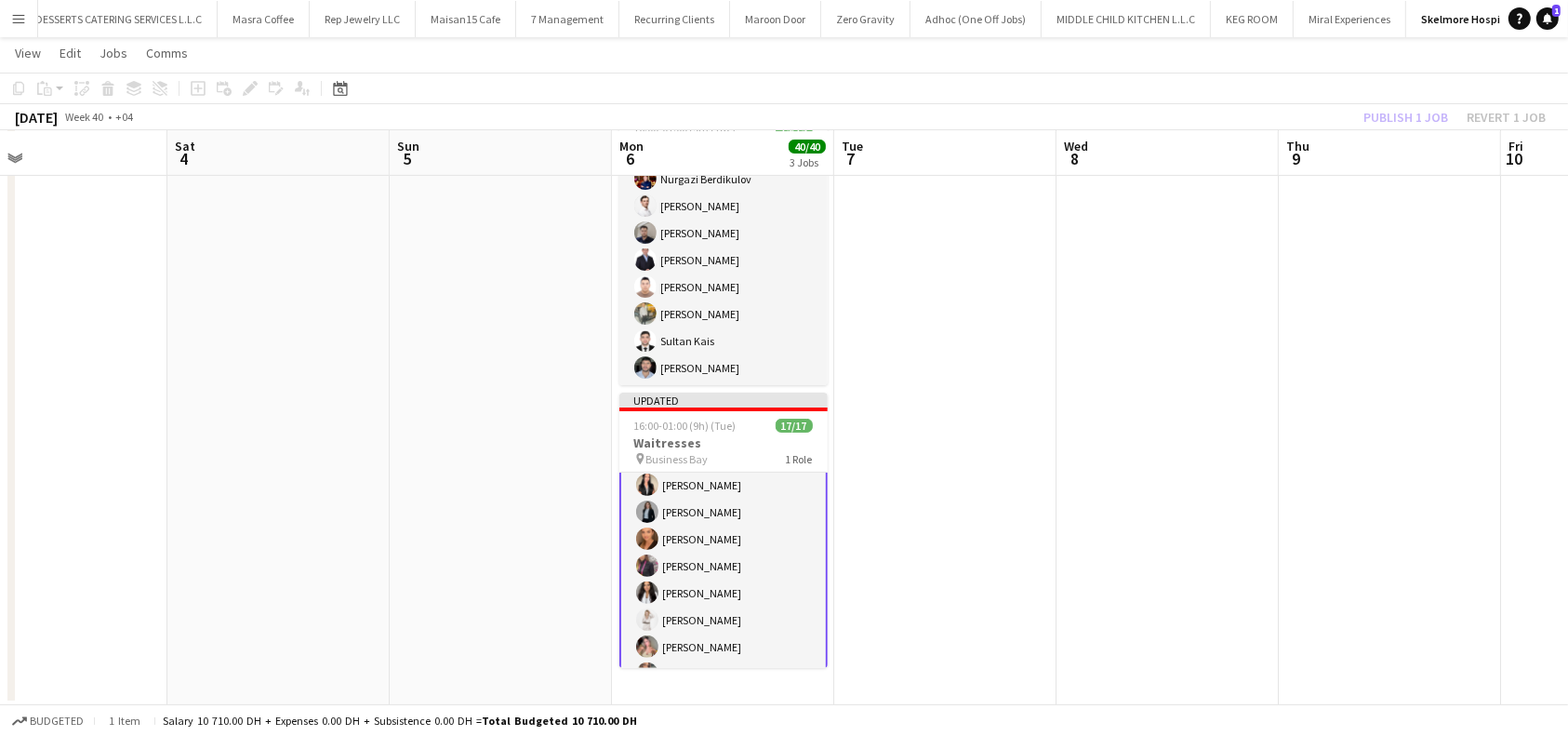
click at [1406, 112] on div "Publish 1 job Revert 1 job" at bounding box center [1455, 117] width 227 height 24
click at [1414, 117] on button "Publish 1 job" at bounding box center [1406, 117] width 100 height 24
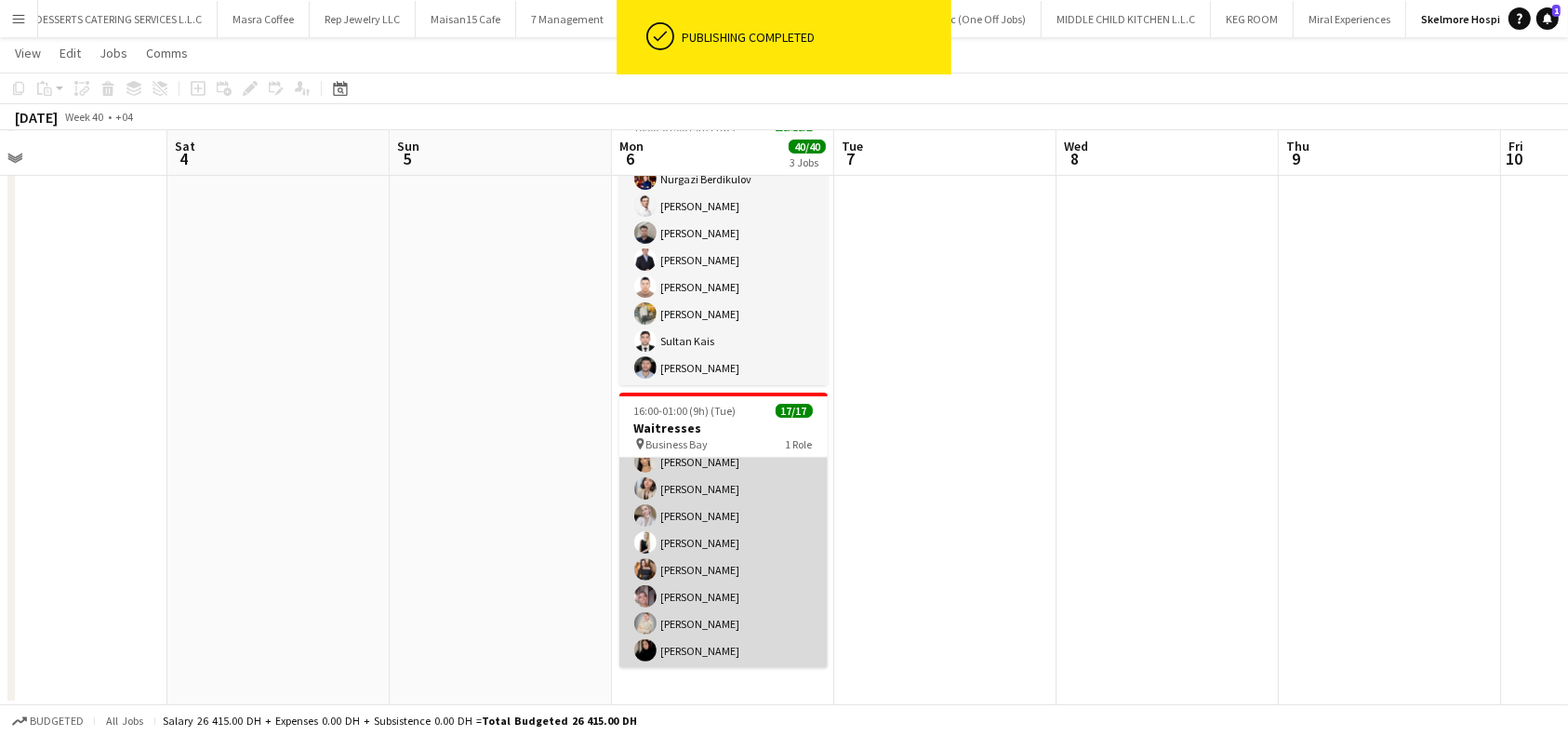
click at [706, 650] on app-card-role "Waiter/Waitress 17/17 16:00-01:00 (9h) [PERSON_NAME] Svitlychna [PERSON_NAME] […" at bounding box center [723, 421] width 208 height 495
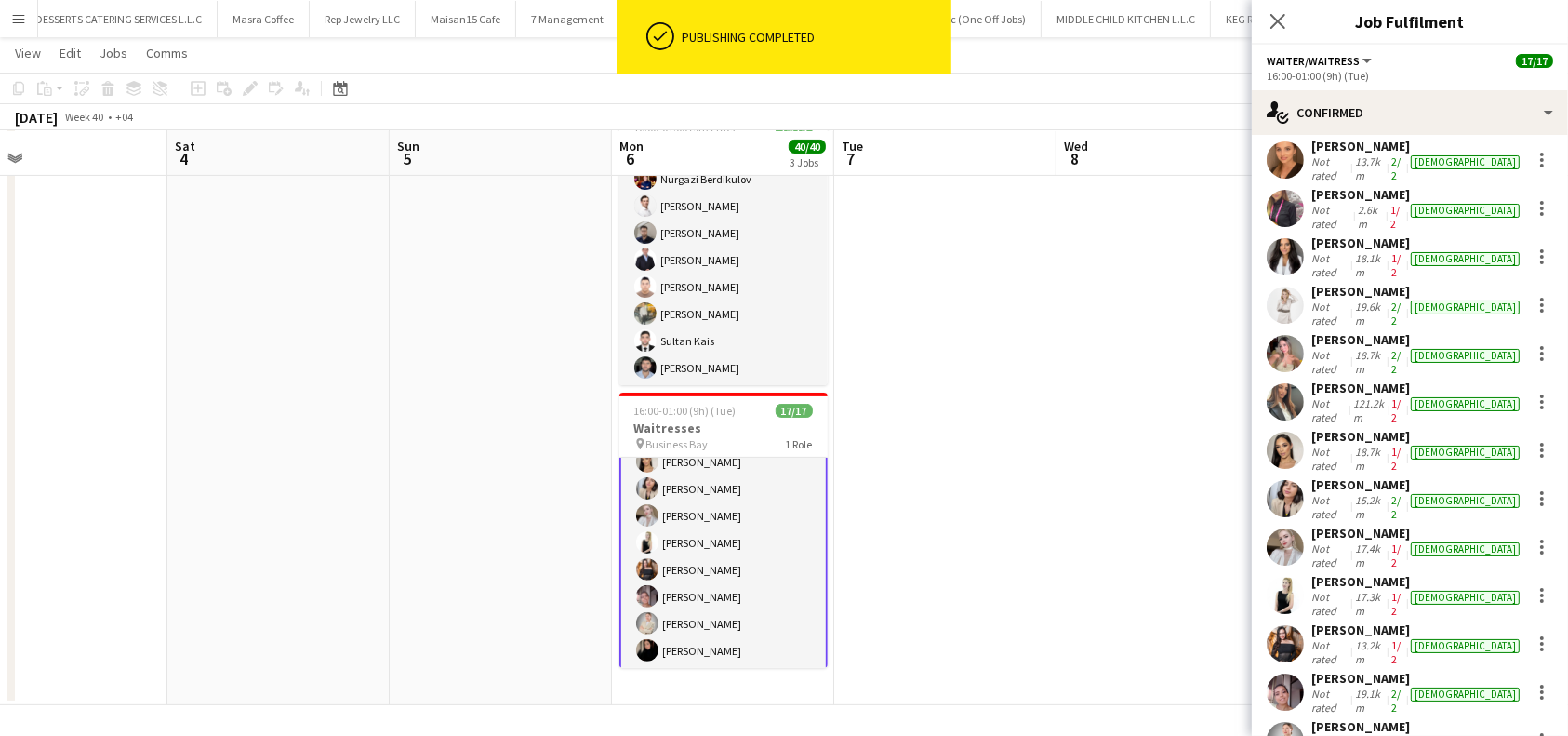
scroll to position [198, 0]
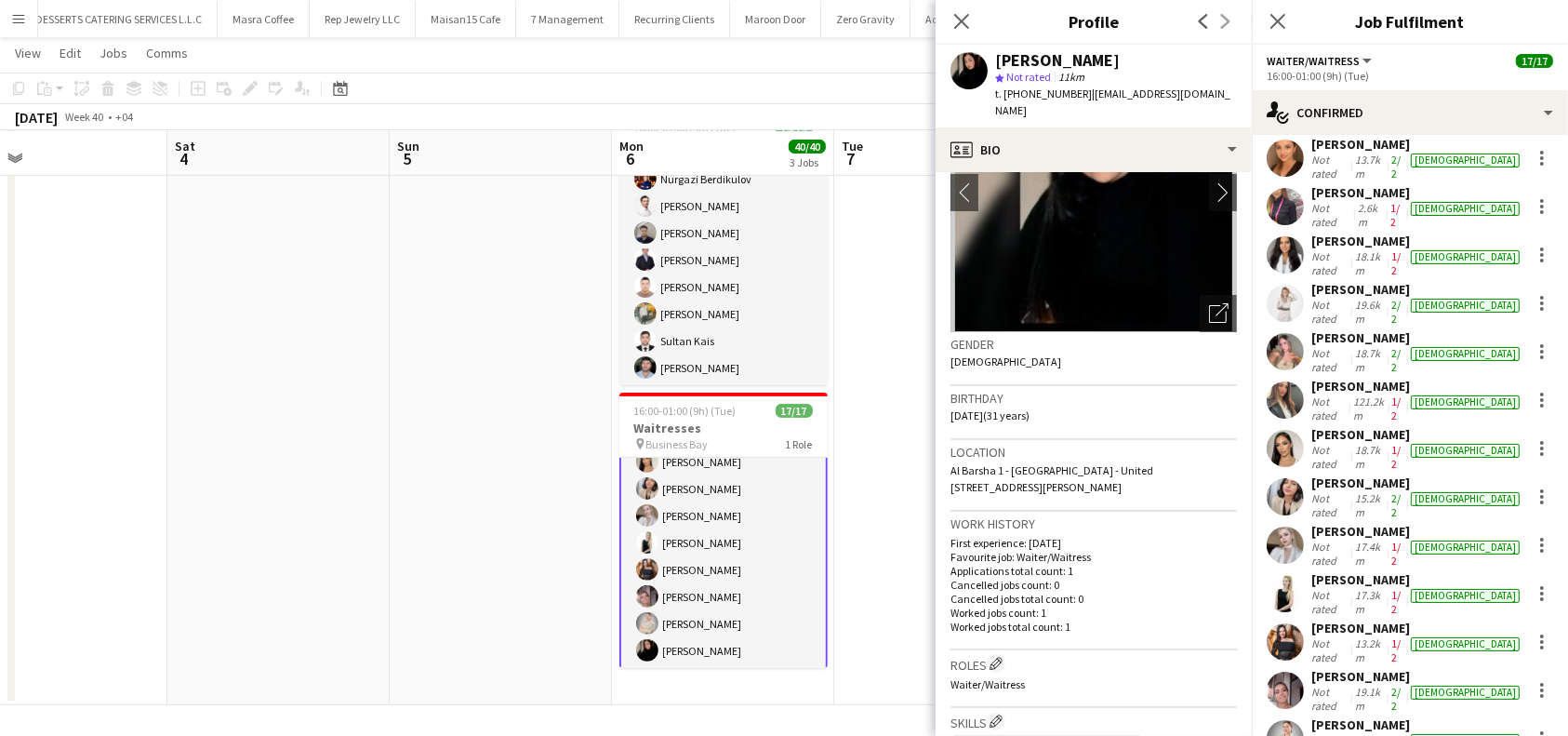
scroll to position [496, 0]
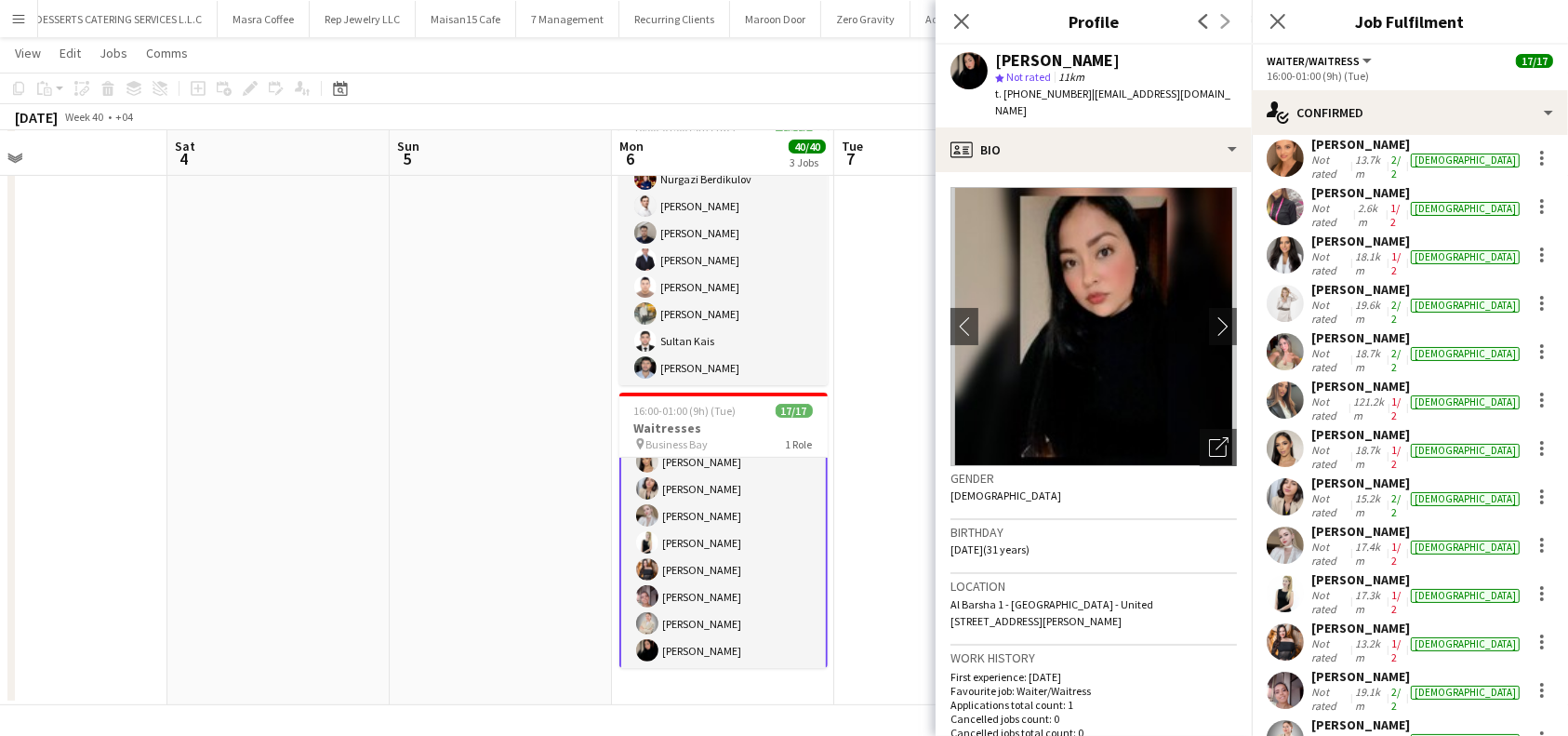
drag, startPoint x: 1118, startPoint y: 58, endPoint x: 999, endPoint y: 58, distance: 119.0
click at [999, 58] on div "[PERSON_NAME]" at bounding box center [1115, 60] width 242 height 17
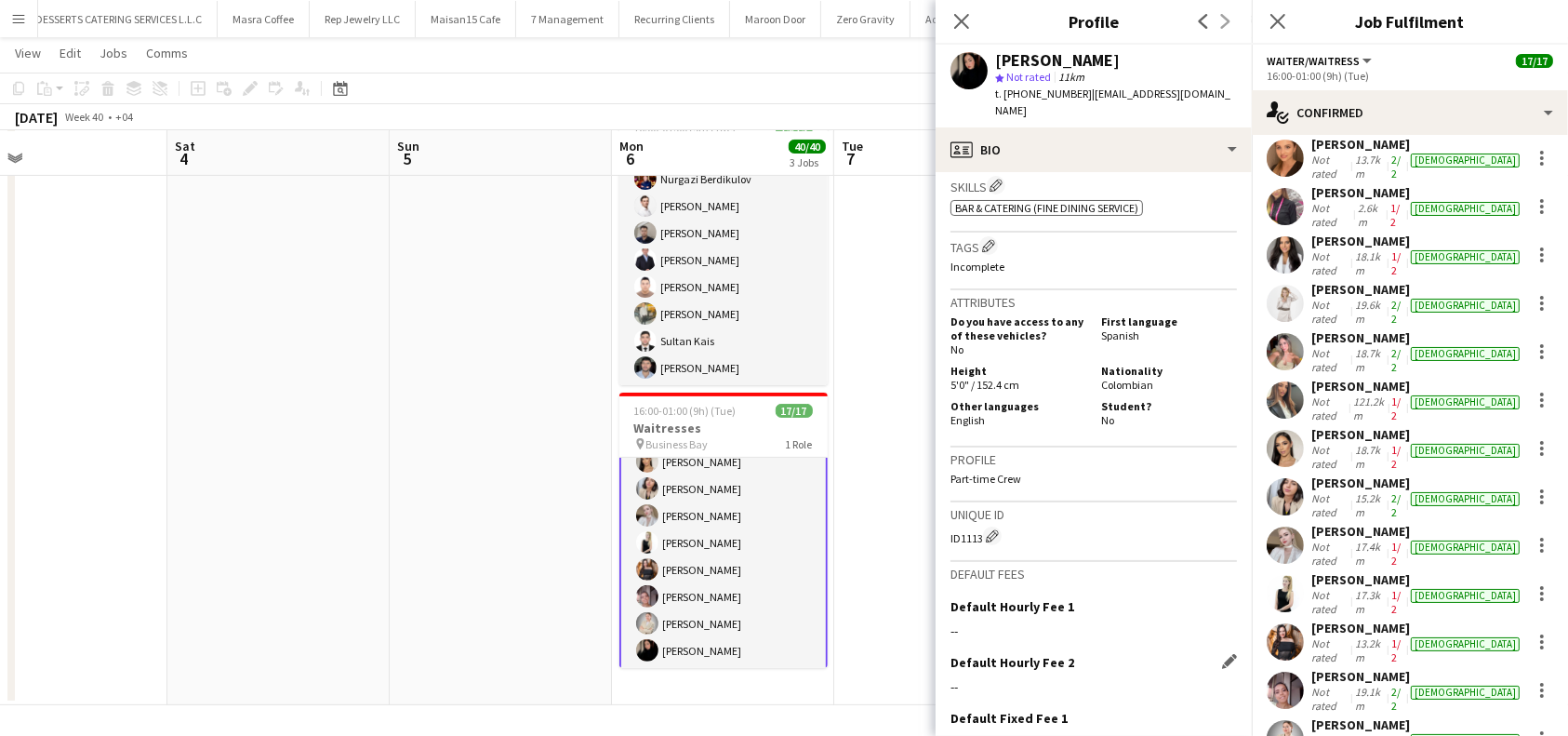
scroll to position [807, 0]
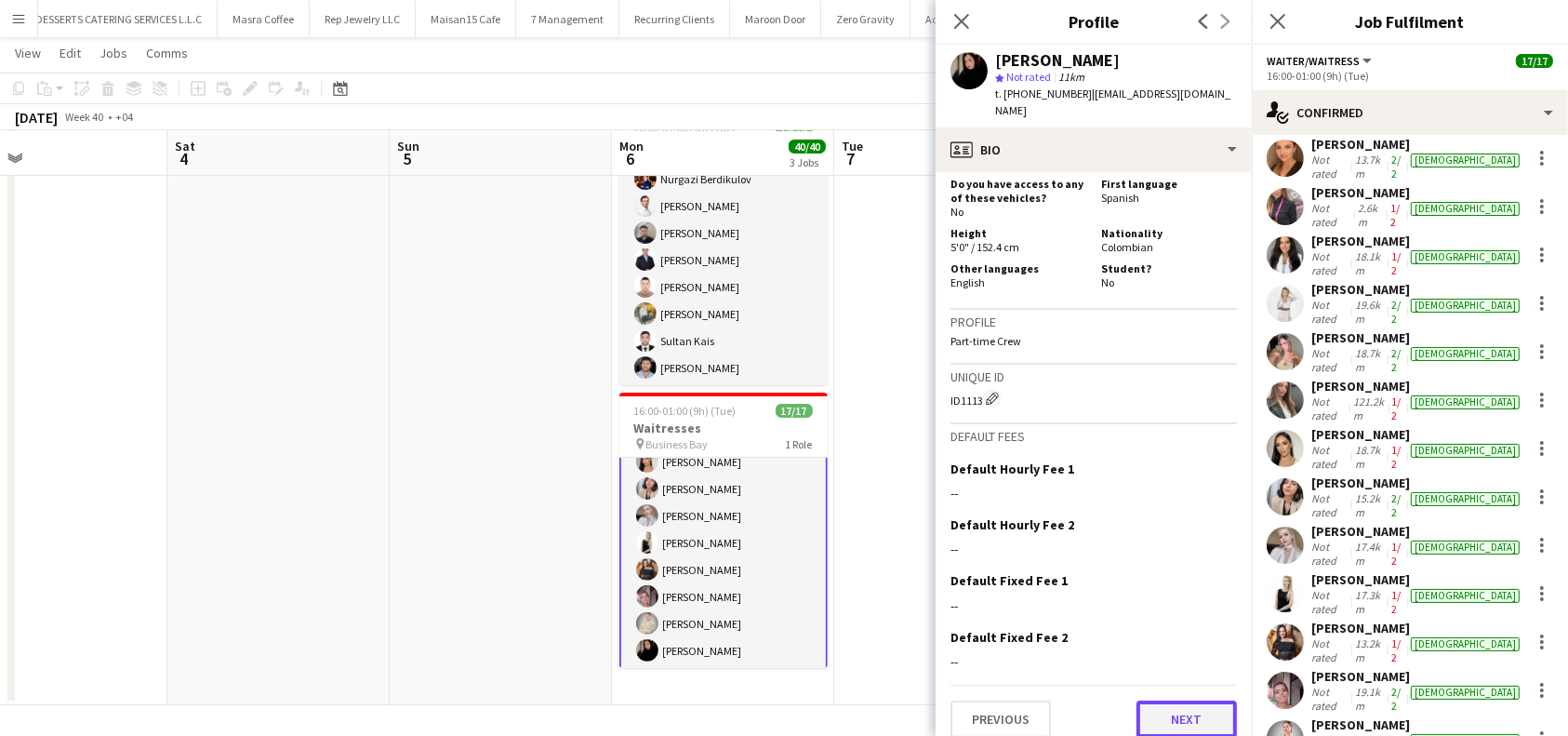
click at [1166, 703] on button "Next" at bounding box center [1187, 719] width 101 height 38
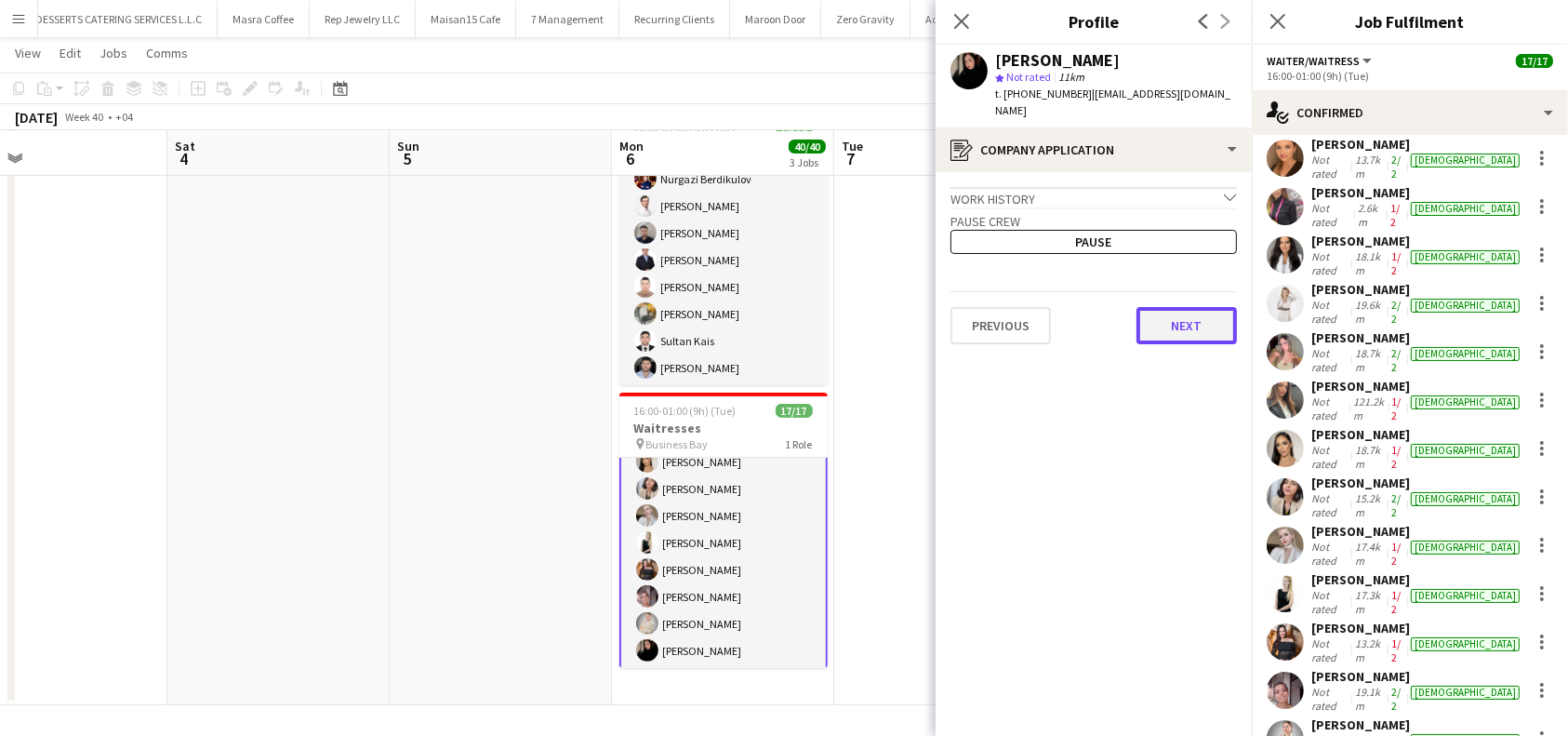
click at [1176, 317] on button "Next" at bounding box center [1187, 326] width 101 height 38
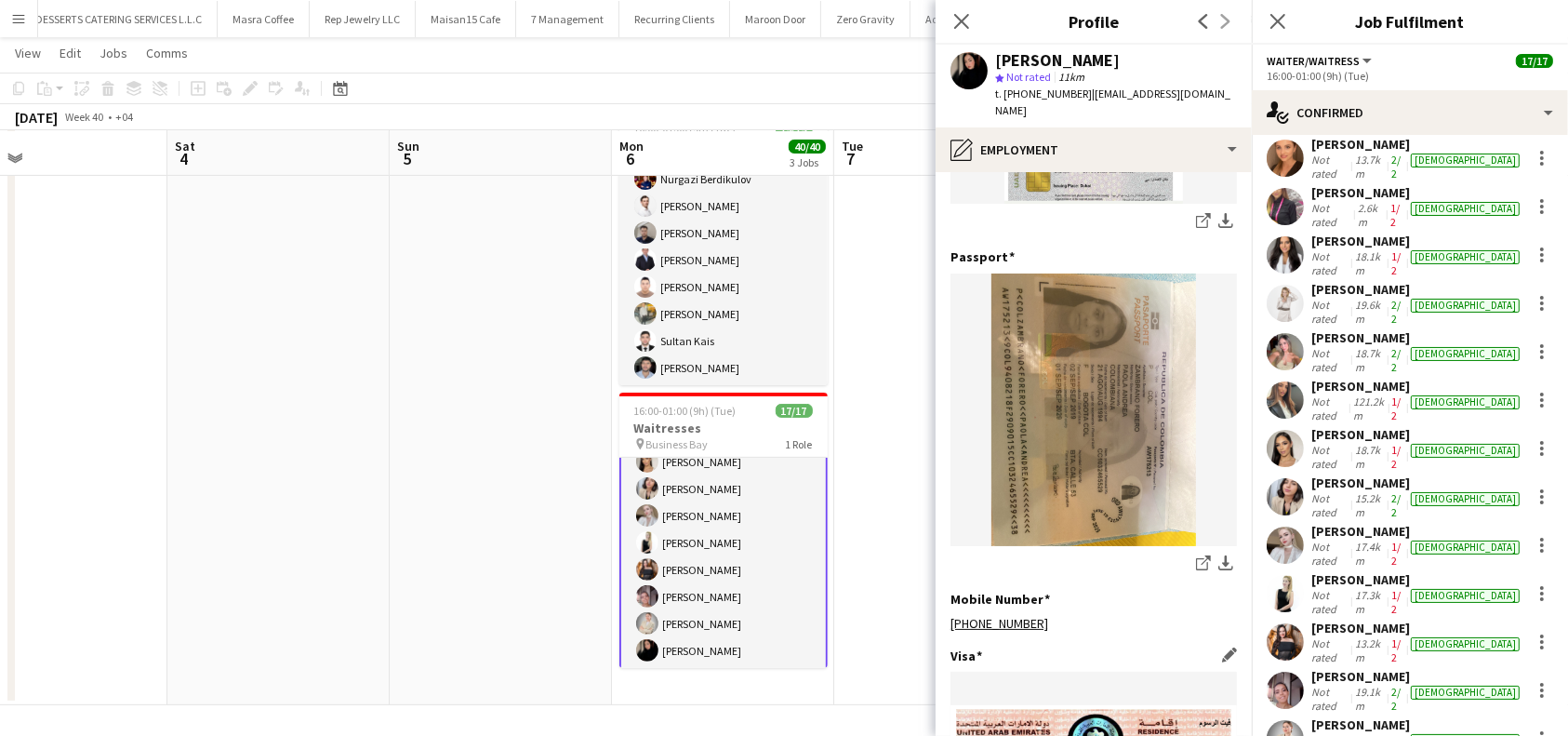
scroll to position [620, 0]
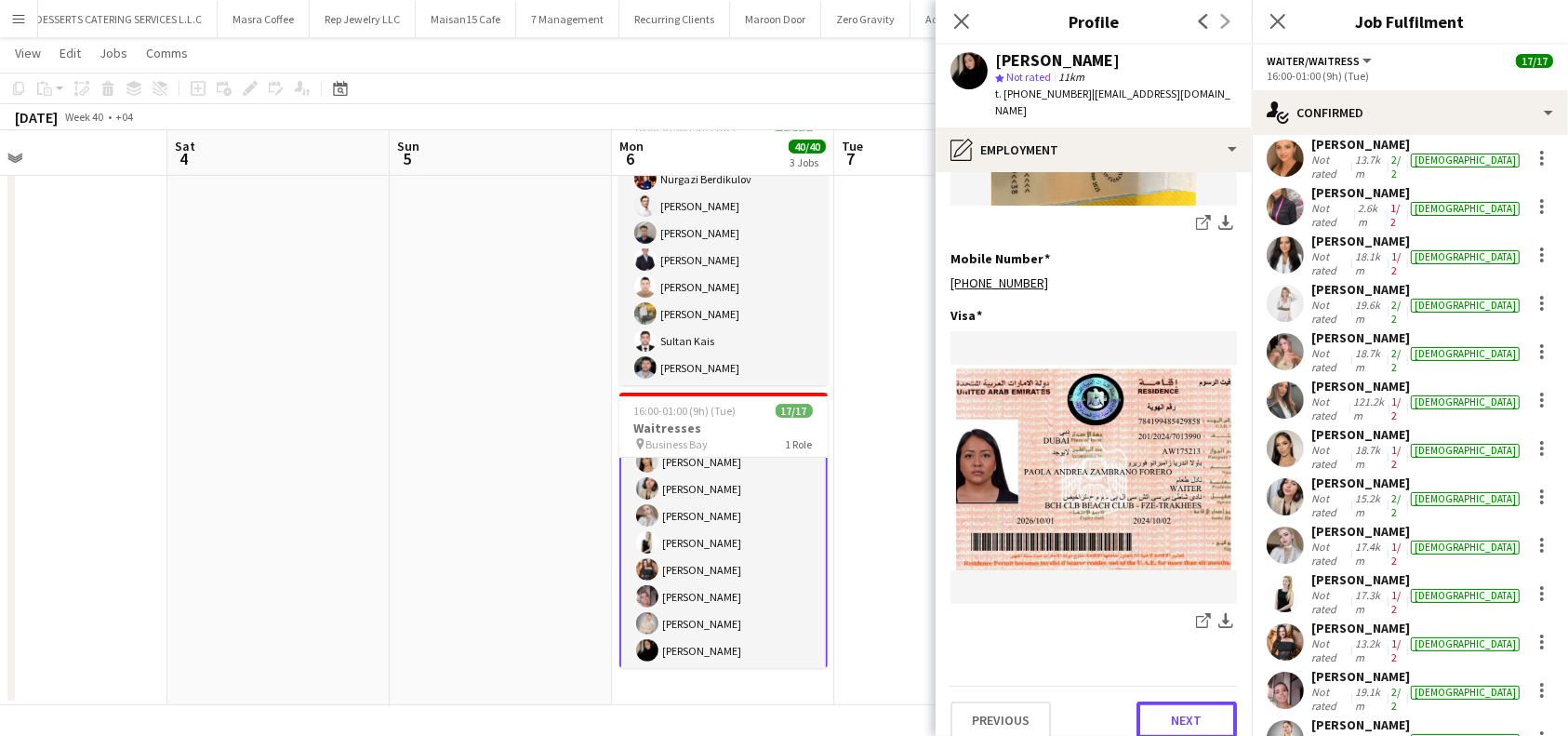
click at [1163, 713] on button "Next" at bounding box center [1187, 720] width 101 height 38
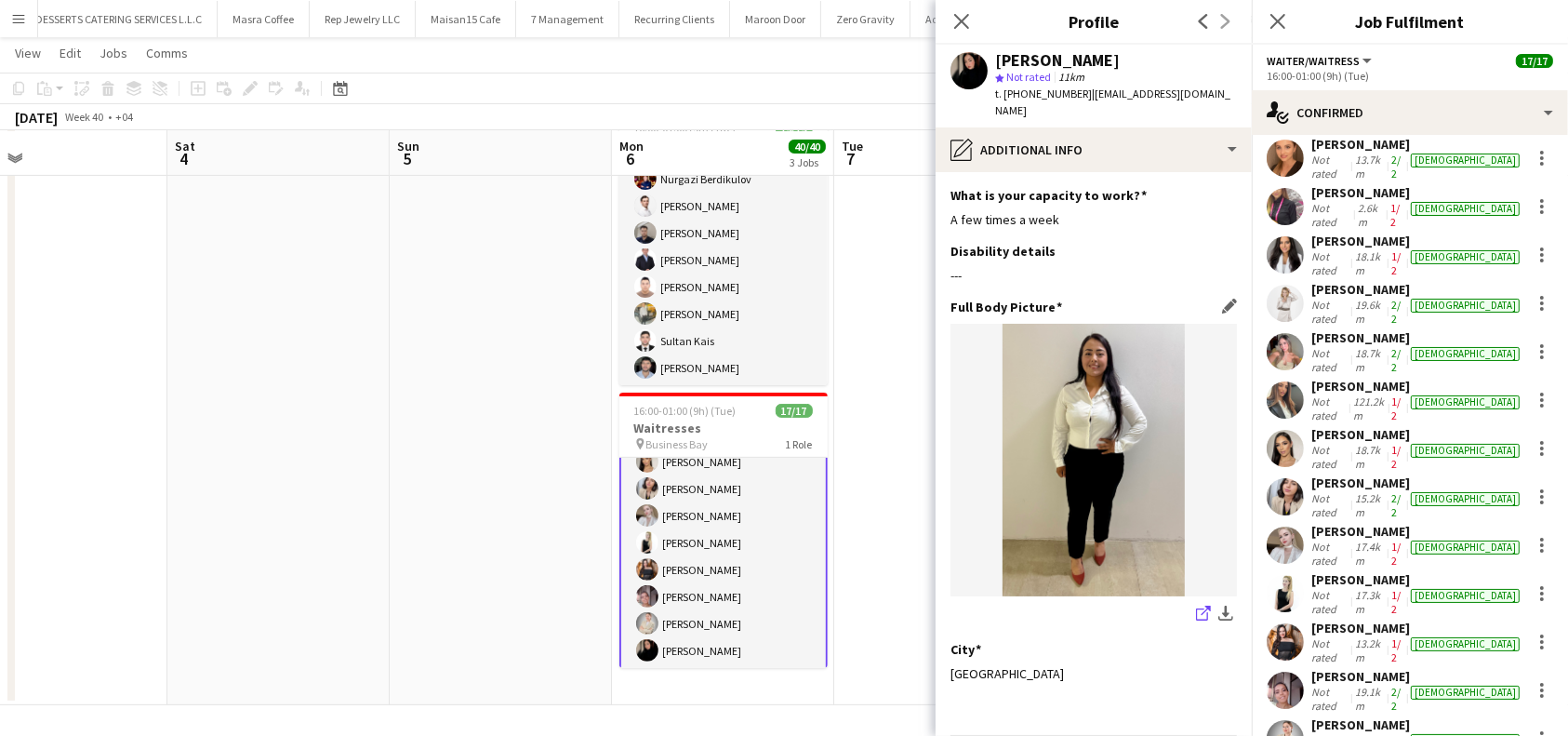
click at [1197, 609] on icon at bounding box center [1202, 614] width 12 height 12
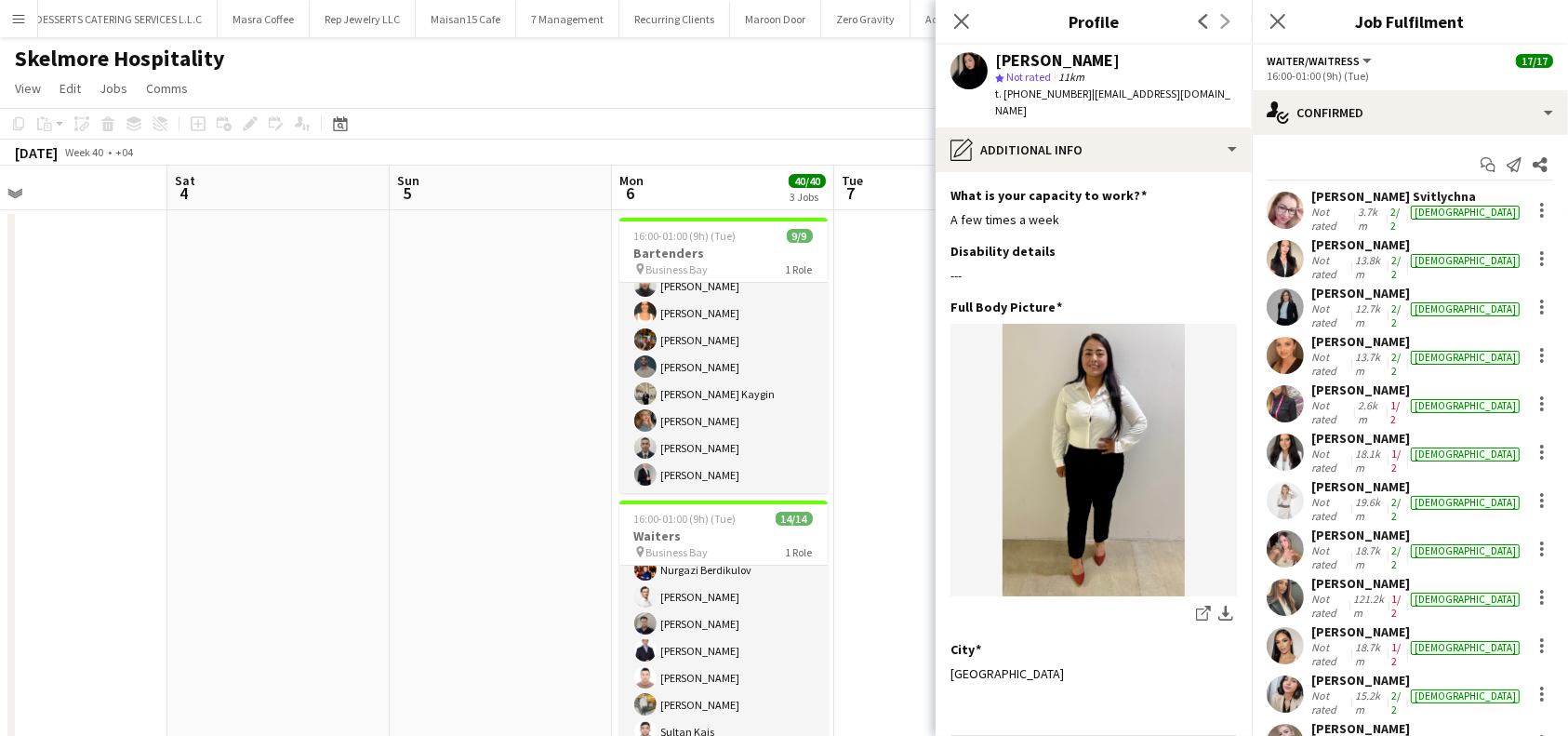
click at [1363, 201] on div "[PERSON_NAME] Svitlychna" at bounding box center [1417, 196] width 212 height 17
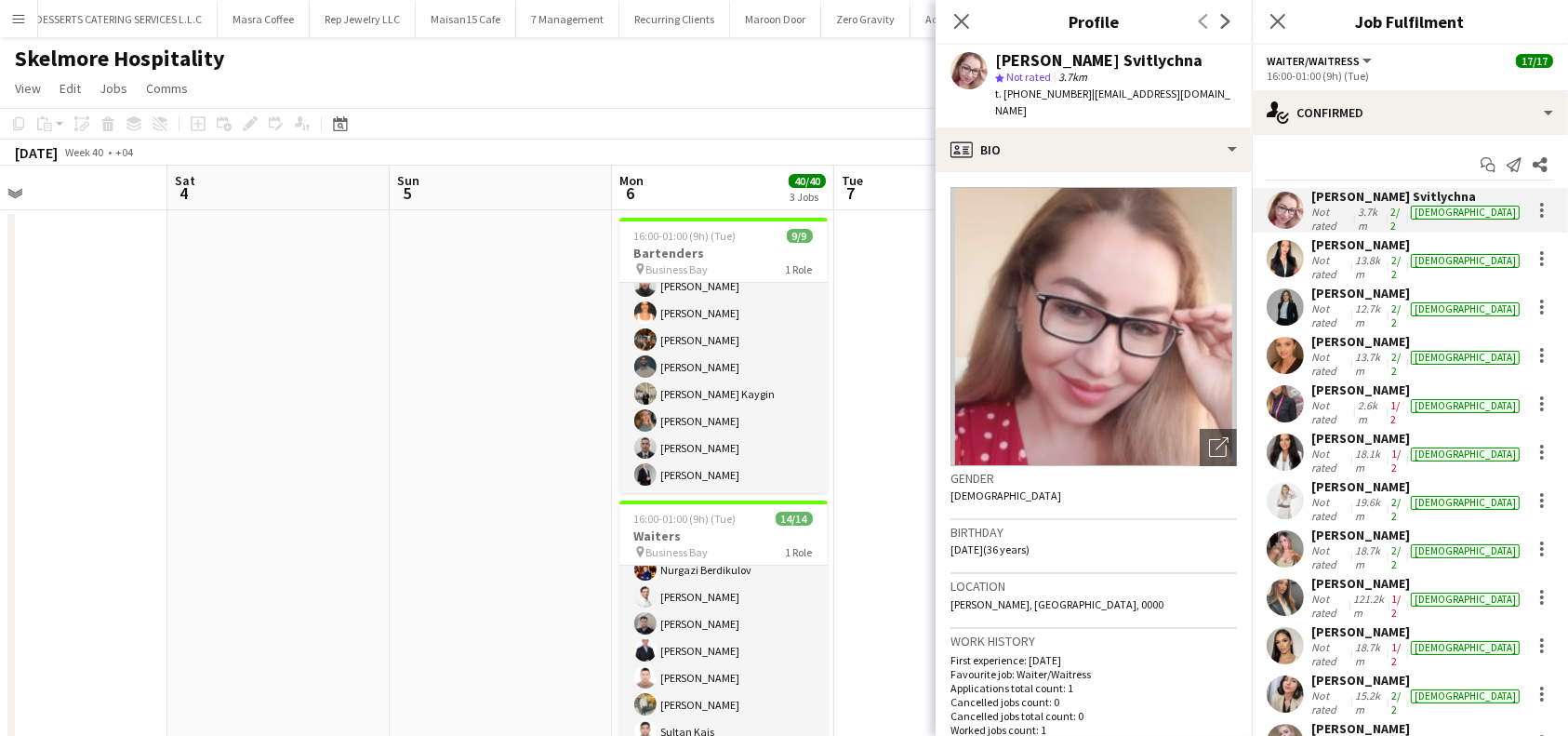
click at [1373, 430] on div "[PERSON_NAME]" at bounding box center [1417, 438] width 212 height 17
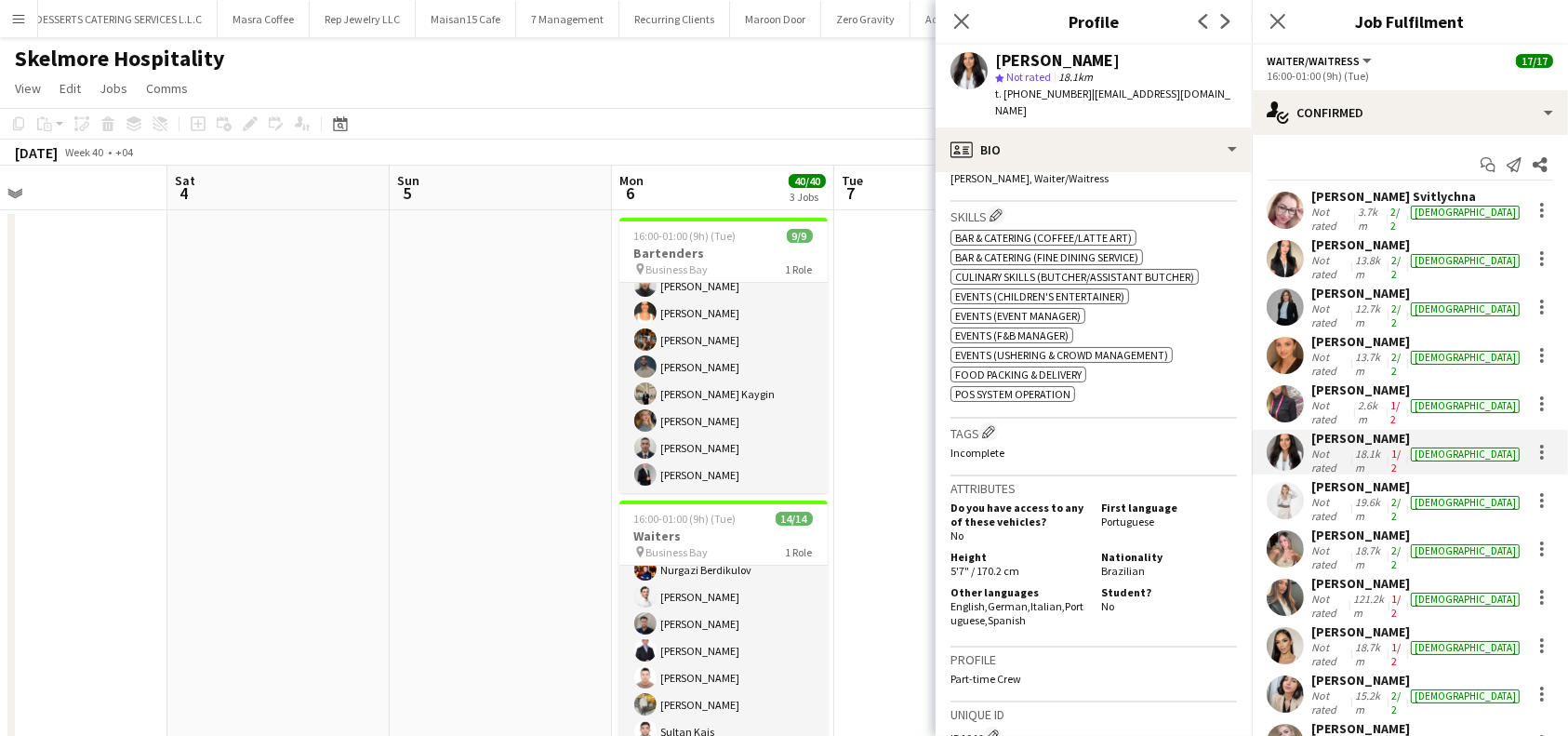
scroll to position [744, 0]
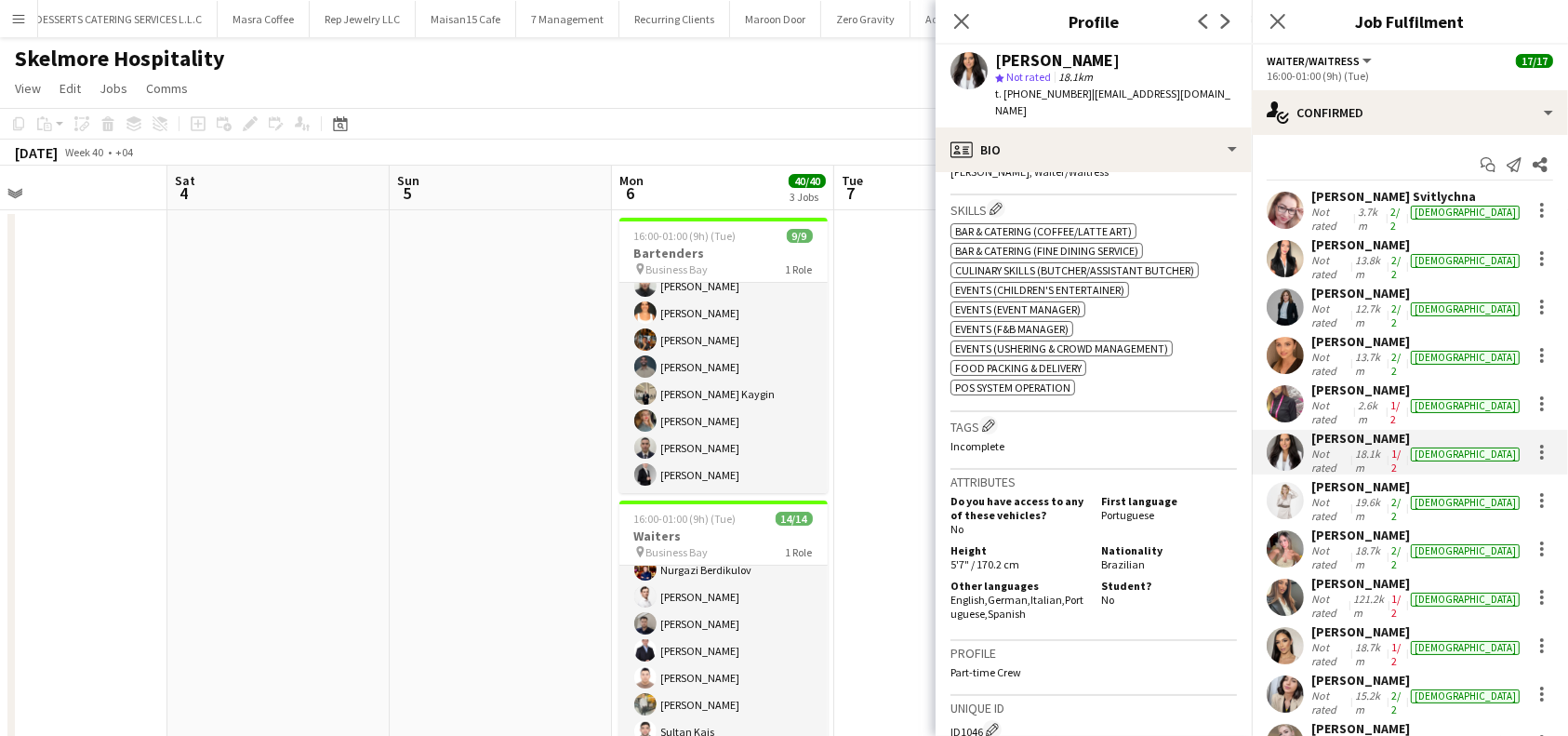
click at [1390, 333] on div "[PERSON_NAME]" at bounding box center [1417, 341] width 212 height 17
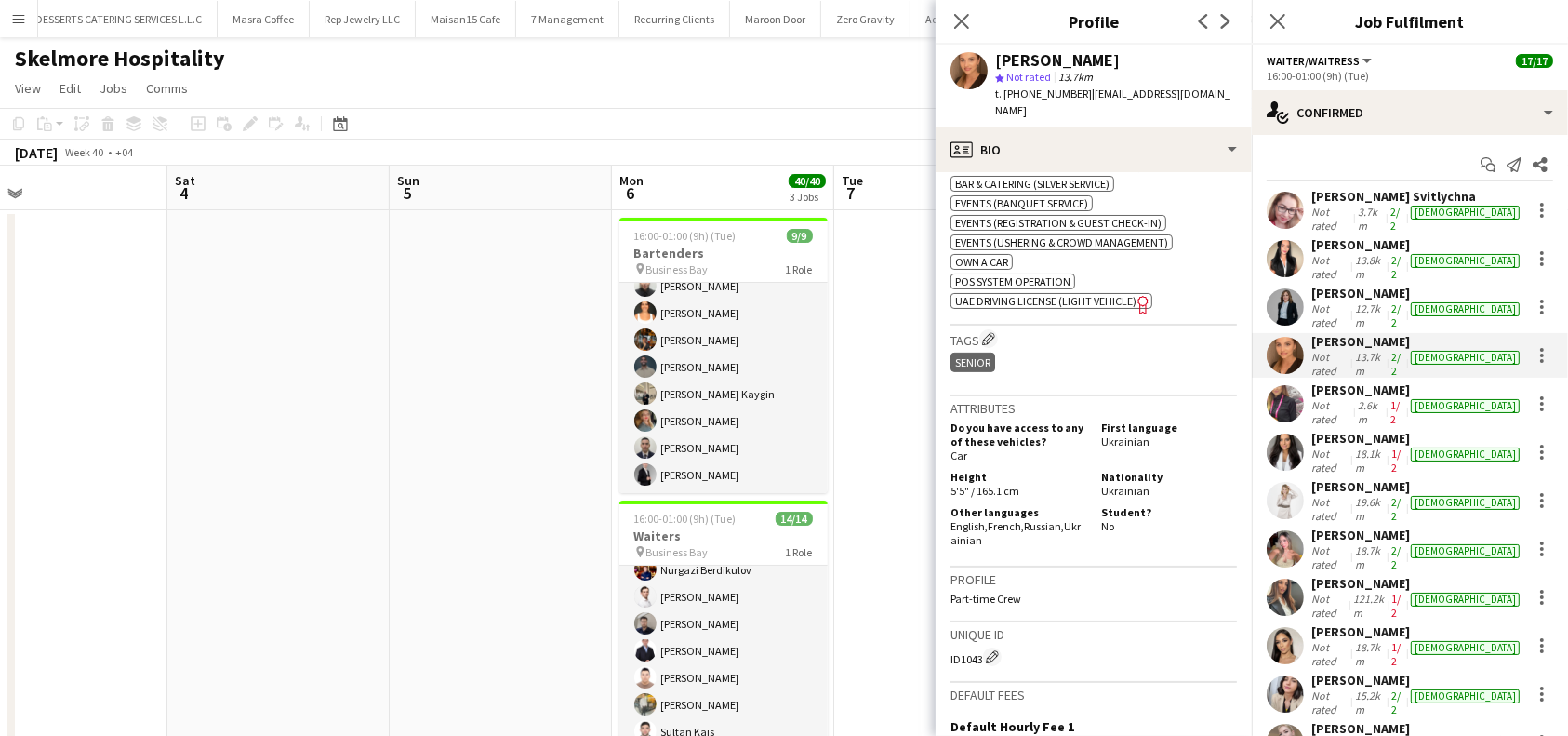
click at [1355, 527] on div "[PERSON_NAME]" at bounding box center [1417, 534] width 212 height 17
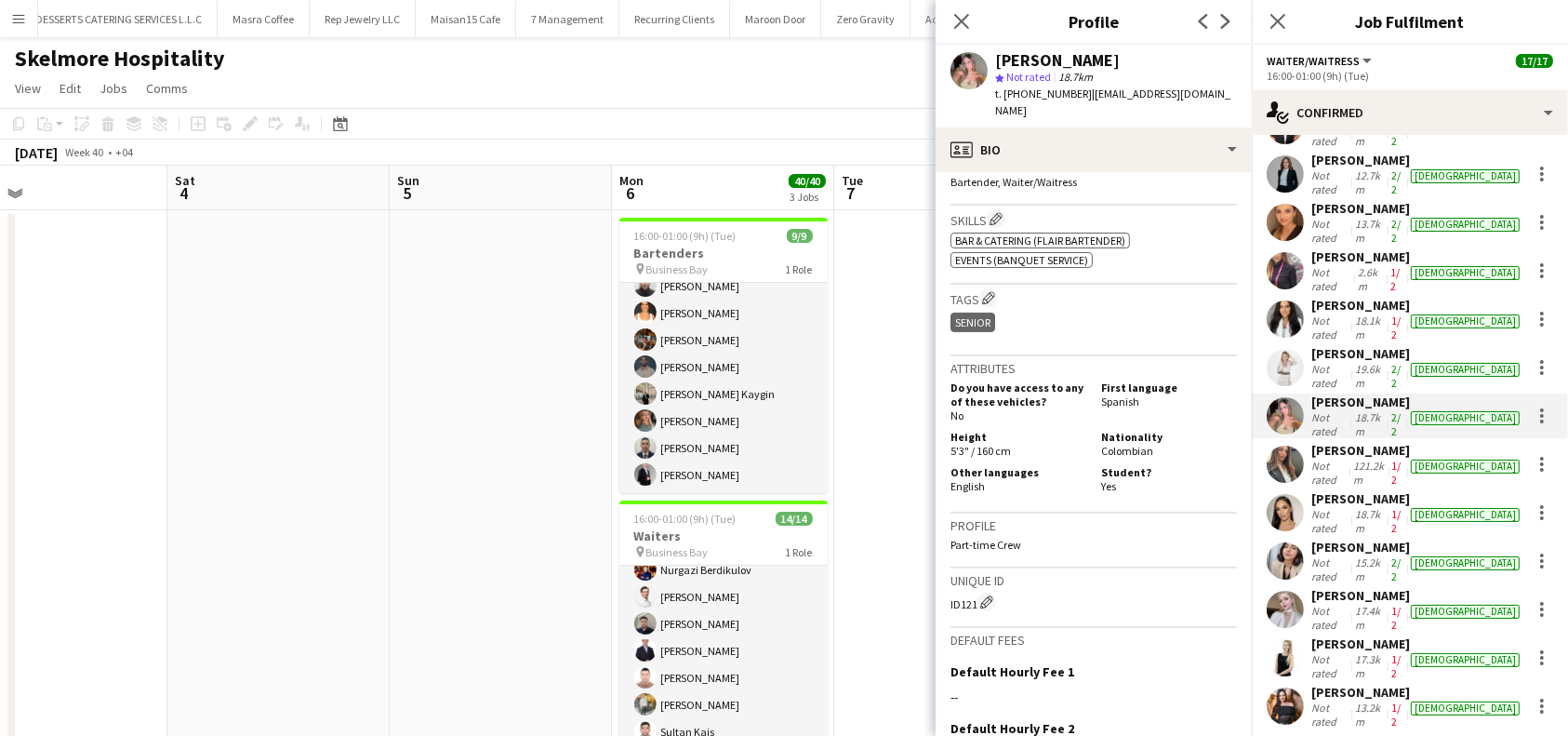
scroll to position [0, 0]
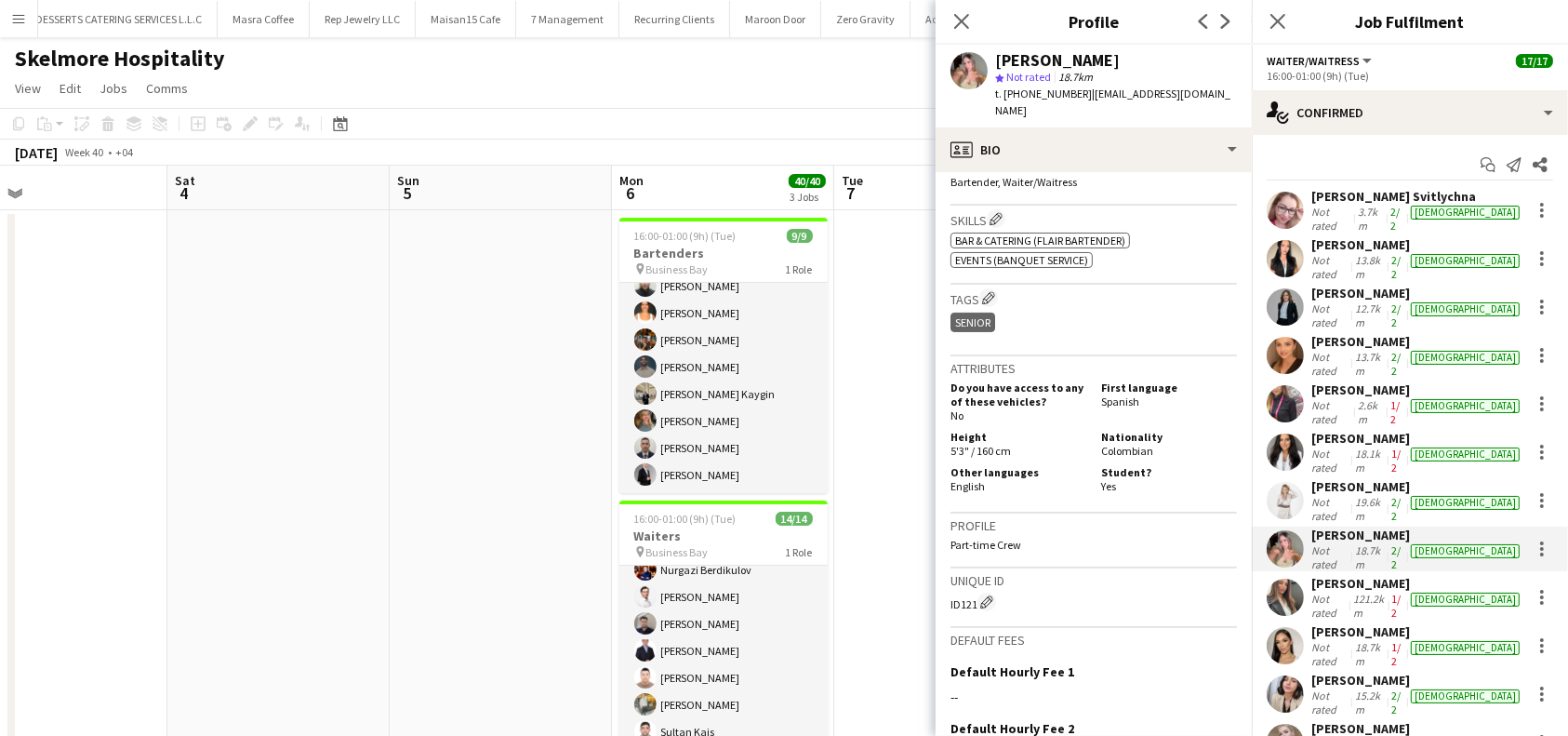
click at [1362, 381] on div "[PERSON_NAME]" at bounding box center [1417, 389] width 212 height 17
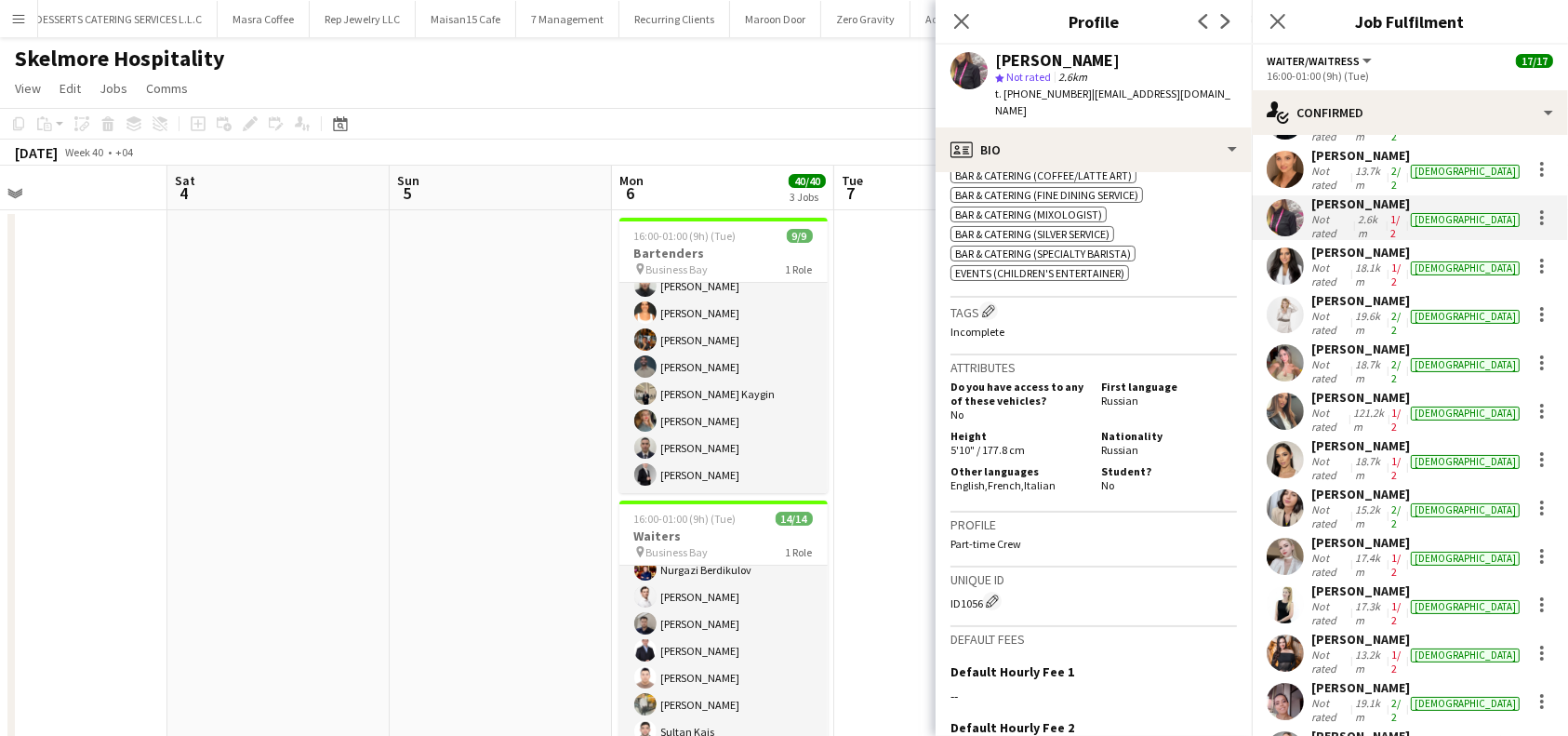
scroll to position [198, 0]
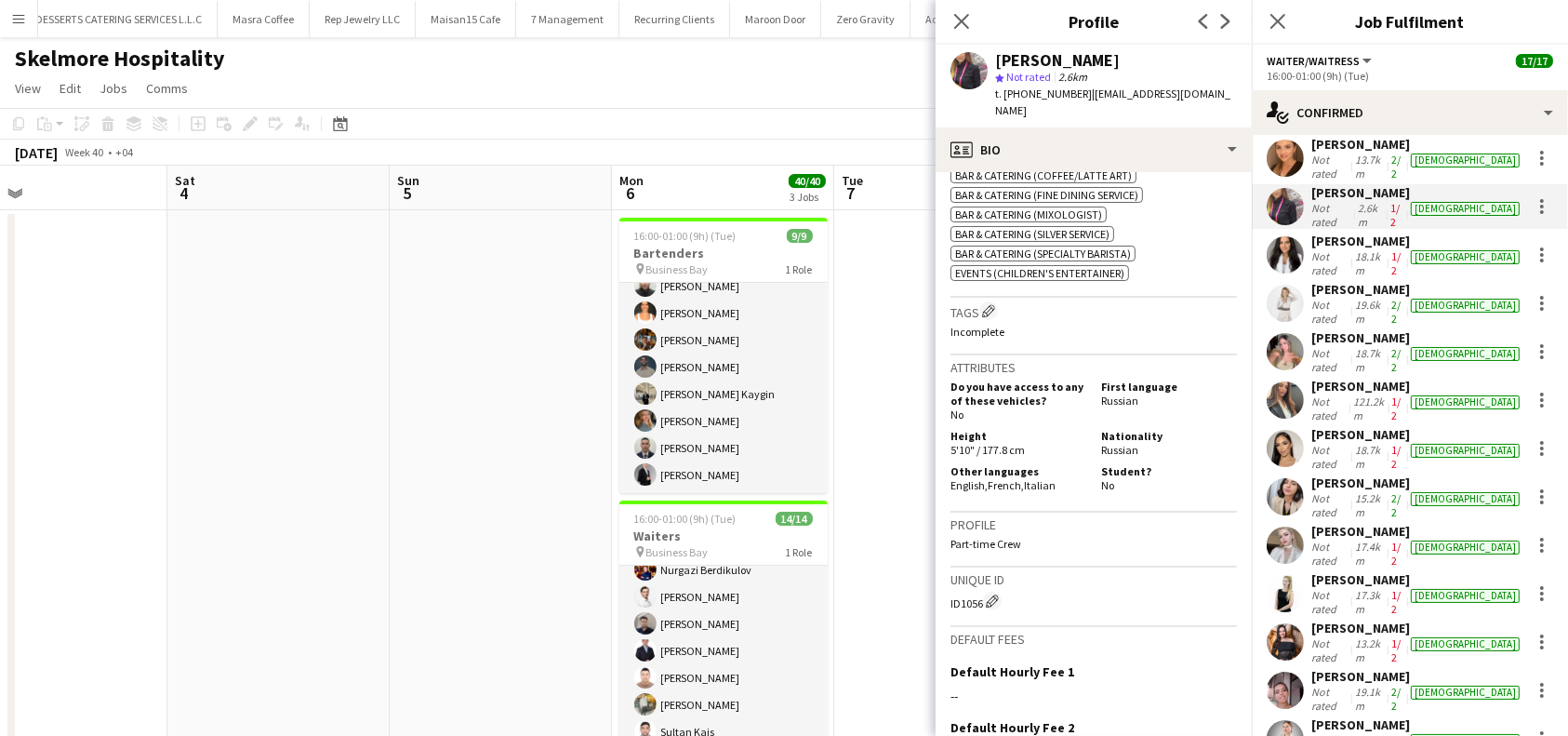
click at [1359, 571] on div "[PERSON_NAME]" at bounding box center [1417, 579] width 212 height 17
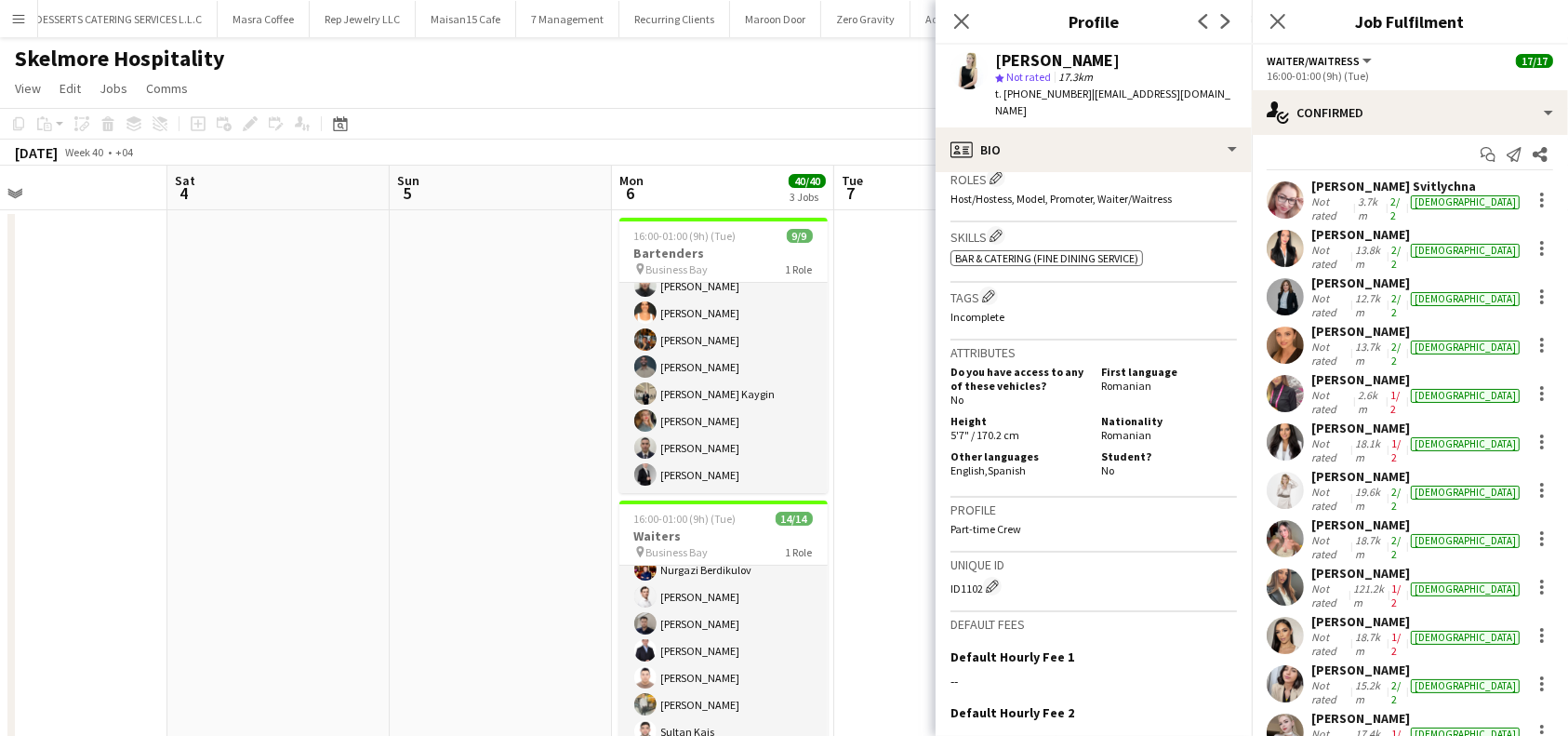
scroll to position [0, 0]
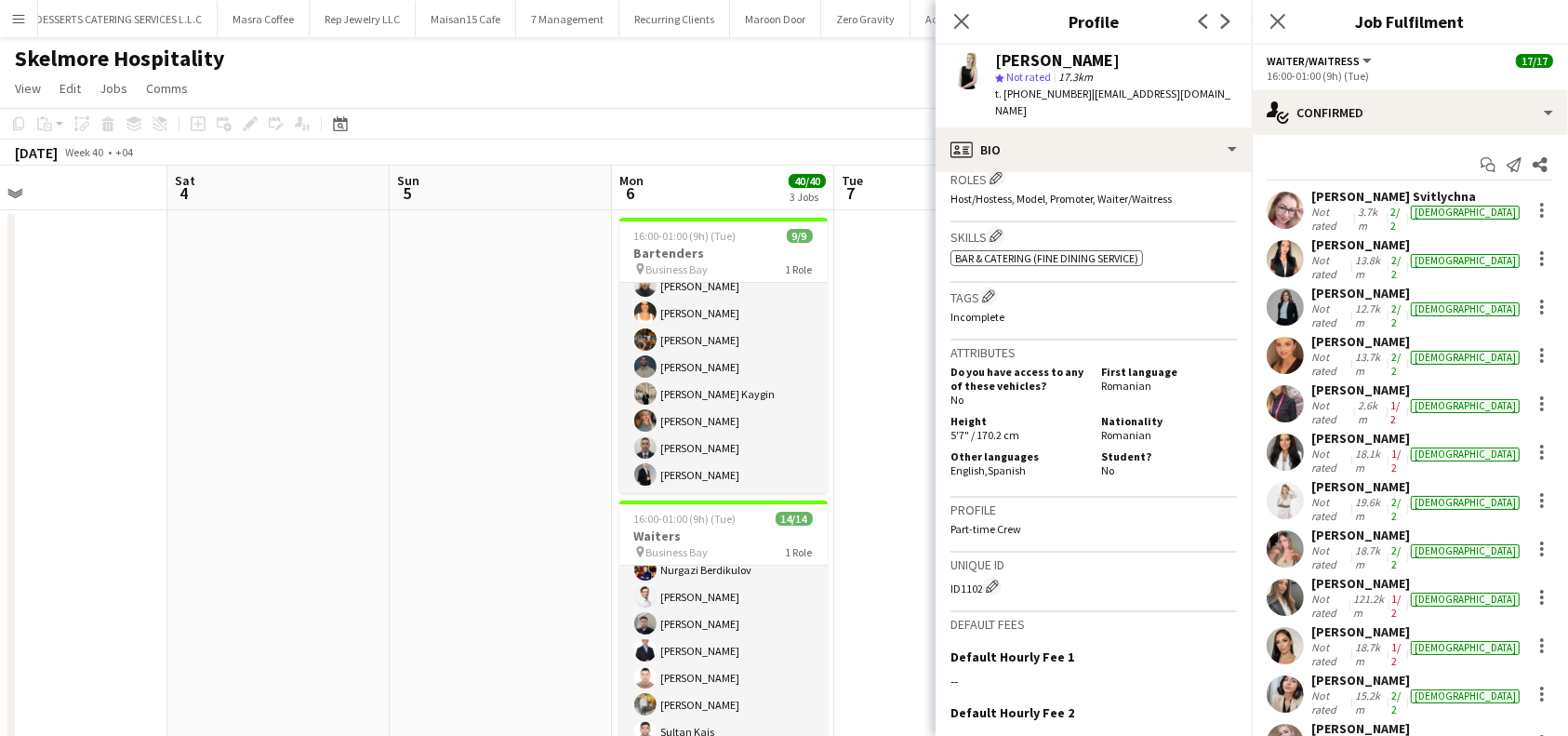
click at [1351, 198] on div "[PERSON_NAME] Svitlychna" at bounding box center [1417, 196] width 212 height 17
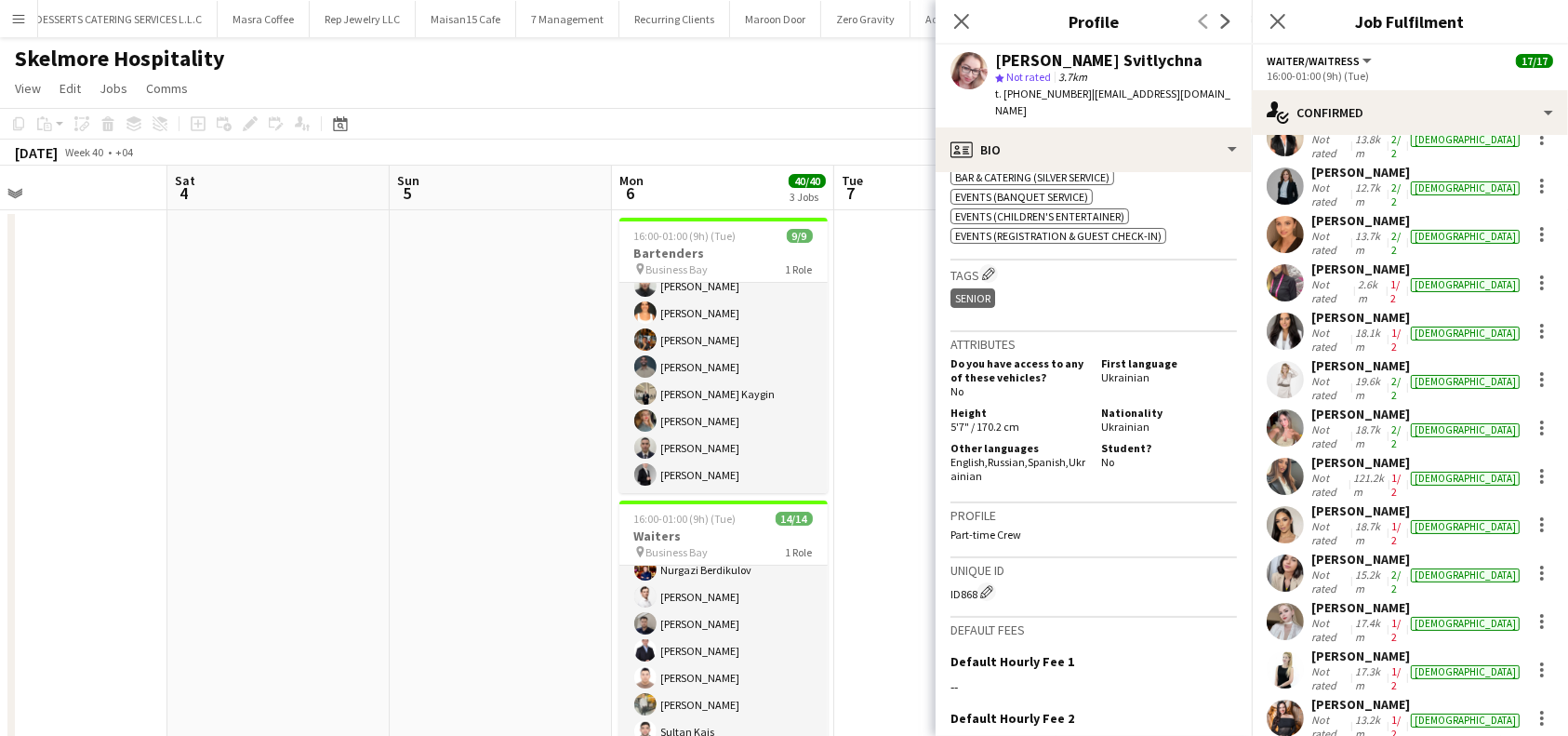
scroll to position [123, 0]
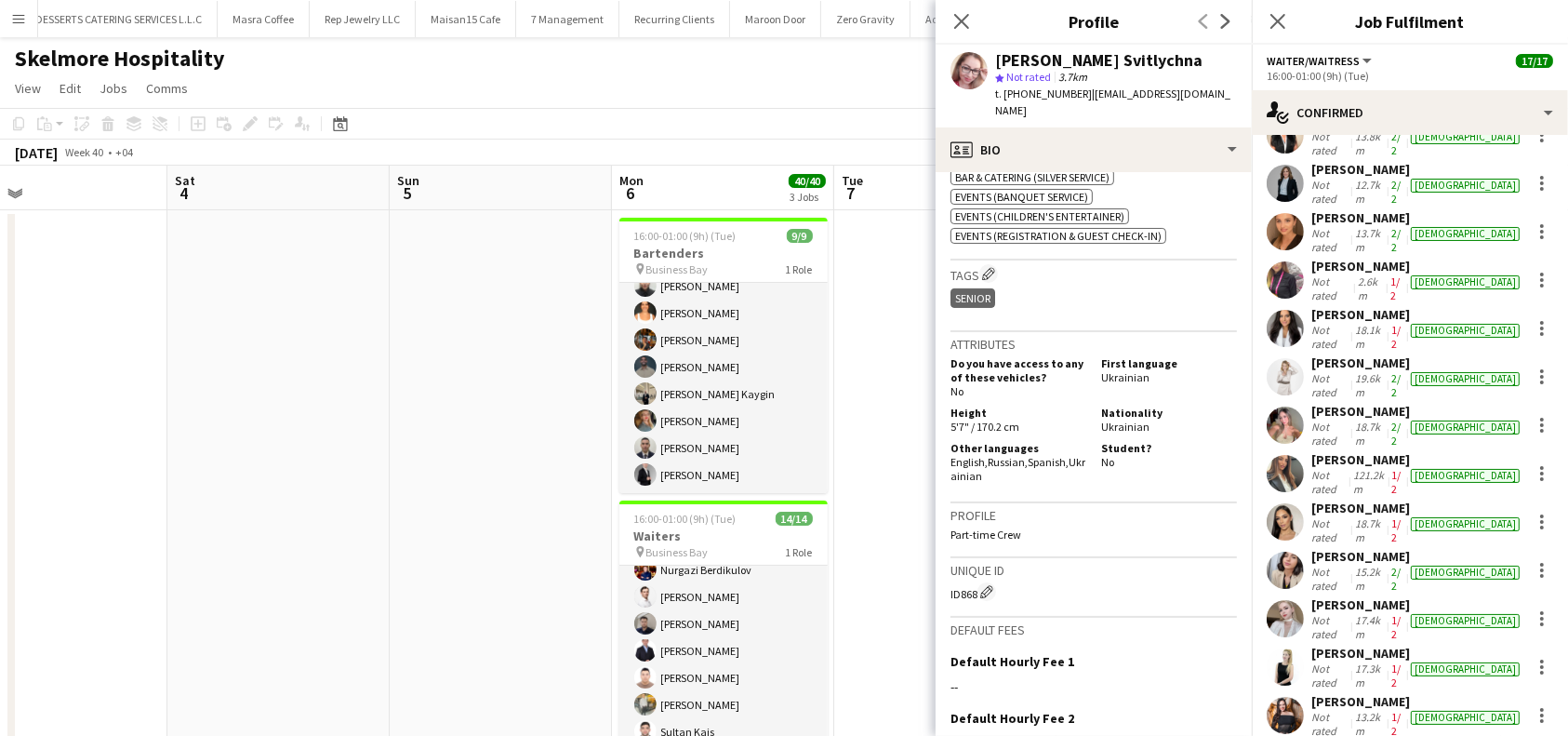
click at [1359, 644] on div "[PERSON_NAME]" at bounding box center [1417, 652] width 212 height 17
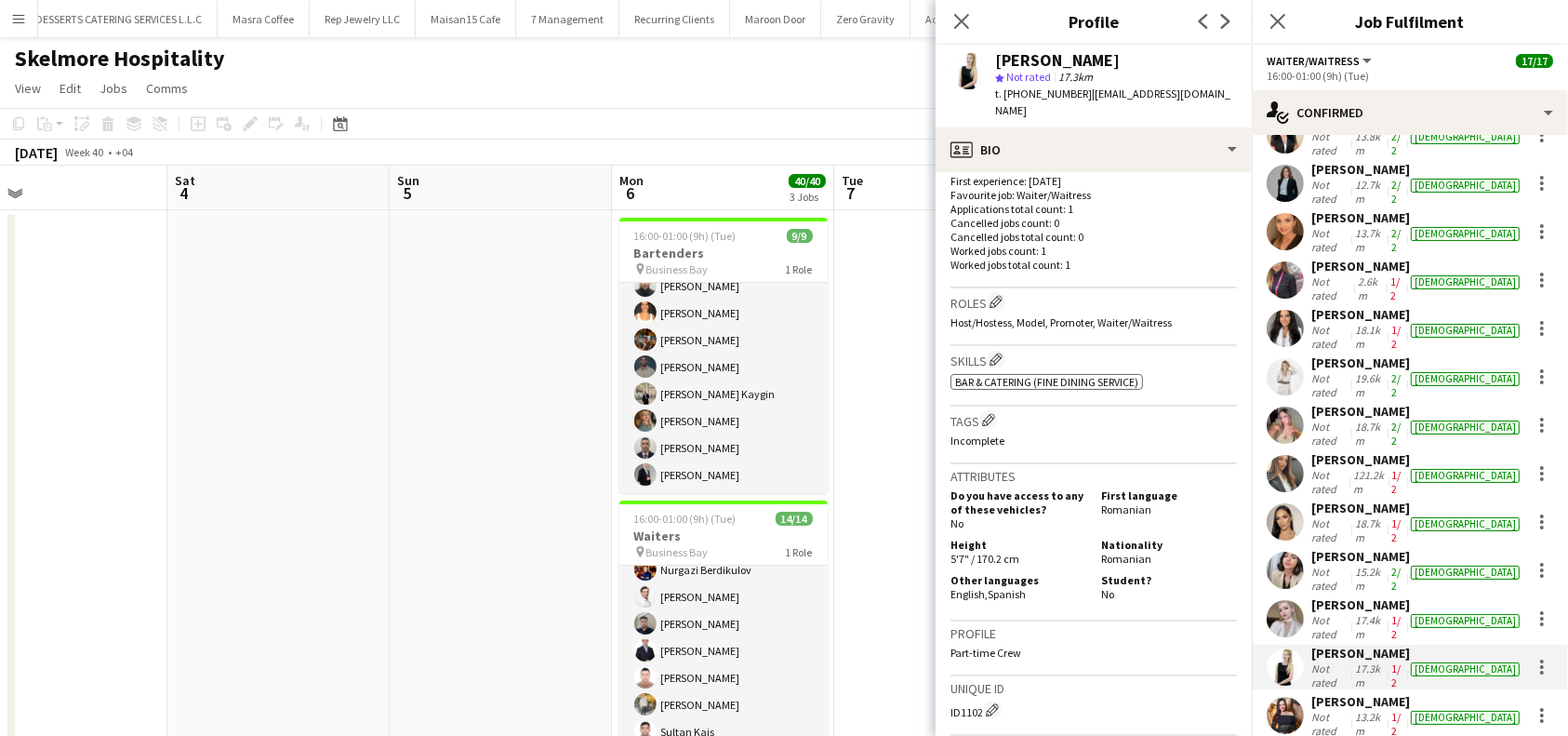
click at [1378, 596] on div "[PERSON_NAME]" at bounding box center [1417, 604] width 212 height 17
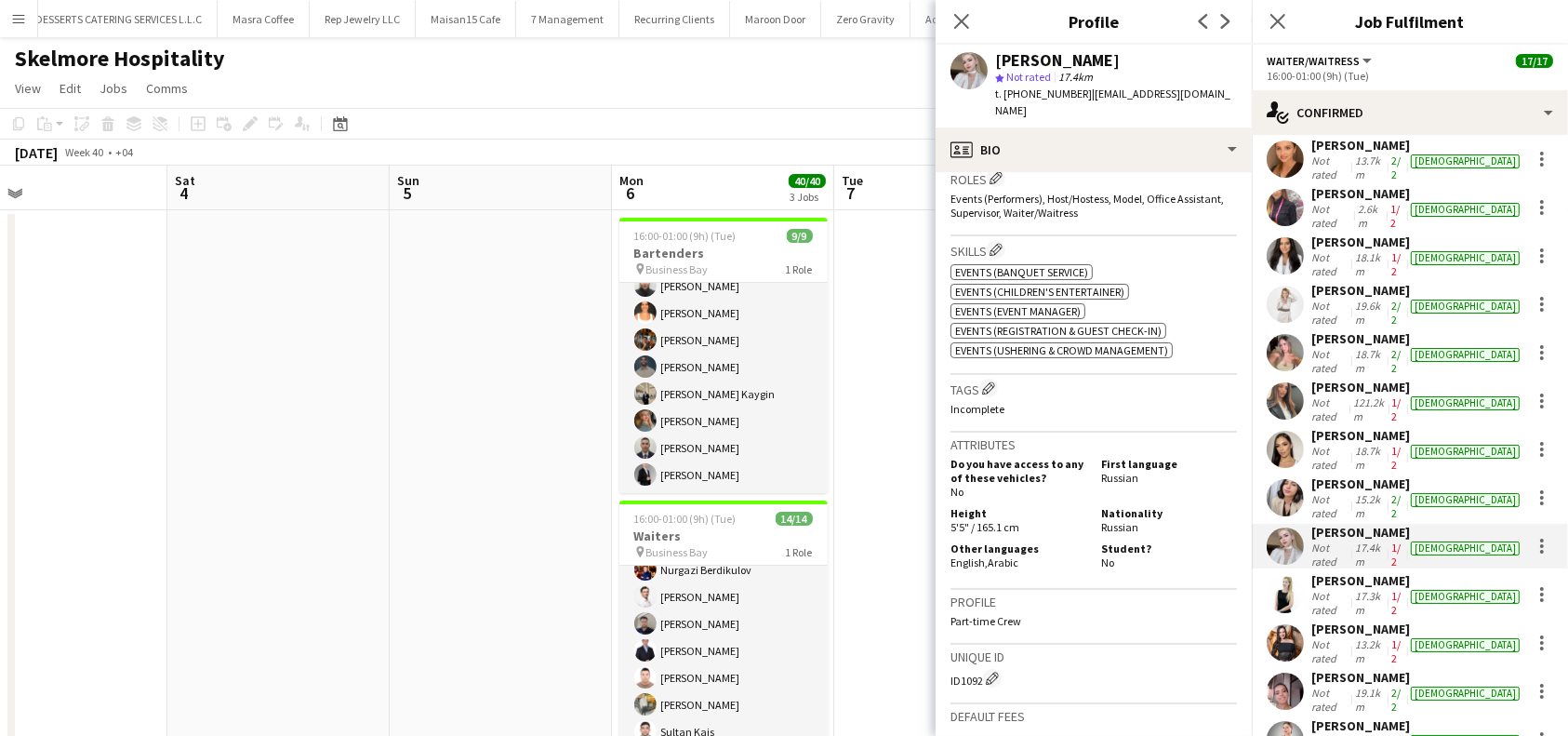
scroll to position [198, 0]
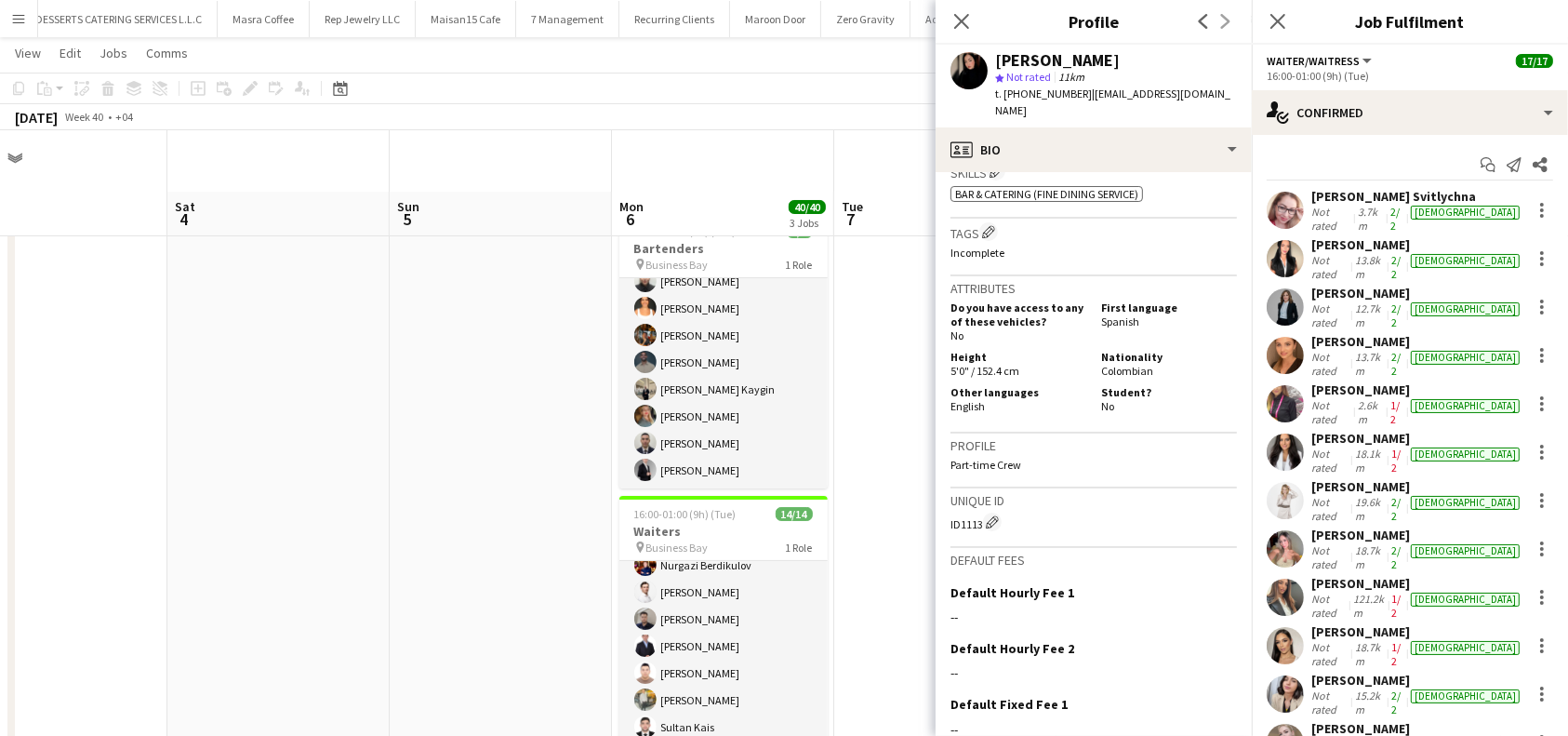
scroll to position [0, 0]
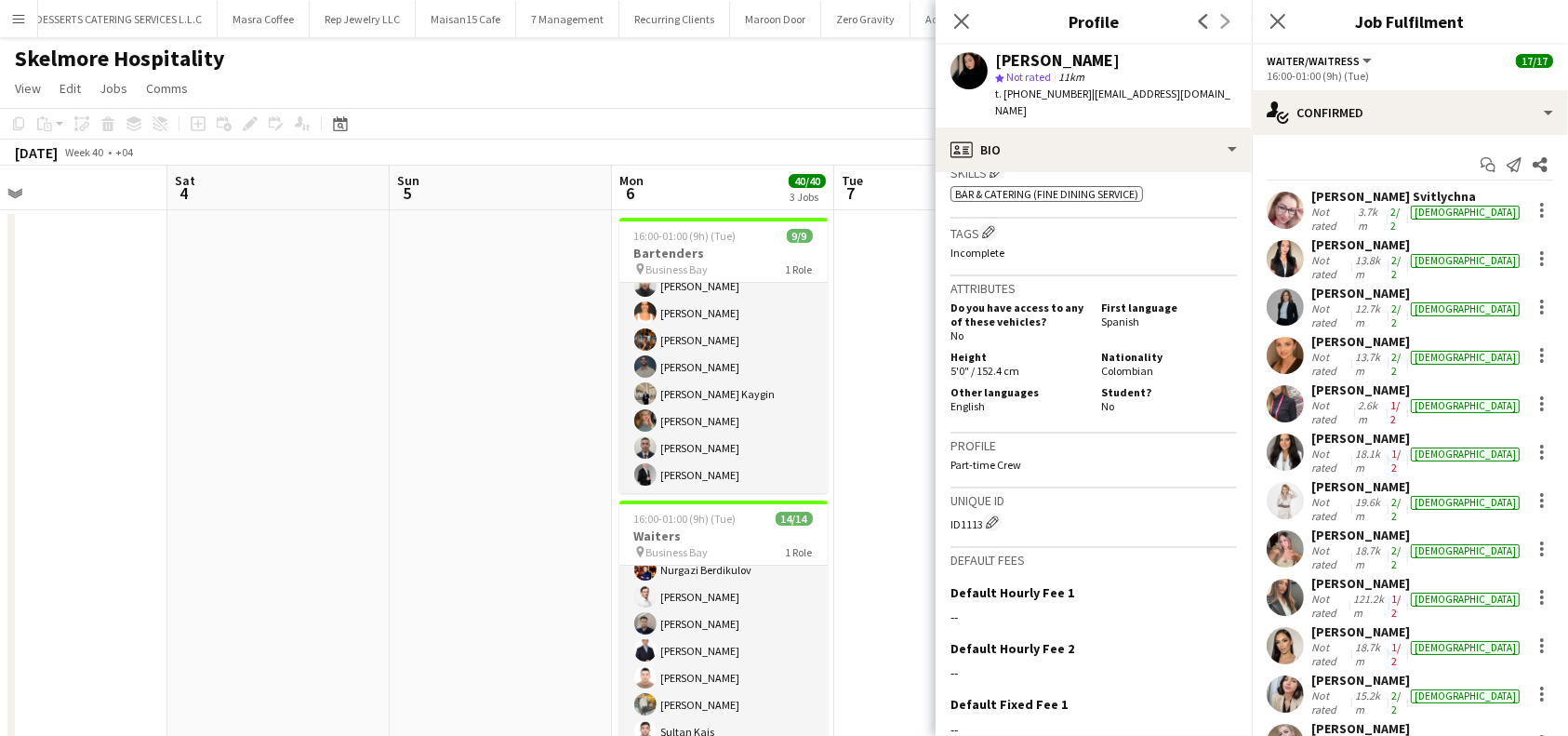
click at [1359, 285] on div "[PERSON_NAME]" at bounding box center [1417, 292] width 212 height 17
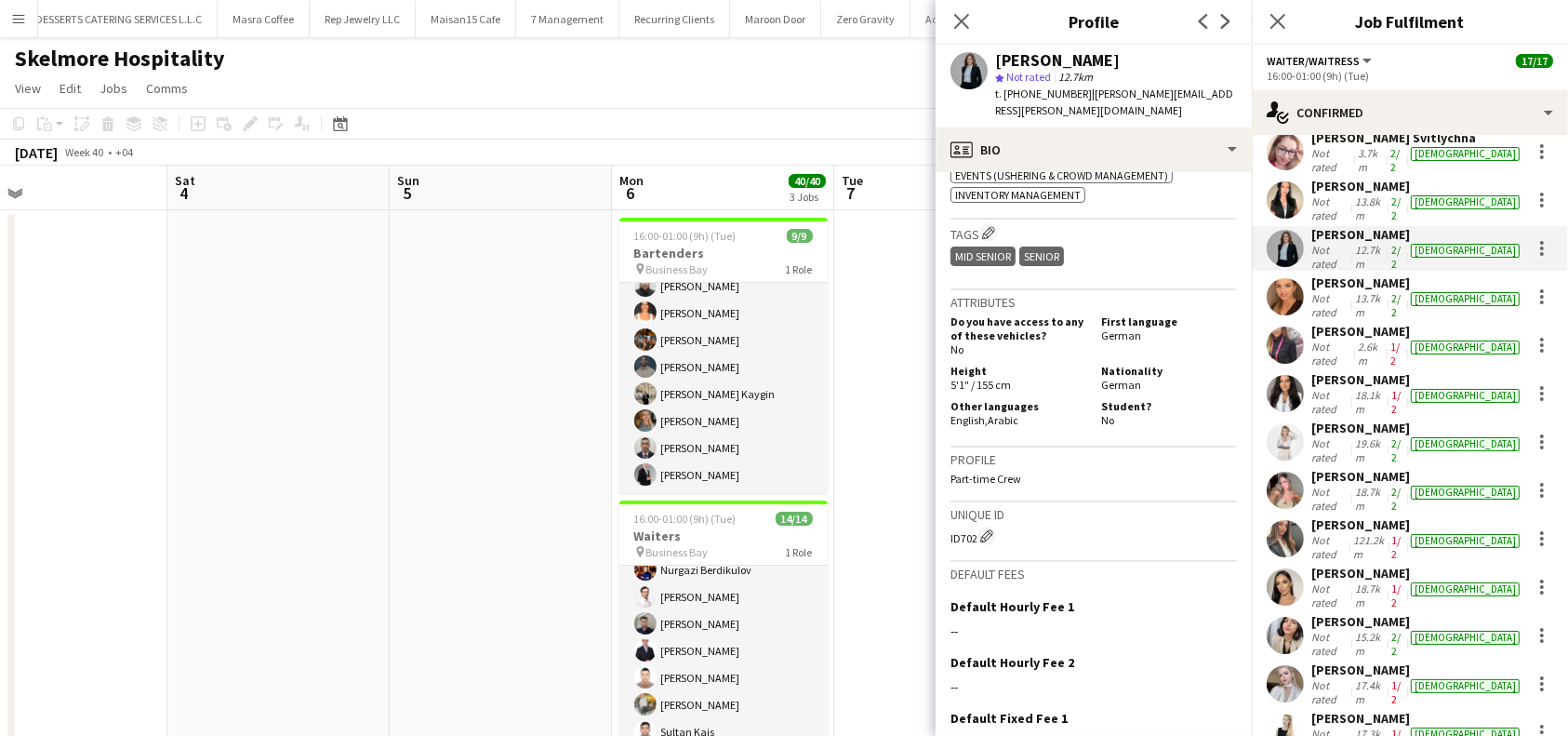
scroll to position [198, 0]
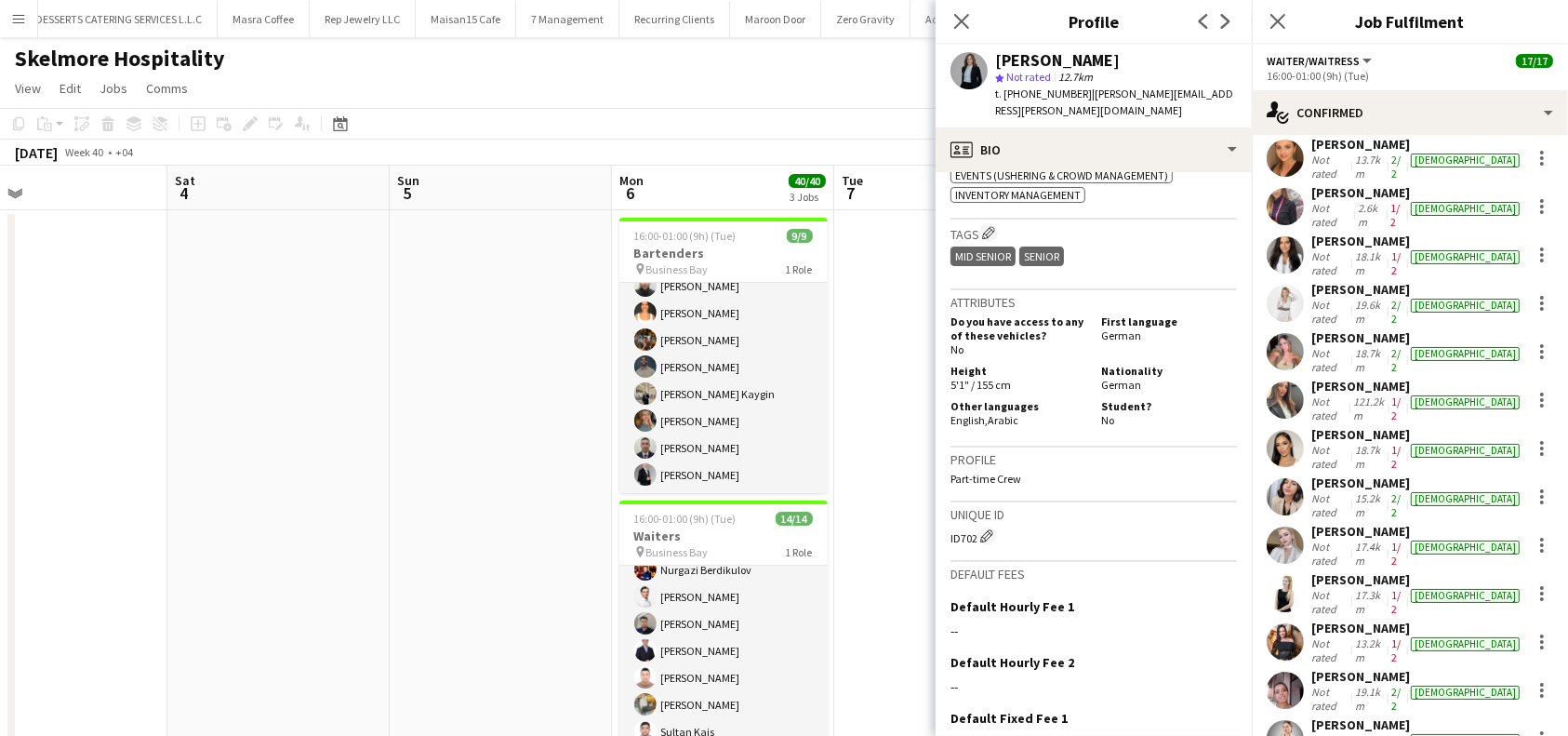
click at [1362, 716] on div "[PERSON_NAME]" at bounding box center [1417, 724] width 212 height 17
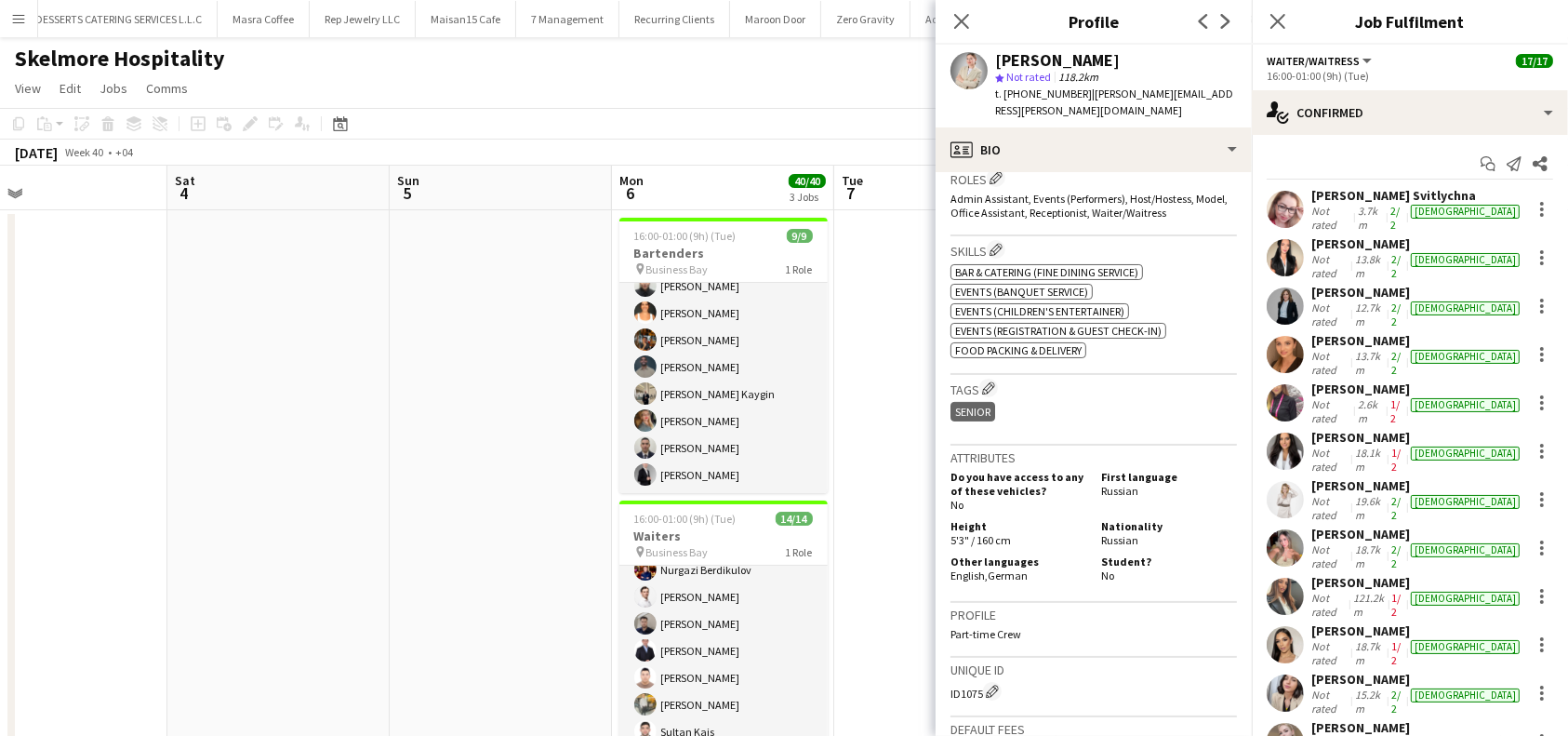
scroll to position [0, 0]
click at [1385, 237] on div "[PERSON_NAME]" at bounding box center [1417, 244] width 212 height 17
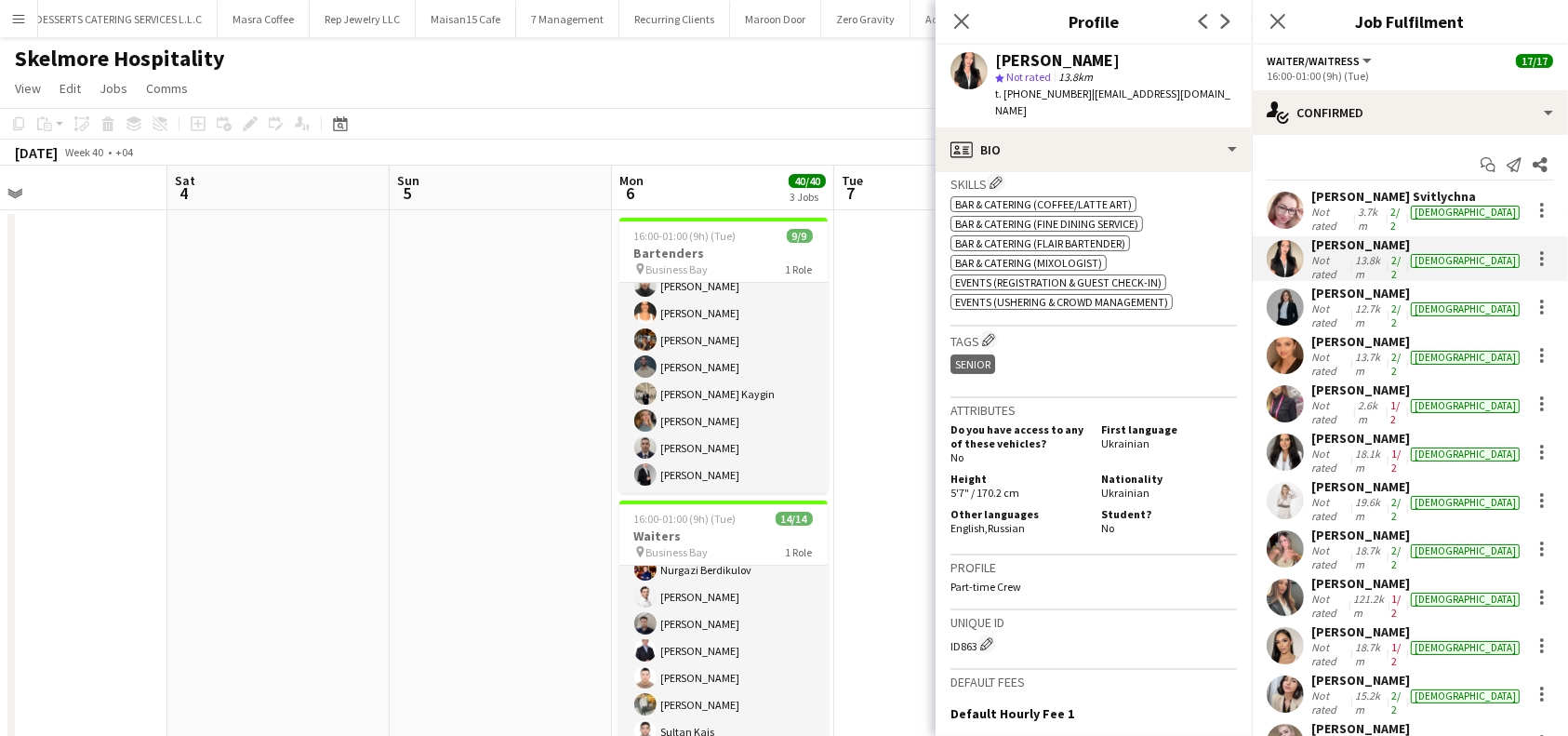
scroll to position [744, 0]
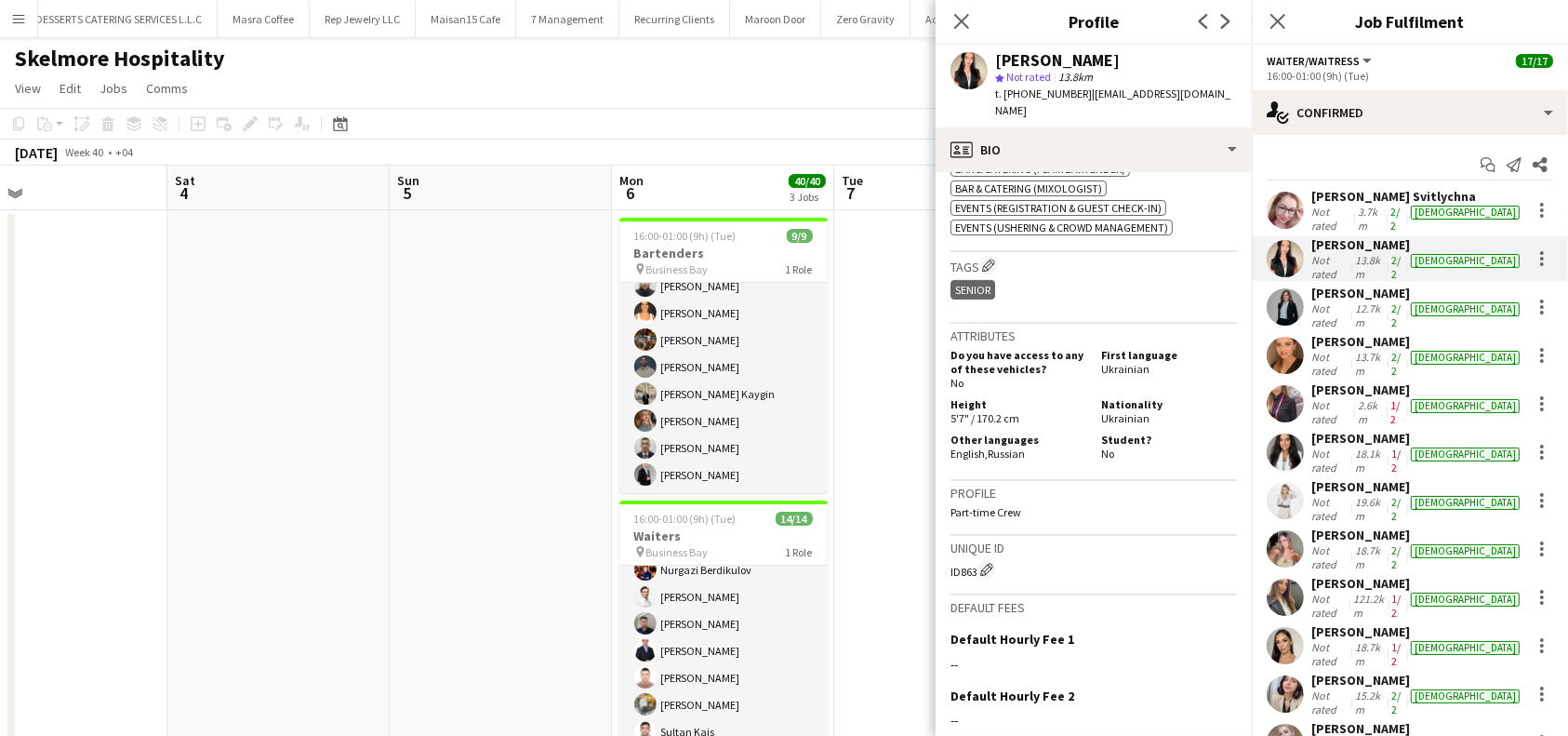
click at [1358, 478] on div "[PERSON_NAME]" at bounding box center [1417, 486] width 212 height 17
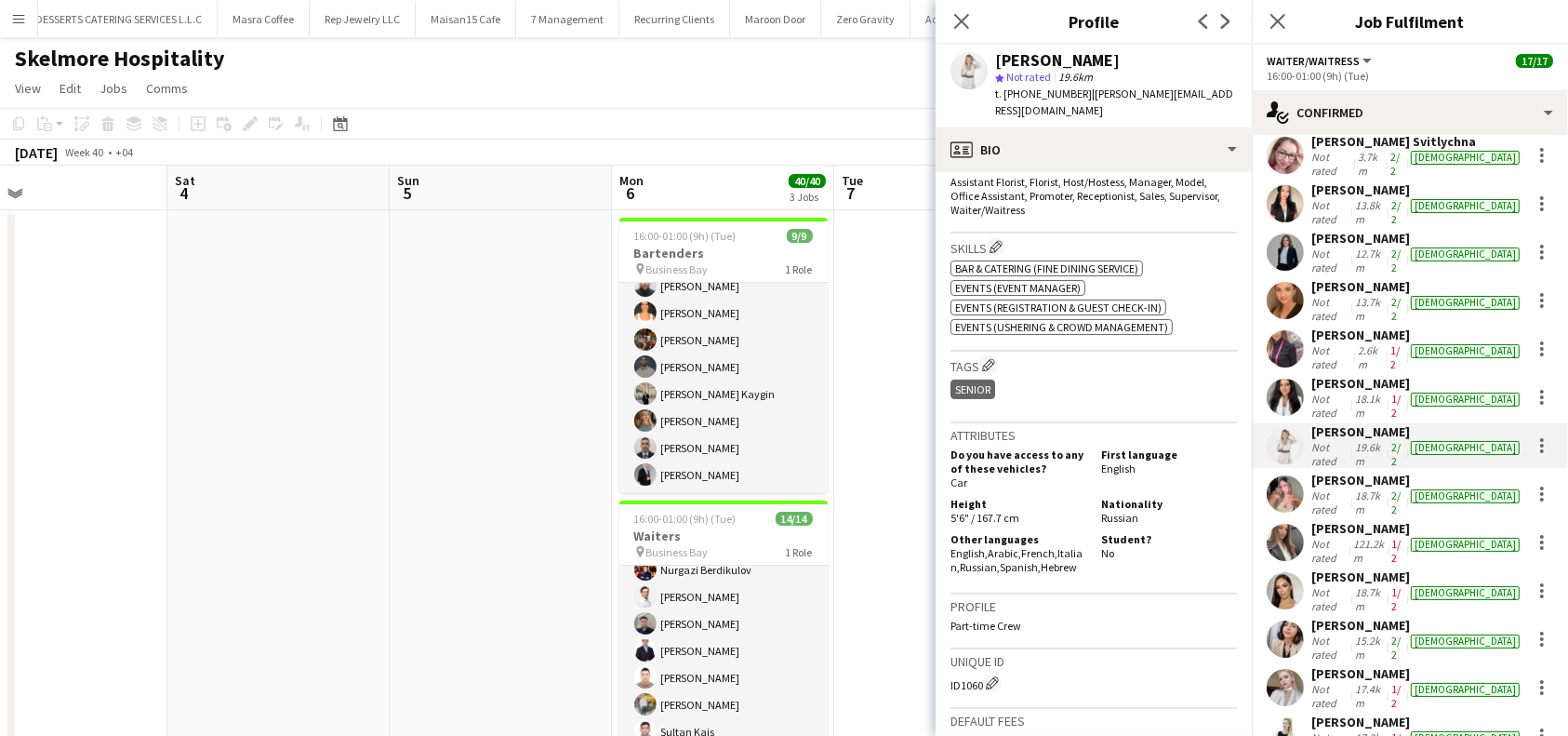
scroll to position [198, 0]
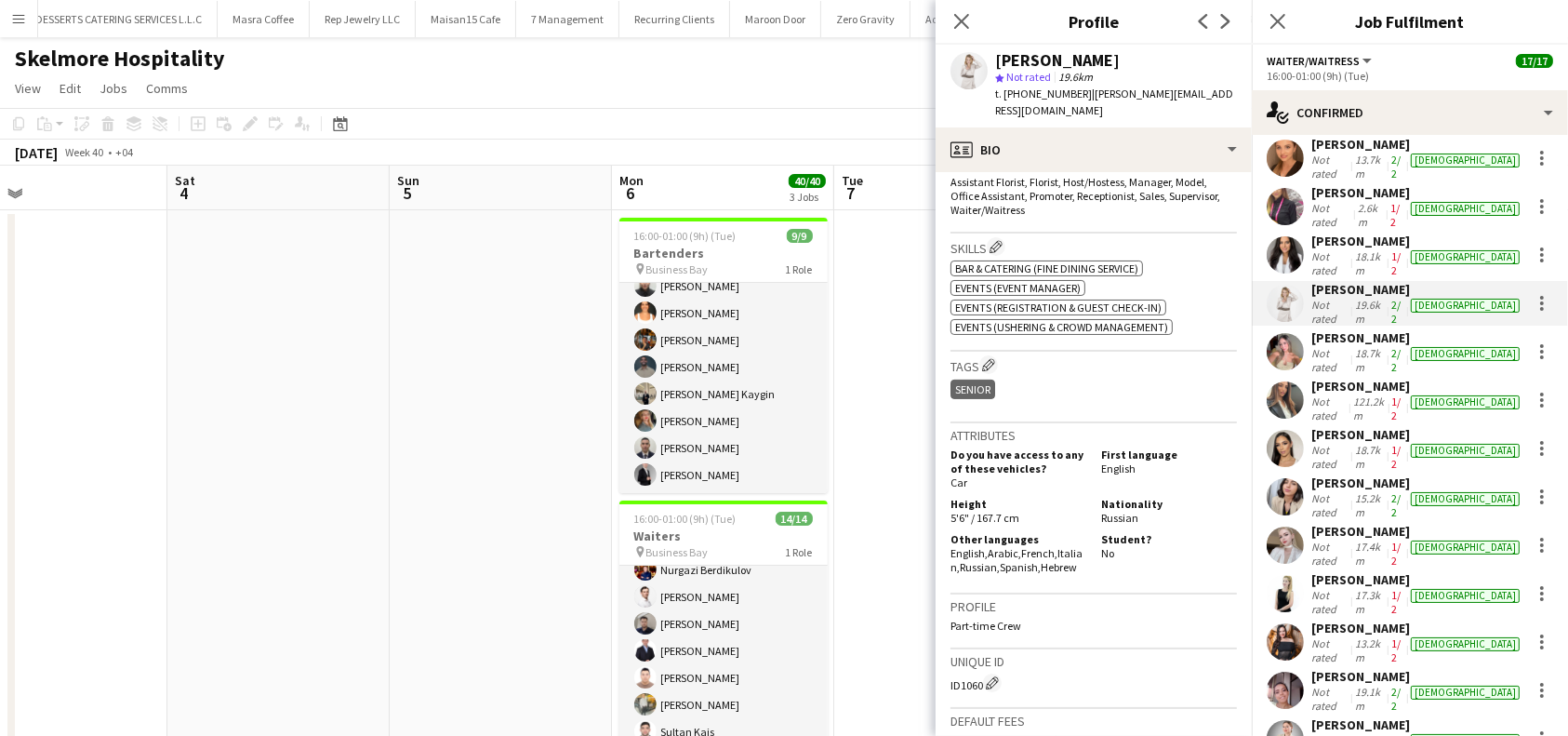
click at [1349, 377] on div "[PERSON_NAME]" at bounding box center [1417, 385] width 212 height 17
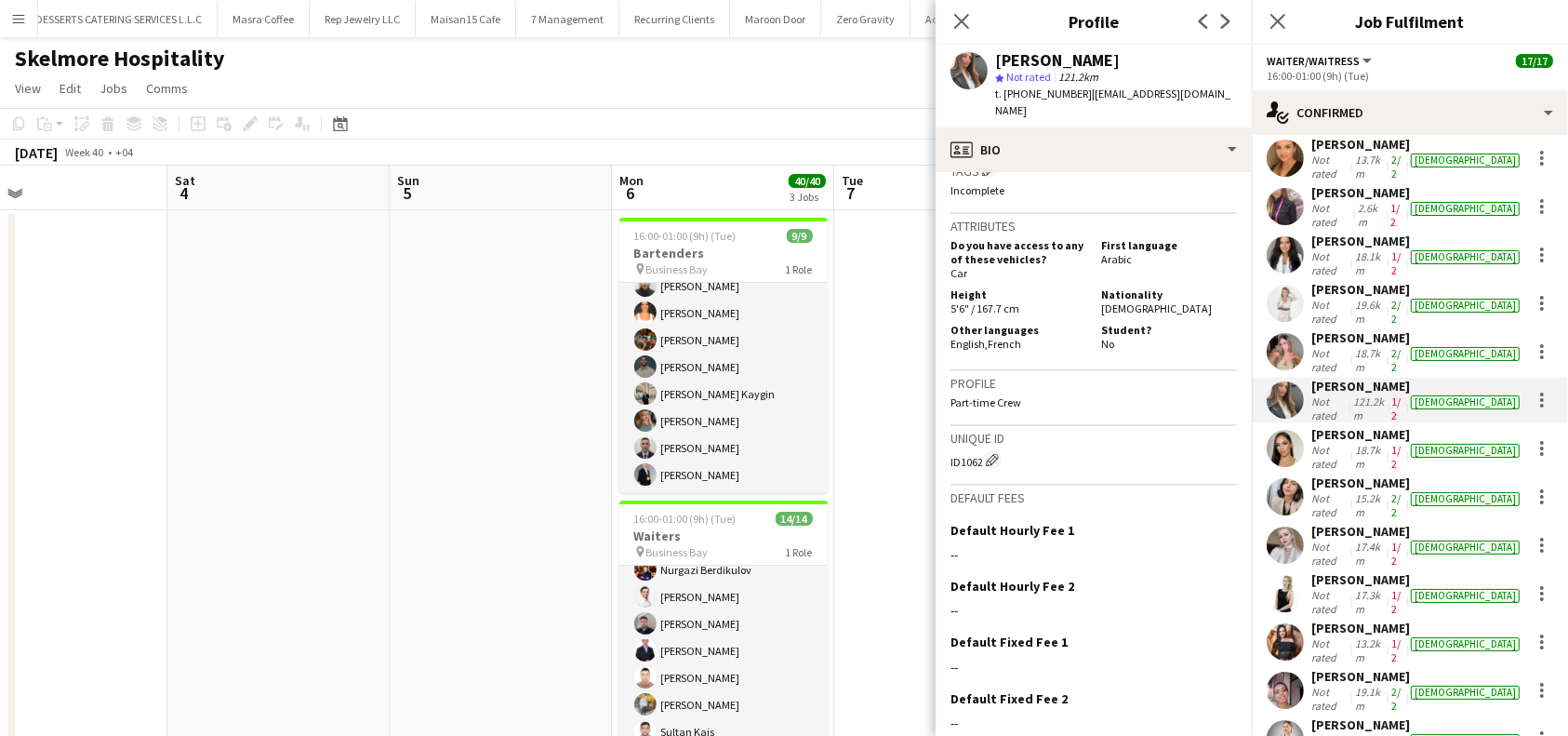
scroll to position [846, 0]
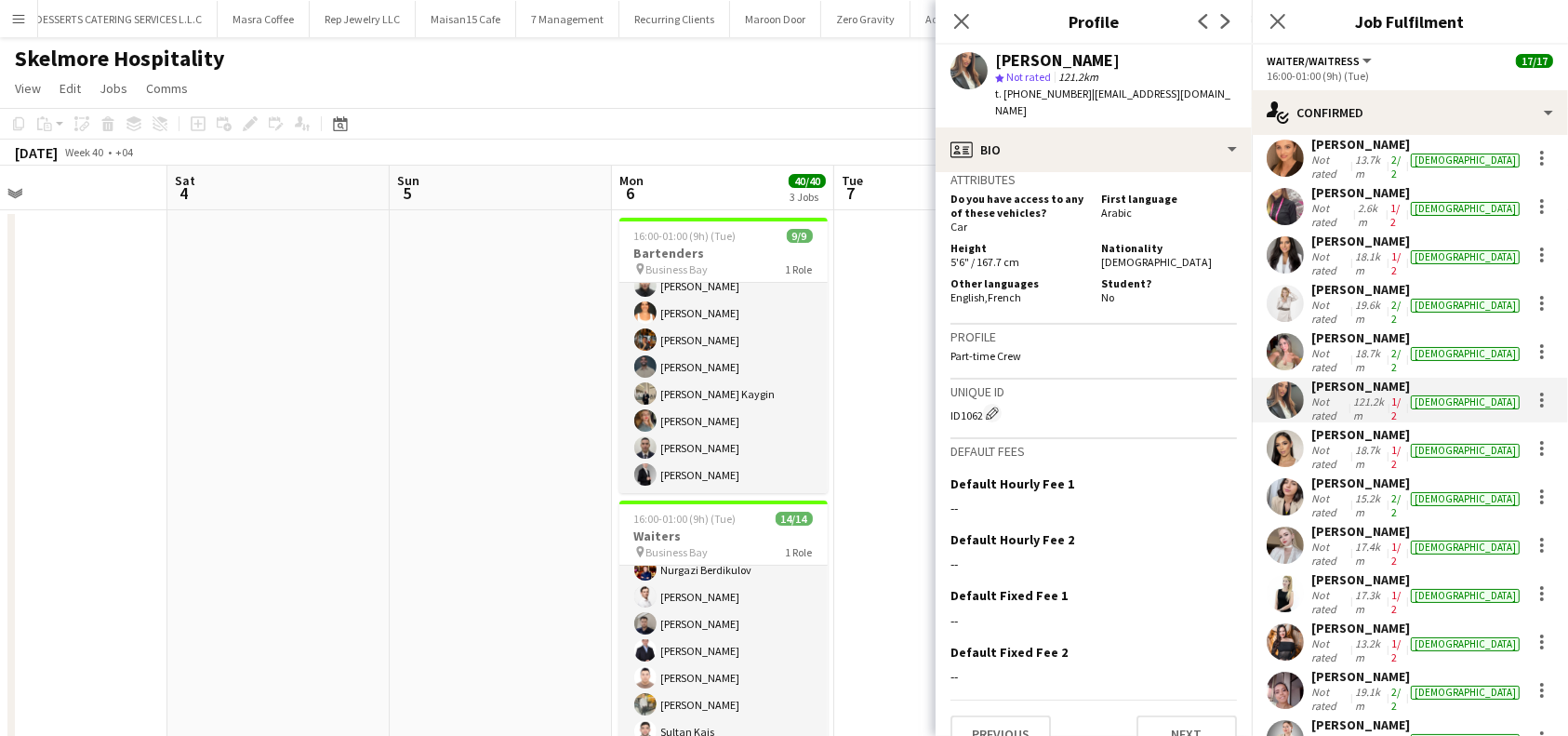
click at [1377, 426] on div "[PERSON_NAME]" at bounding box center [1417, 434] width 212 height 17
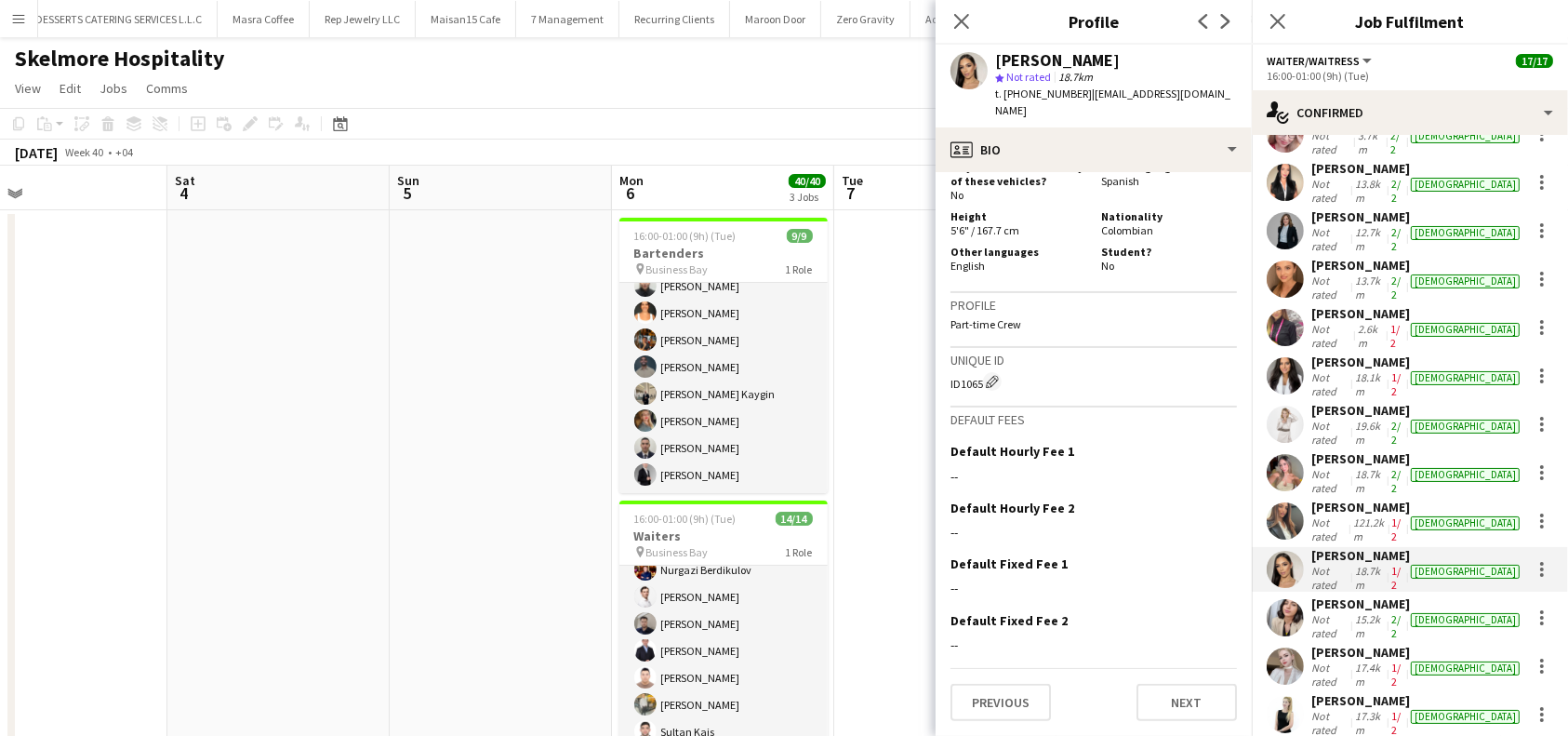
scroll to position [198, 0]
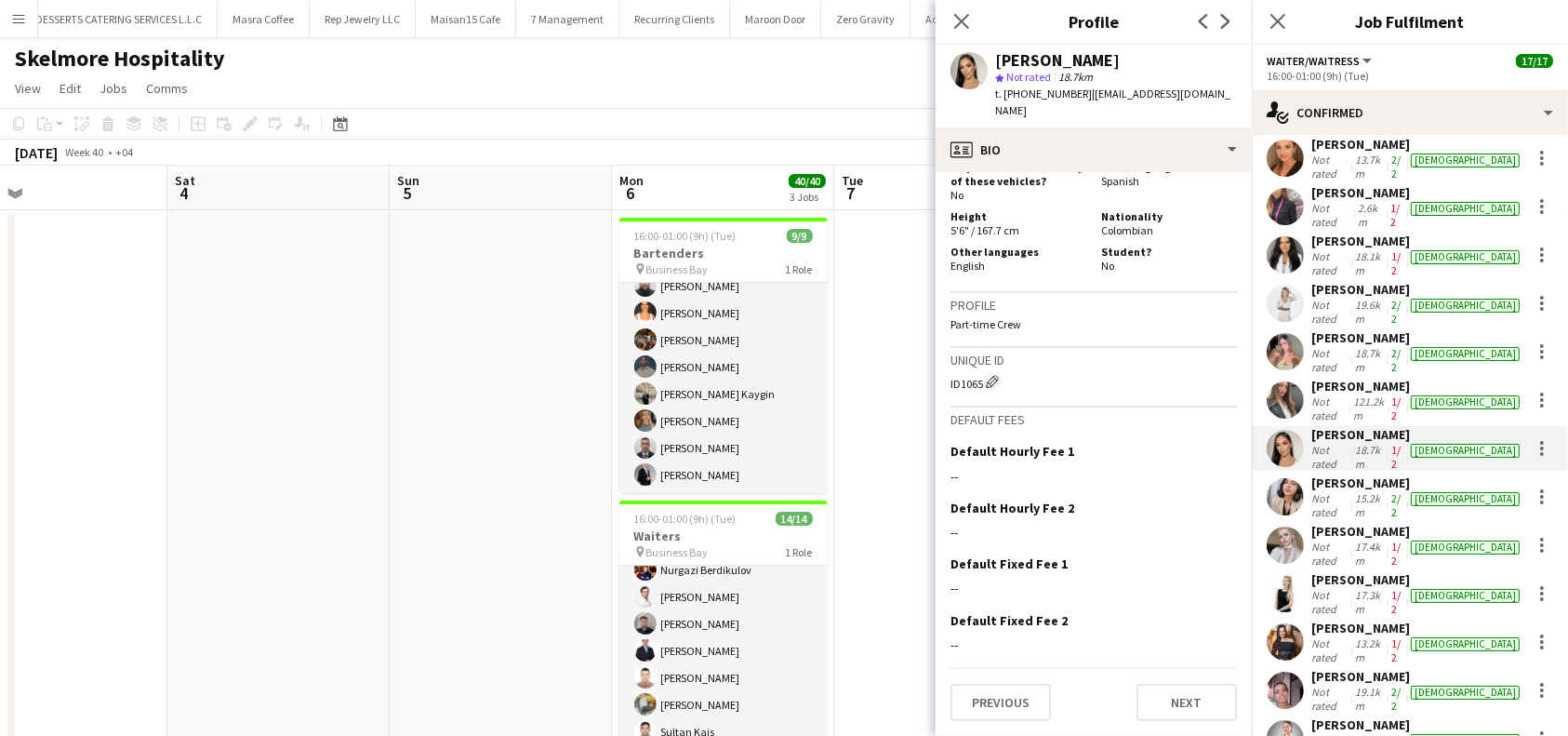
click at [1371, 474] on div "[PERSON_NAME]" at bounding box center [1417, 482] width 212 height 17
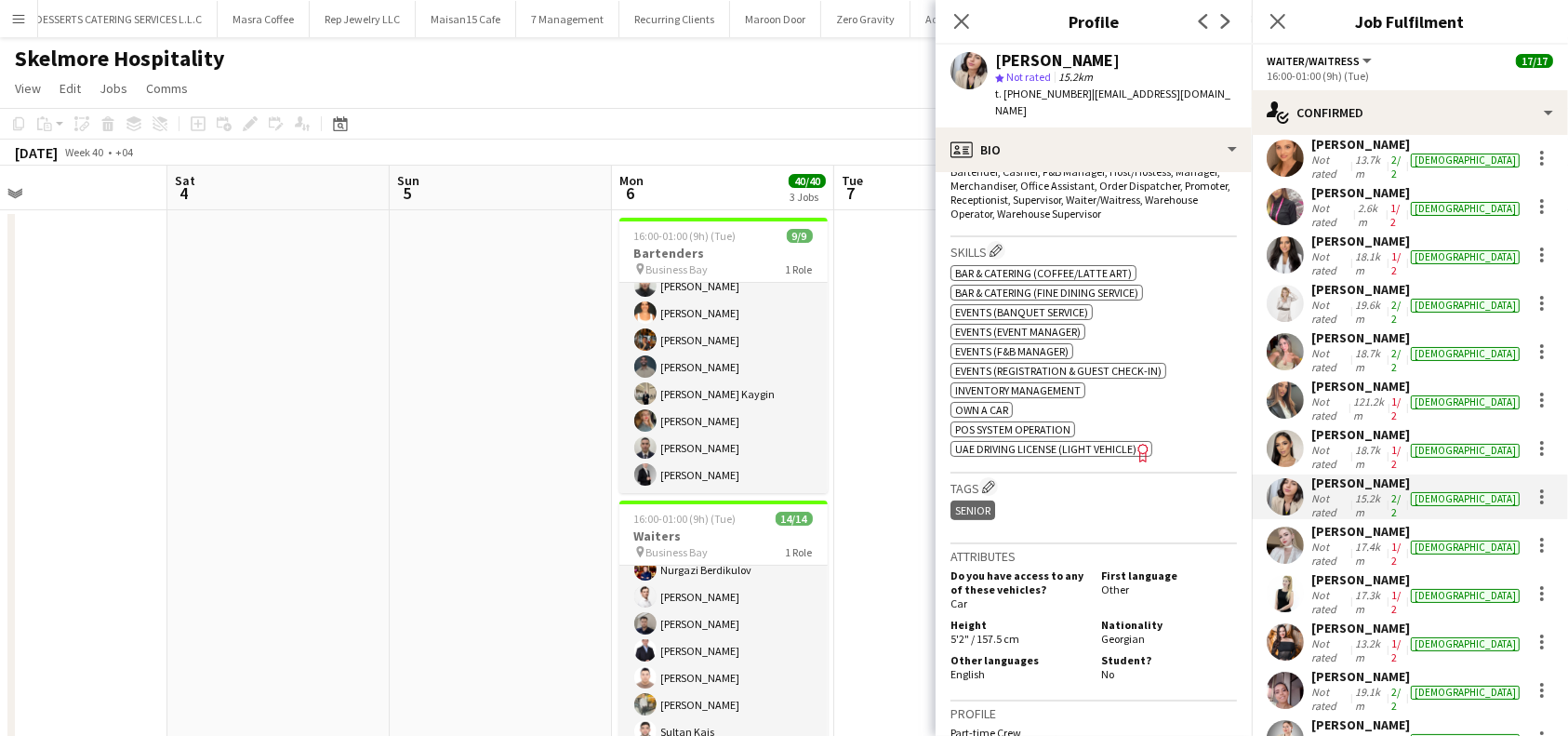
scroll to position [744, 0]
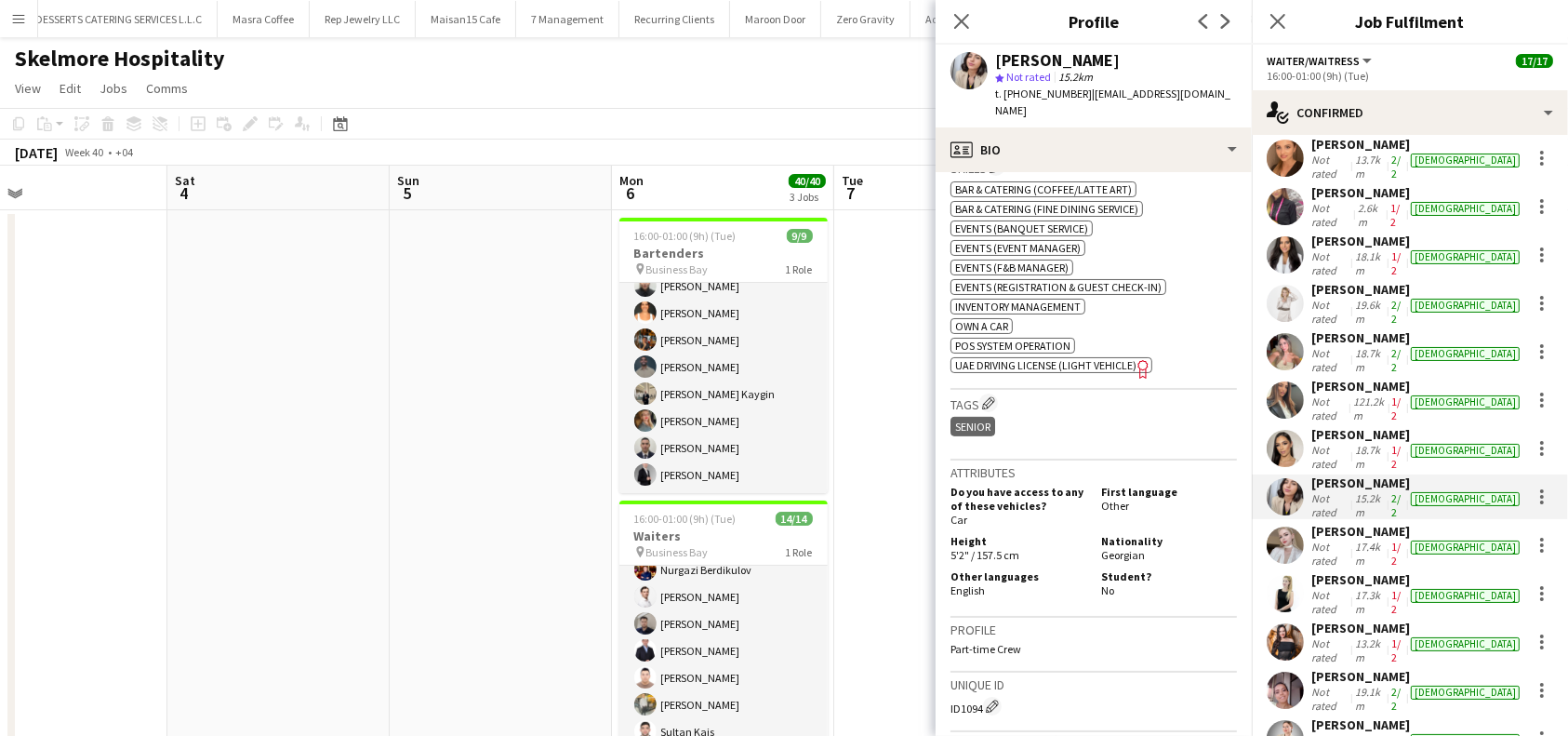
click at [1369, 619] on div "[PERSON_NAME]" at bounding box center [1417, 627] width 212 height 17
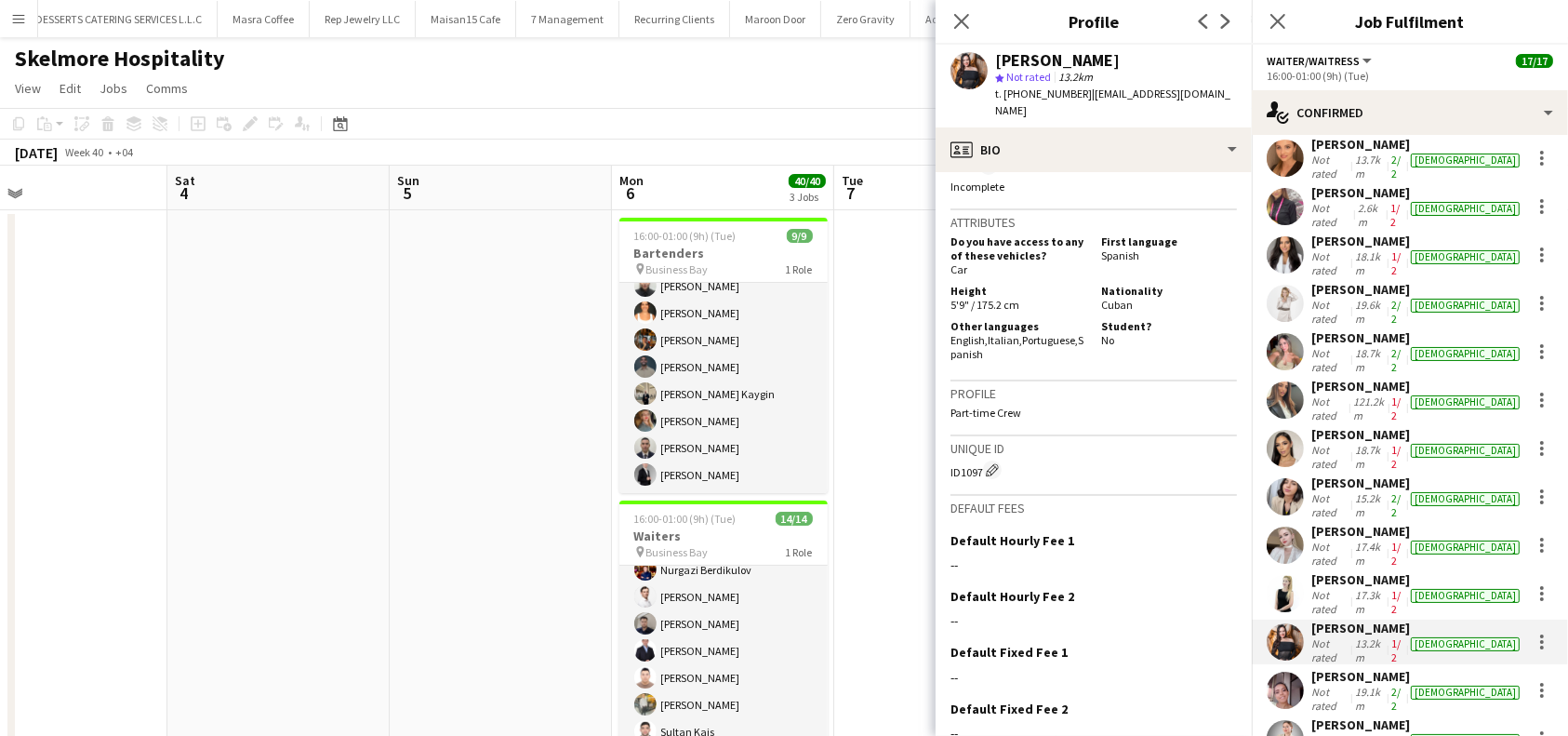
scroll to position [867, 0]
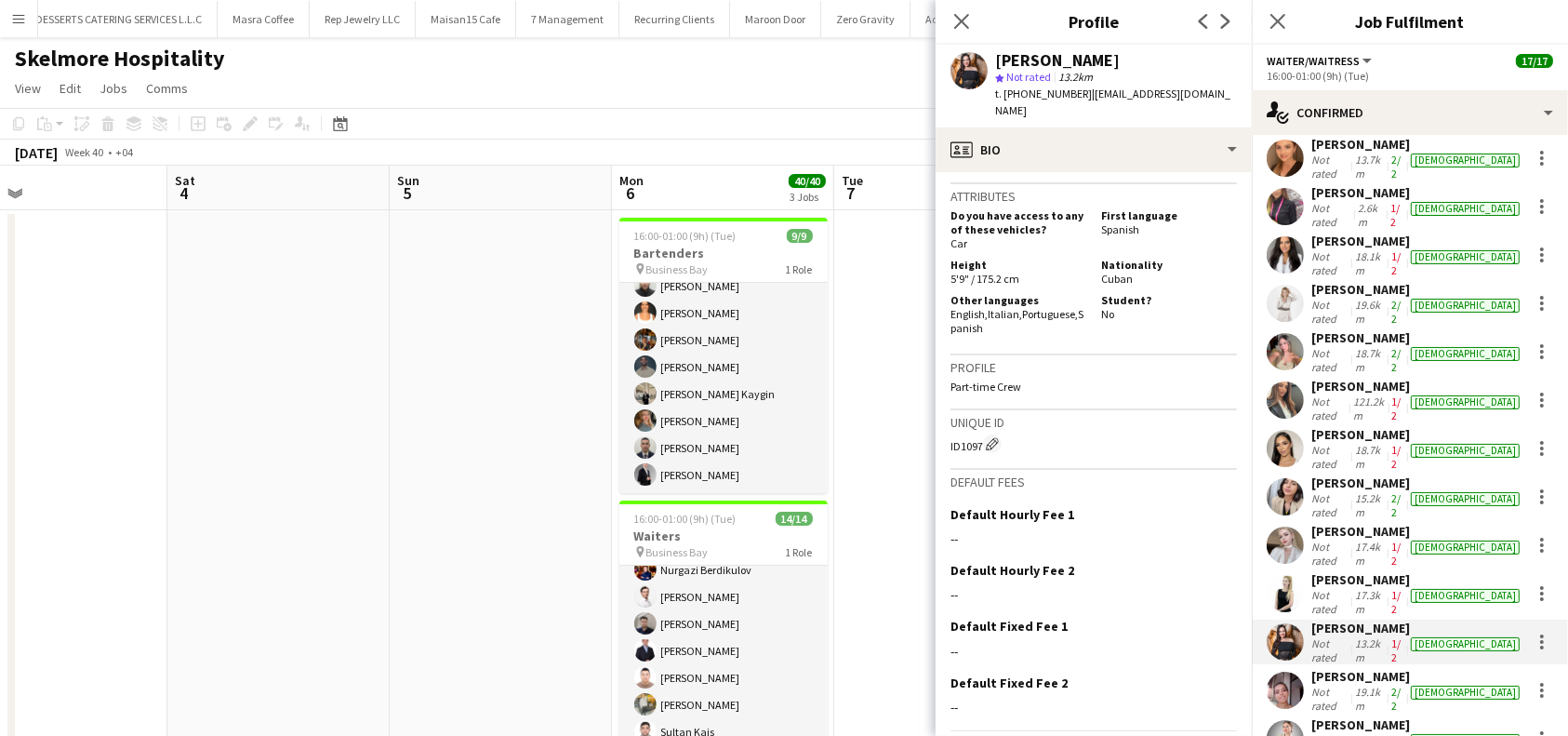
click at [1380, 668] on div "[PERSON_NAME]" at bounding box center [1417, 676] width 212 height 17
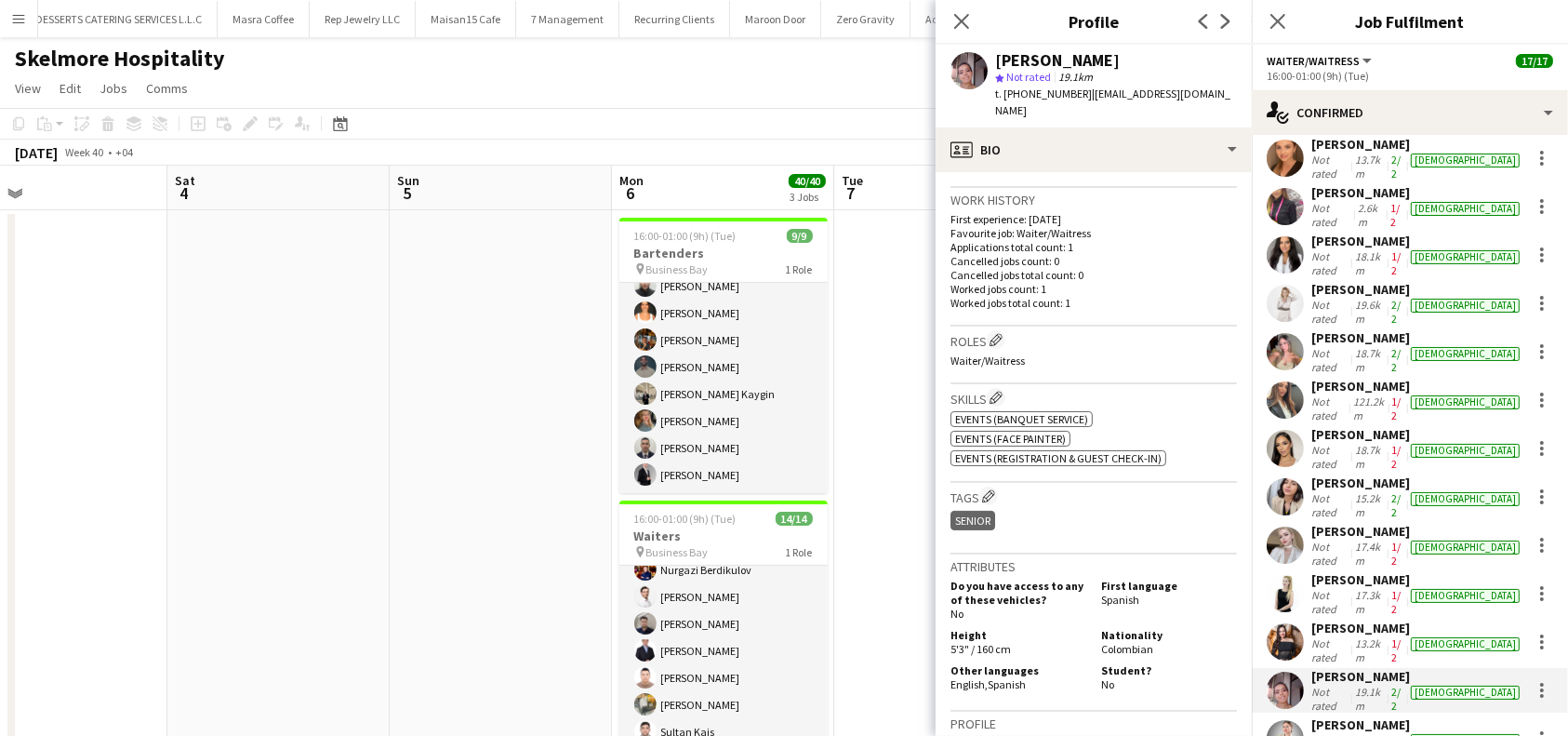
scroll to position [619, 0]
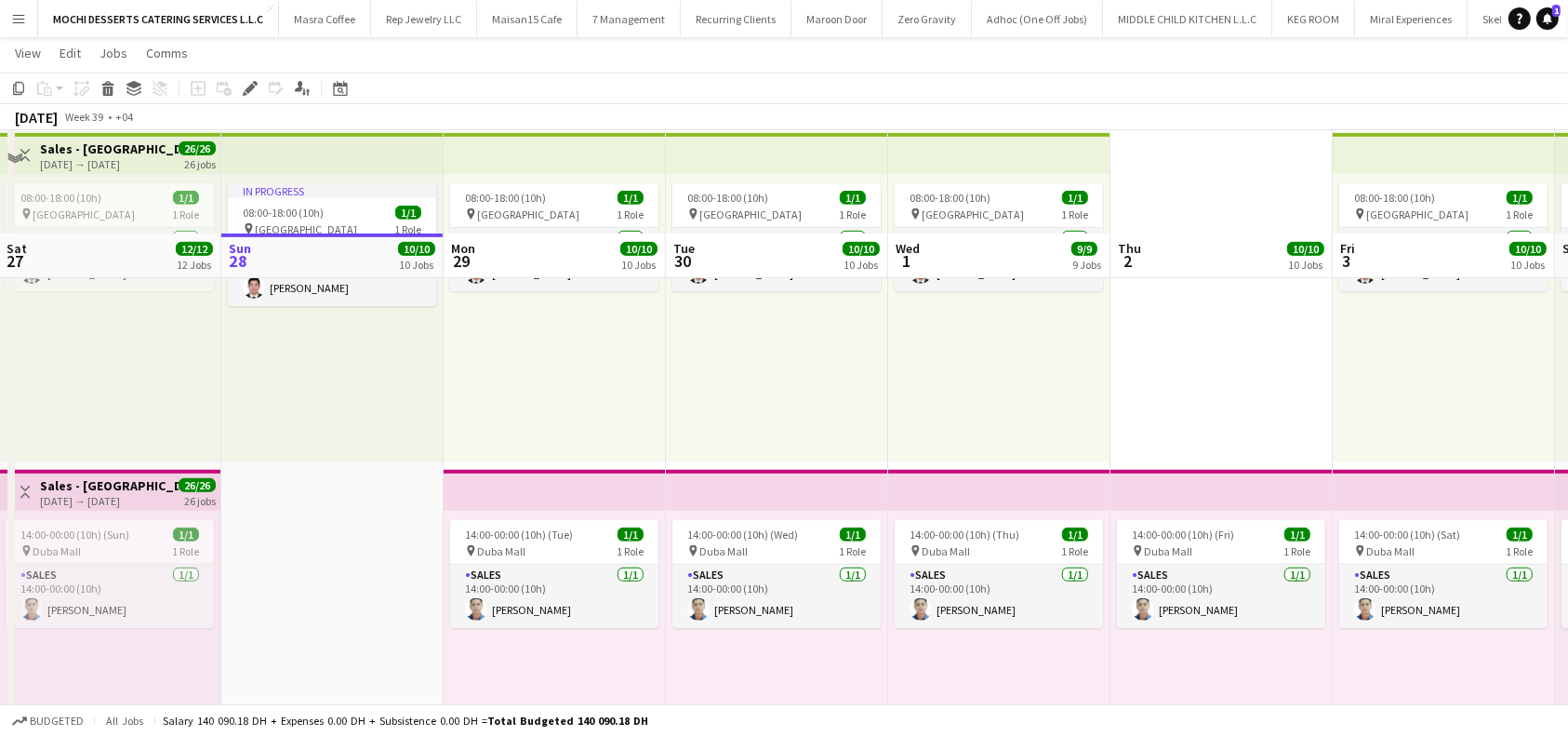
scroll to position [1240, 0]
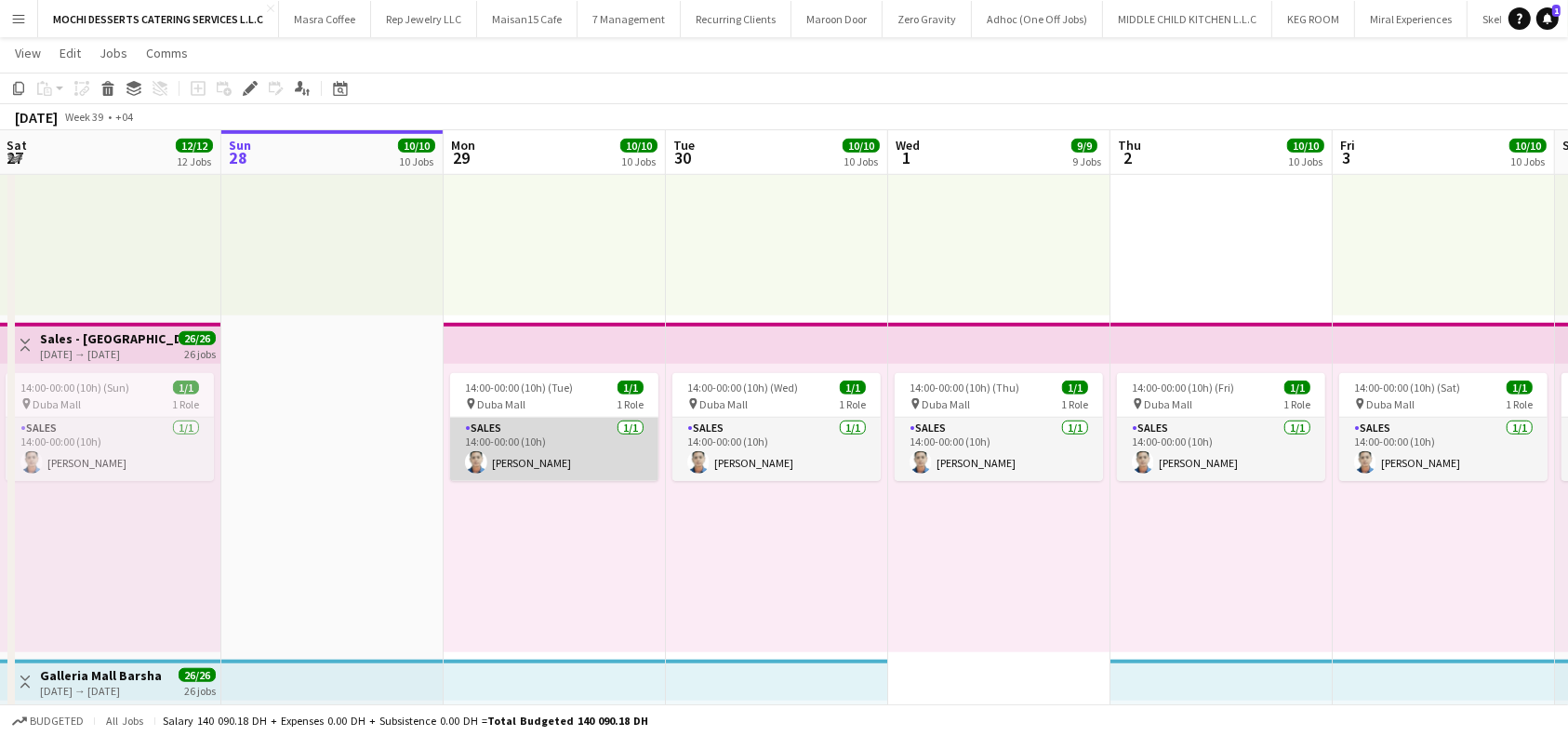
click at [552, 457] on app-card-role "Sales 1/1 14:00-00:00 (10h) Roderick Camra" at bounding box center [554, 450] width 208 height 63
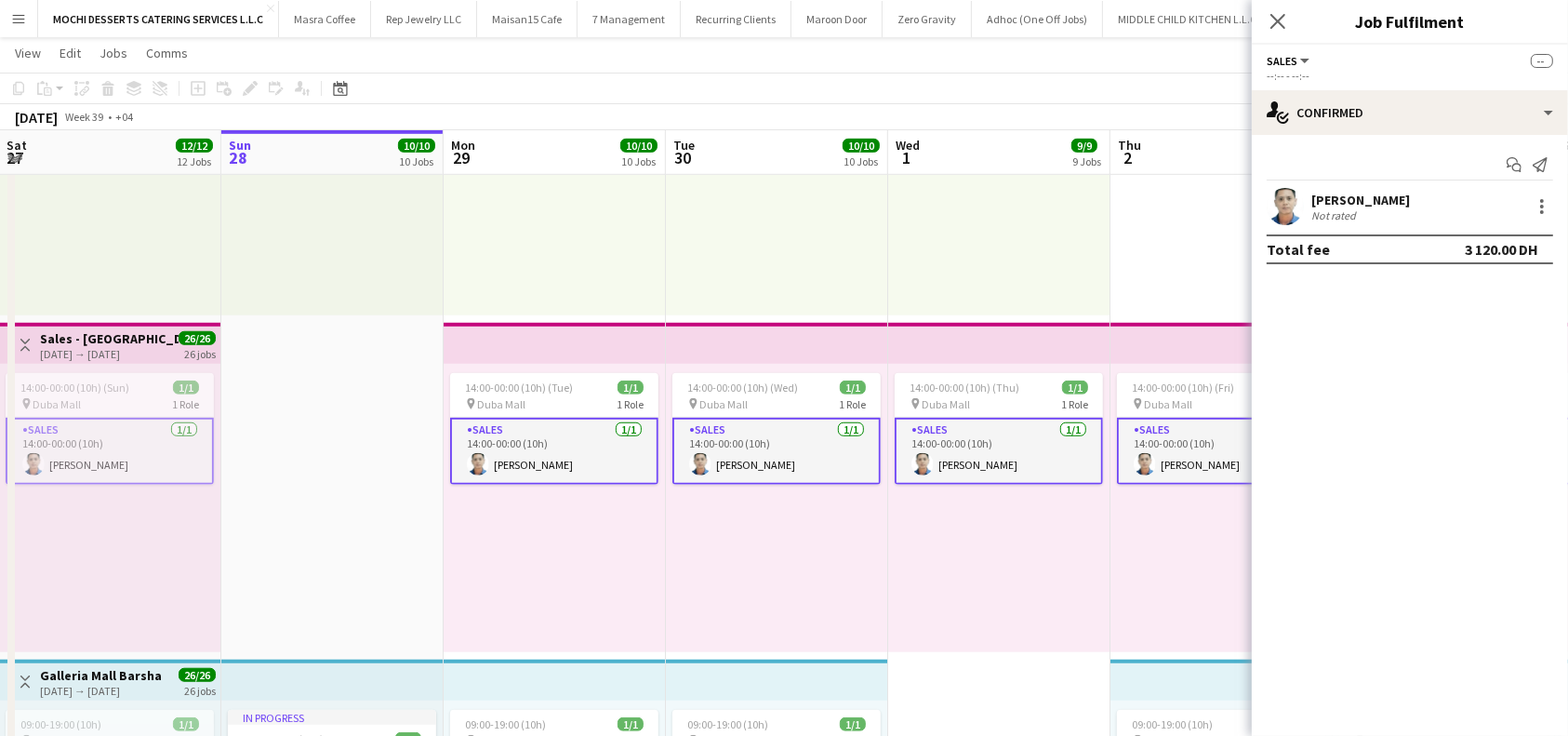
click at [1384, 200] on div "Roderick Camra" at bounding box center [1361, 200] width 99 height 17
click at [1358, 197] on div "Roderick Camra" at bounding box center [1361, 200] width 99 height 17
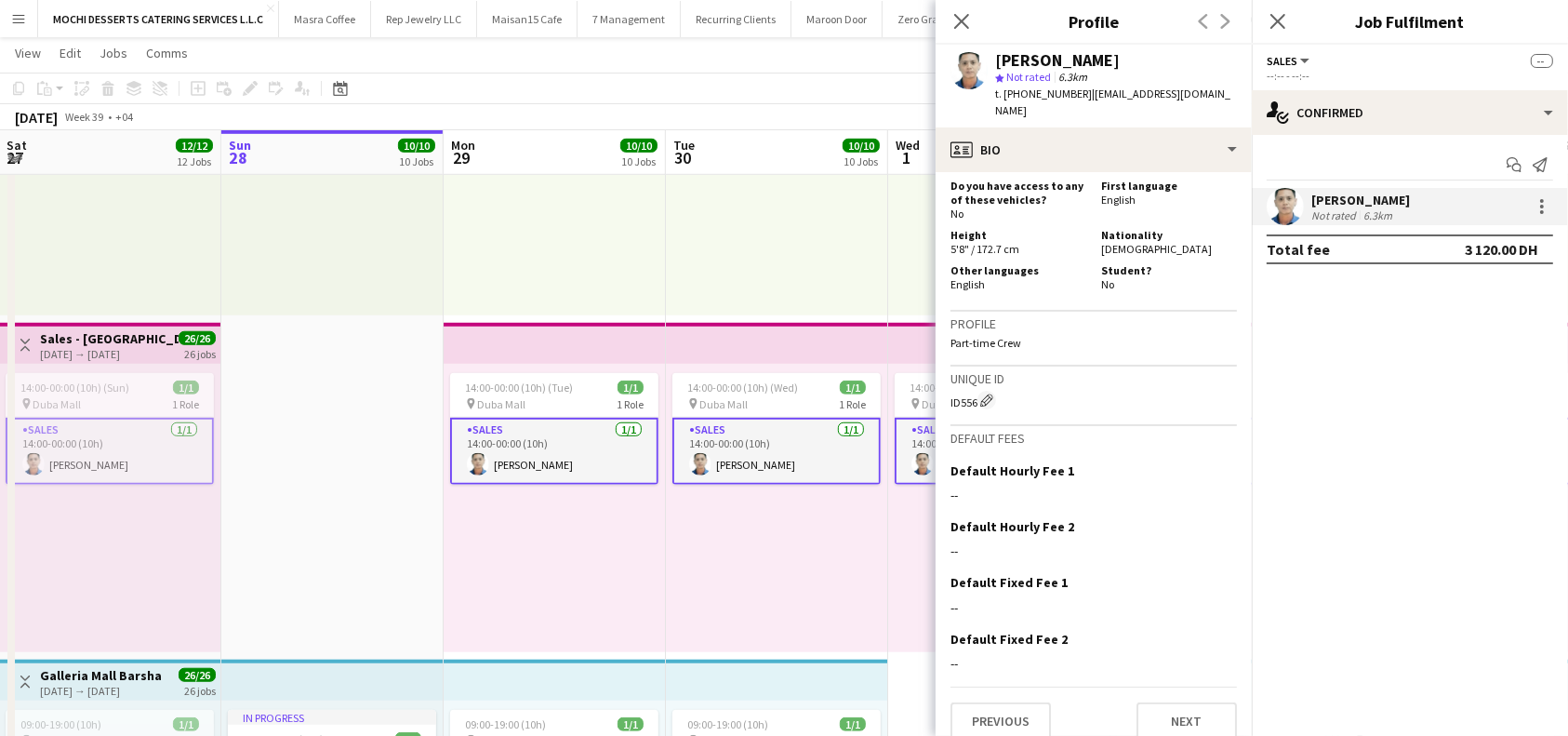
scroll to position [821, 0]
click at [1173, 703] on button "Next" at bounding box center [1187, 719] width 101 height 38
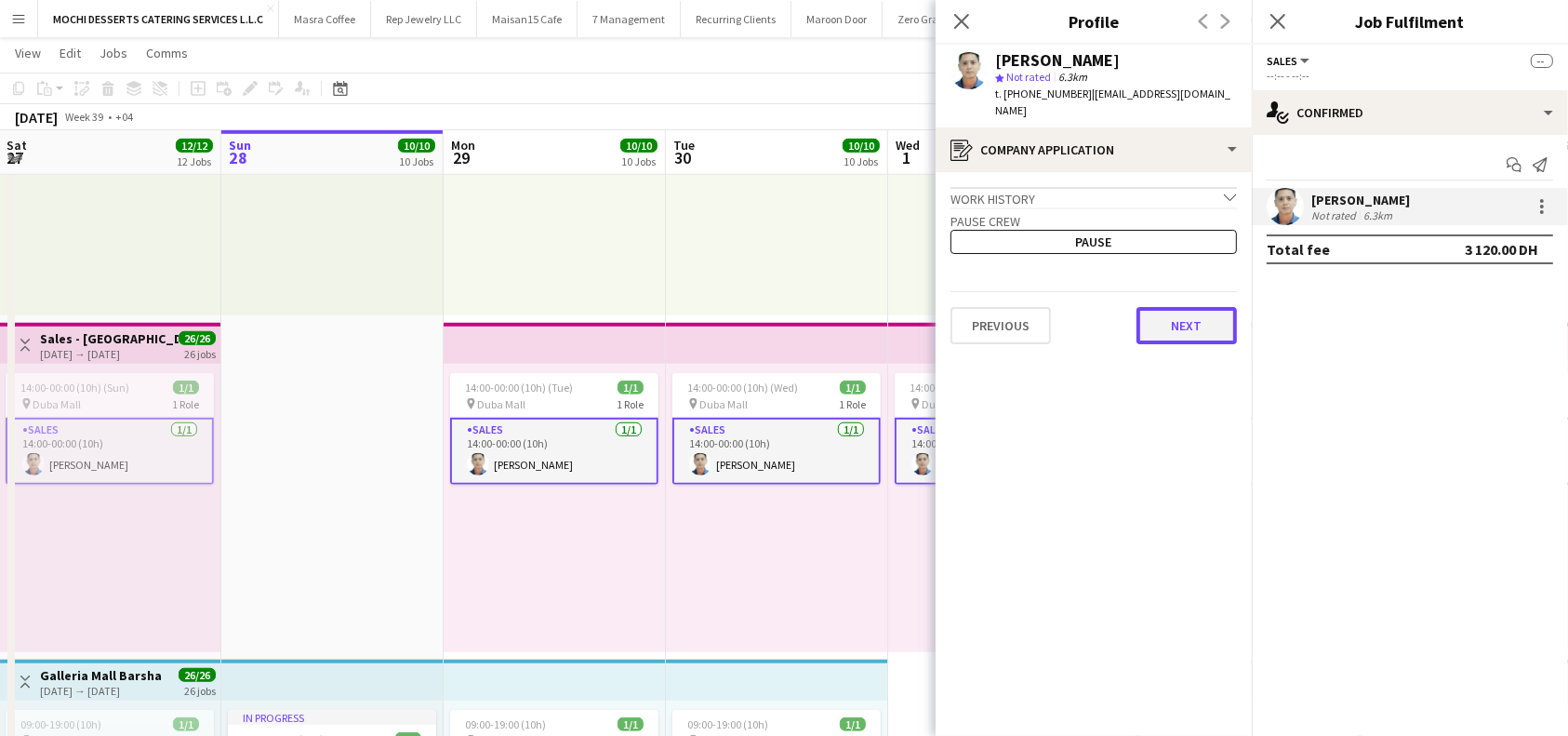
click at [1184, 315] on button "Next" at bounding box center [1187, 326] width 101 height 38
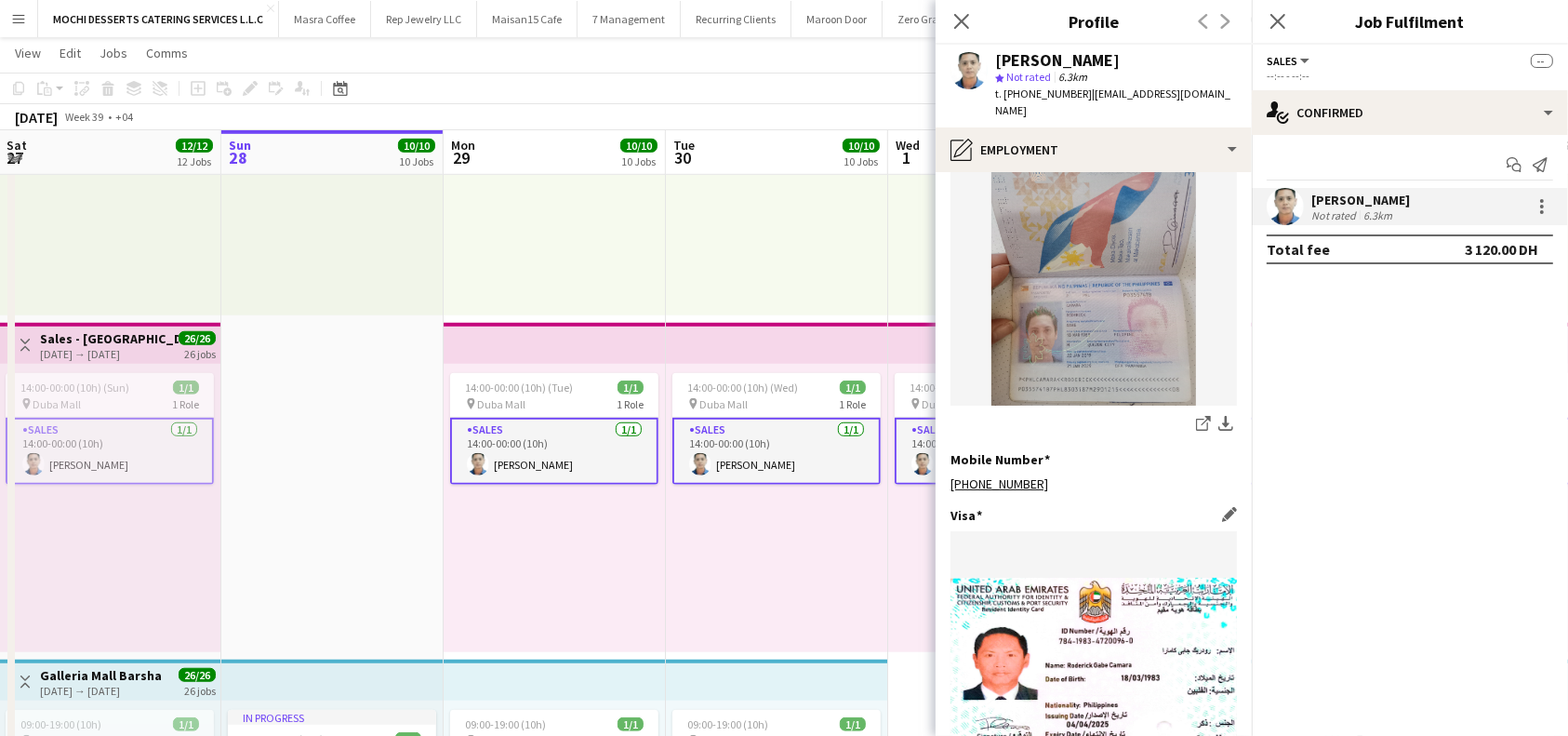
scroll to position [938, 0]
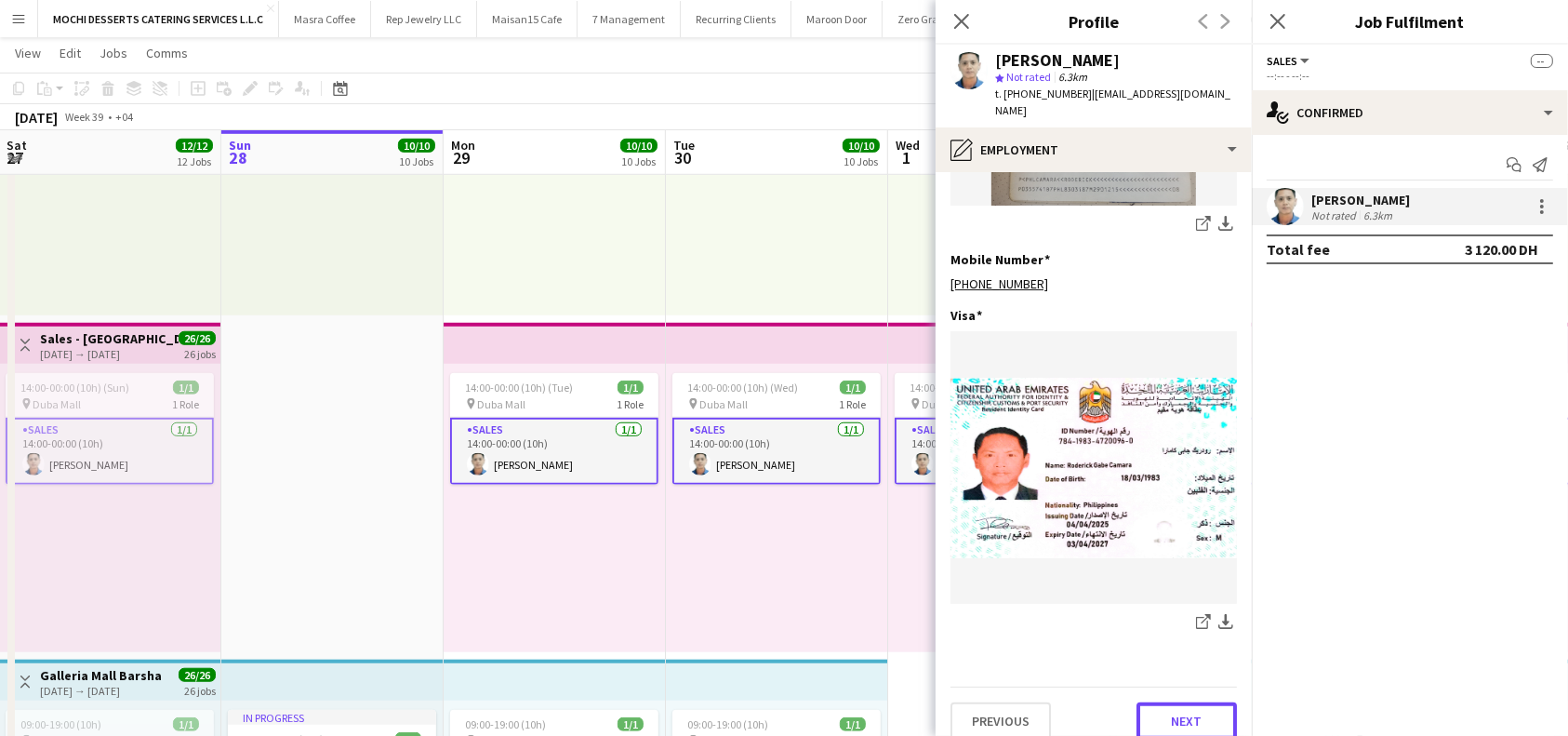
click at [1176, 702] on button "Next" at bounding box center [1187, 721] width 101 height 38
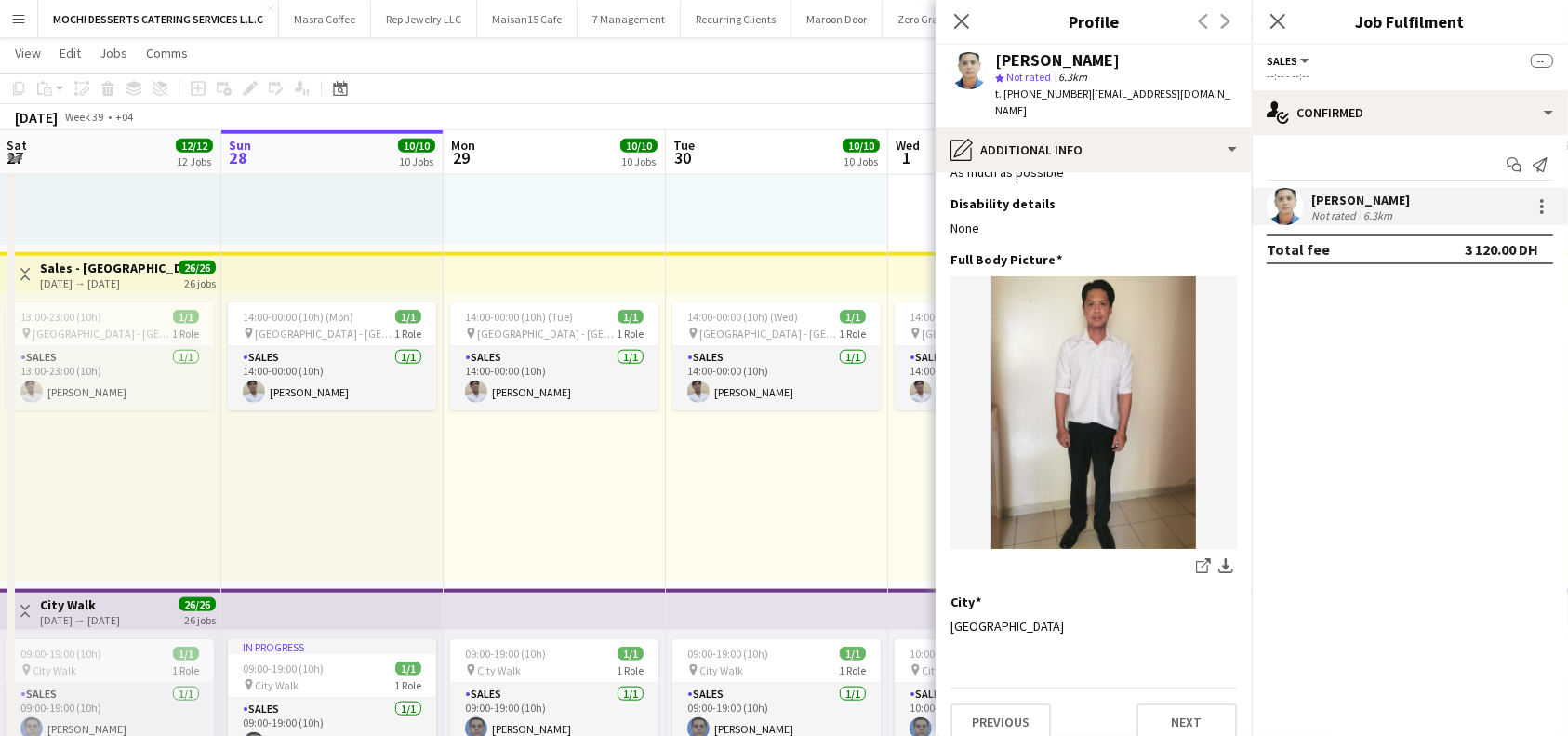
scroll to position [48, 0]
click at [1165, 703] on button "Next" at bounding box center [1187, 721] width 101 height 38
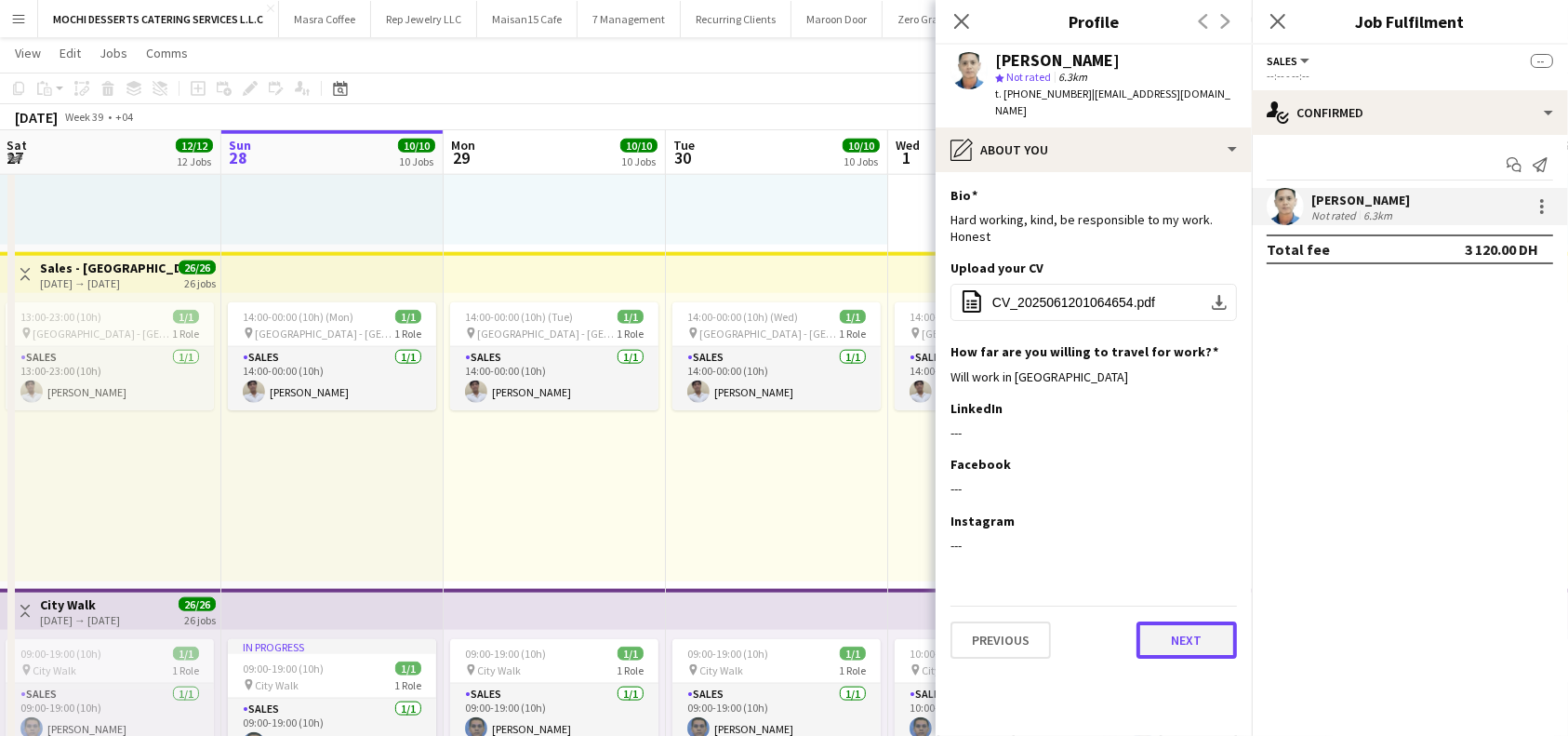
click at [1189, 621] on button "Next" at bounding box center [1187, 640] width 101 height 38
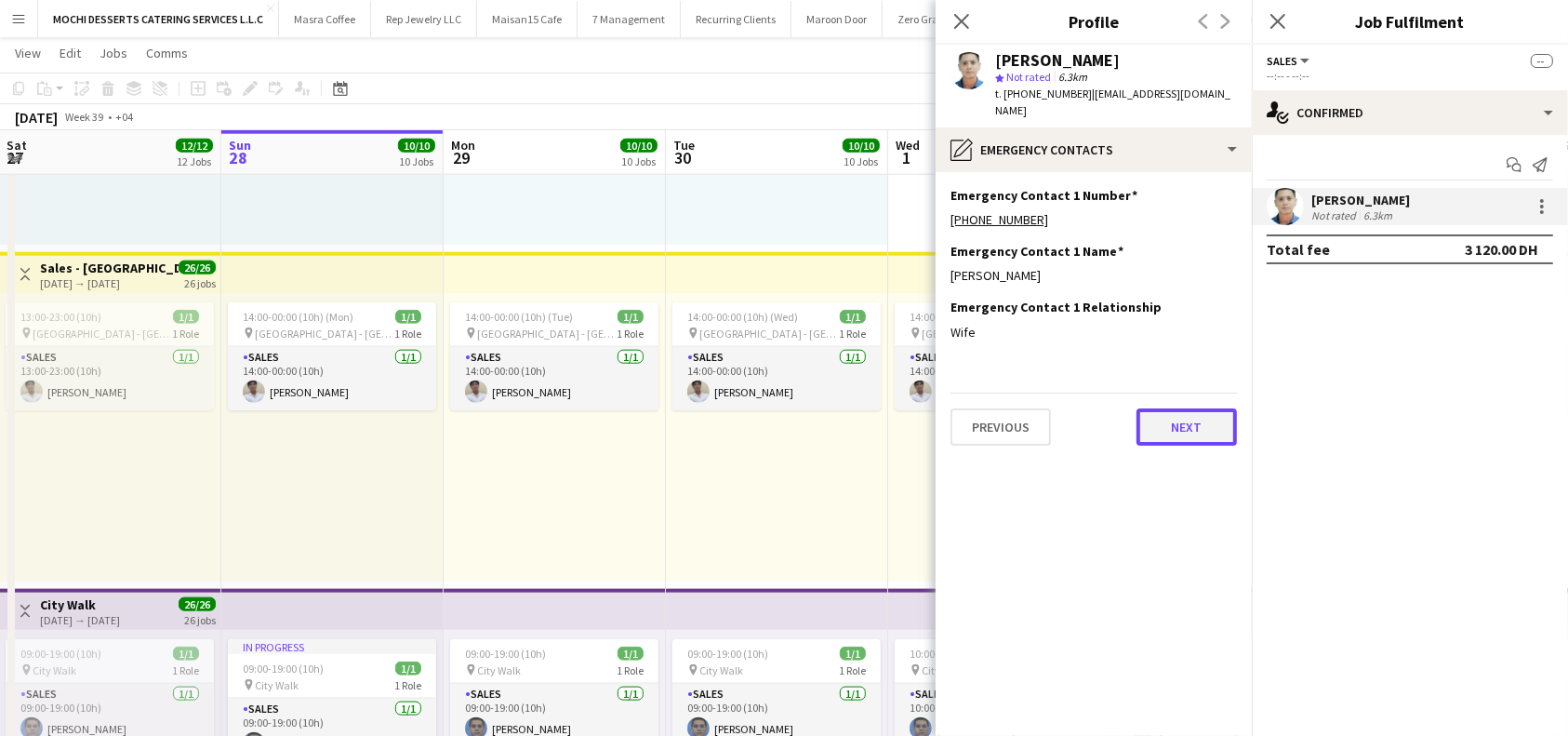
click at [1168, 420] on button "Next" at bounding box center [1187, 427] width 101 height 38
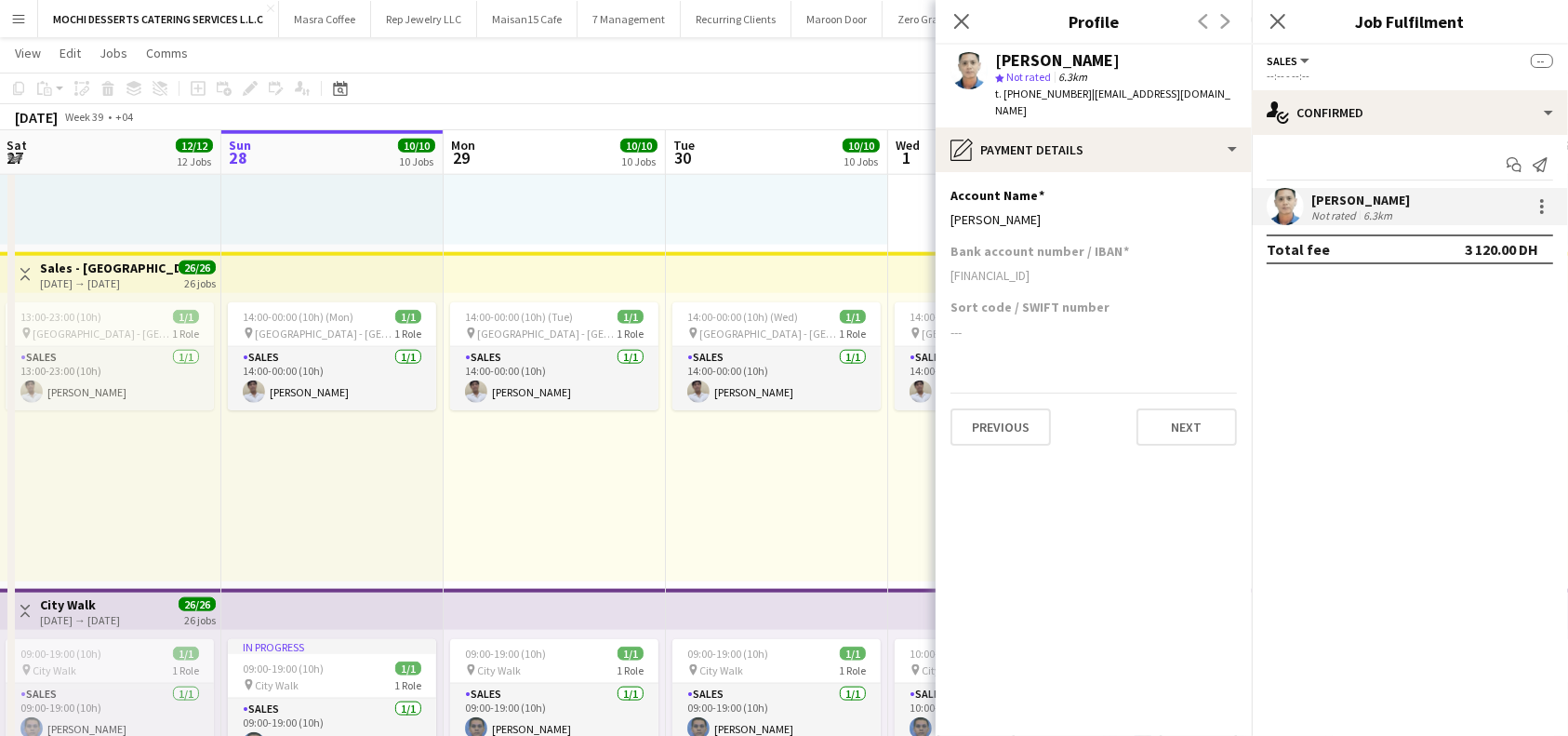
drag, startPoint x: 1102, startPoint y: 259, endPoint x: 949, endPoint y: 264, distance: 153.1
click at [949, 264] on app-section-data-types "Account Name Edit this field Roderick Gabe Camara Bank account number / IBAN AE…" at bounding box center [1094, 453] width 316 height 564
copy div "AE620330000019010508925"
click at [1183, 596] on app-section-data-types "Account Name Edit this field Roderick Gabe Camara Bank account number / IBAN AE…" at bounding box center [1094, 453] width 316 height 564
